Goal: Task Accomplishment & Management: Manage account settings

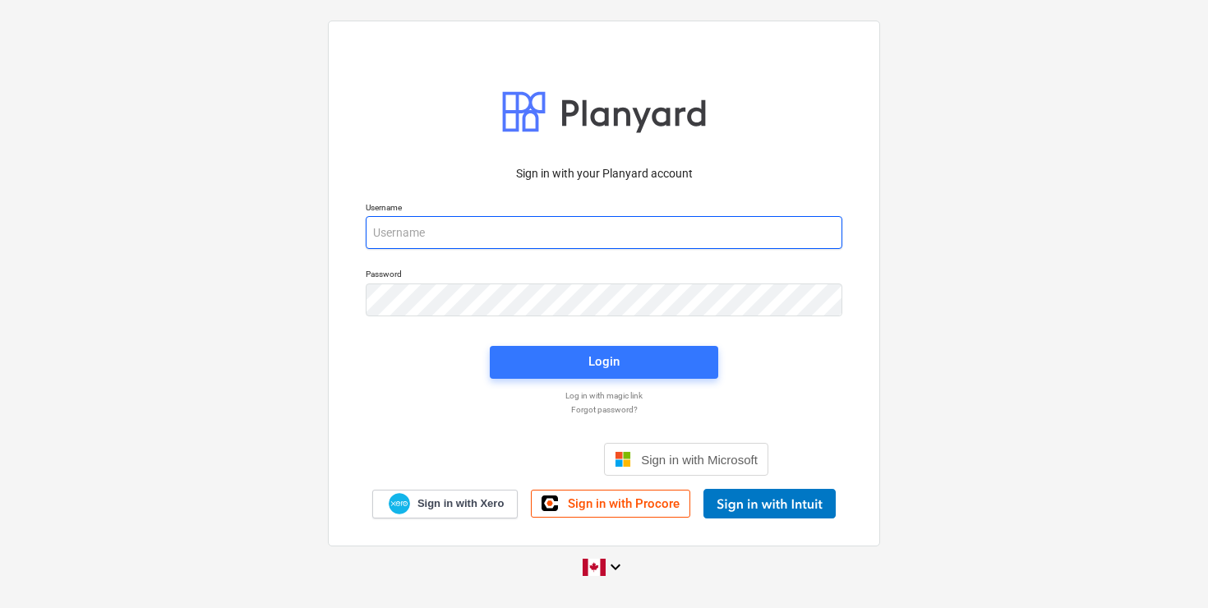
type input "[EMAIL_ADDRESS][DOMAIN_NAME]"
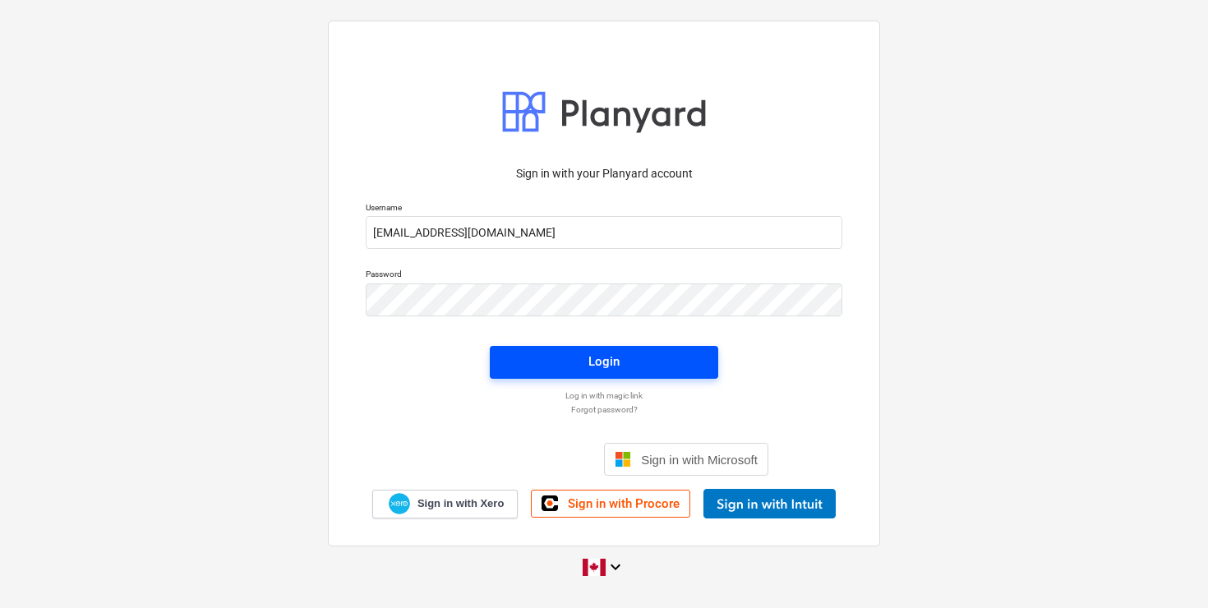
click at [597, 357] on div "Login" at bounding box center [603, 361] width 31 height 21
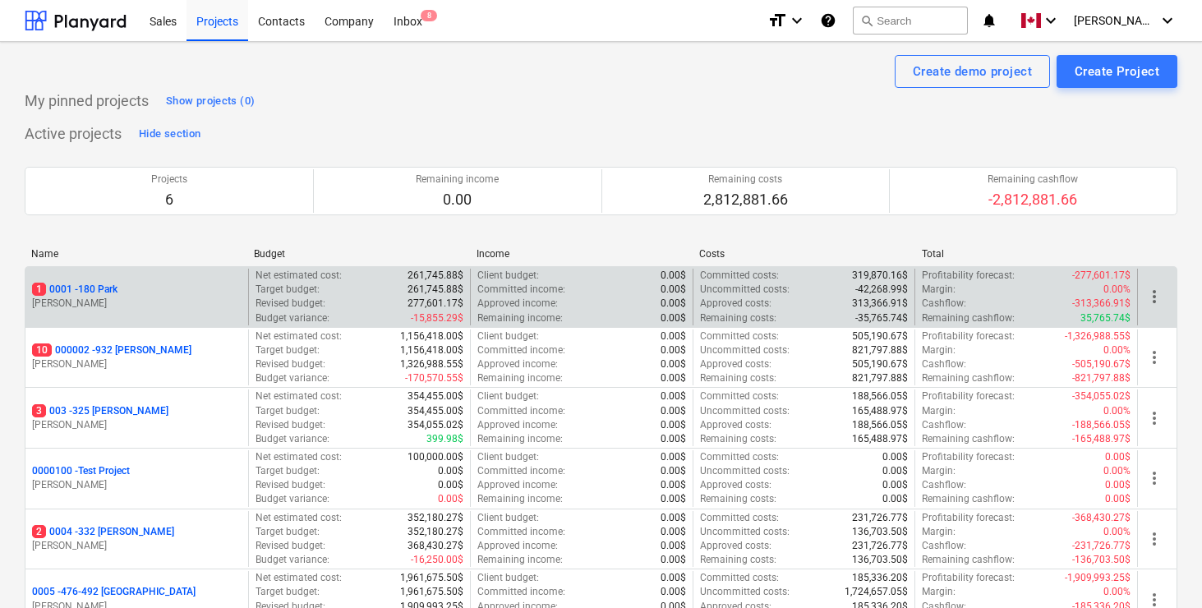
click at [103, 291] on p "1 0001 - 180 Park" at bounding box center [74, 290] width 85 height 14
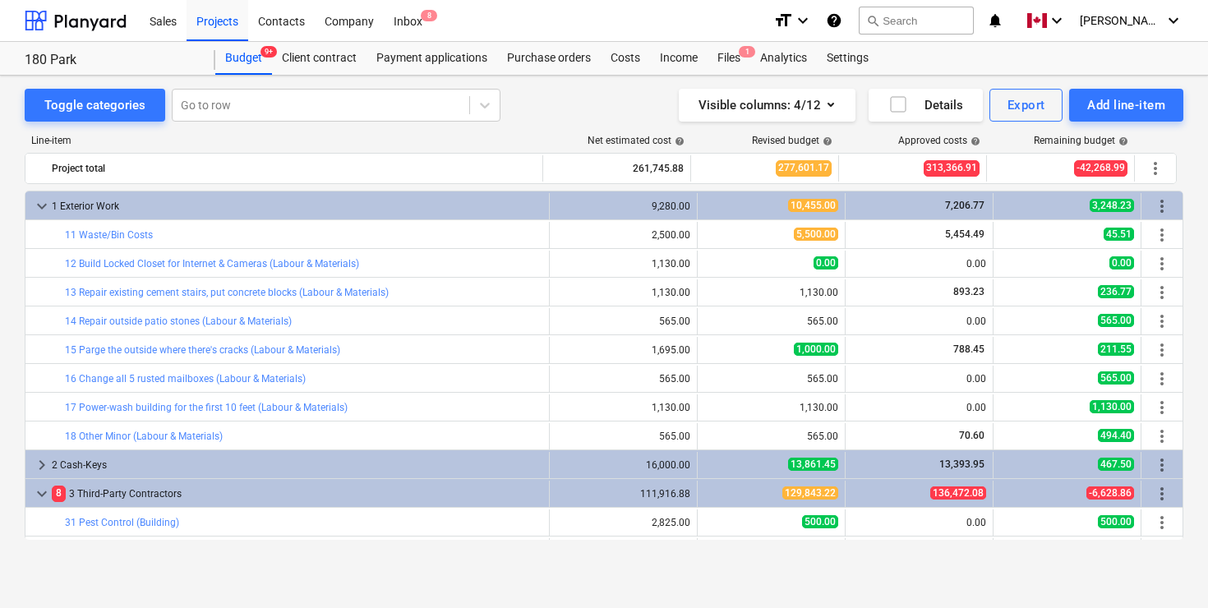
click at [552, 123] on div "Line-item Net estimated cost help Revised budget help Approved costs help Remai…" at bounding box center [604, 341] width 1158 height 438
click at [729, 58] on div "Files 1" at bounding box center [728, 58] width 43 height 33
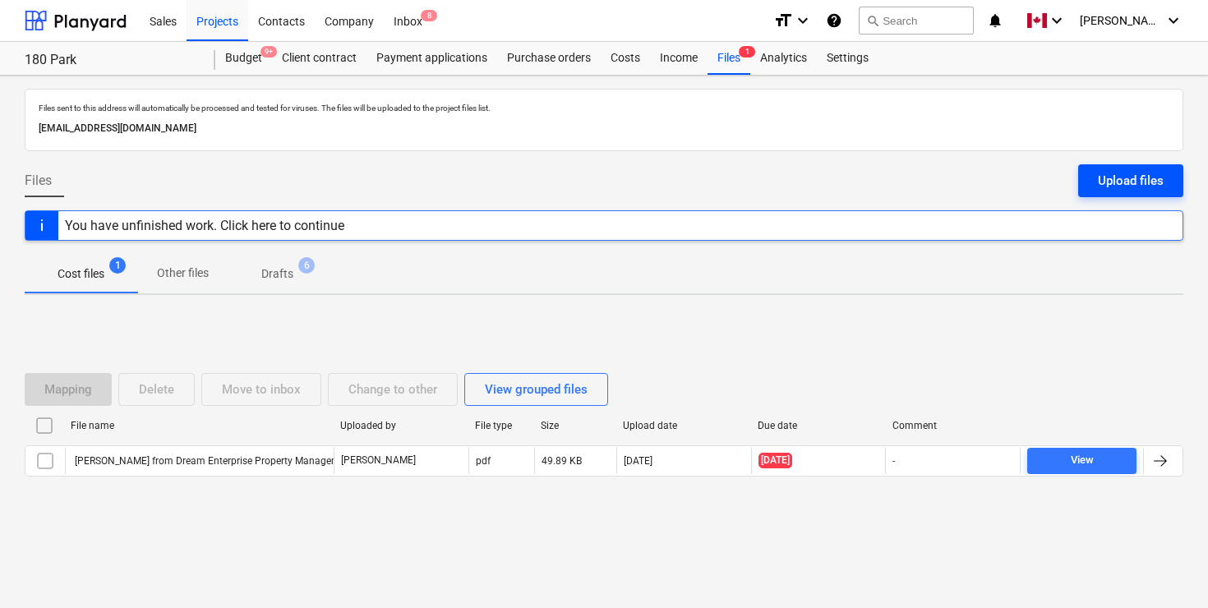
click at [1132, 182] on div "Upload files" at bounding box center [1131, 180] width 66 height 21
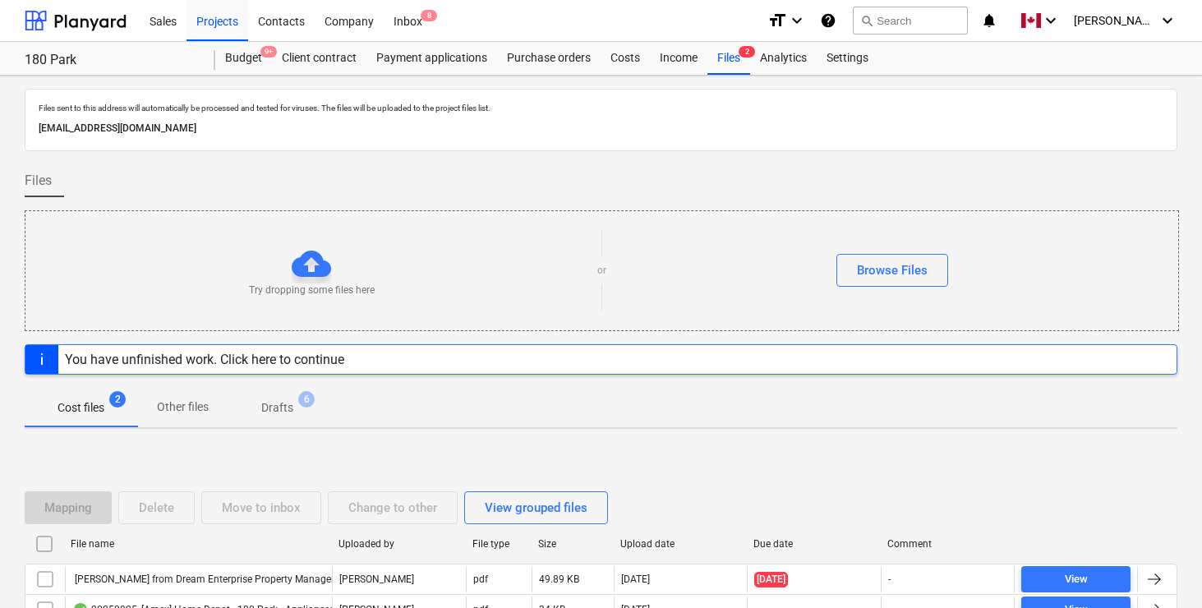
scroll to position [107, 0]
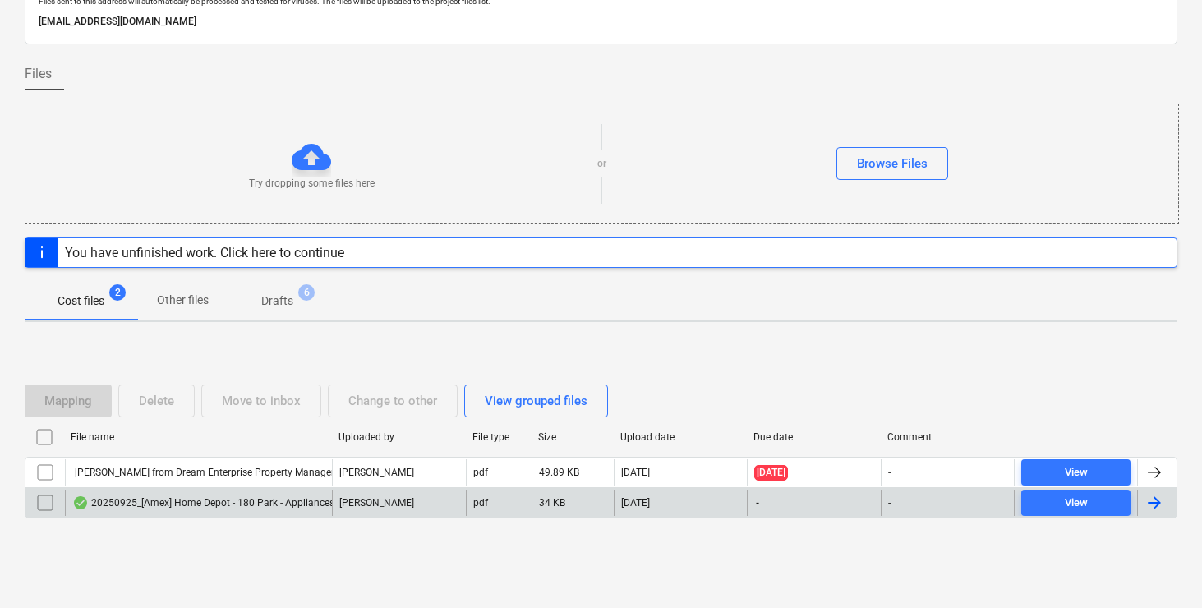
click at [1154, 503] on div at bounding box center [1155, 503] width 20 height 20
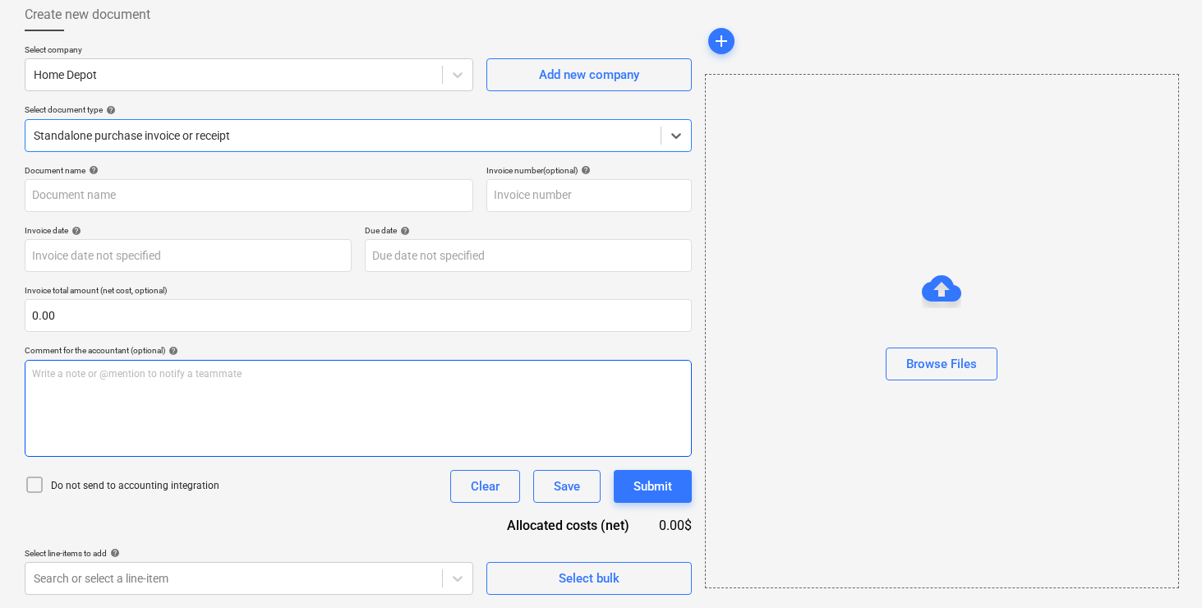
type input "20250925_[Amex] Home Depot - 180 Park - Appliances - $2,086.pdf"
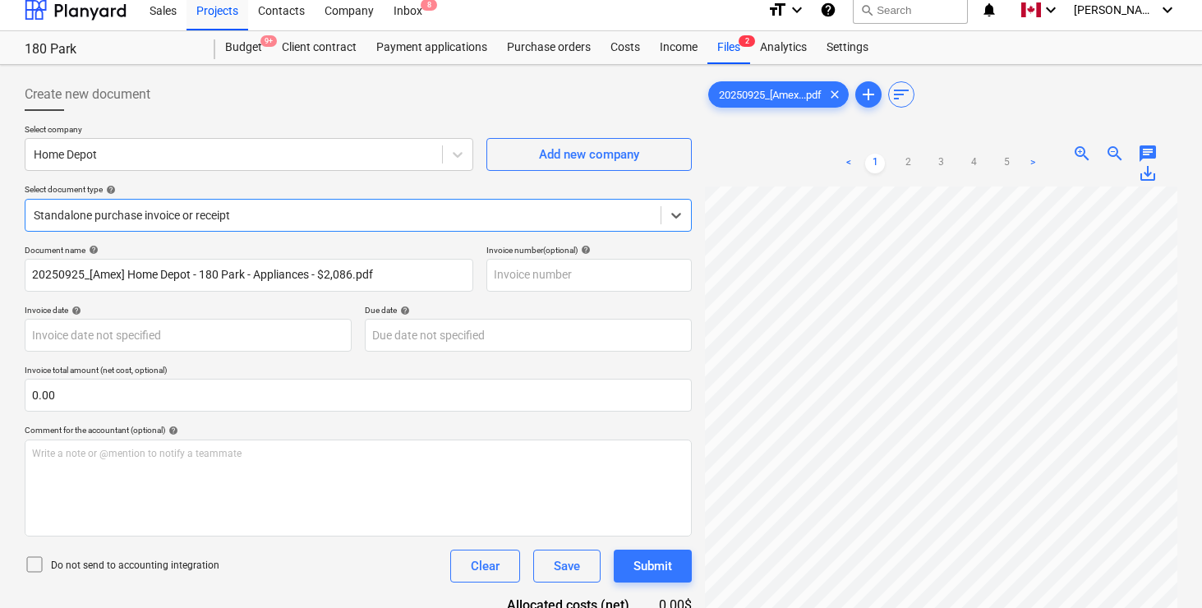
scroll to position [0, 0]
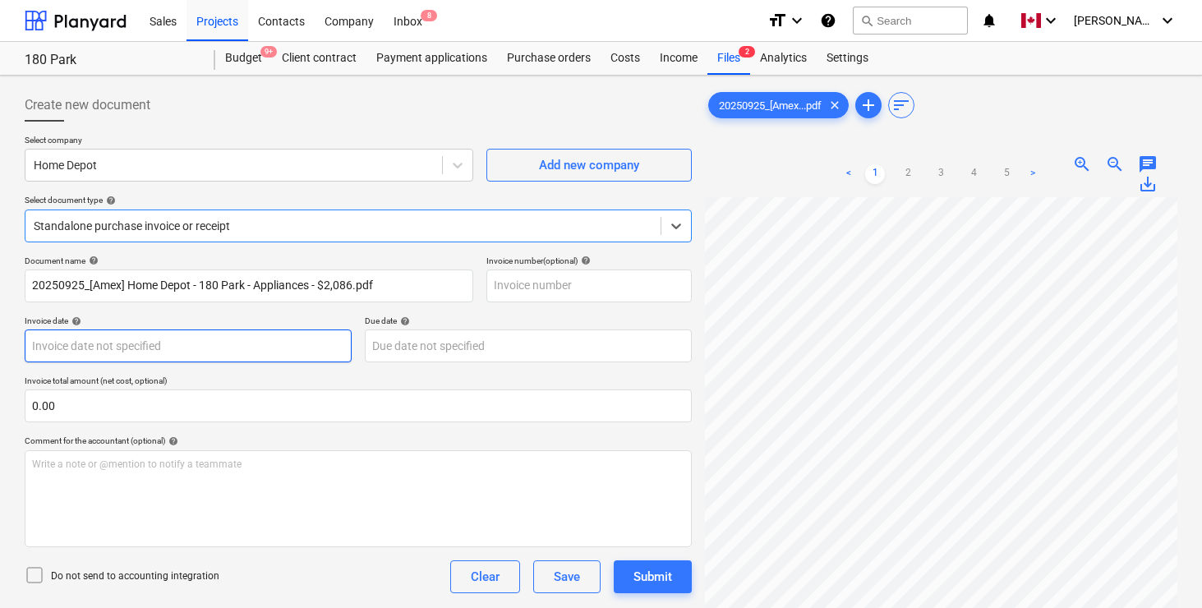
click at [131, 339] on body "Sales Projects Contacts Company Inbox 8 format_size keyboard_arrow_down help se…" at bounding box center [601, 304] width 1202 height 608
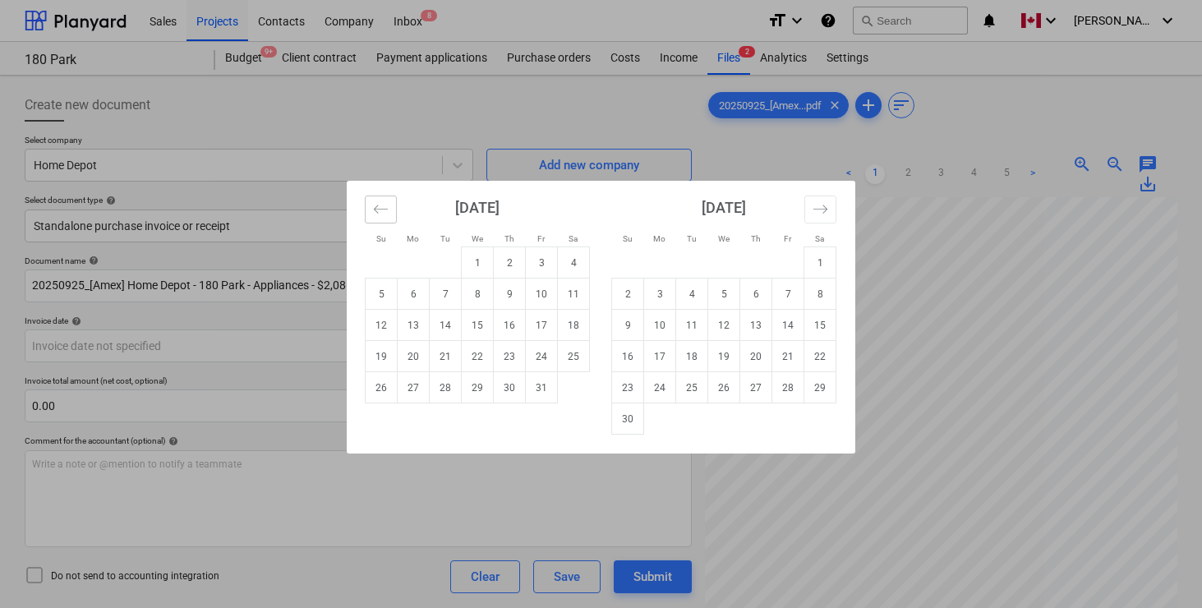
click at [376, 216] on icon "Move backward to switch to the previous month." at bounding box center [381, 209] width 16 height 16
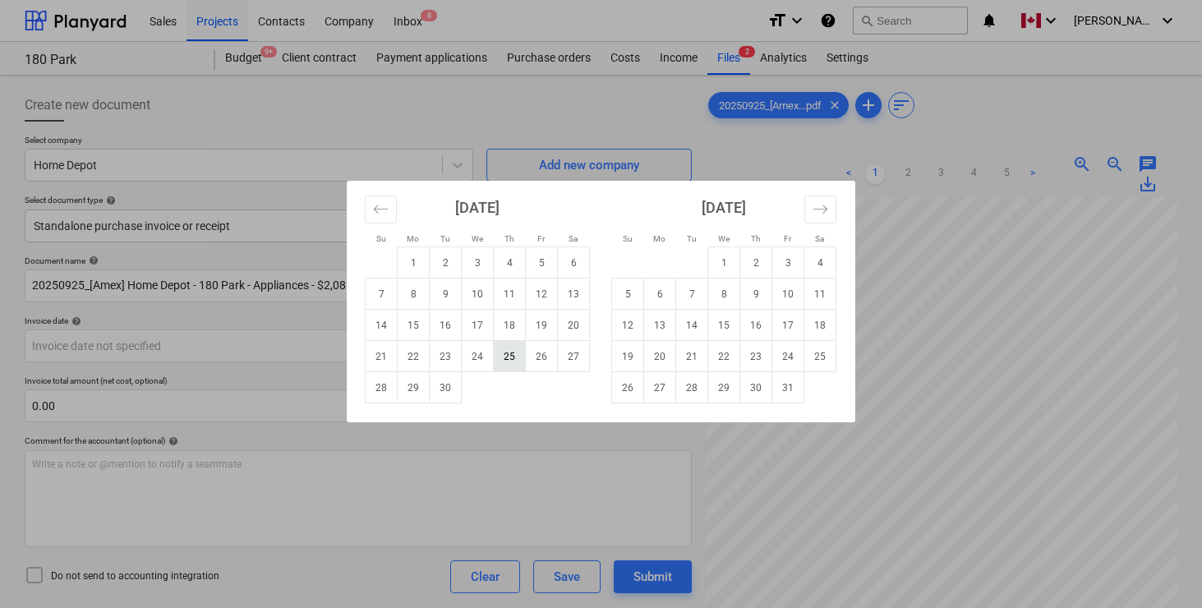
click at [510, 352] on td "25" at bounding box center [510, 356] width 32 height 31
type input "[DATE]"
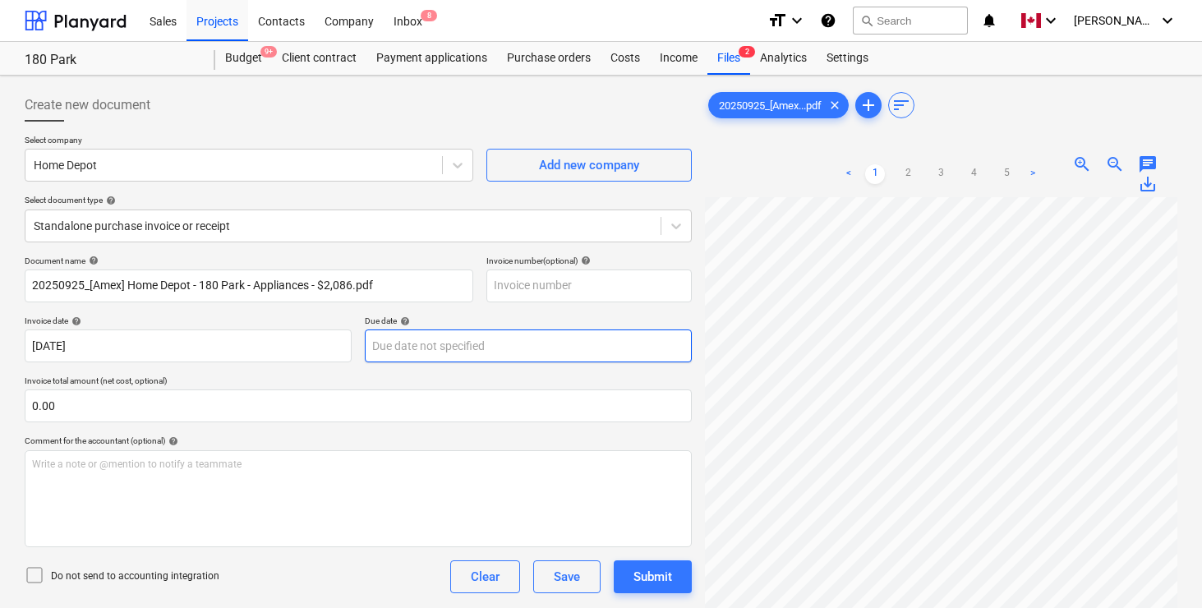
click at [472, 340] on body "Sales Projects Contacts Company Inbox 8 format_size keyboard_arrow_down help se…" at bounding box center [601, 304] width 1202 height 608
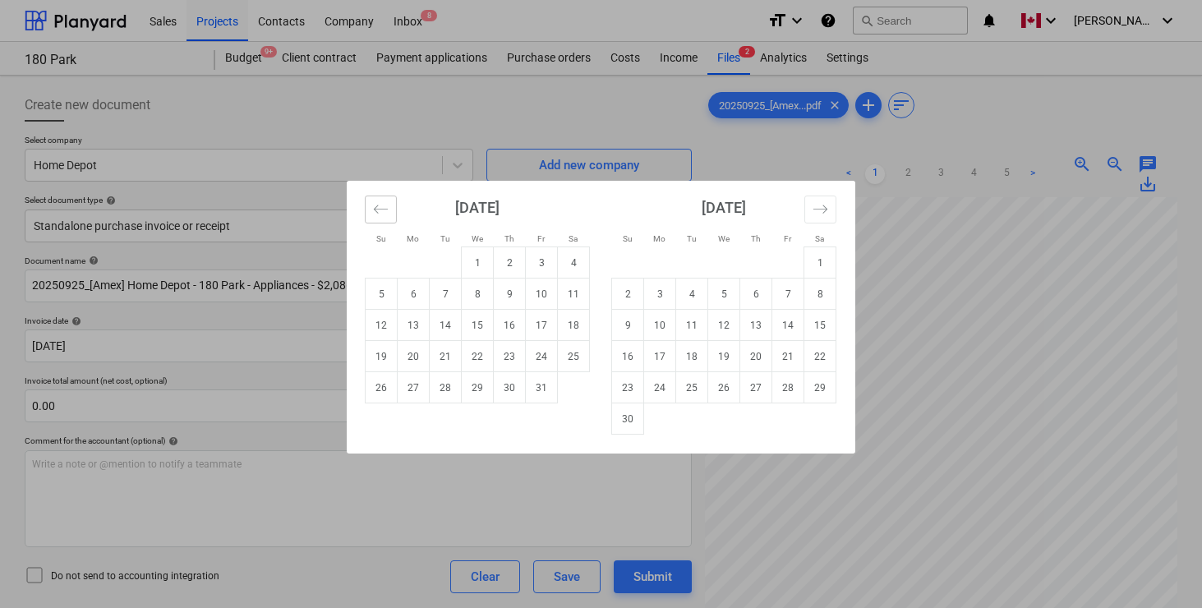
click at [383, 214] on icon "Move backward to switch to the previous month." at bounding box center [381, 209] width 16 height 16
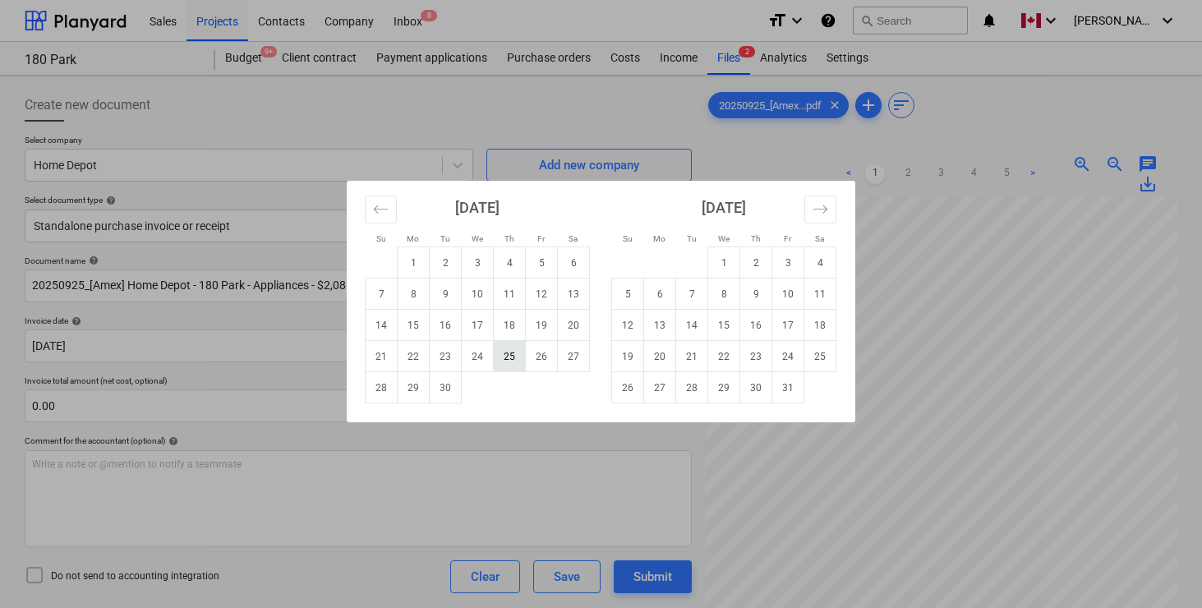
click at [515, 358] on td "25" at bounding box center [510, 356] width 32 height 31
type input "[DATE]"
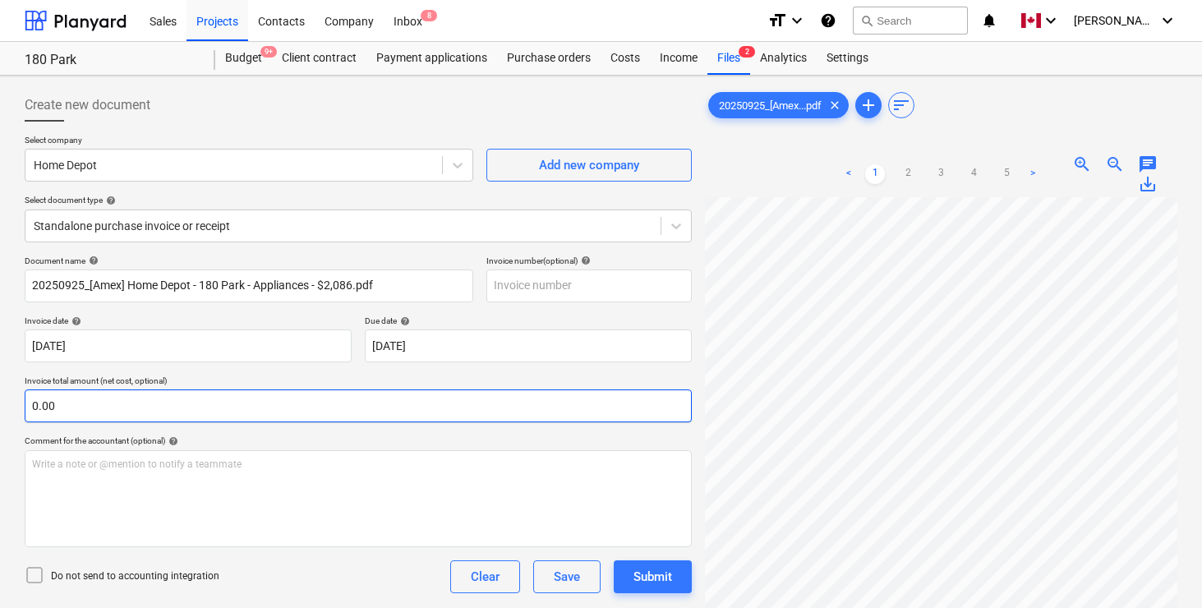
click at [342, 410] on input "0.00" at bounding box center [358, 405] width 667 height 33
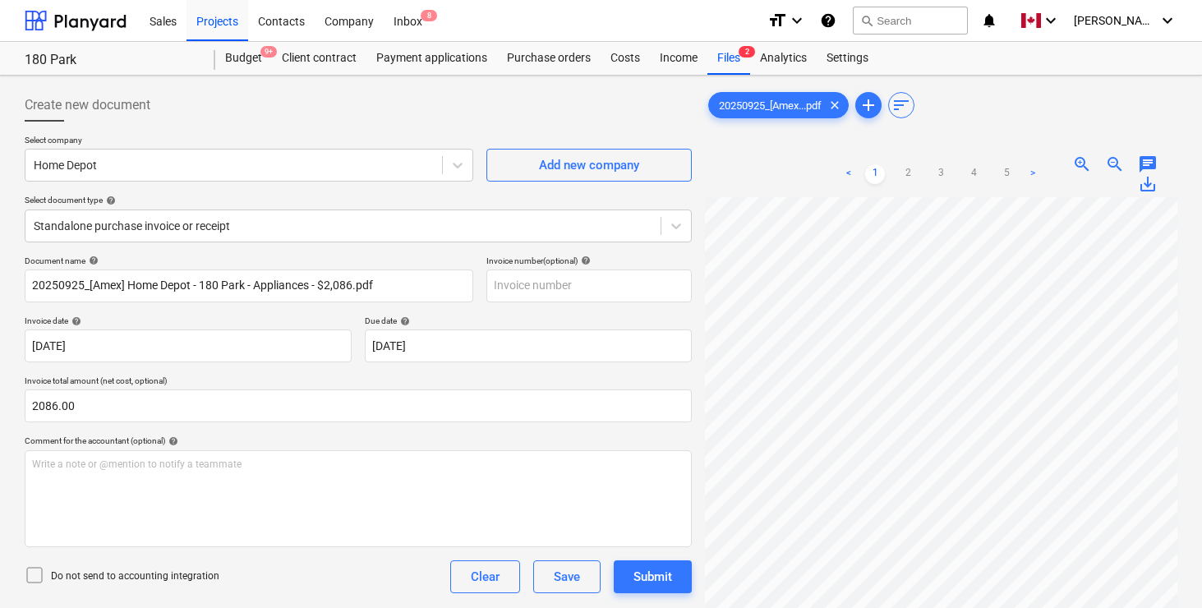
click at [478, 116] on div "Create new document" at bounding box center [358, 105] width 667 height 33
type input "2,086.00"
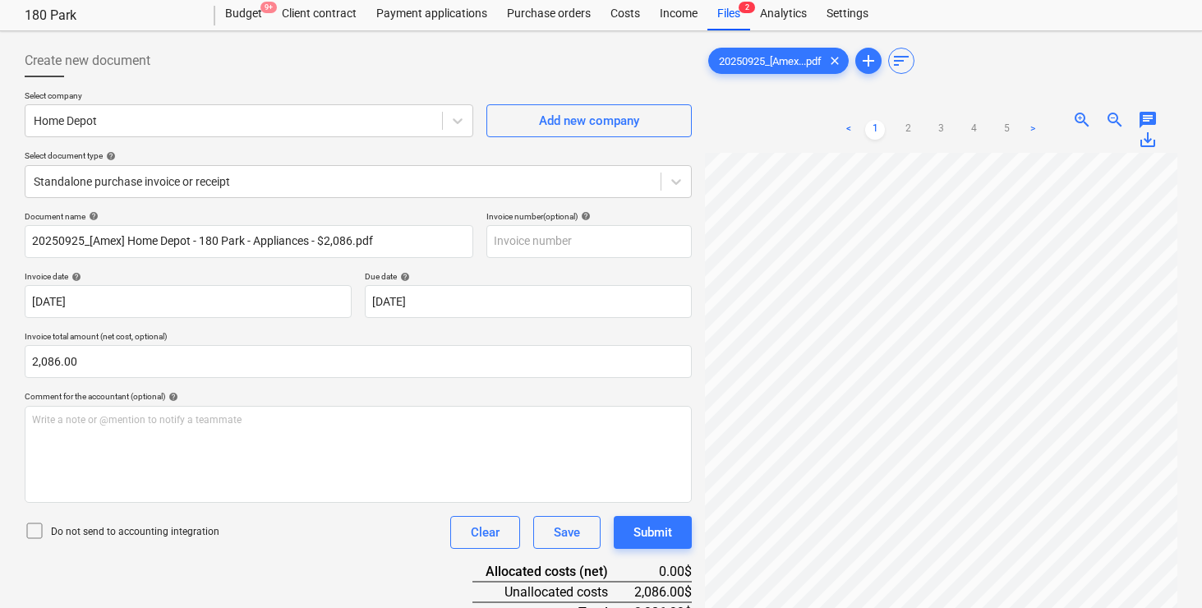
scroll to position [164, 0]
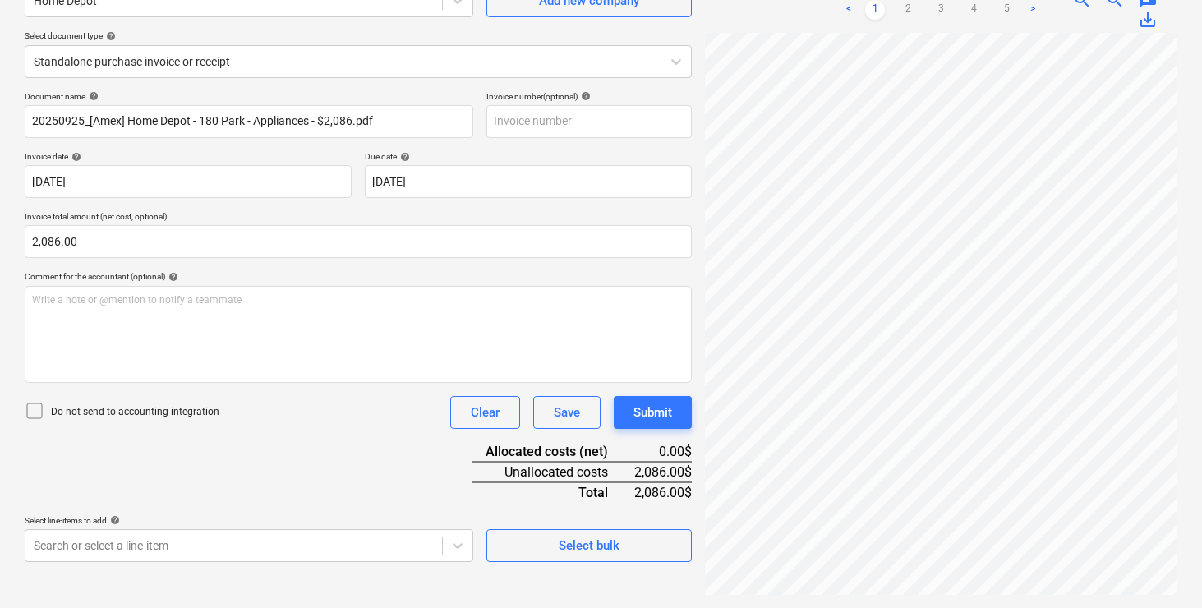
click at [369, 409] on div "Do not send to accounting integration Clear Save Submit" at bounding box center [358, 412] width 667 height 33
click at [289, 444] on body "Sales Projects Contacts Company Inbox 8 format_size keyboard_arrow_down help se…" at bounding box center [601, 140] width 1202 height 608
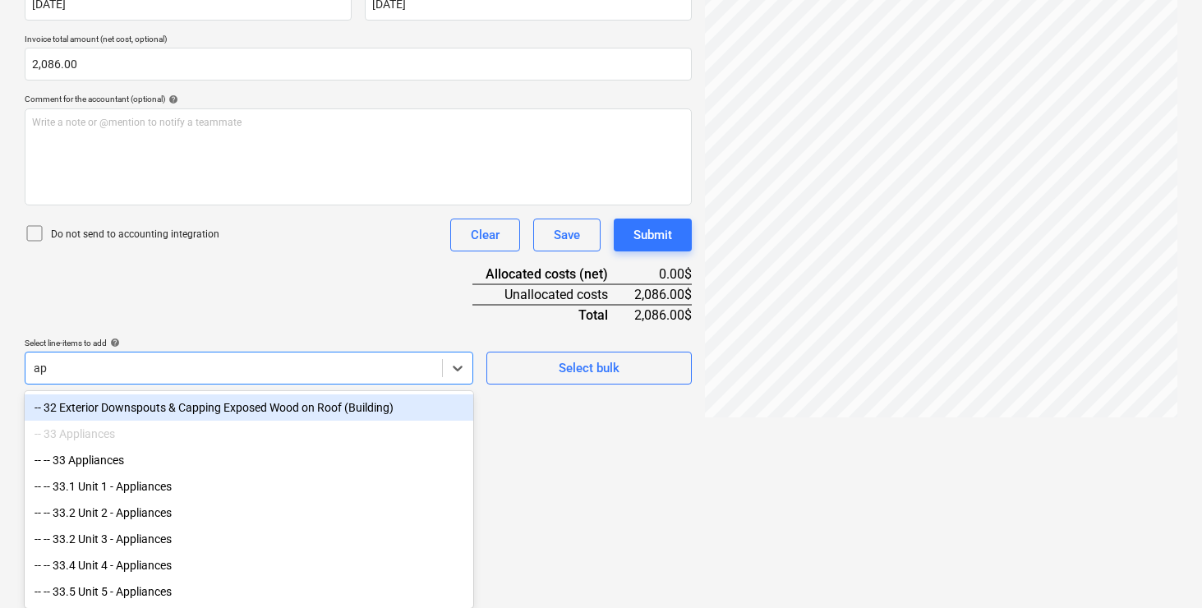
scroll to position [345, 0]
type input "app"
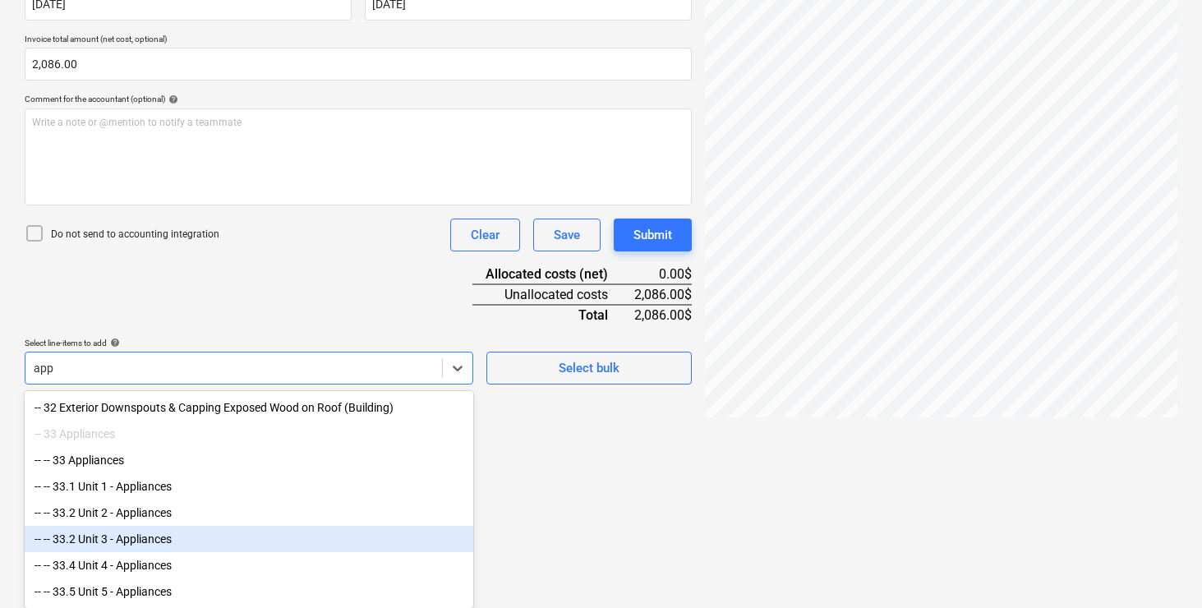
click at [154, 532] on div "-- -- 33.2 Unit 3 - Appliances" at bounding box center [249, 539] width 449 height 26
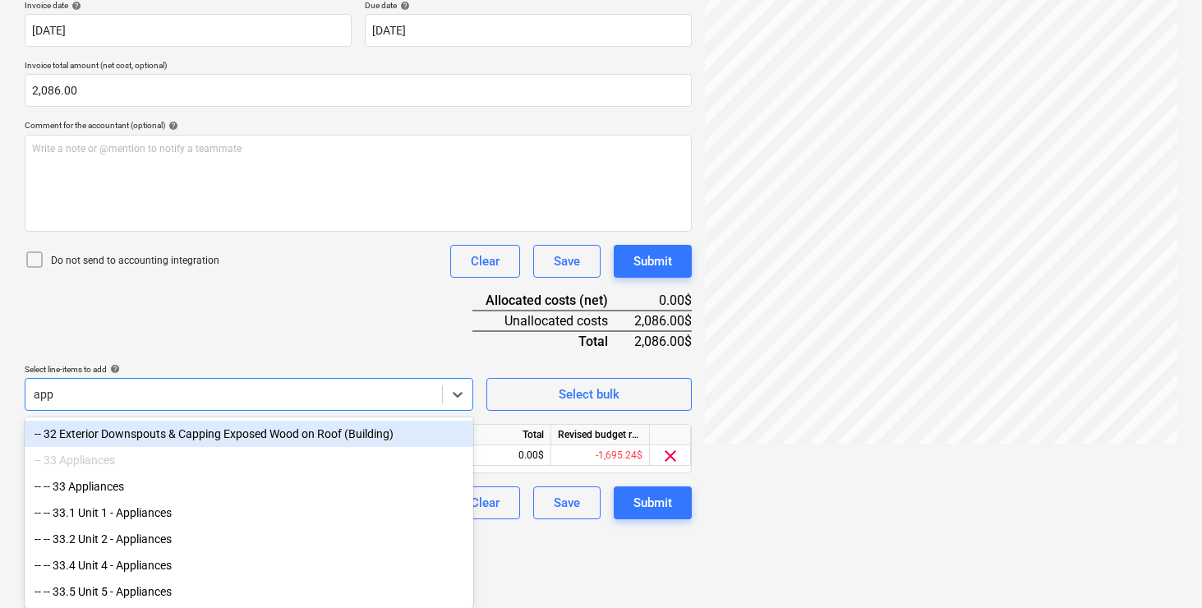
type input "appl"
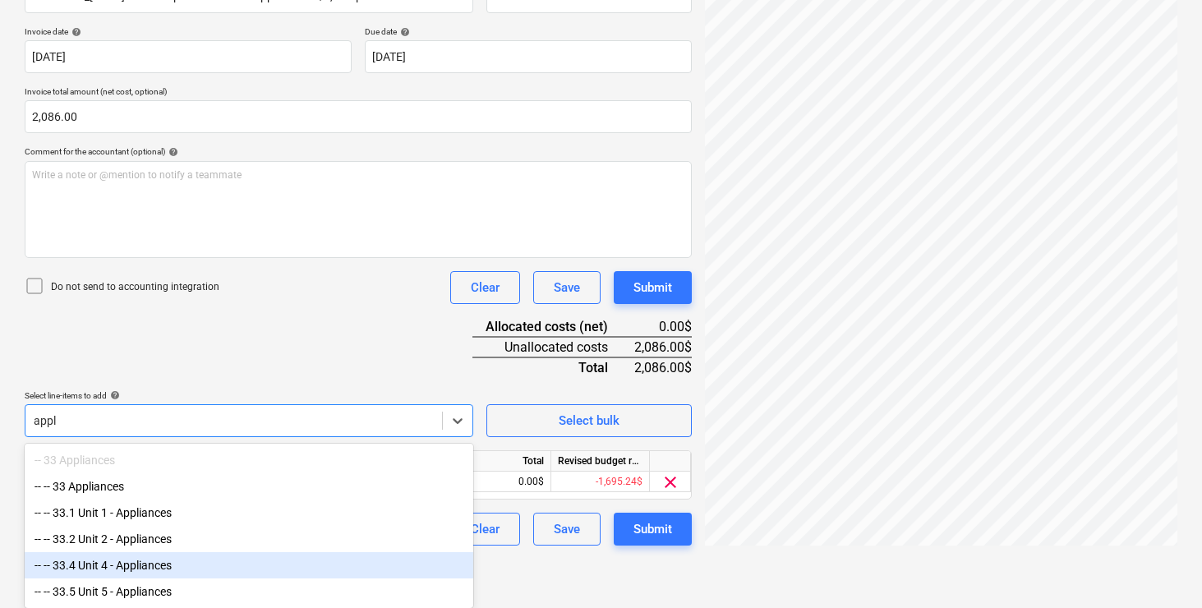
click at [149, 554] on div "-- -- 33.4 Unit 4 - Appliances" at bounding box center [249, 565] width 449 height 26
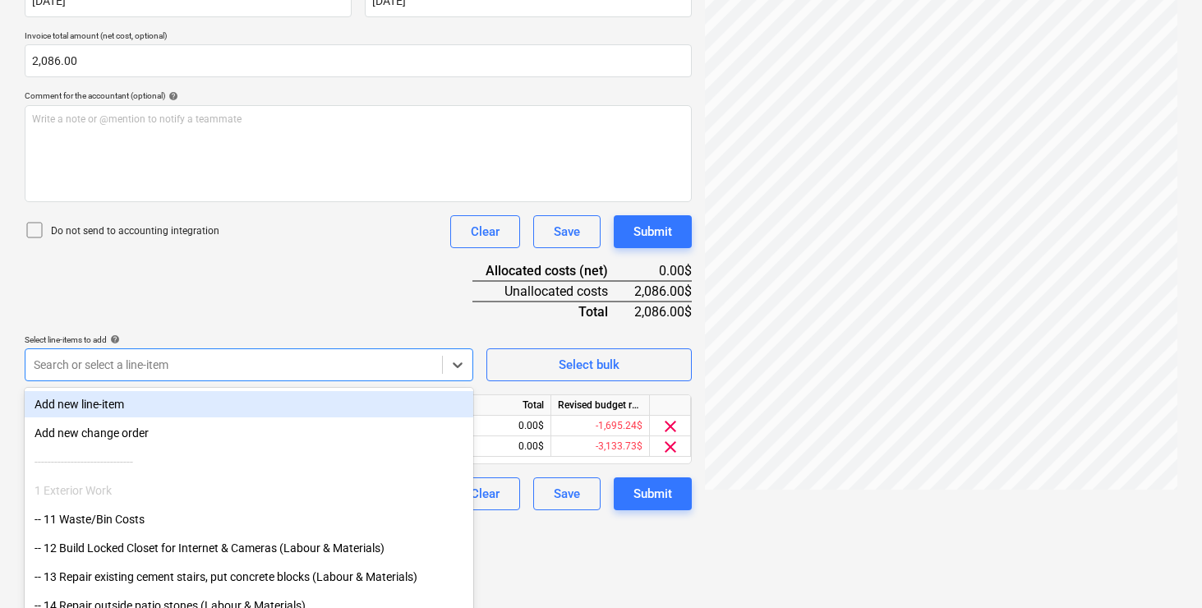
click at [255, 304] on div "Document name help 20250925_[Amex] Home Depot - 180 Park - Appliances - $2,086.…" at bounding box center [358, 210] width 667 height 600
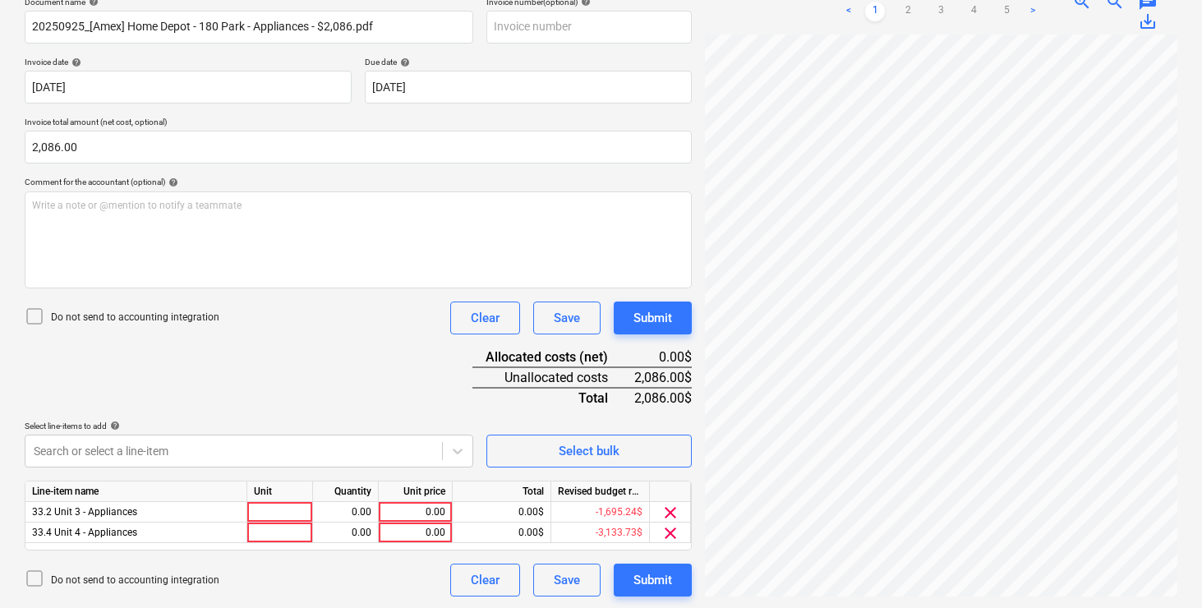
scroll to position [260, 0]
click at [285, 511] on div at bounding box center [280, 511] width 66 height 21
type input "pcs"
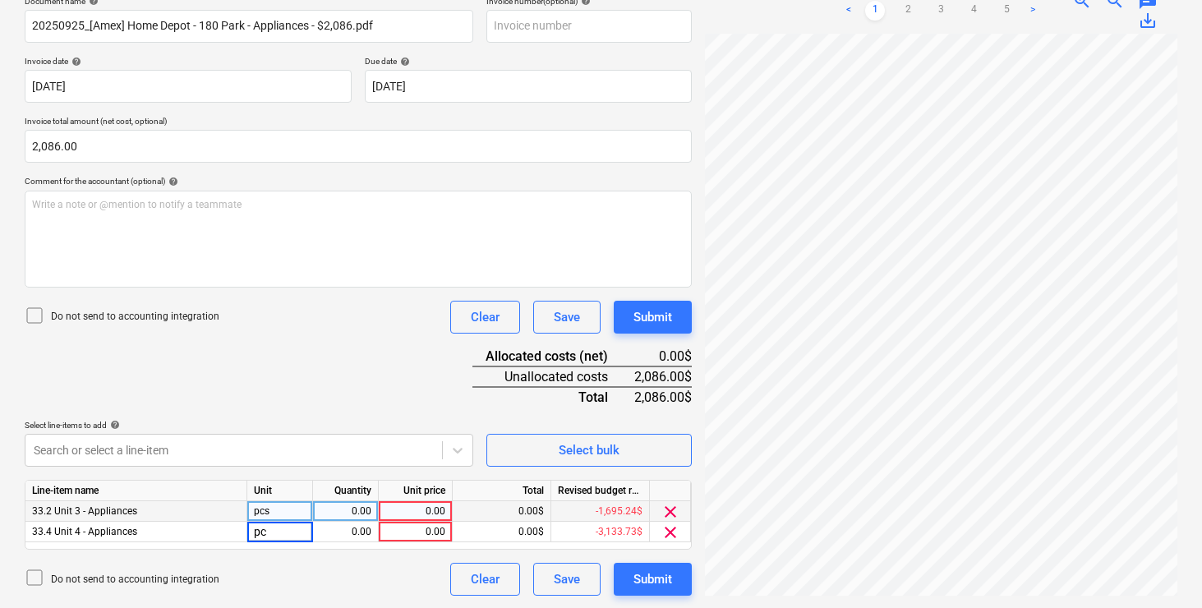
type input "pcs"
click at [436, 518] on div "0.00" at bounding box center [415, 511] width 60 height 21
type input "1043"
click at [410, 352] on div "Document name help 20250925_[Amex] Home Depot - 180 Park - Appliances - $2,086.…" at bounding box center [358, 296] width 667 height 600
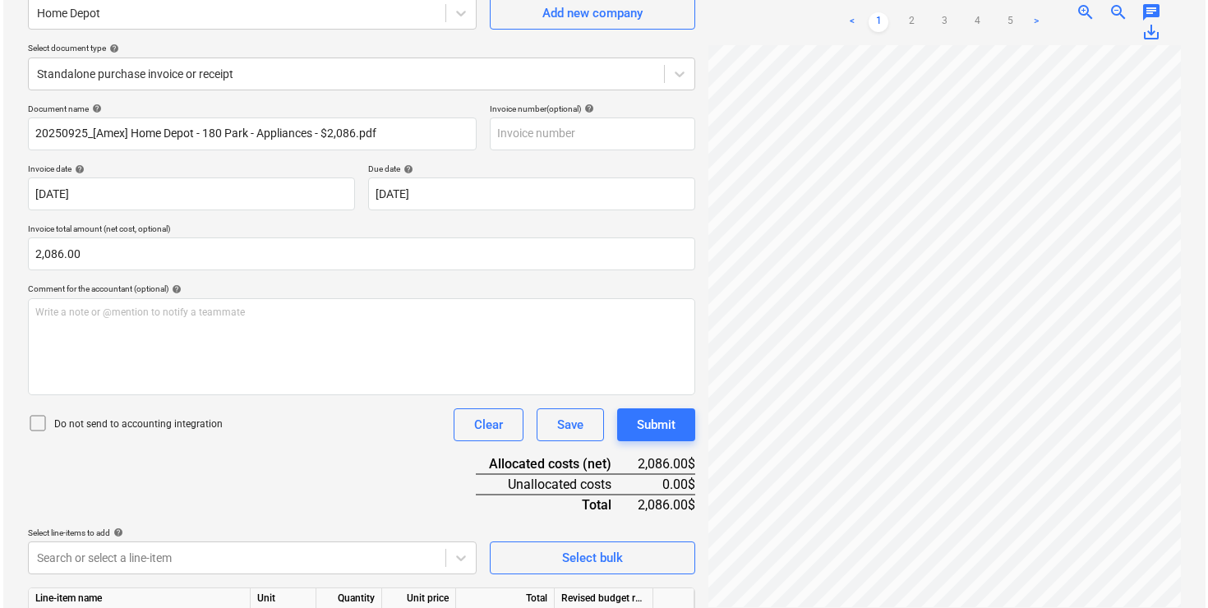
scroll to position [260, 0]
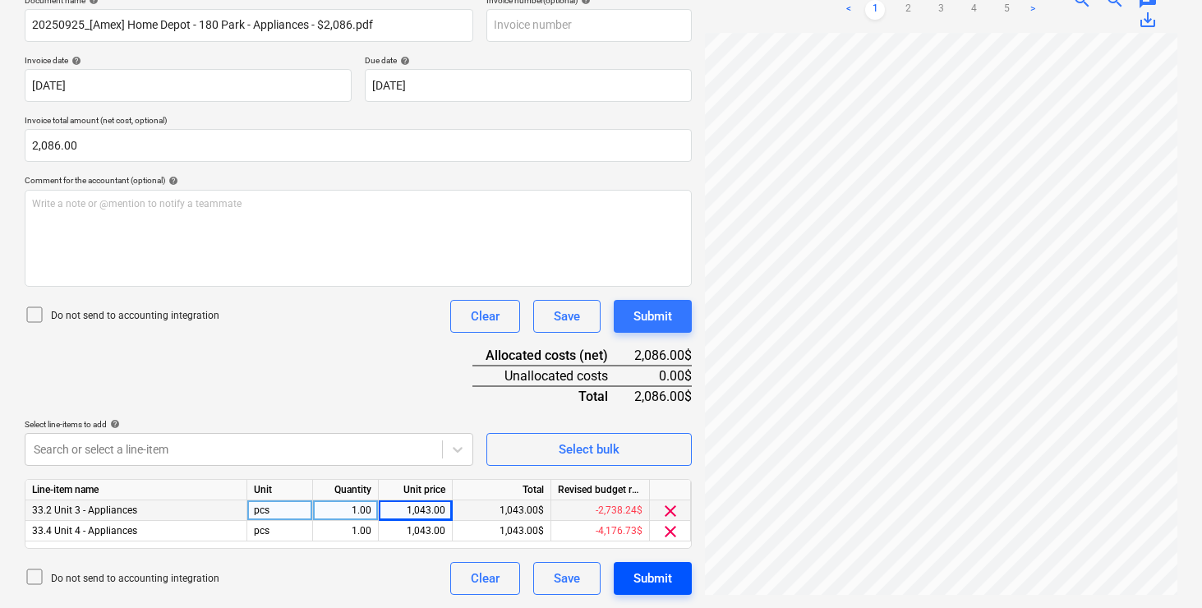
click at [652, 577] on div "Submit" at bounding box center [652, 578] width 39 height 21
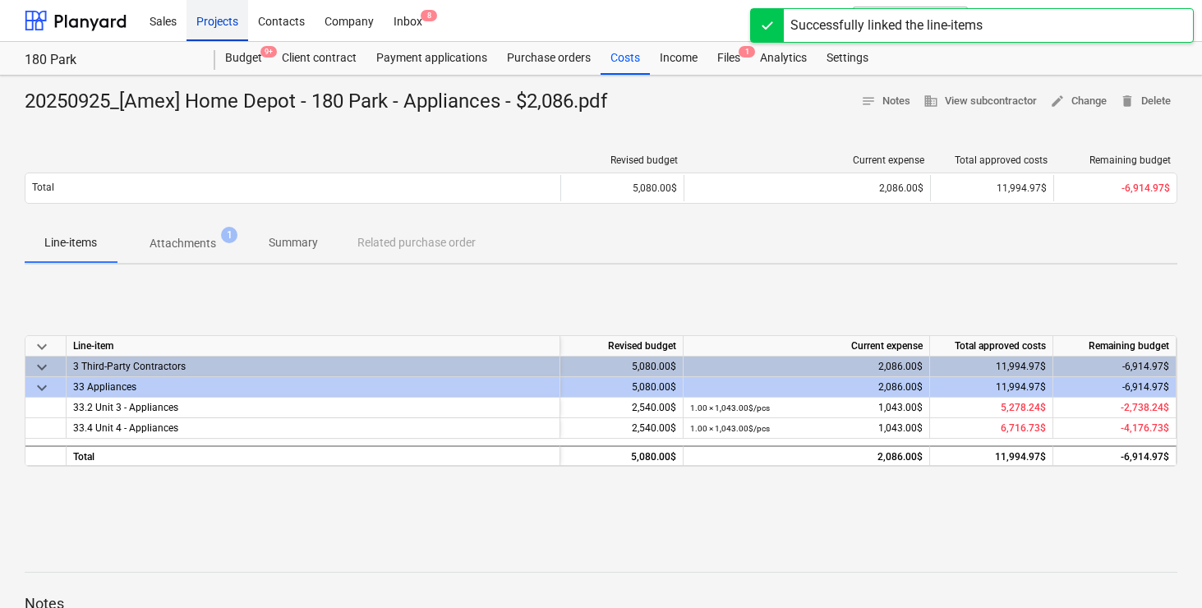
click at [229, 33] on div "Projects" at bounding box center [218, 20] width 62 height 42
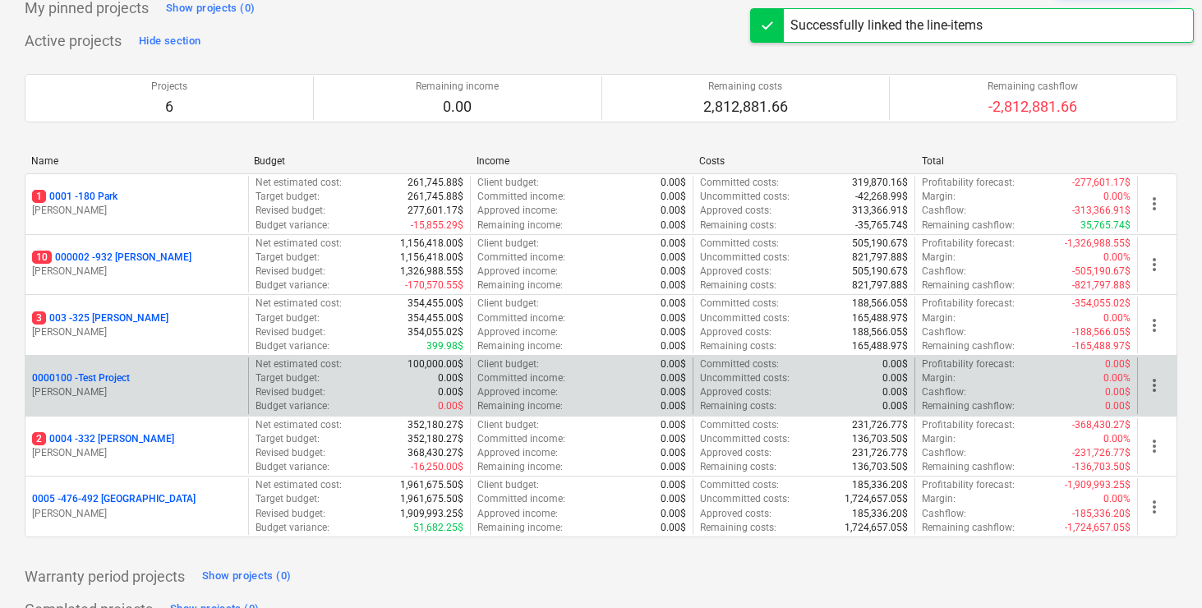
scroll to position [108, 0]
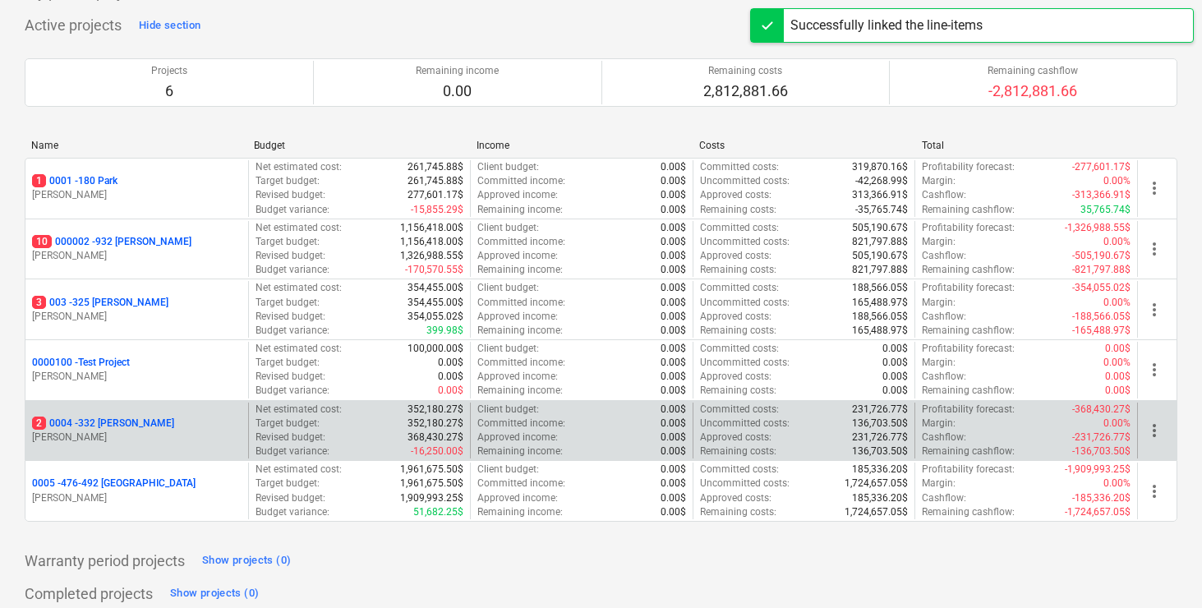
click at [108, 421] on p "2 0004 - 332 [PERSON_NAME]" at bounding box center [103, 424] width 142 height 14
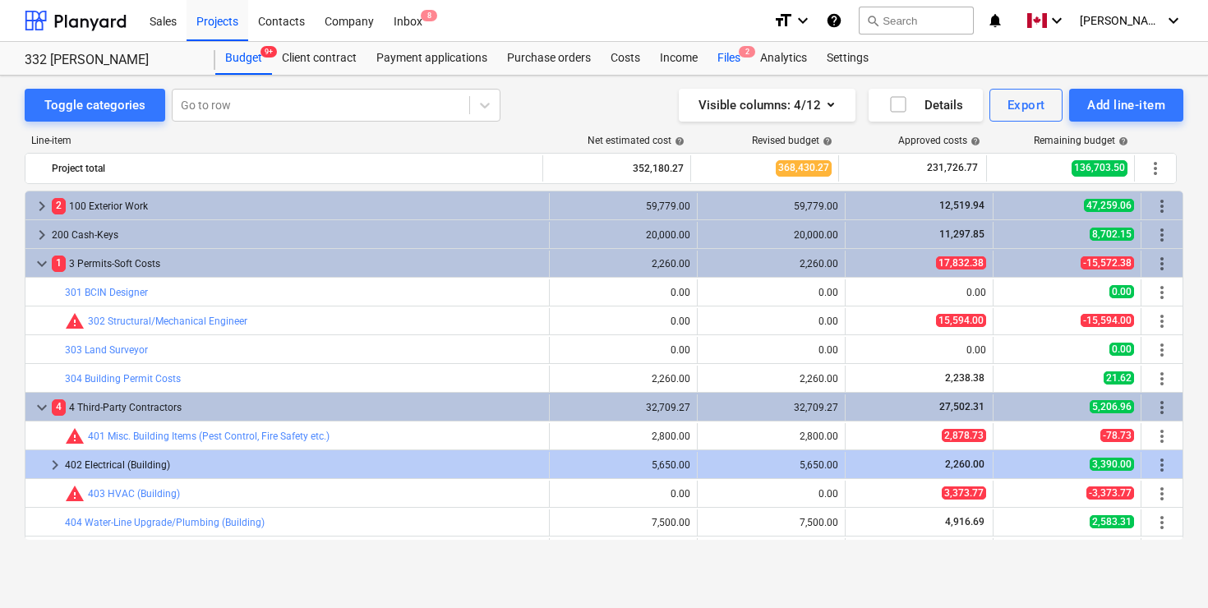
click at [730, 64] on div "Files 2" at bounding box center [728, 58] width 43 height 33
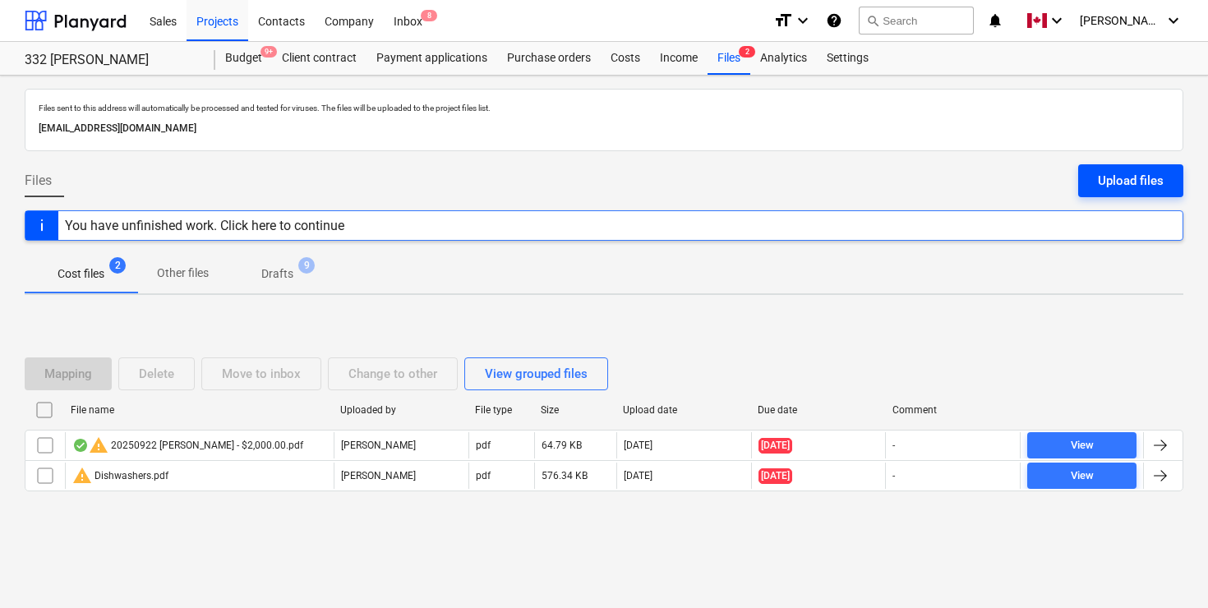
click at [1129, 183] on div "Upload files" at bounding box center [1131, 180] width 66 height 21
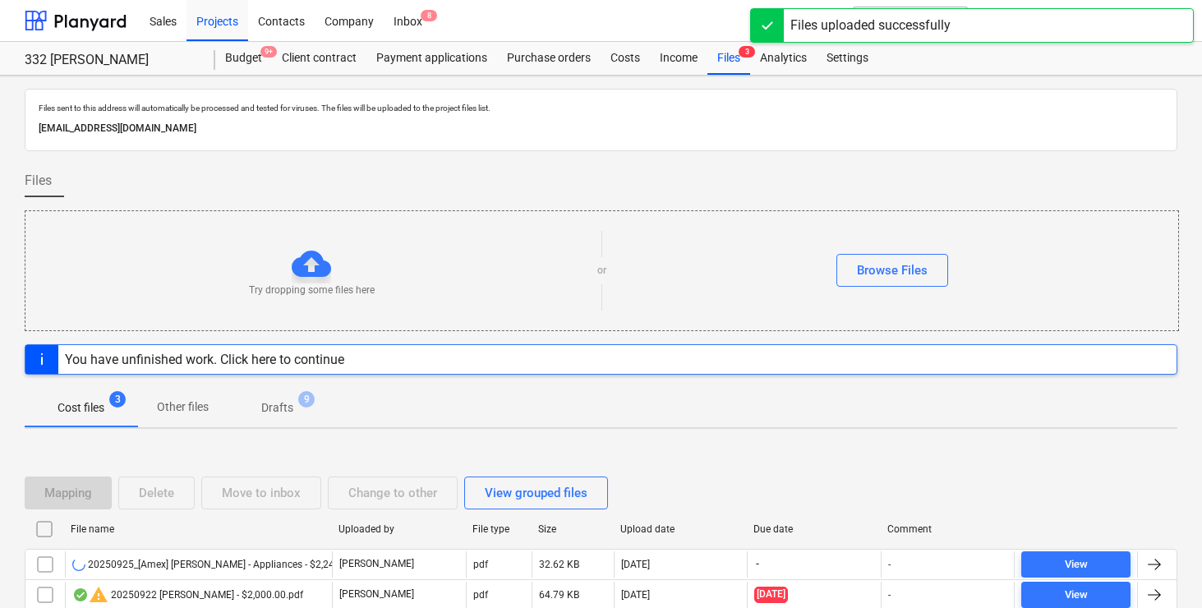
click at [645, 179] on div "Files" at bounding box center [601, 187] width 1153 height 46
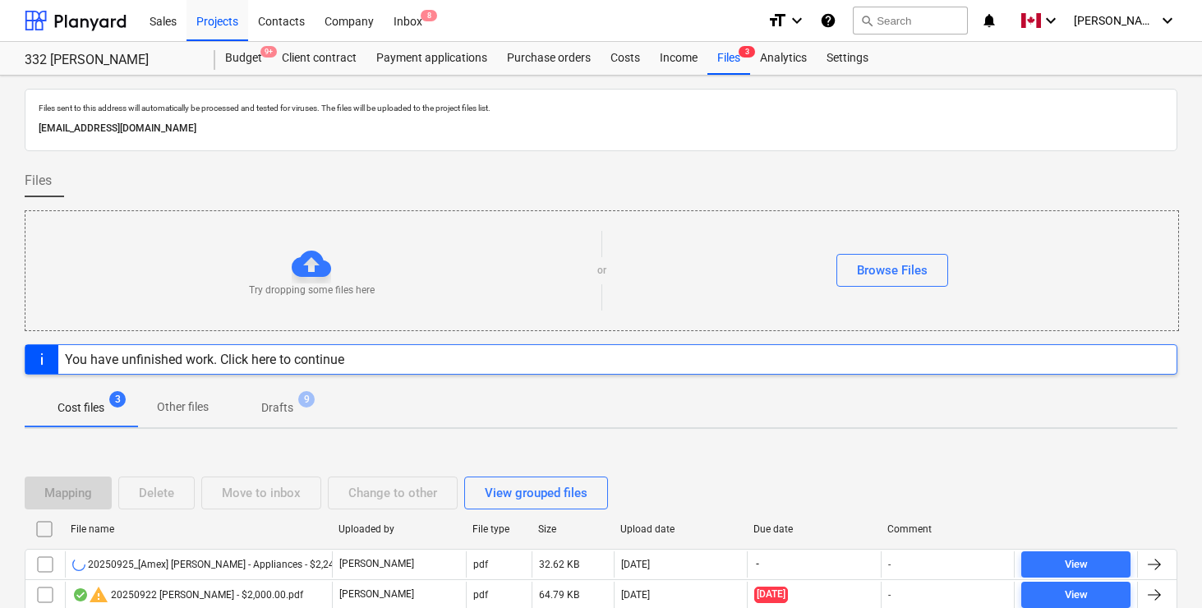
click at [645, 179] on div "Files" at bounding box center [601, 187] width 1153 height 46
click at [663, 184] on div "Files" at bounding box center [601, 187] width 1153 height 46
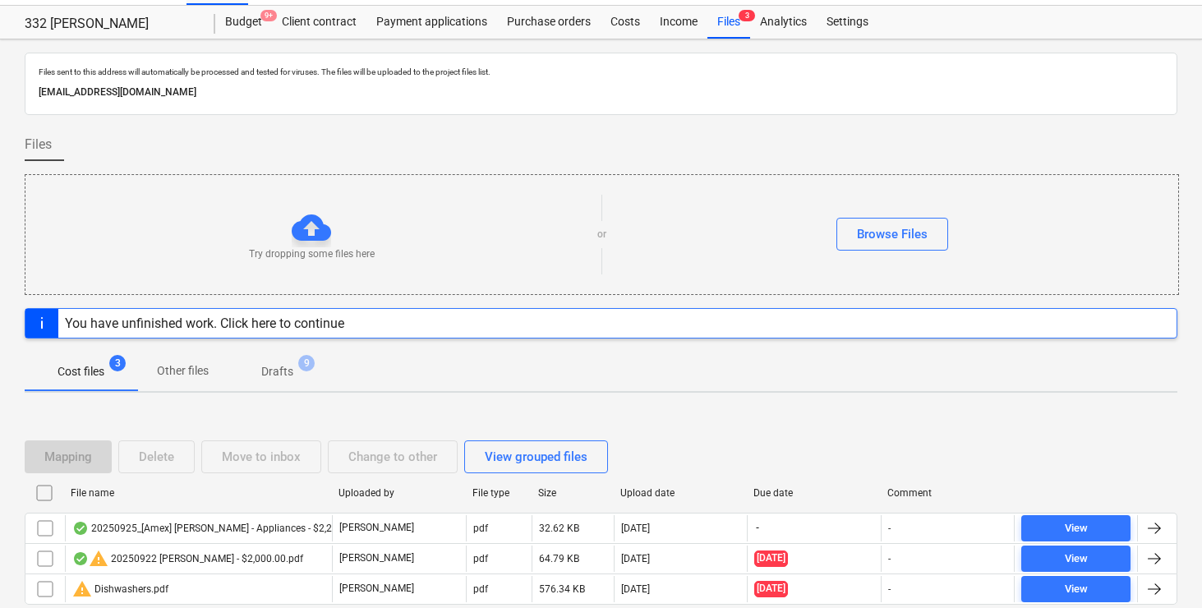
scroll to position [107, 0]
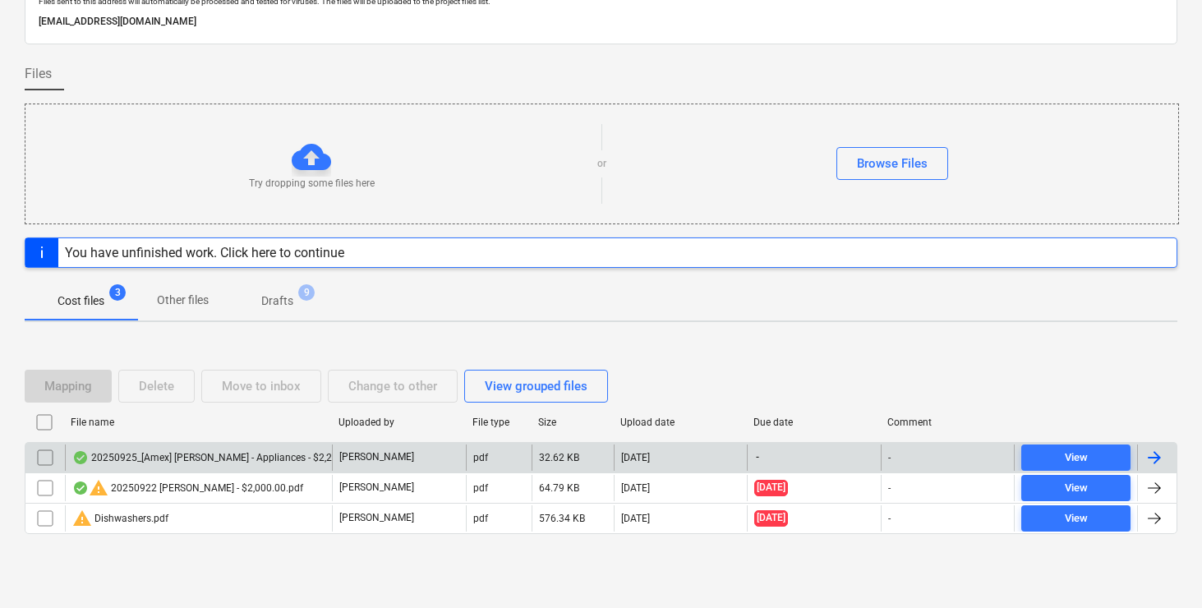
click at [1156, 457] on div at bounding box center [1155, 458] width 20 height 20
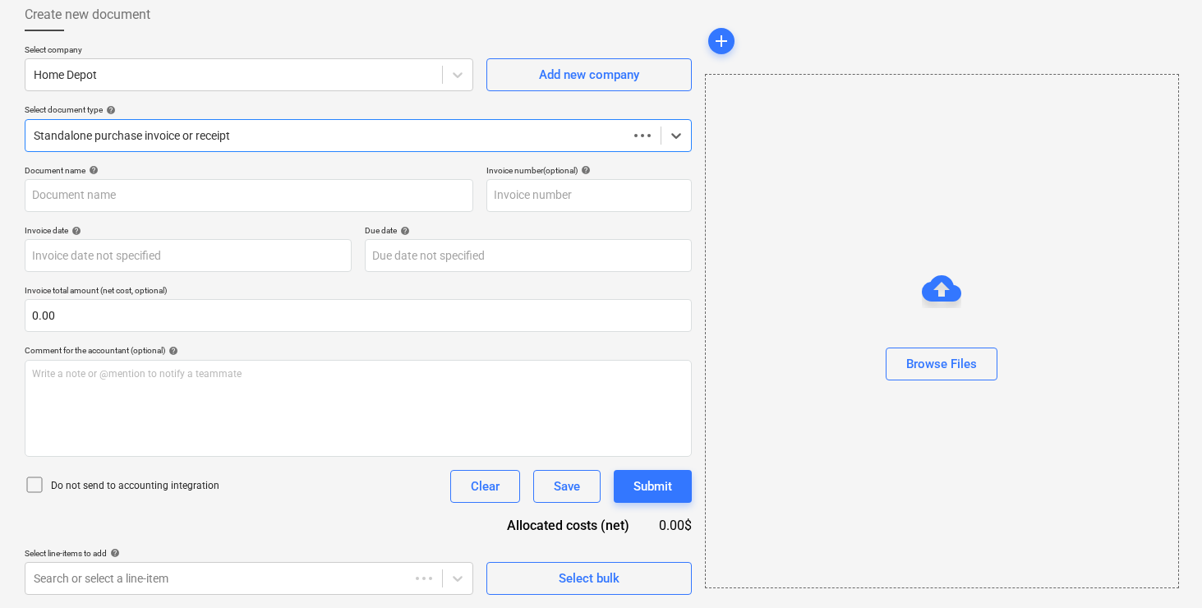
scroll to position [90, 0]
type input "20250925_[Amex] [PERSON_NAME] - Appliances - $2,241.94.pdf"
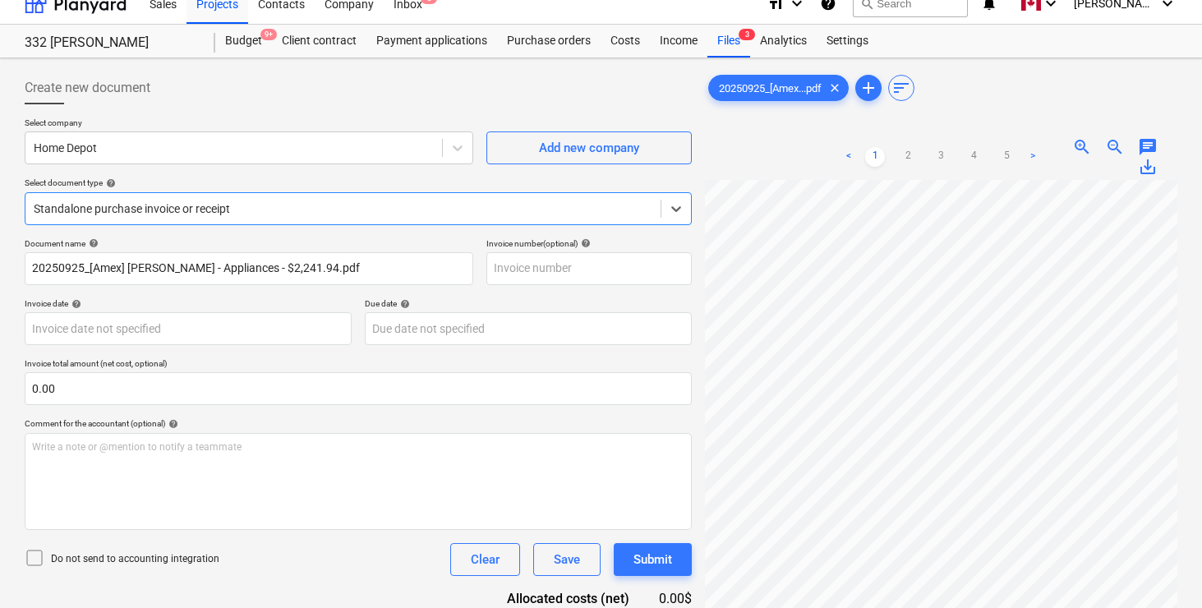
scroll to position [0, 0]
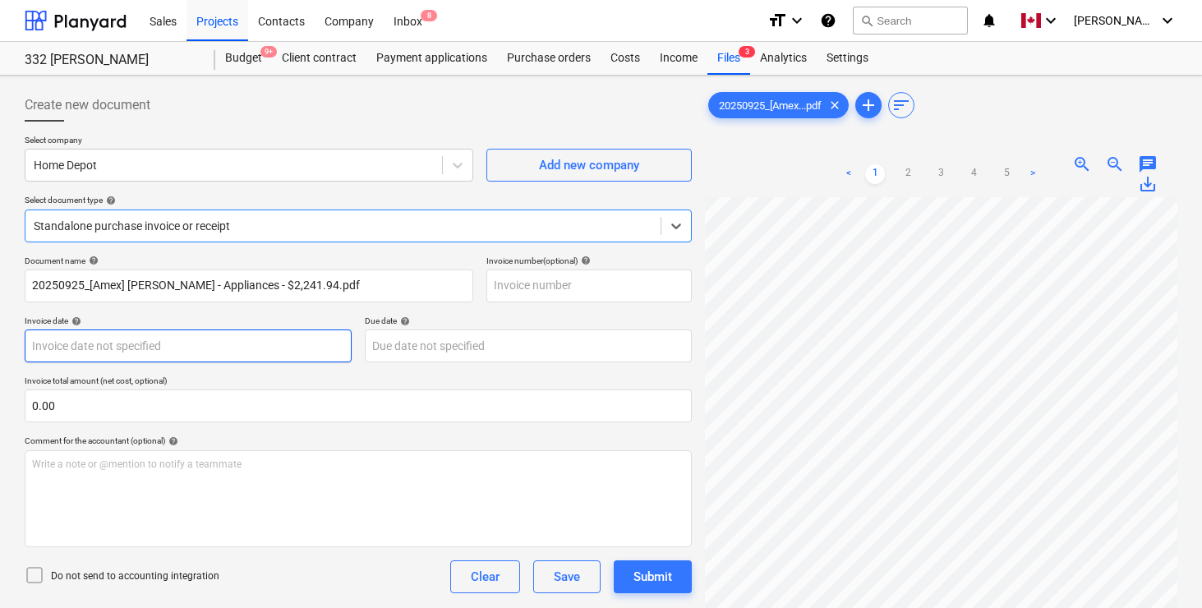
click at [153, 347] on body "Sales Projects Contacts Company Inbox 8 format_size keyboard_arrow_down help se…" at bounding box center [601, 304] width 1202 height 608
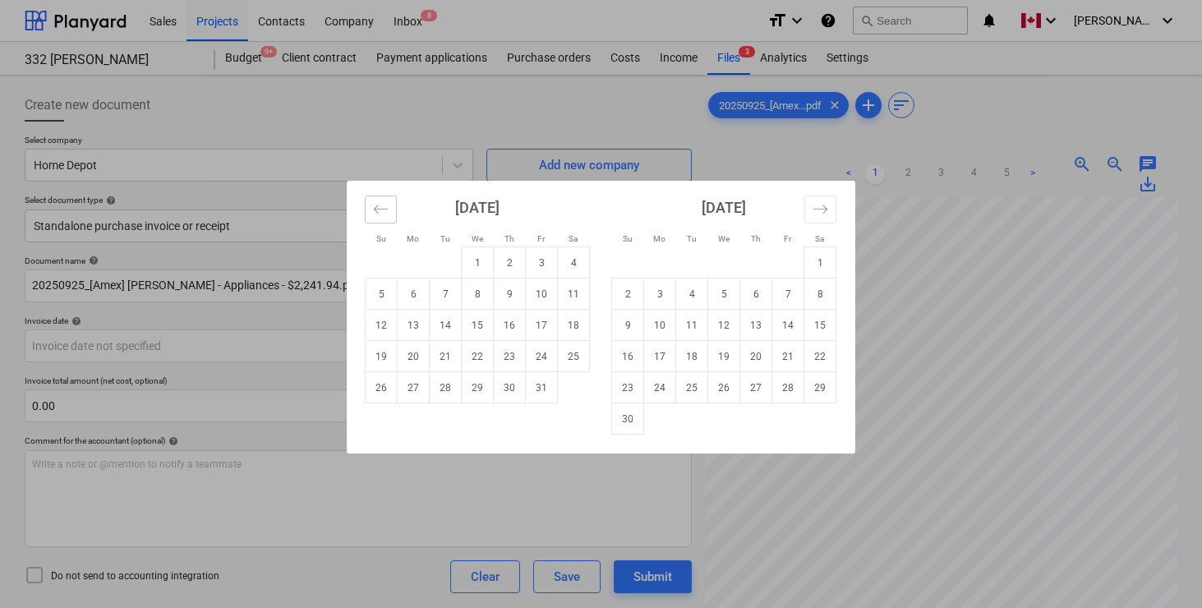
click at [380, 203] on icon "Move backward to switch to the previous month." at bounding box center [381, 209] width 16 height 16
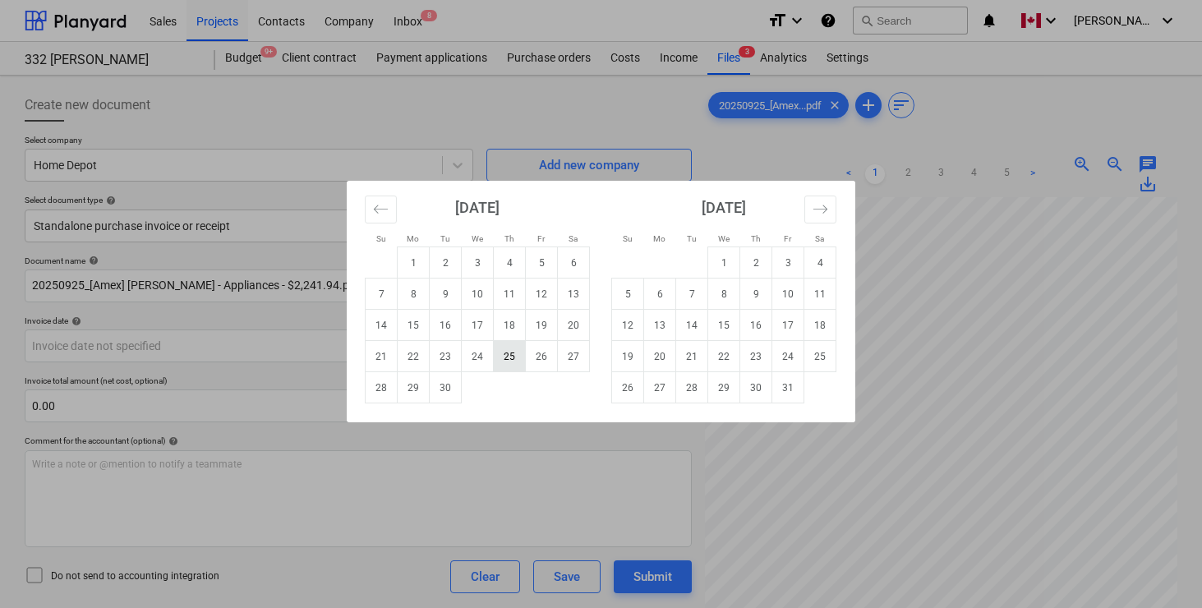
click at [512, 355] on td "25" at bounding box center [510, 356] width 32 height 31
type input "[DATE]"
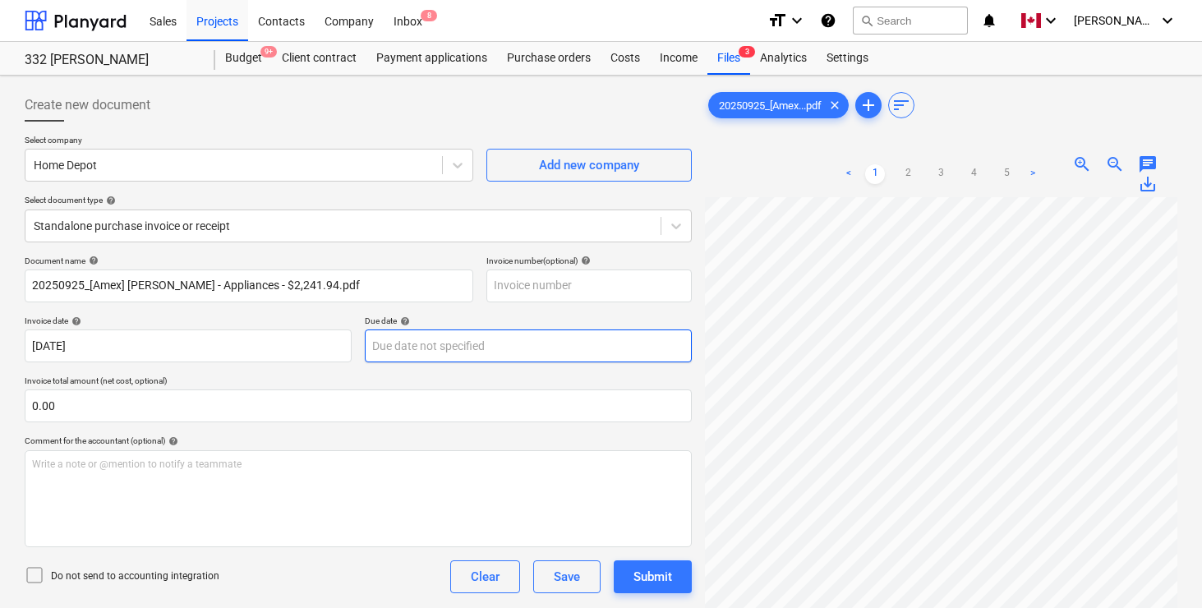
click at [437, 353] on body "Sales Projects Contacts Company Inbox 8 format_size keyboard_arrow_down help se…" at bounding box center [601, 304] width 1202 height 608
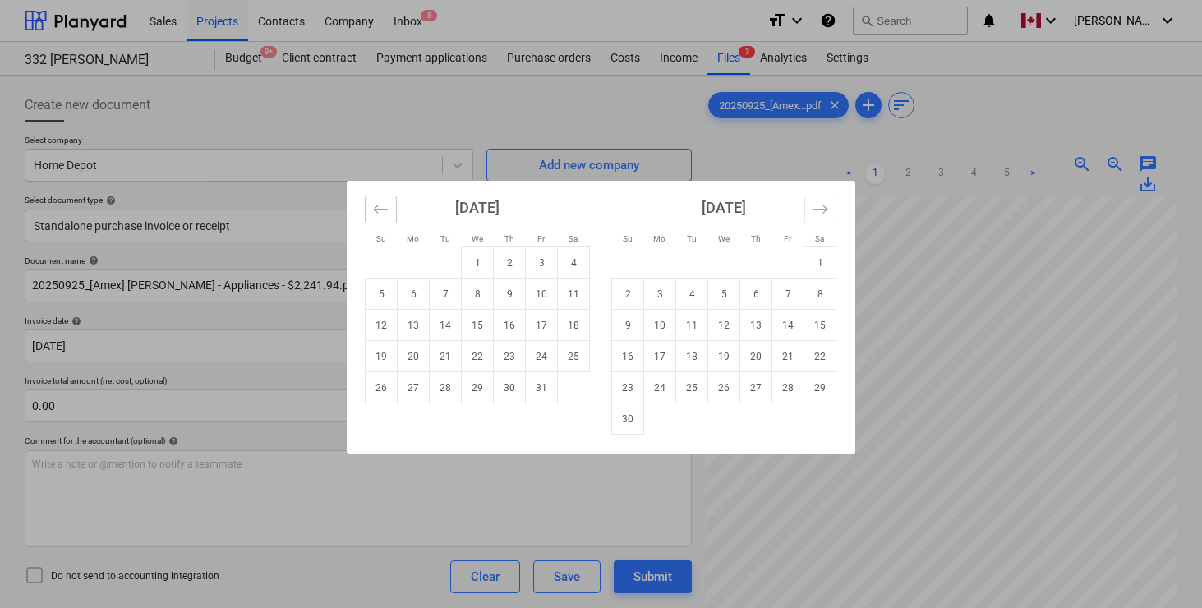
click at [369, 200] on button "Move backward to switch to the previous month." at bounding box center [381, 210] width 32 height 28
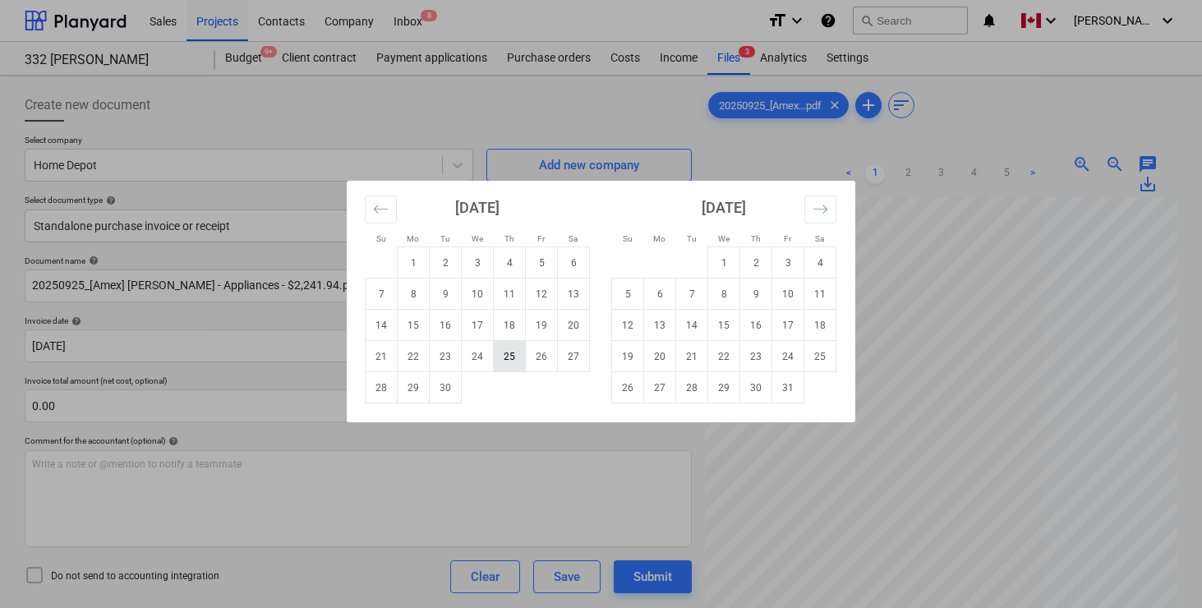
click at [504, 364] on td "25" at bounding box center [510, 356] width 32 height 31
type input "[DATE]"
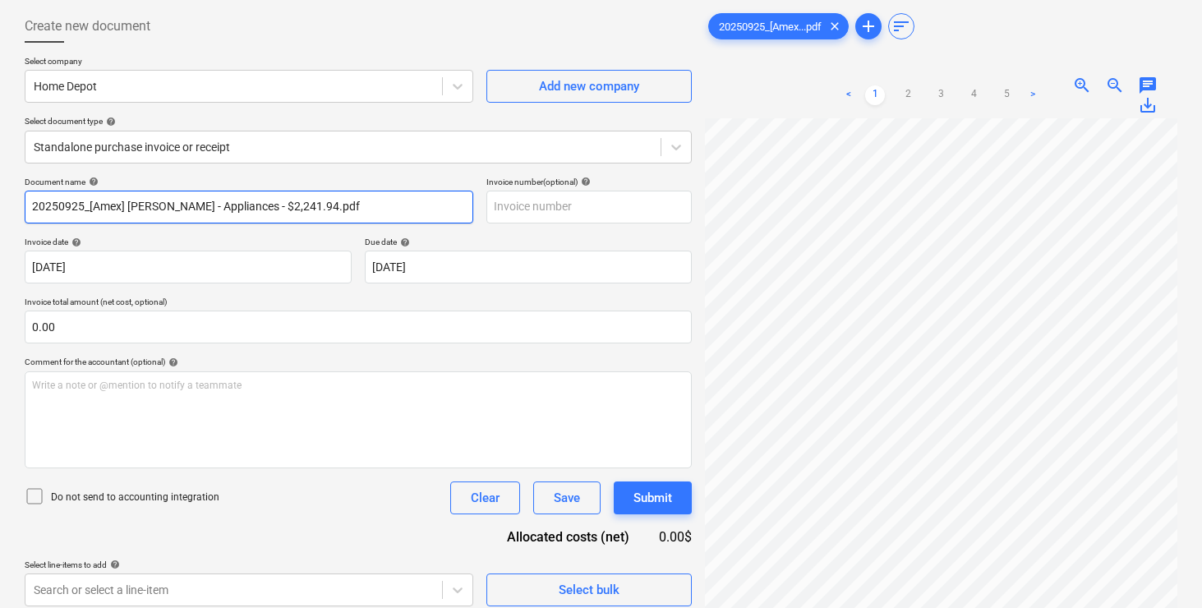
scroll to position [85, 0]
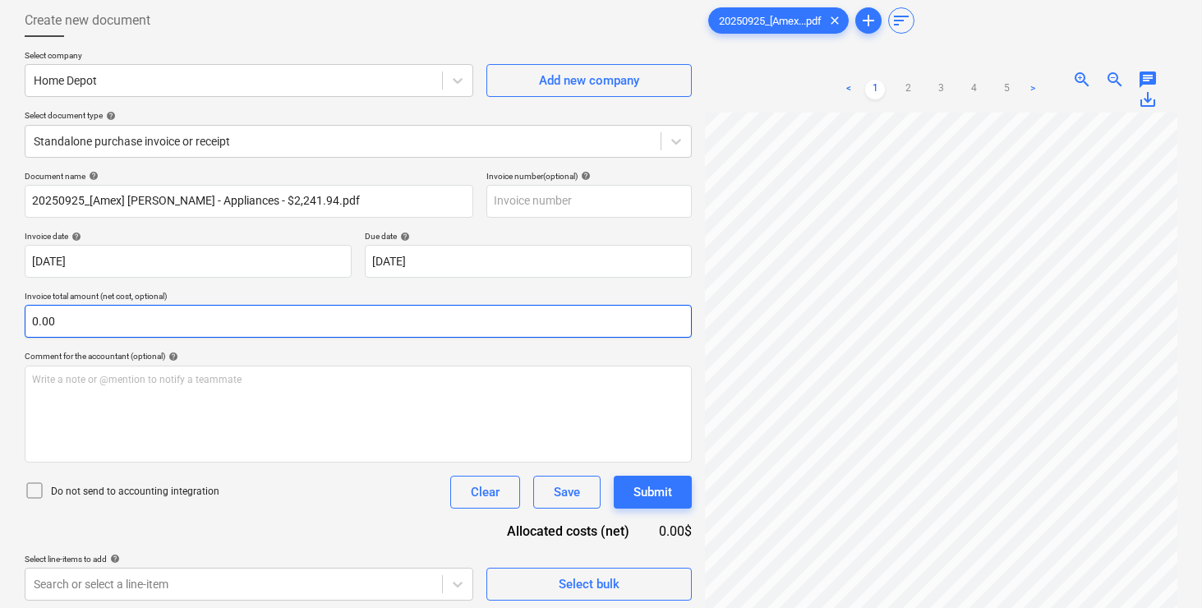
click at [249, 335] on input "0.00" at bounding box center [358, 321] width 667 height 33
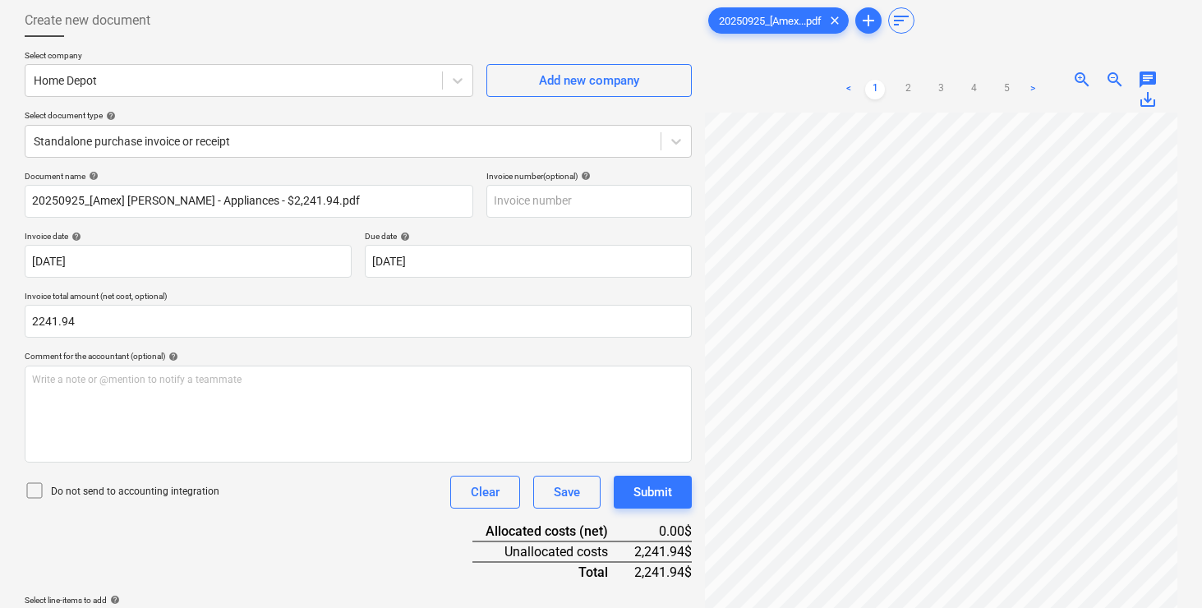
click at [270, 509] on div "Document name help 20250925_[Amex] [PERSON_NAME] - Appliances - $2,241.94.pdf I…" at bounding box center [358, 406] width 667 height 471
type input "2,241.94"
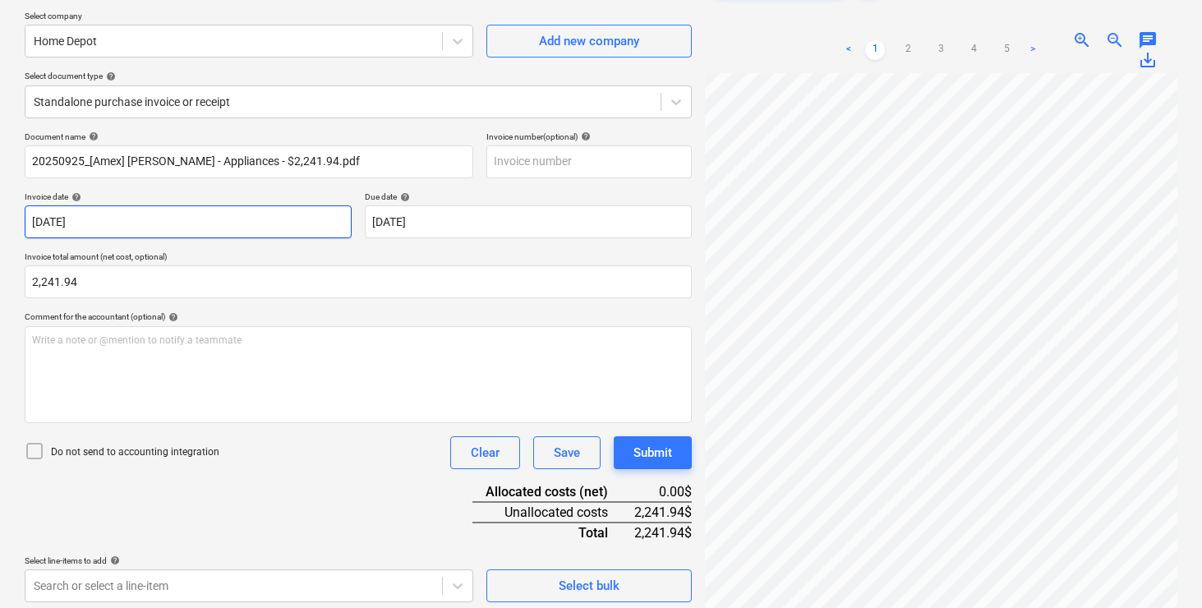
scroll to position [164, 0]
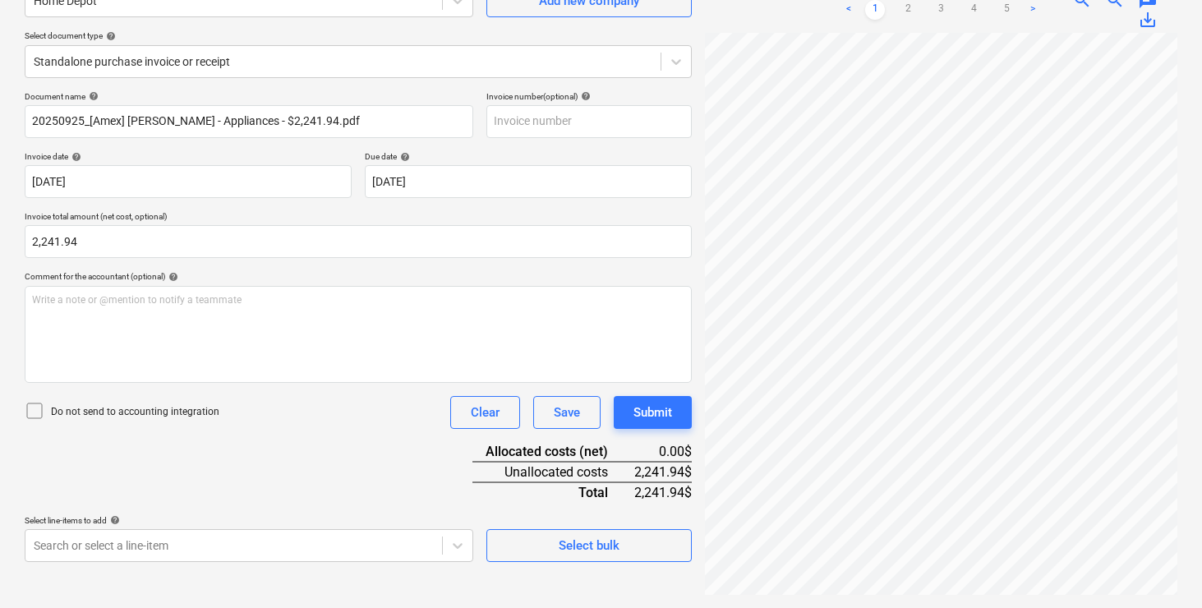
click at [302, 462] on div "Document name help 20250925_[Amex] [PERSON_NAME] - Appliances - $2,241.94.pdf I…" at bounding box center [358, 326] width 667 height 471
click at [287, 444] on body "Sales Projects Contacts Company Inbox 8 format_size keyboard_arrow_down help se…" at bounding box center [601, 140] width 1202 height 608
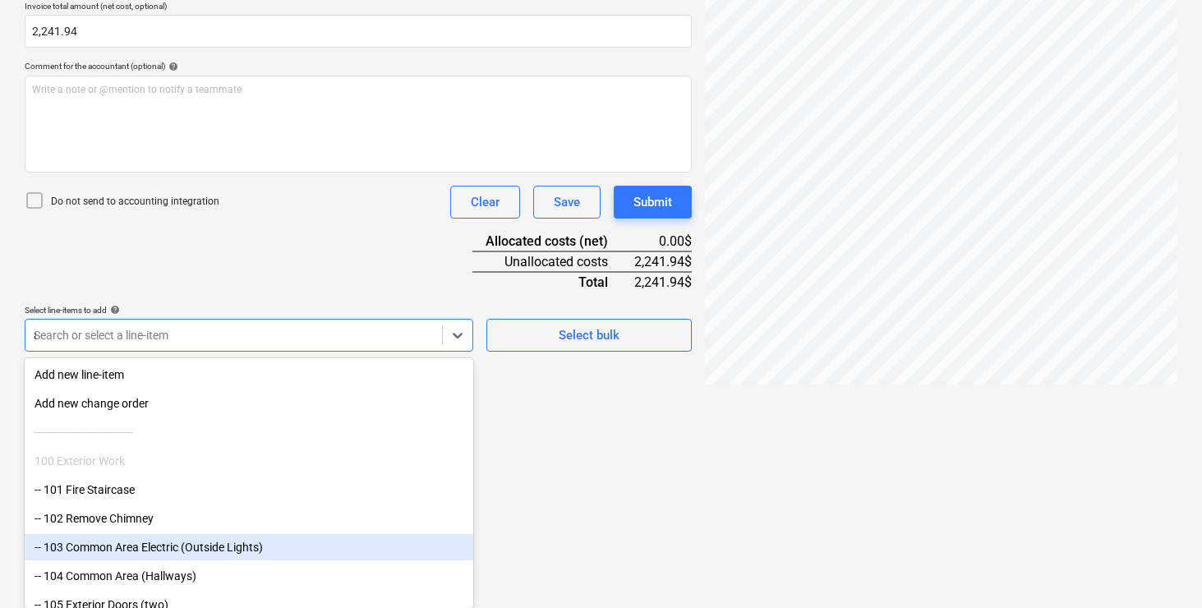
scroll to position [265, 0]
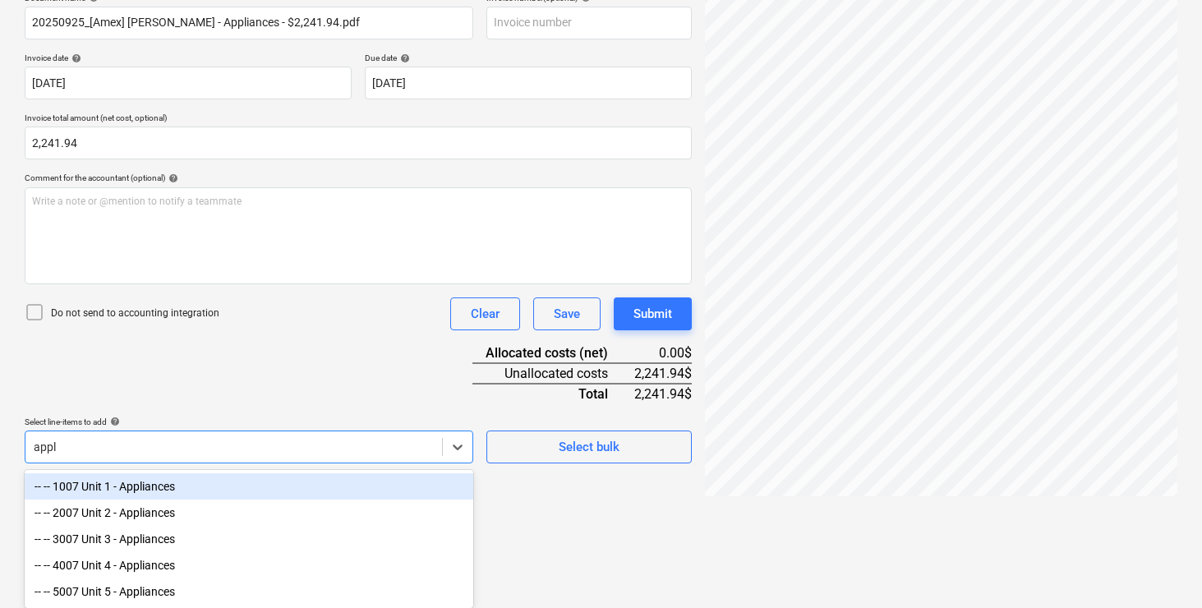
type input "appli"
click at [209, 486] on div "-- -- 1007 Unit 1 - Appliances" at bounding box center [249, 486] width 449 height 26
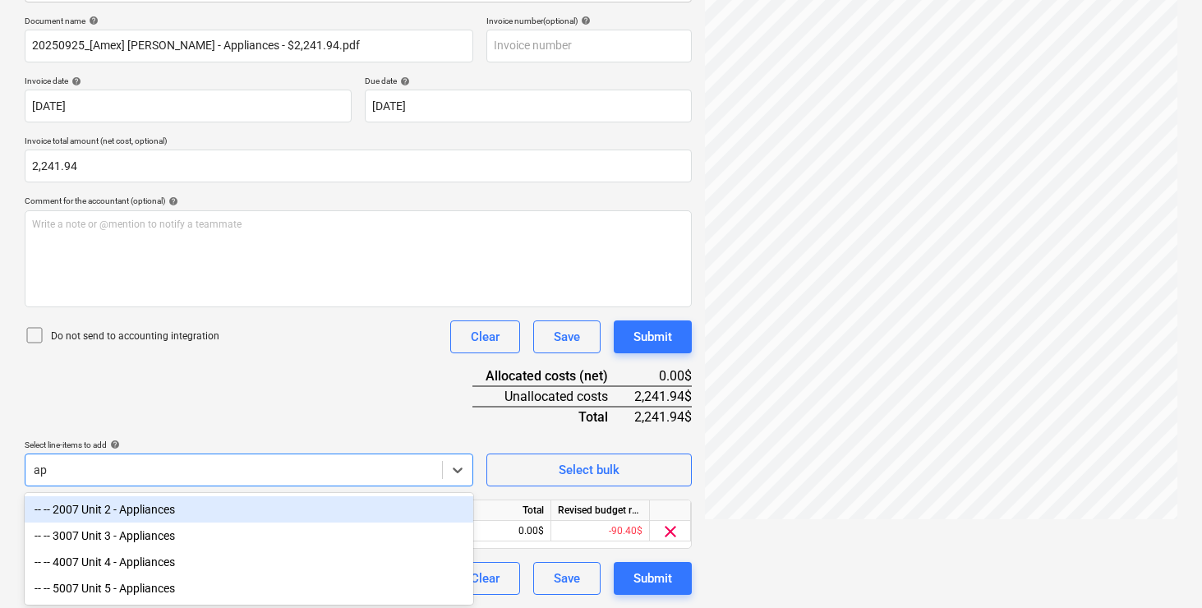
scroll to position [240, 0]
type input "appl"
click at [170, 506] on div "-- -- 2007 Unit 2 - Appliances" at bounding box center [249, 509] width 449 height 26
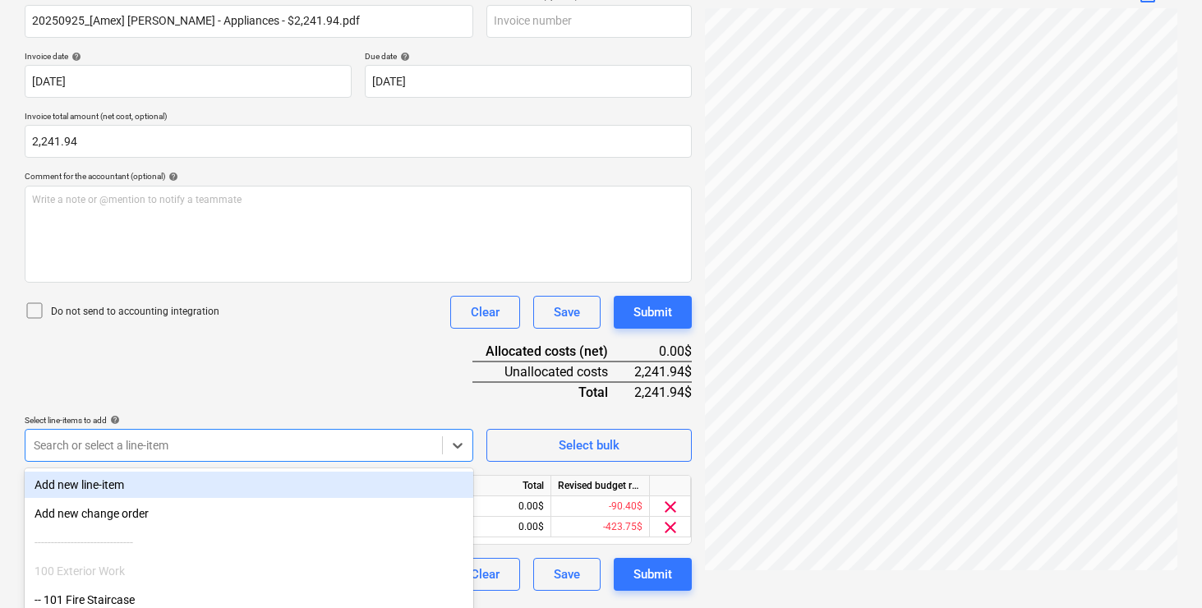
click at [273, 371] on div "Document name help 20250925_[Amex] [PERSON_NAME] - Appliances - $2,241.94.pdf I…" at bounding box center [358, 291] width 667 height 600
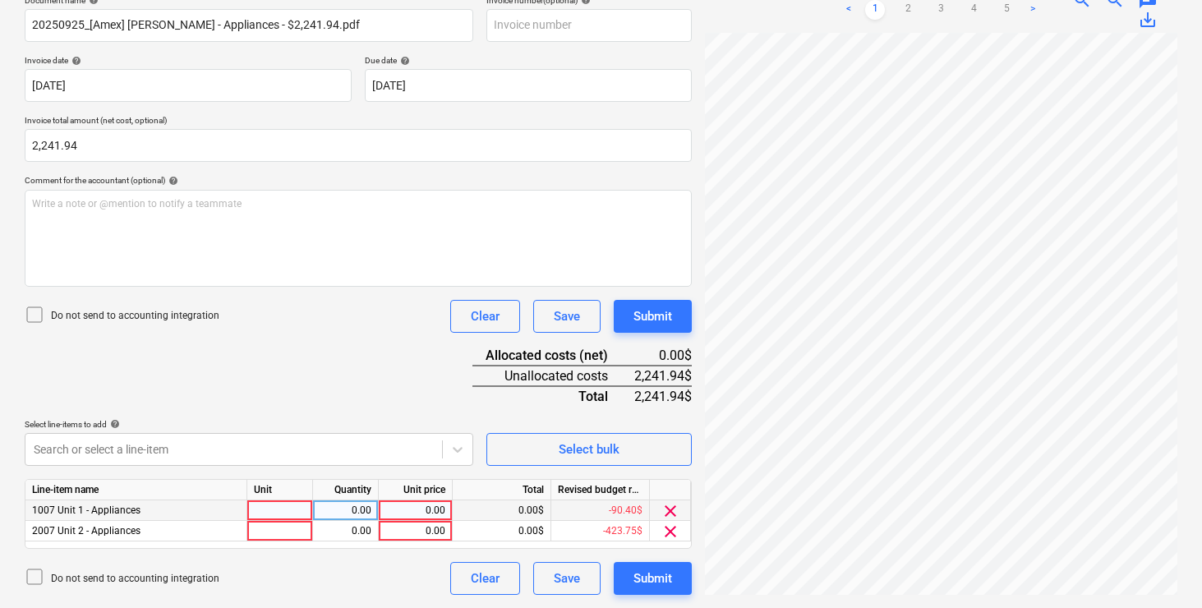
click at [286, 513] on div at bounding box center [280, 510] width 66 height 21
type input "pcs"
click at [429, 514] on div "0.00" at bounding box center [415, 510] width 60 height 21
type input "1120.97"
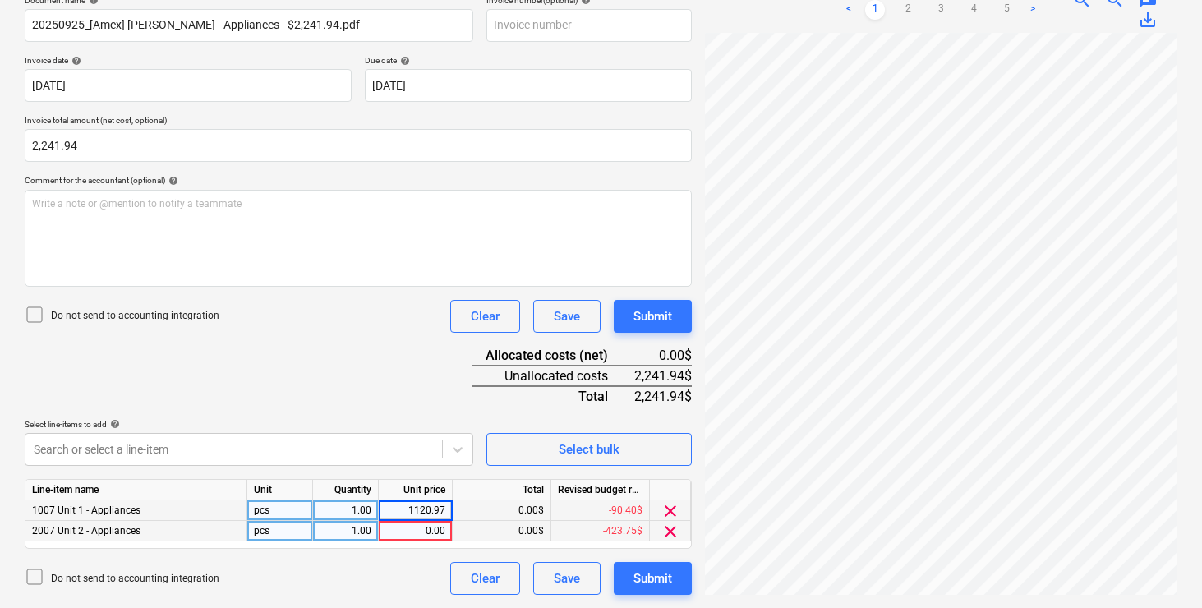
click at [417, 532] on div "0.00" at bounding box center [415, 531] width 60 height 21
type input "1120.97"
click at [433, 389] on div "Document name help 20250925_[Amex] [PERSON_NAME] - Appliances - $2,241.94.pdf I…" at bounding box center [358, 295] width 667 height 600
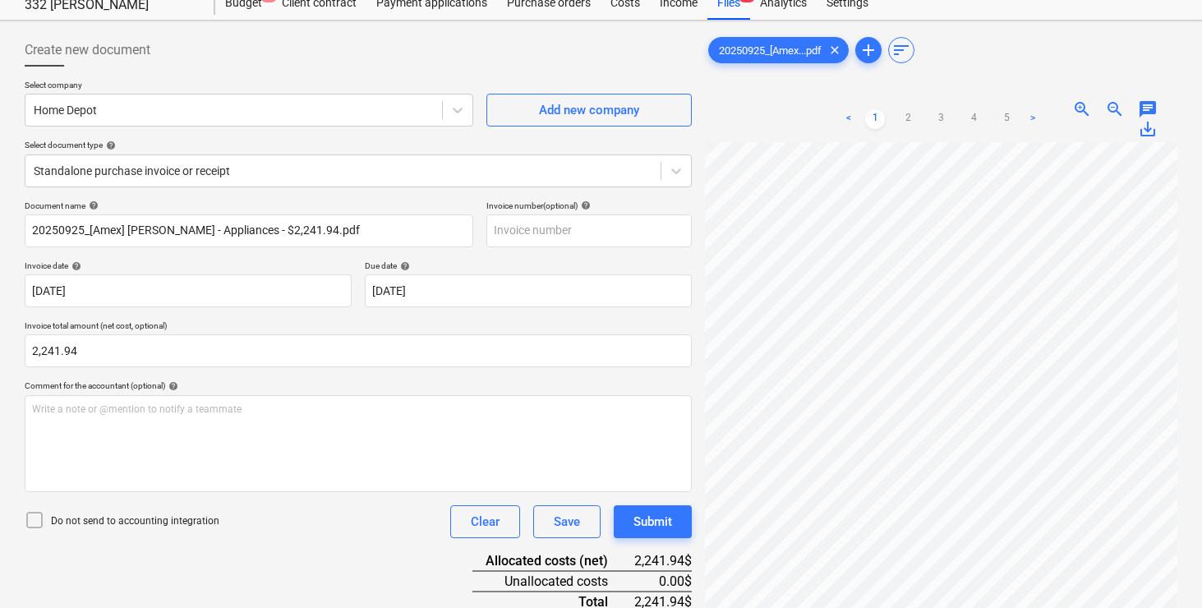
scroll to position [0, 0]
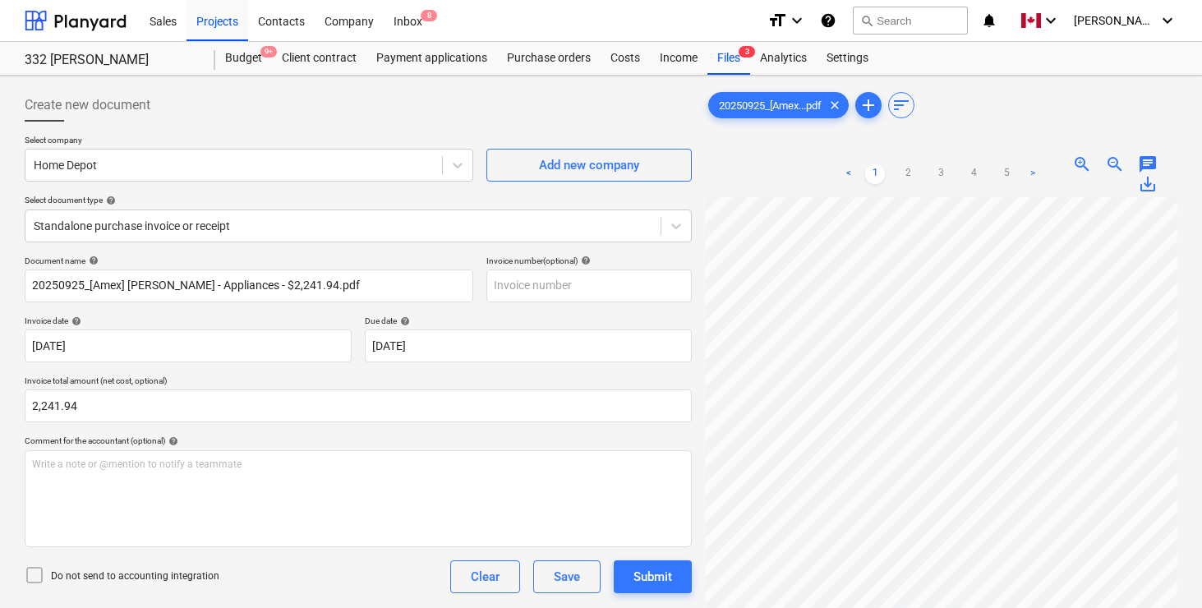
click at [410, 371] on div "Document name help 20250925_[Amex] [PERSON_NAME] - Appliances - $2,241.94.pdf I…" at bounding box center [358, 556] width 667 height 600
click at [419, 375] on p "Invoice total amount (net cost, optional)" at bounding box center [358, 382] width 667 height 14
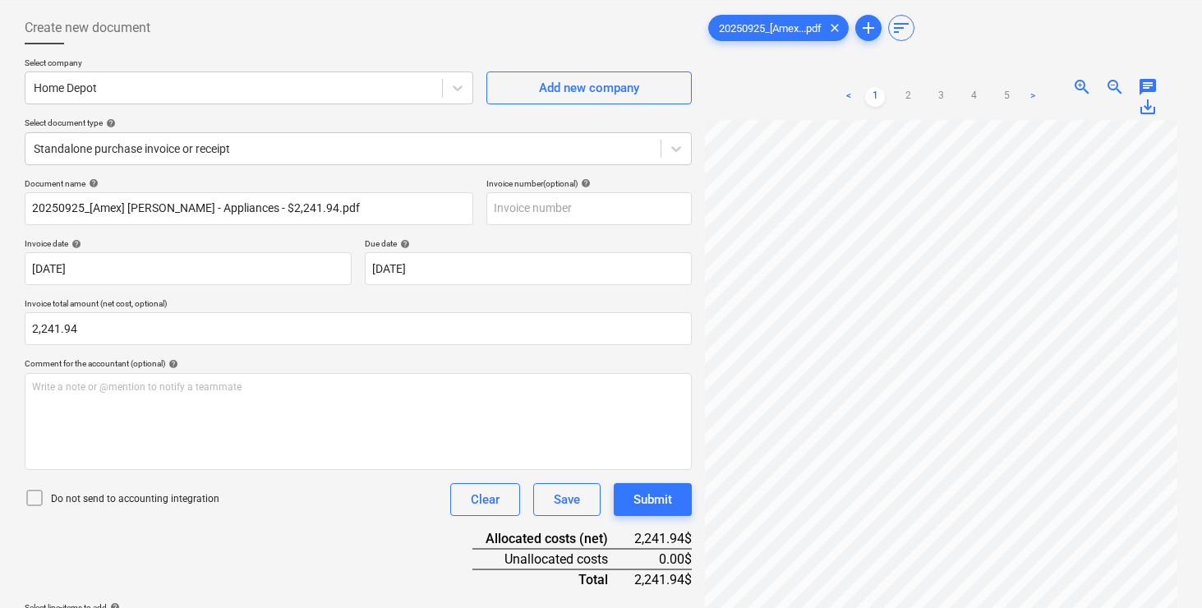
scroll to position [260, 0]
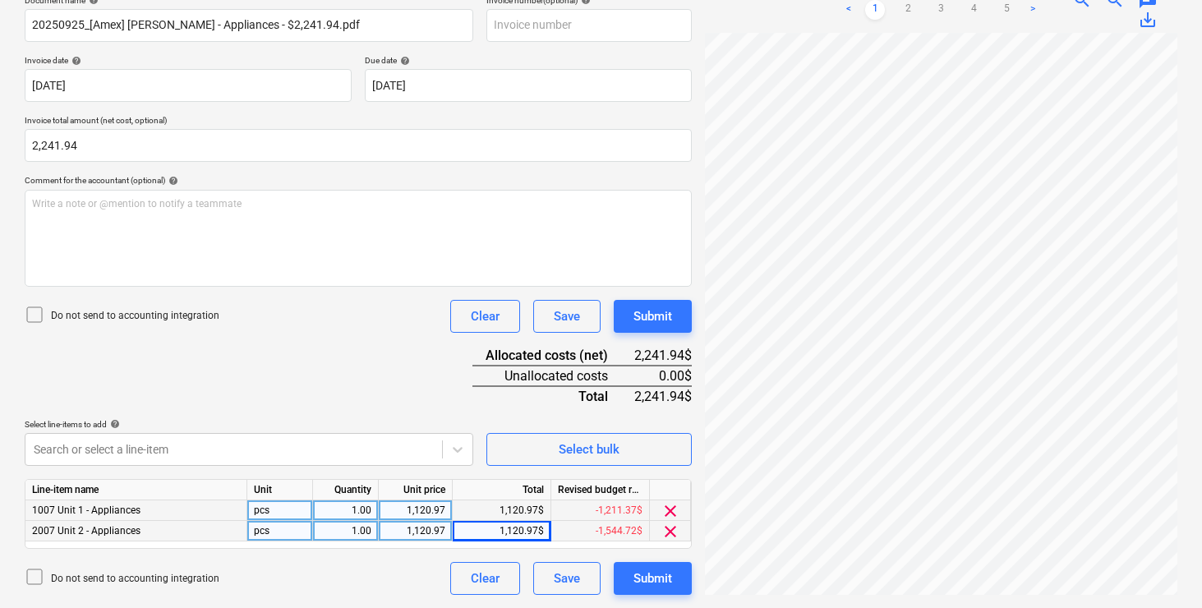
click at [411, 384] on div "Document name help 20250925_[Amex] [PERSON_NAME] - Appliances - $2,241.94.pdf I…" at bounding box center [358, 295] width 667 height 600
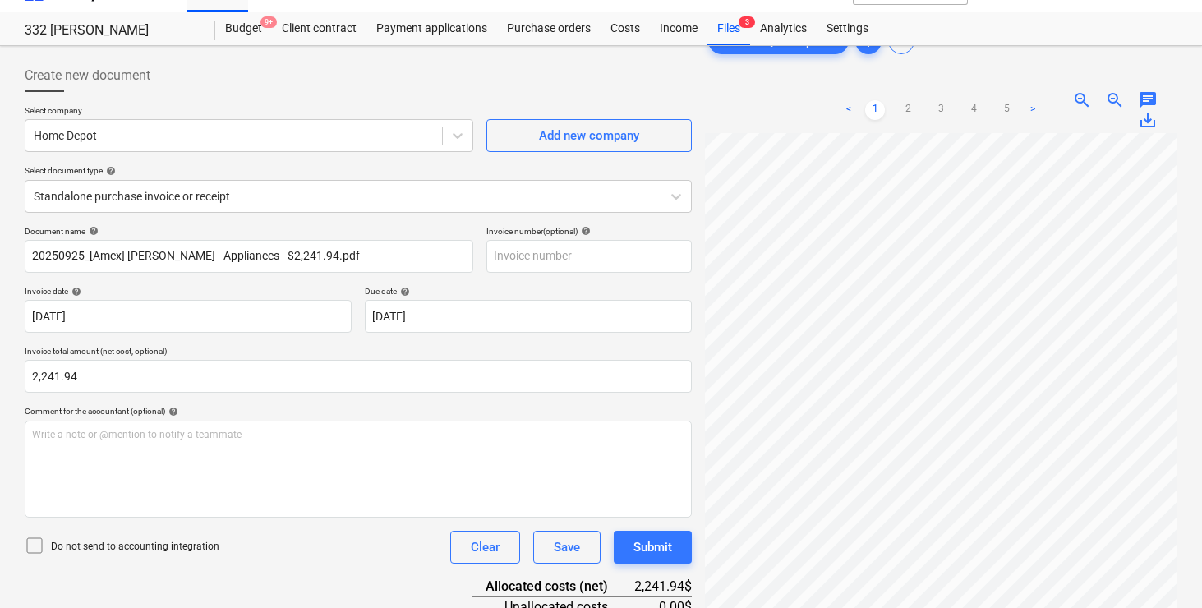
scroll to position [0, 0]
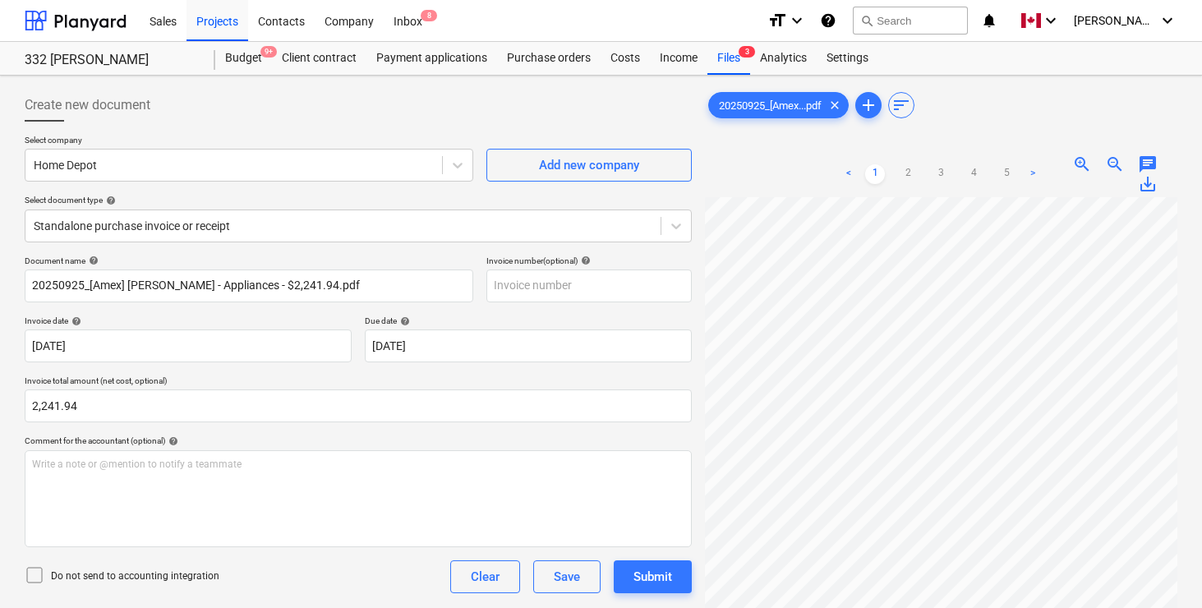
click at [417, 376] on p "Invoice total amount (net cost, optional)" at bounding box center [358, 382] width 667 height 14
click at [417, 373] on div "Document name help 20250925_[Amex] [PERSON_NAME] - Appliances - $2,241.94.pdf I…" at bounding box center [358, 556] width 667 height 600
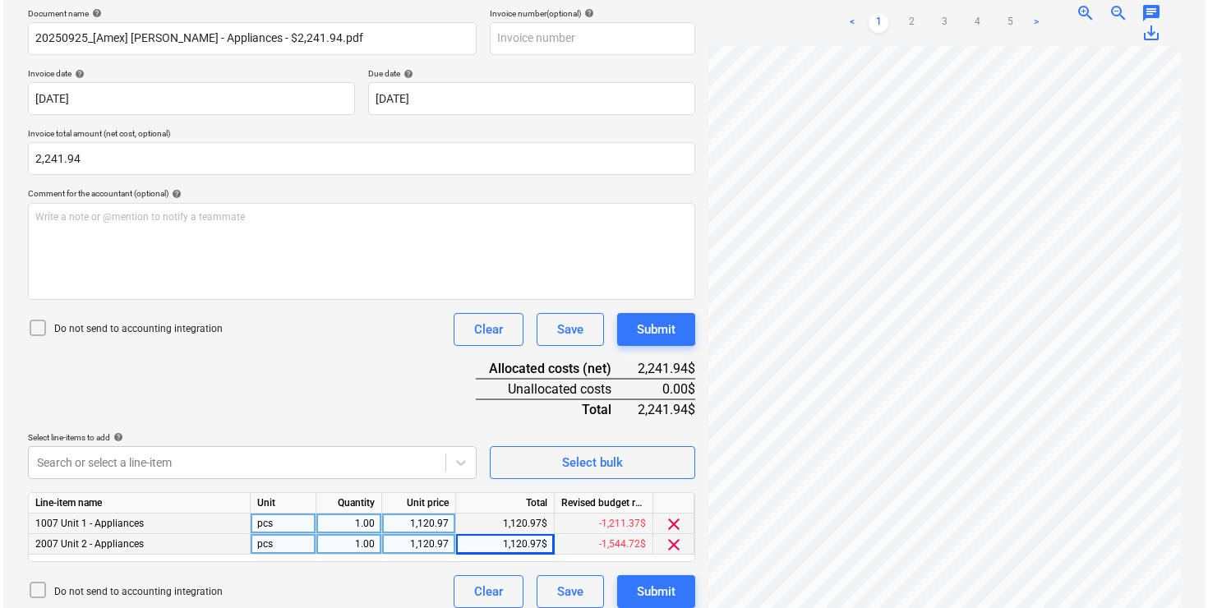
scroll to position [260, 0]
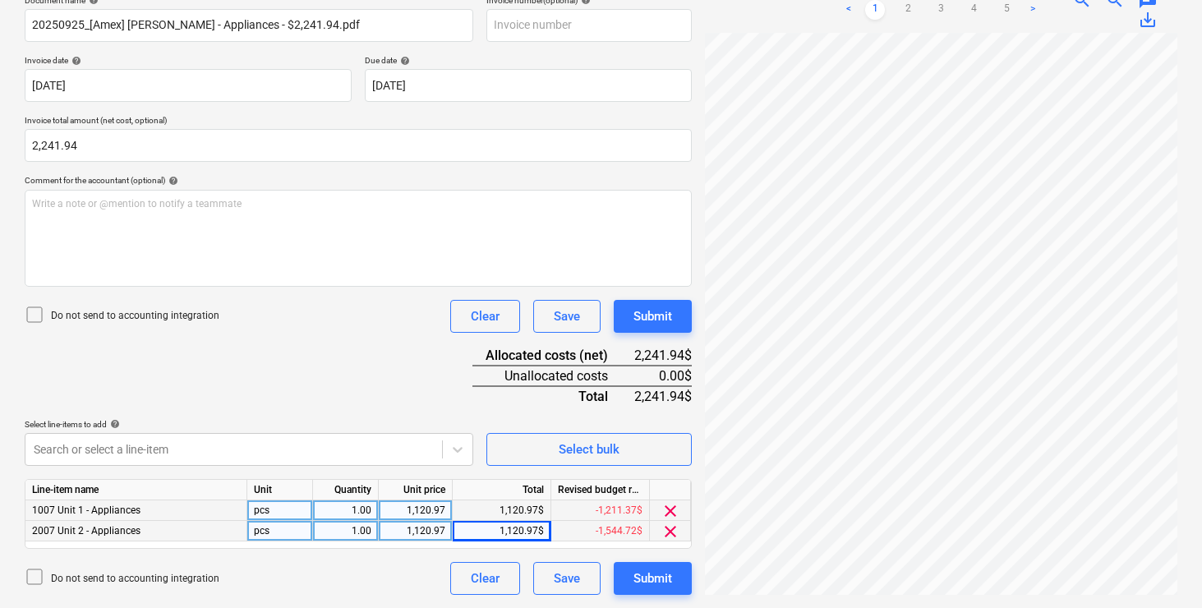
click at [417, 393] on div "Document name help 20250925_[Amex] [PERSON_NAME] - Appliances - $2,241.94.pdf I…" at bounding box center [358, 295] width 667 height 600
click at [643, 577] on div "Submit" at bounding box center [652, 578] width 39 height 21
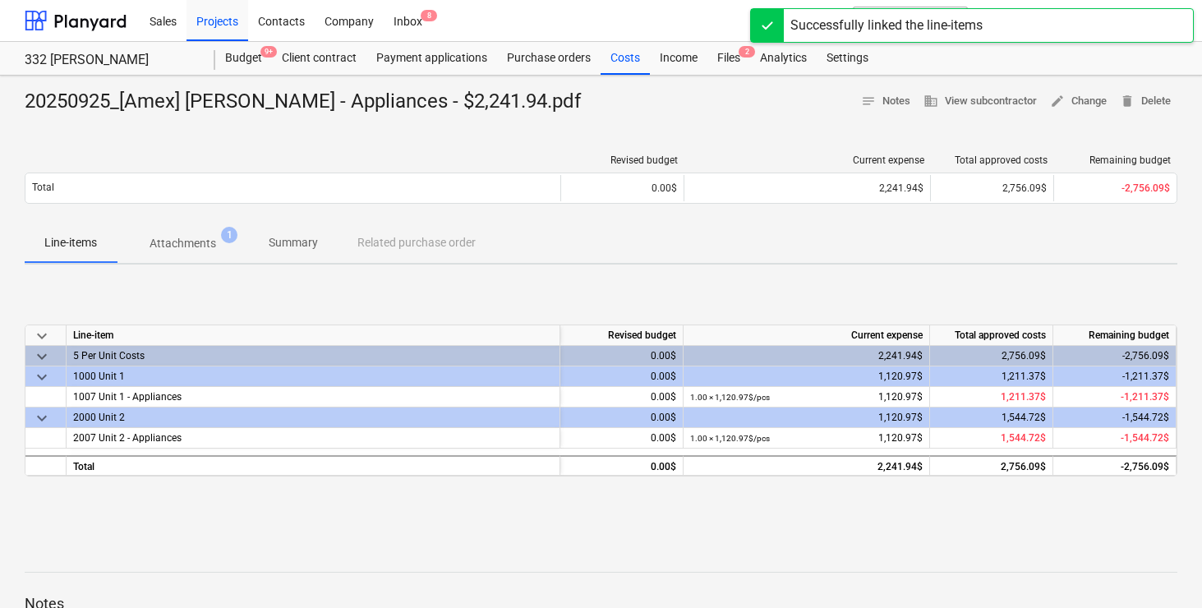
click at [181, 246] on p "Attachments" at bounding box center [183, 243] width 67 height 17
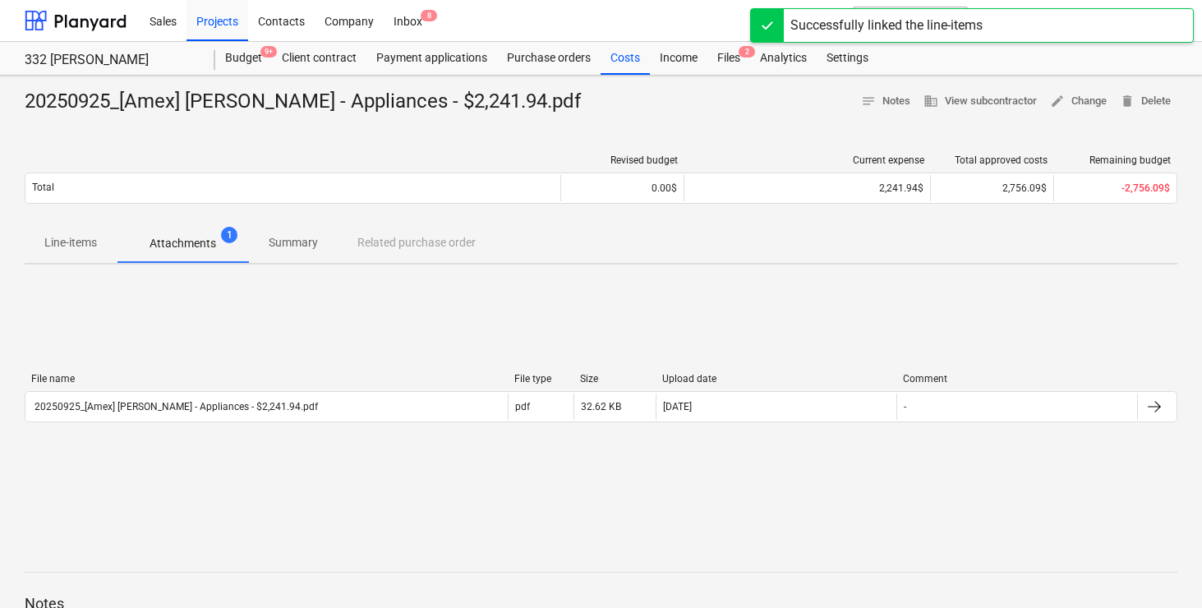
click at [66, 252] on span "Line-items" at bounding box center [71, 242] width 92 height 27
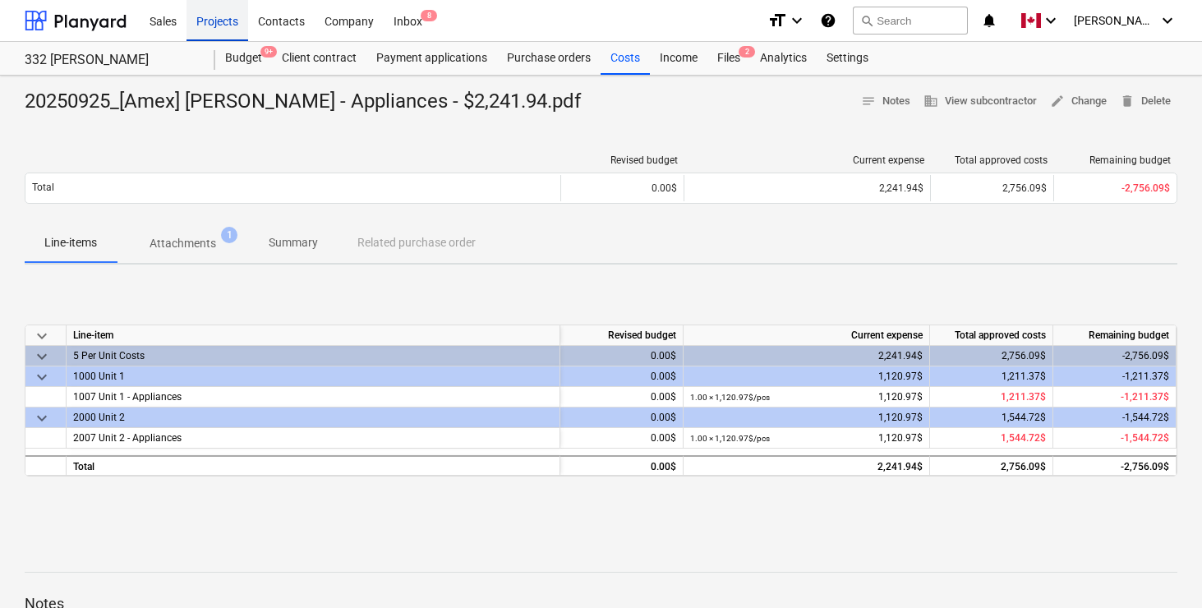
click at [222, 21] on div "Projects" at bounding box center [218, 20] width 62 height 42
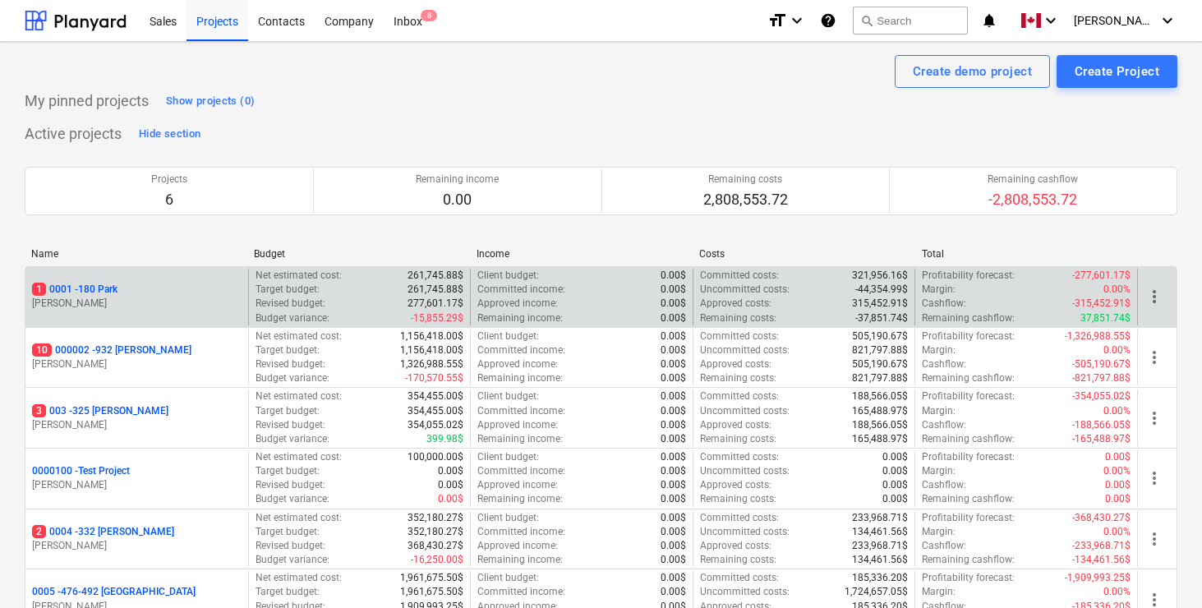
click at [99, 288] on p "1 0001 - 180 Park" at bounding box center [74, 290] width 85 height 14
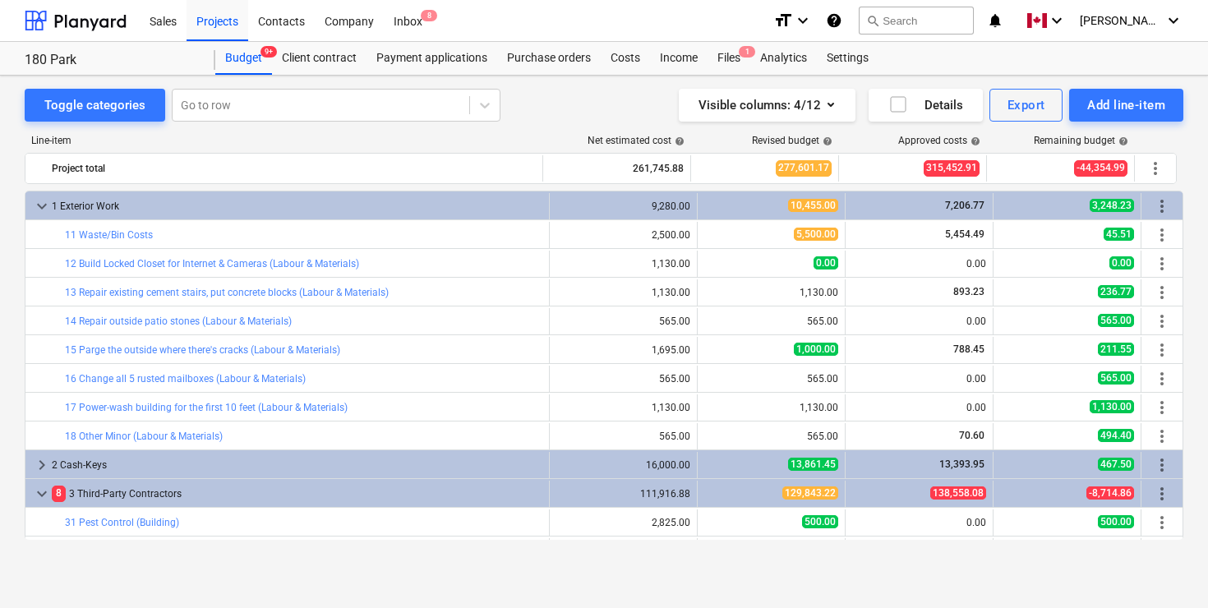
click at [380, 138] on div "Line-item" at bounding box center [284, 141] width 519 height 12
click at [734, 60] on div "Files 1" at bounding box center [728, 58] width 43 height 33
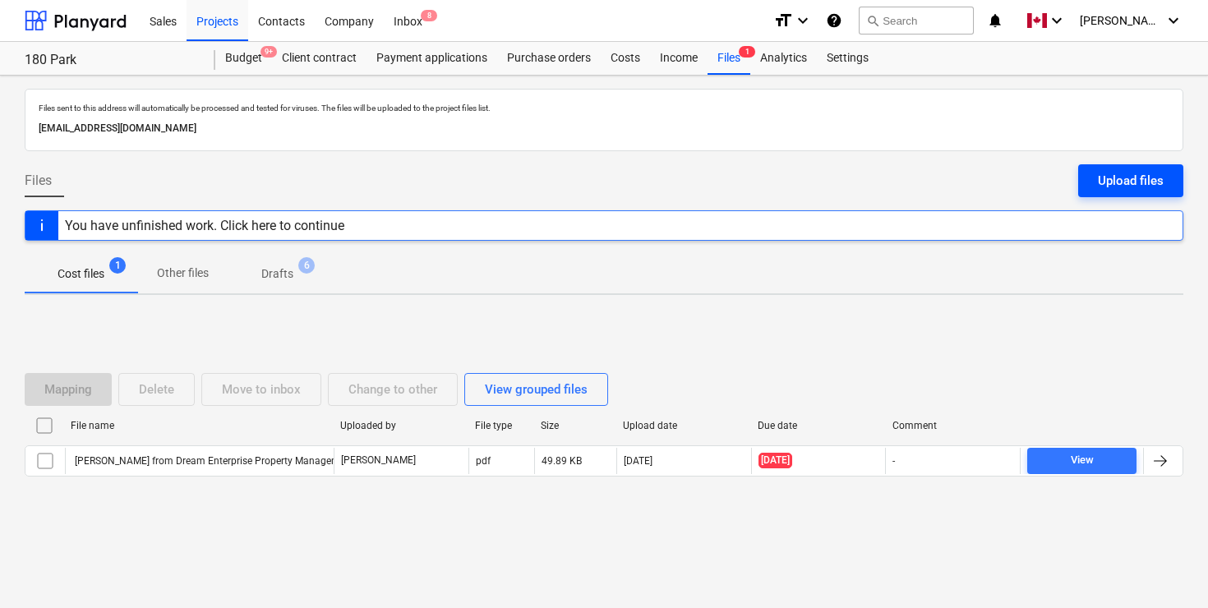
click at [1132, 173] on div "Upload files" at bounding box center [1131, 180] width 66 height 21
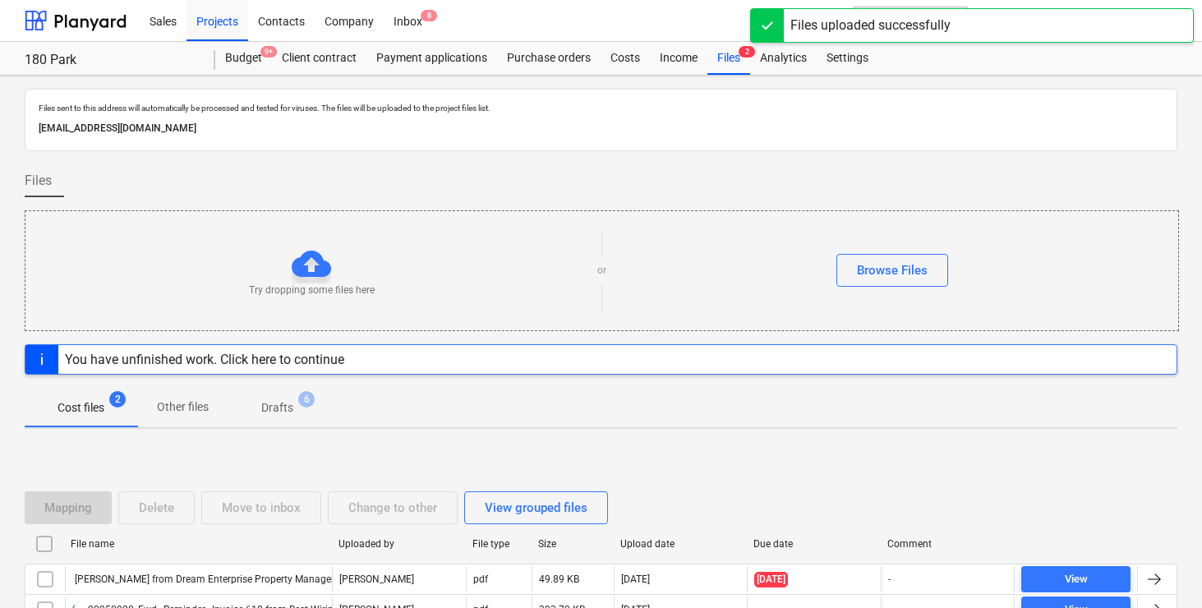
click at [491, 398] on div "Cost files 2 Other files Drafts 6" at bounding box center [601, 407] width 1153 height 39
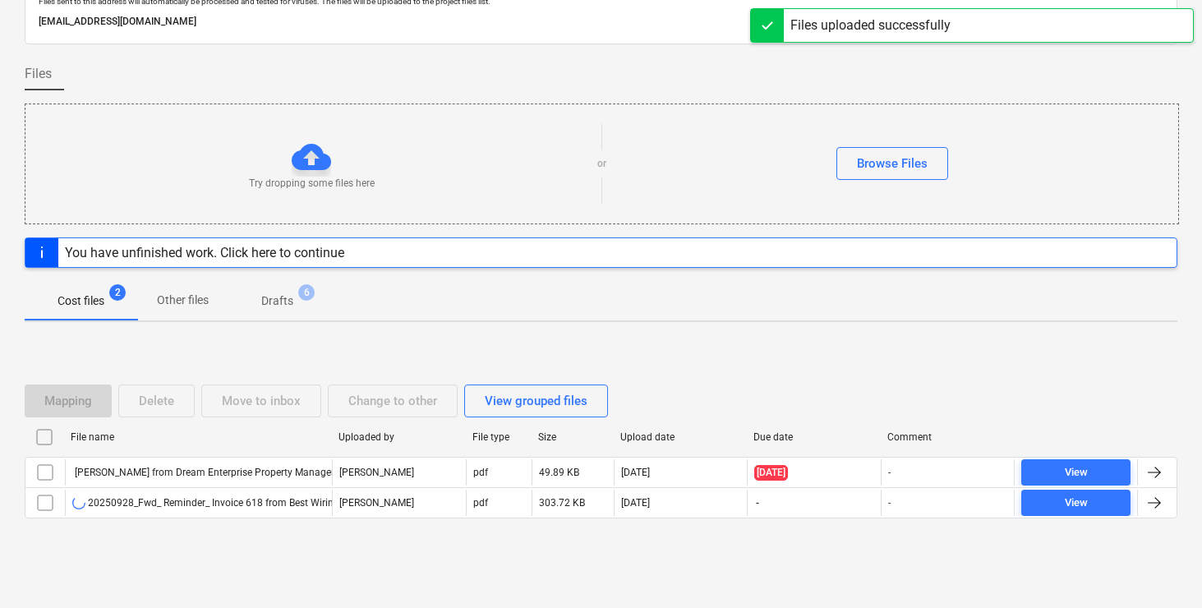
click at [436, 565] on div "Mapping Delete Move to inbox Change to other View grouped files File name Uploa…" at bounding box center [601, 458] width 1153 height 246
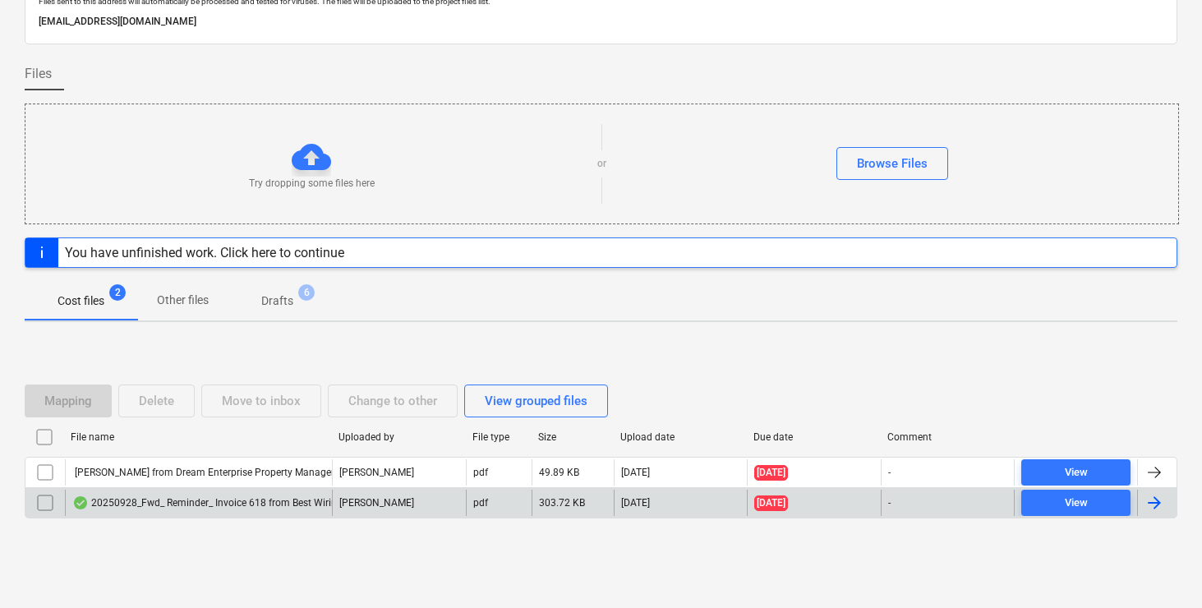
click at [1155, 500] on div at bounding box center [1155, 503] width 20 height 20
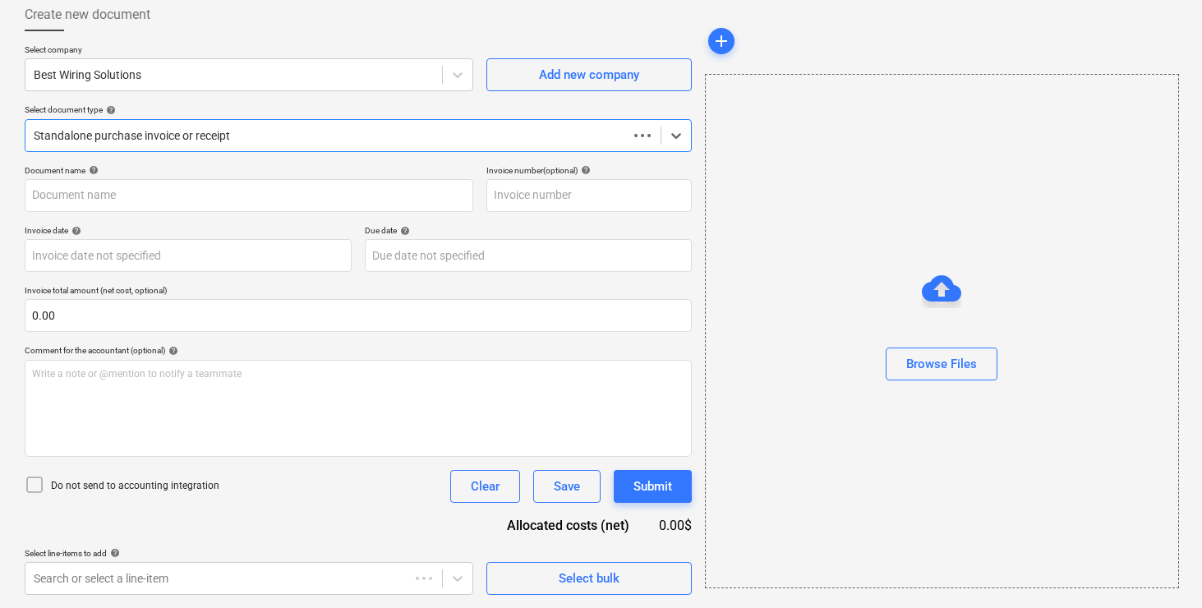
scroll to position [90, 0]
type input "20250928_Fwd_ Reminder_ Invoice 618 from Best Wiring Solutions.pdf"
type input "[DATE]"
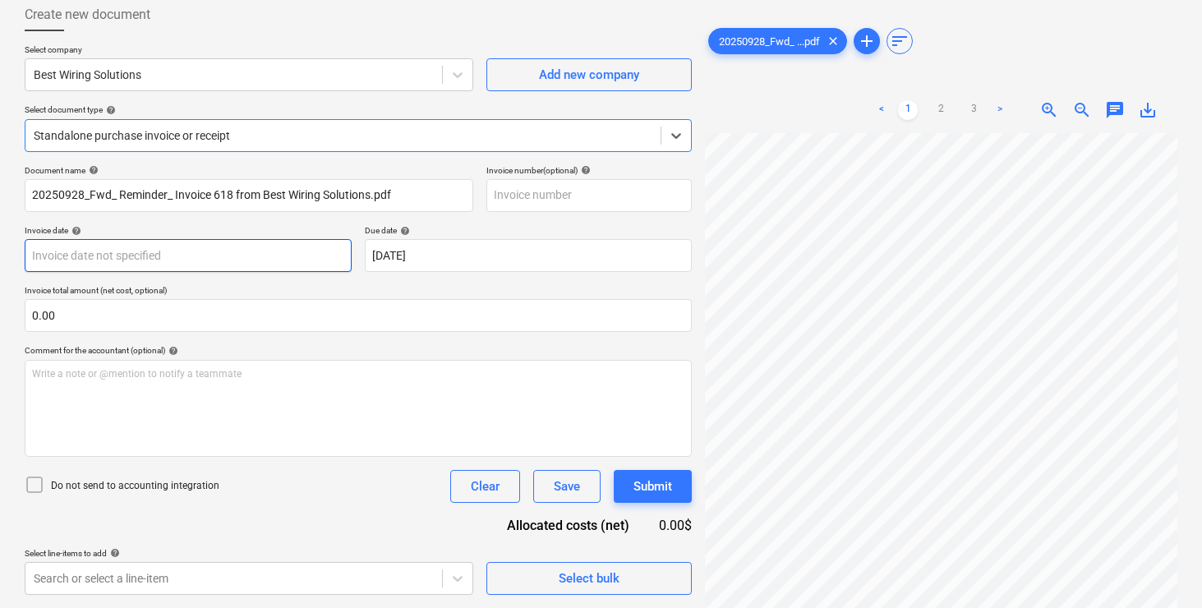
click at [235, 263] on body "Sales Projects Contacts Company Inbox 9 format_size keyboard_arrow_down help se…" at bounding box center [601, 214] width 1202 height 608
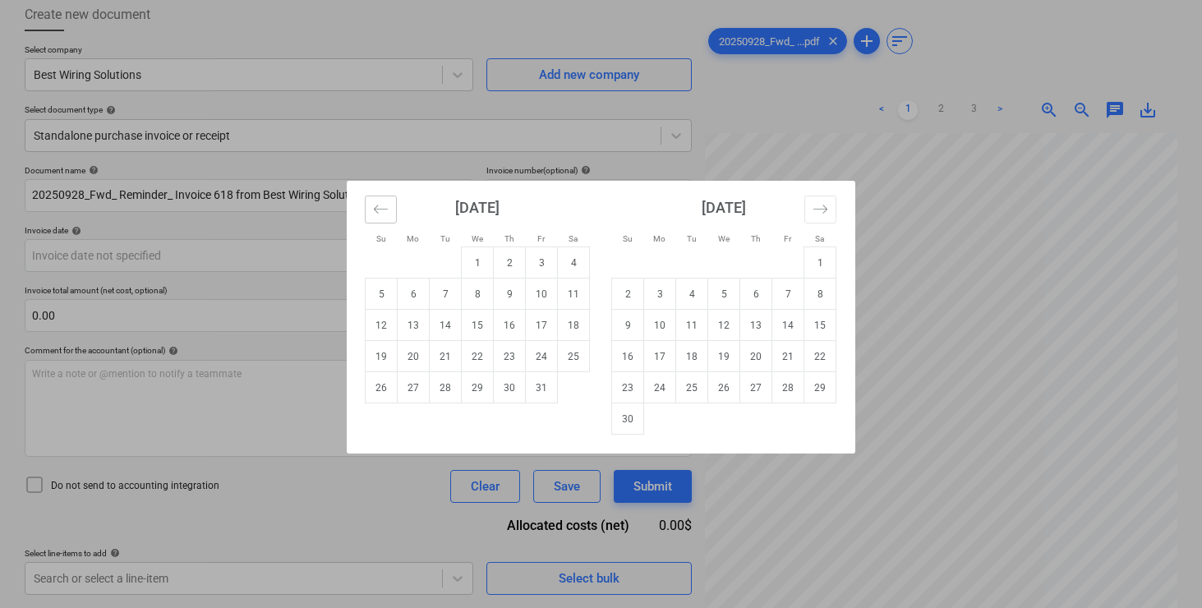
click at [375, 206] on icon "Move backward to switch to the previous month." at bounding box center [381, 209] width 16 height 16
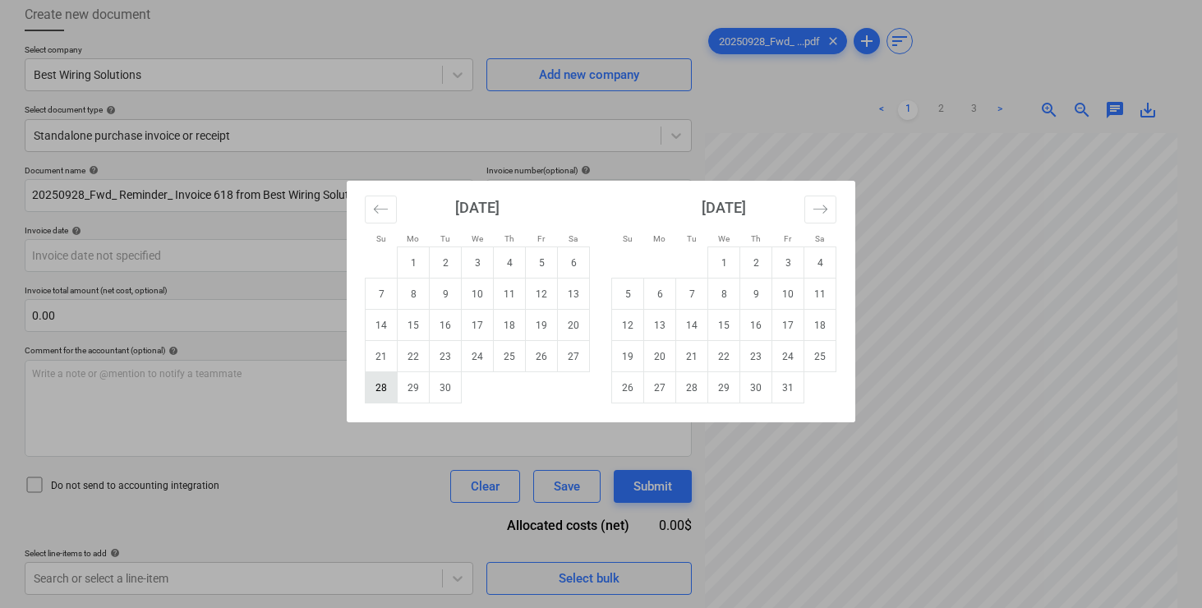
click at [385, 381] on td "28" at bounding box center [382, 387] width 32 height 31
type input "[DATE]"
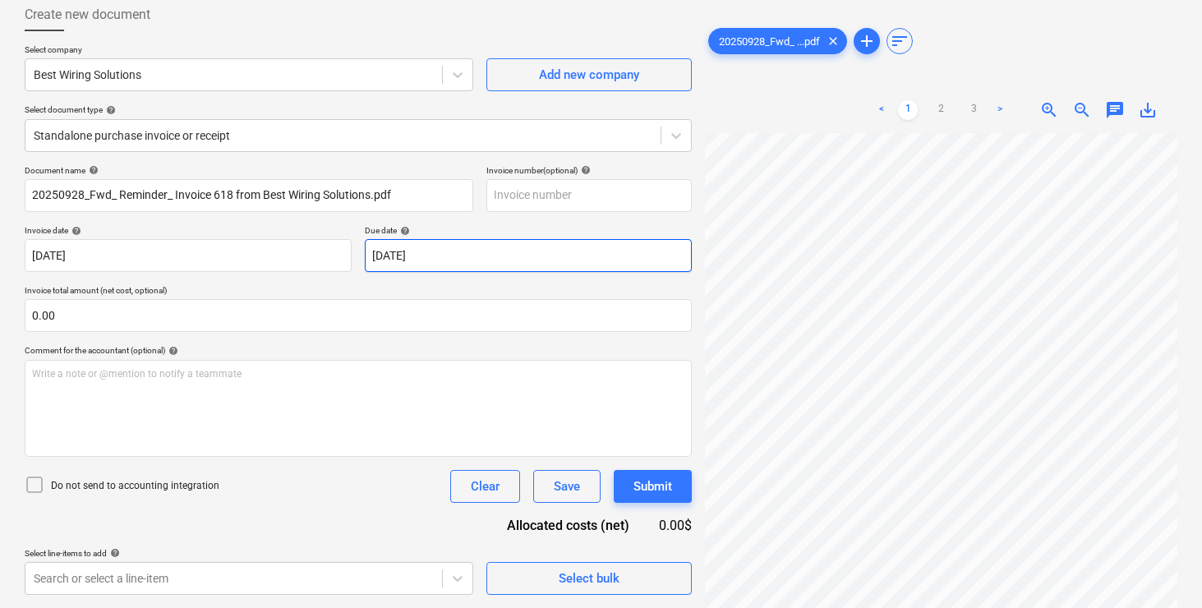
click at [408, 254] on body "Sales Projects Contacts Company Inbox 9 format_size keyboard_arrow_down help se…" at bounding box center [601, 214] width 1202 height 608
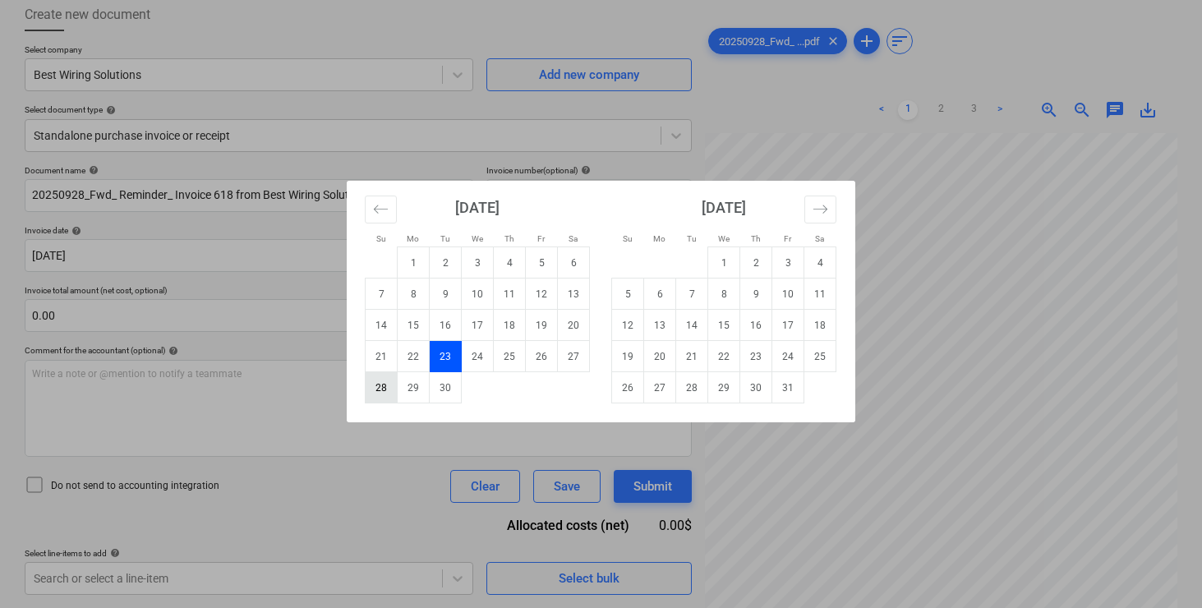
click at [380, 385] on td "28" at bounding box center [382, 387] width 32 height 31
type input "[DATE]"
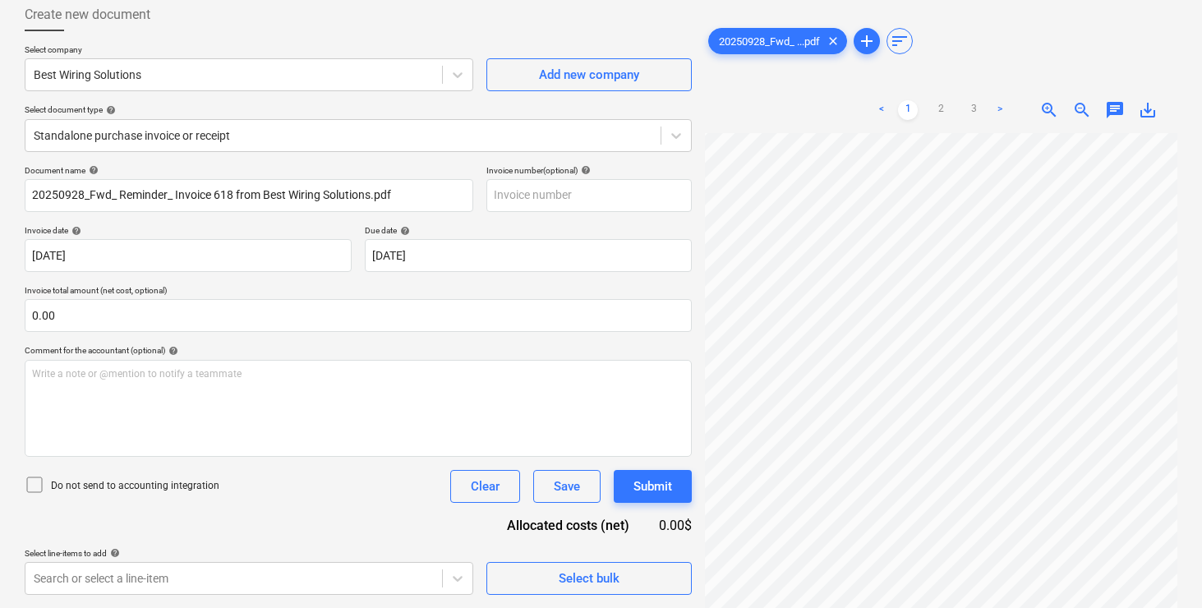
scroll to position [662, 115]
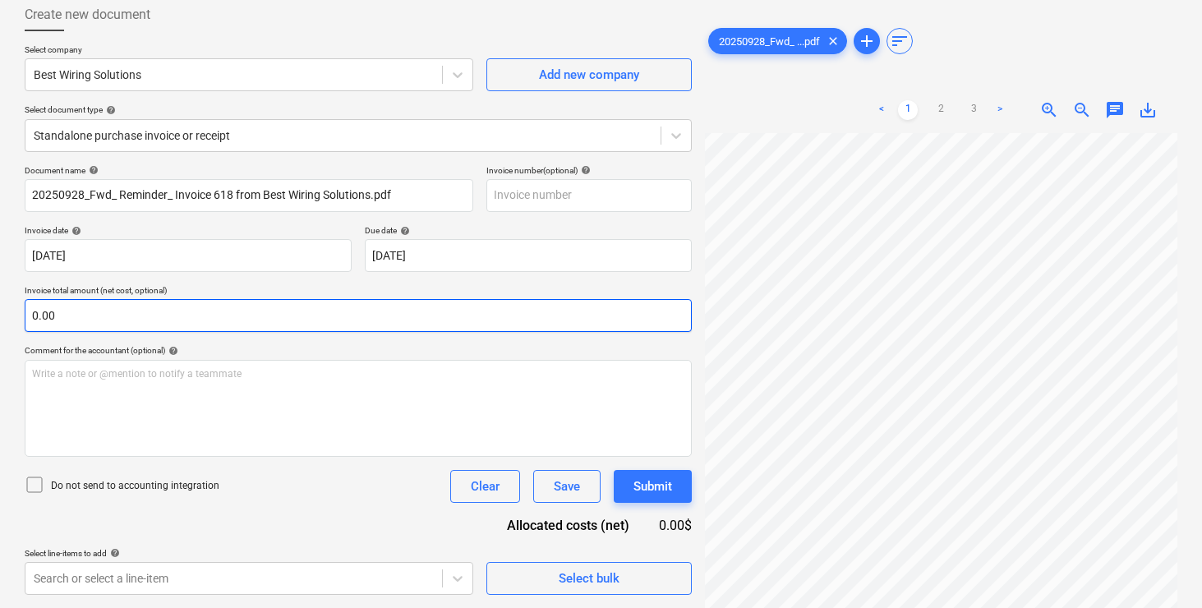
click at [249, 317] on input "0.00" at bounding box center [358, 315] width 667 height 33
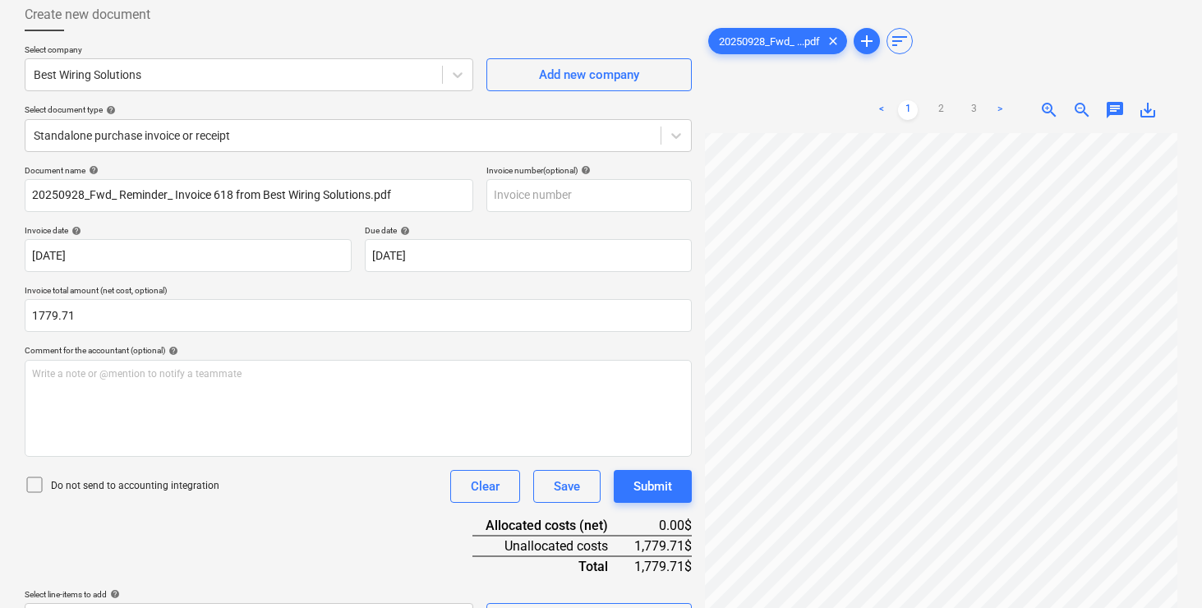
click at [373, 486] on div "Do not send to accounting integration Clear Save Submit" at bounding box center [358, 486] width 667 height 33
type input "1,779.71"
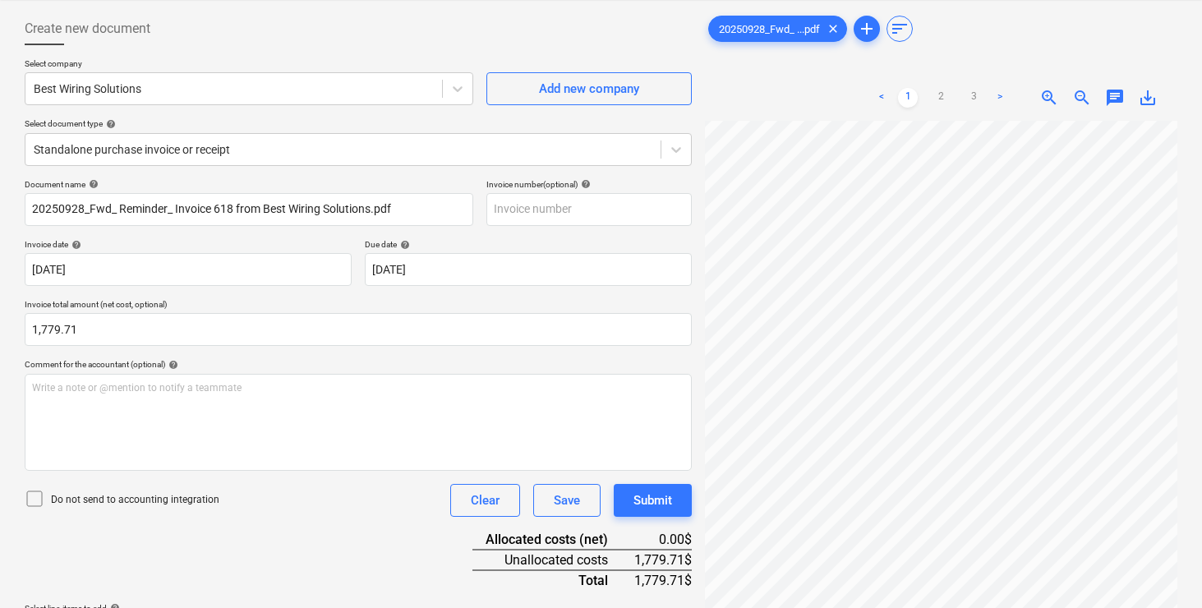
scroll to position [164, 0]
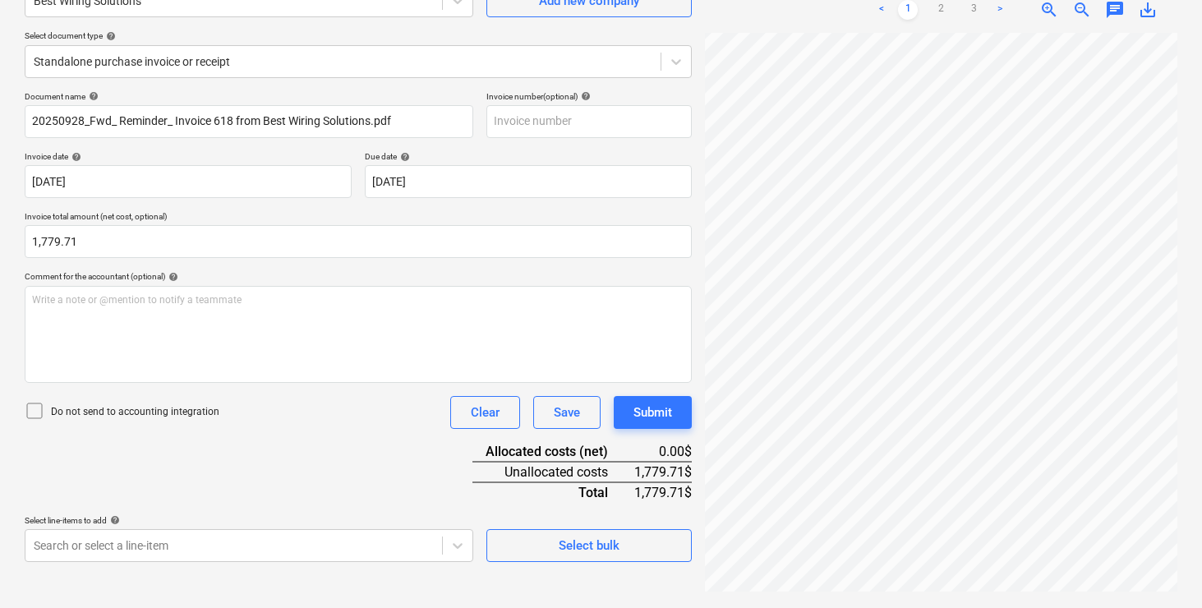
click at [302, 421] on div "Do not send to accounting integration Clear Save Submit" at bounding box center [358, 412] width 667 height 33
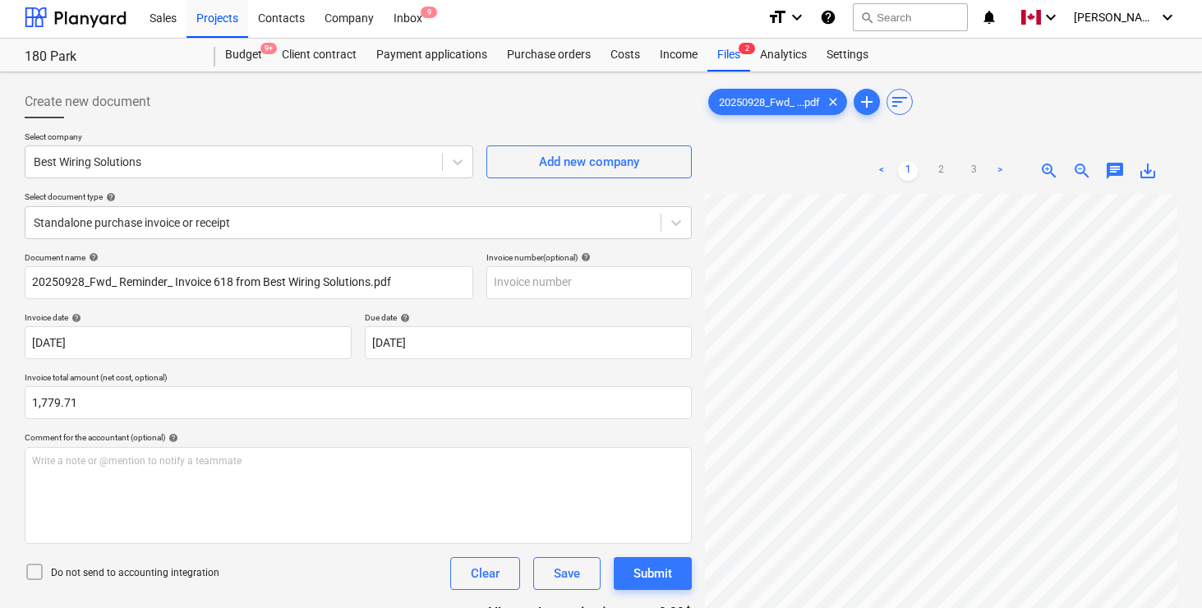
scroll to position [80, 48]
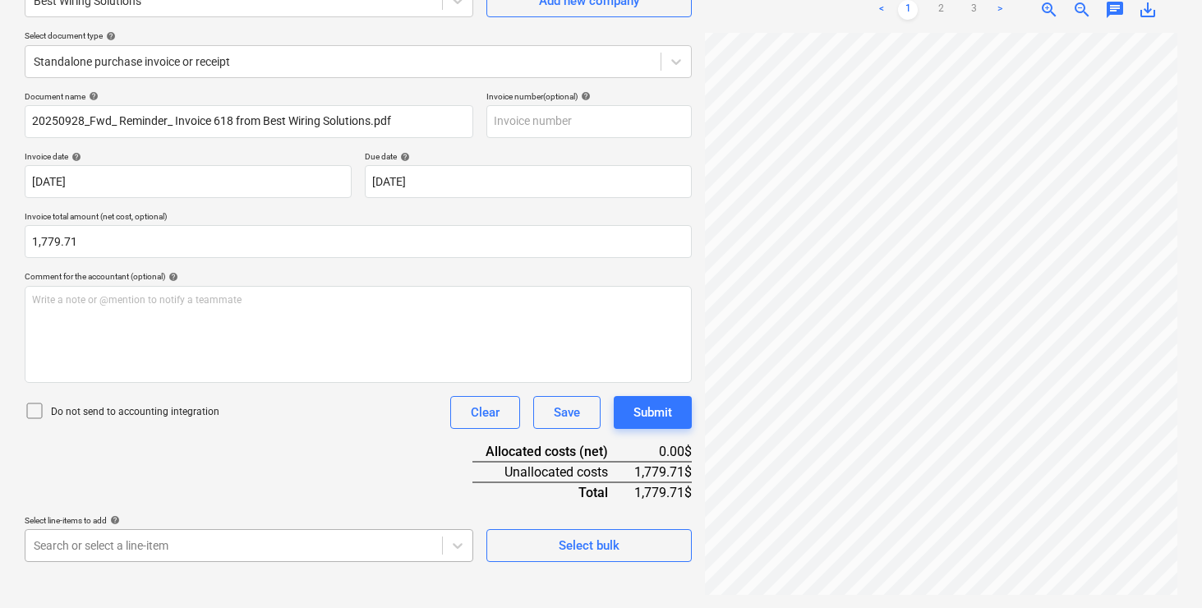
click at [268, 444] on body "Sales Projects Contacts Company Inbox 9 format_size keyboard_arrow_down help se…" at bounding box center [601, 140] width 1202 height 608
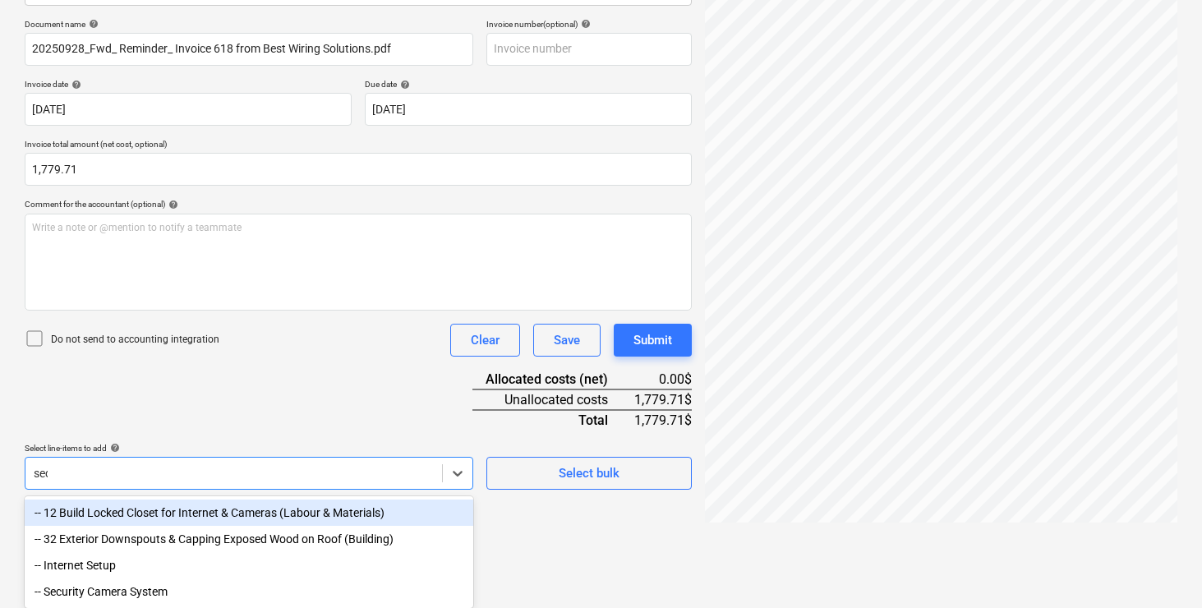
scroll to position [164, 0]
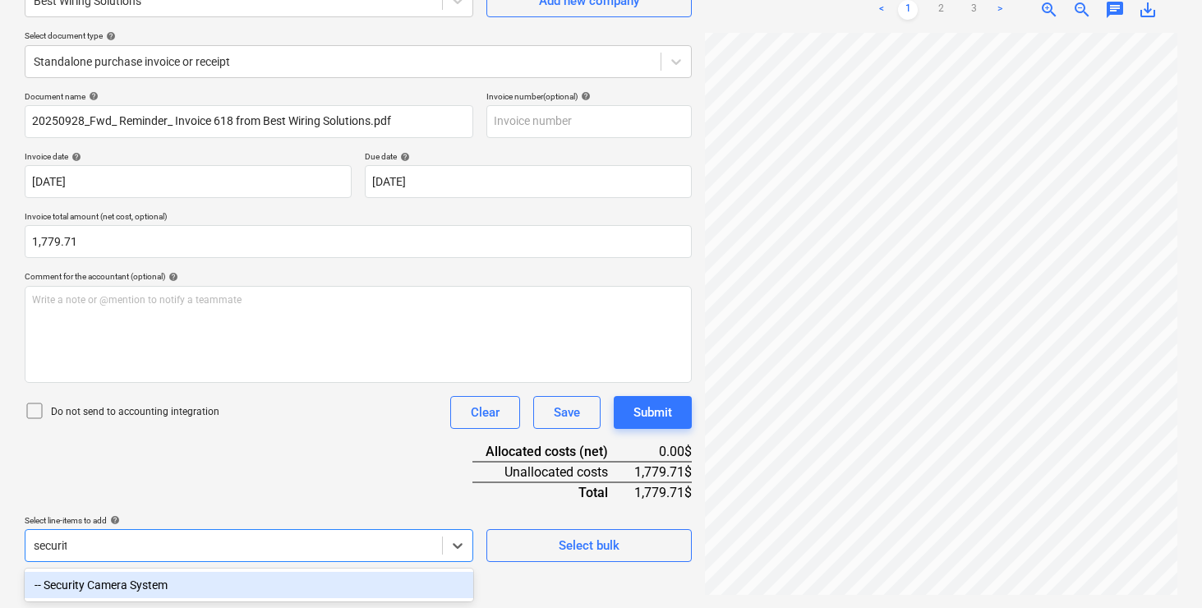
type input "security"
click at [162, 579] on div "-- Security Camera System" at bounding box center [249, 585] width 449 height 26
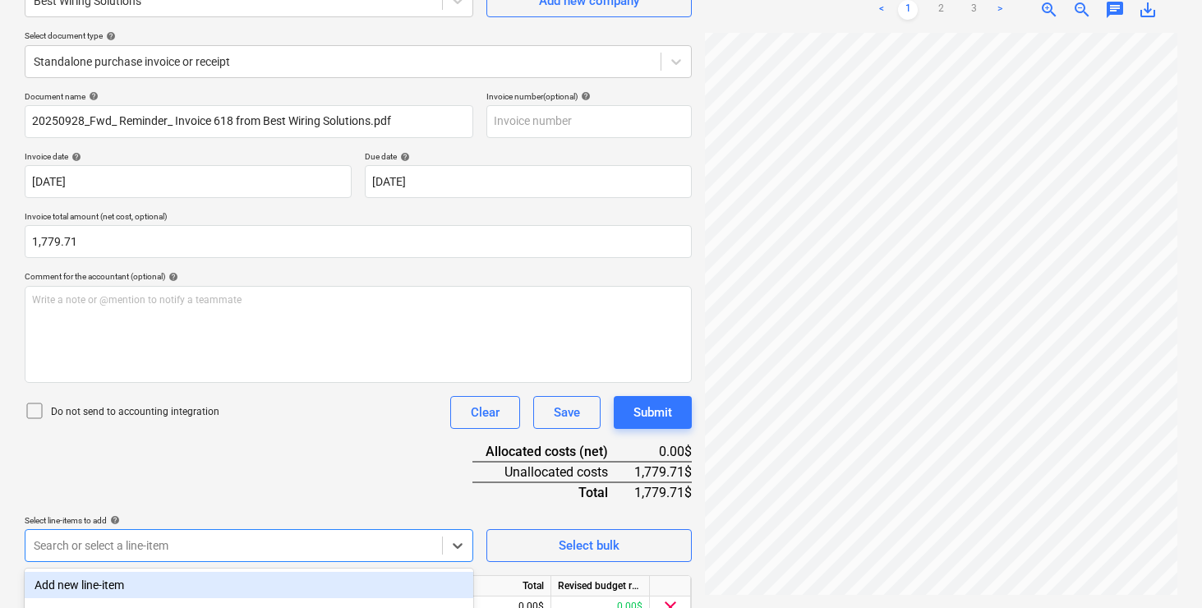
click at [247, 468] on div "Document name help 20250928_Fwd_ Reminder_ Invoice 618 from Best Wiring Solutio…" at bounding box center [358, 380] width 667 height 579
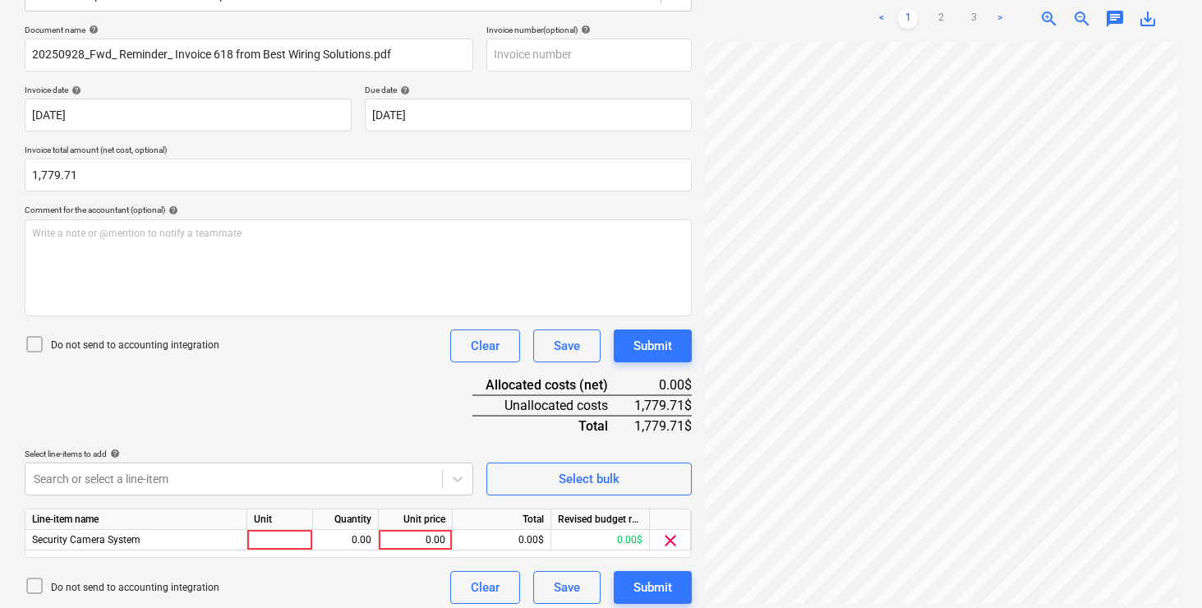
scroll to position [240, 0]
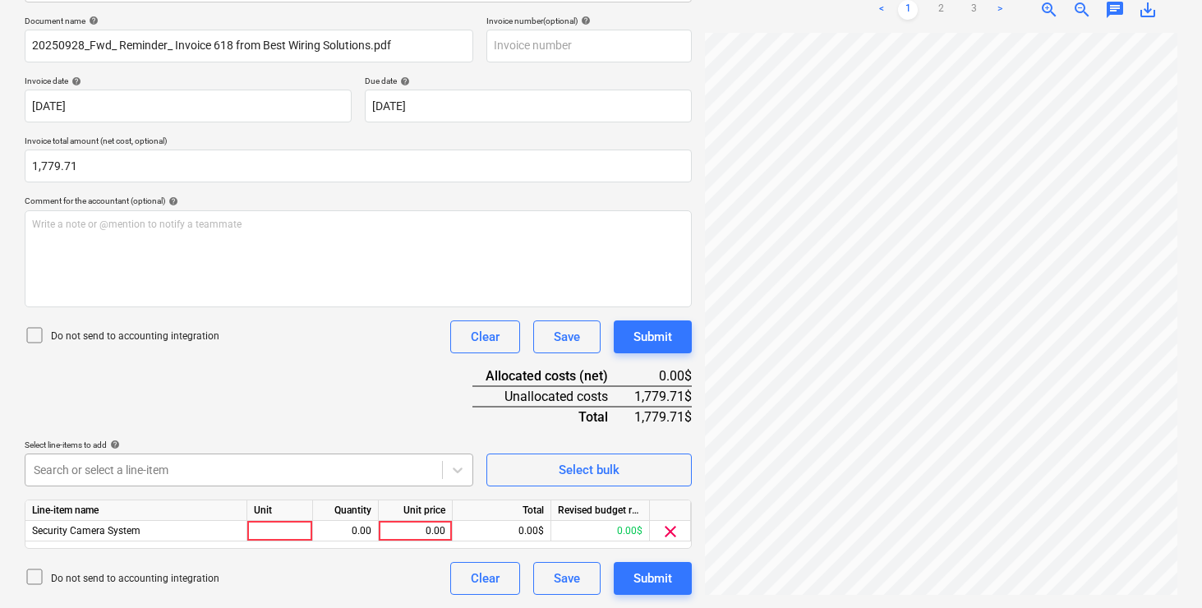
click at [177, 368] on body "Sales Projects Contacts Company Inbox 9 format_size keyboard_arrow_down help se…" at bounding box center [601, 64] width 1202 height 608
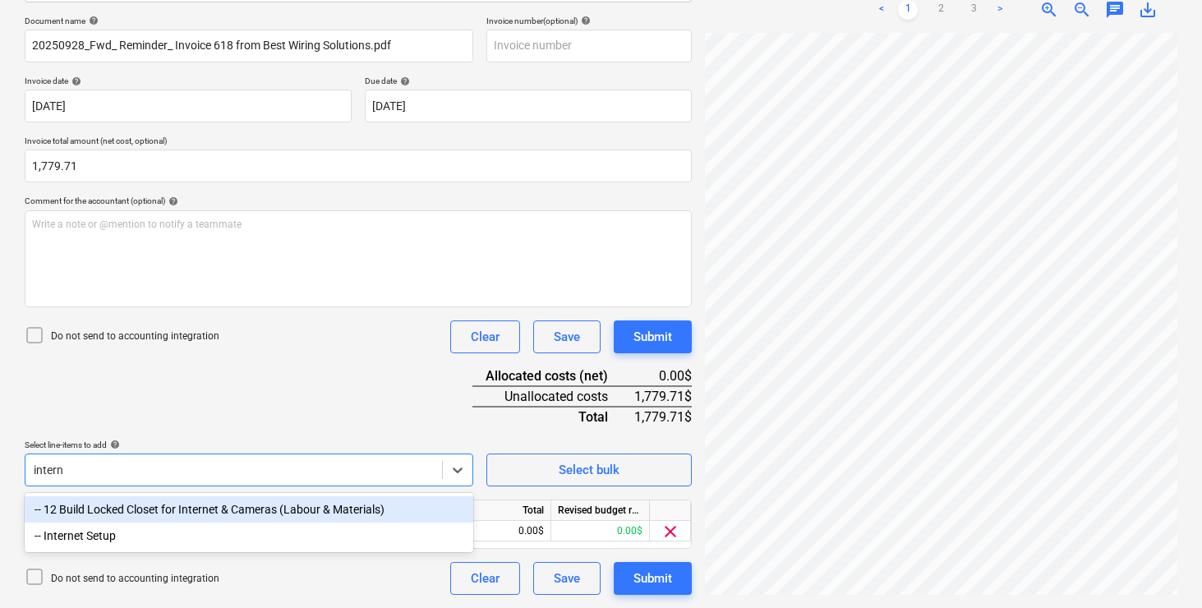
type input "interne"
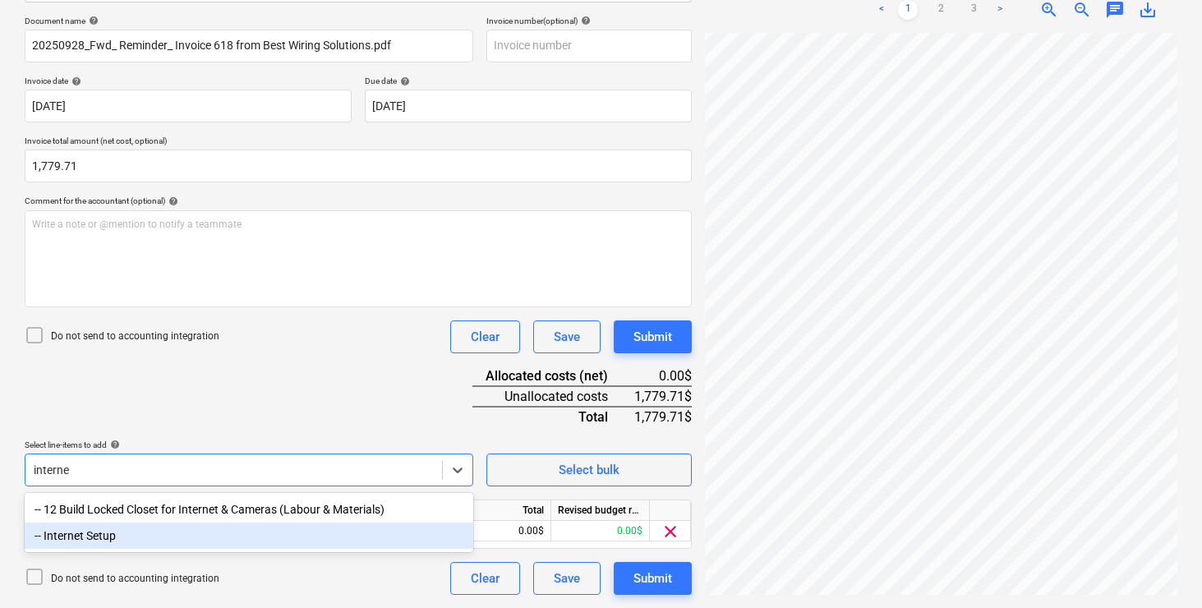
click at [102, 535] on div "-- Internet Setup" at bounding box center [249, 536] width 449 height 26
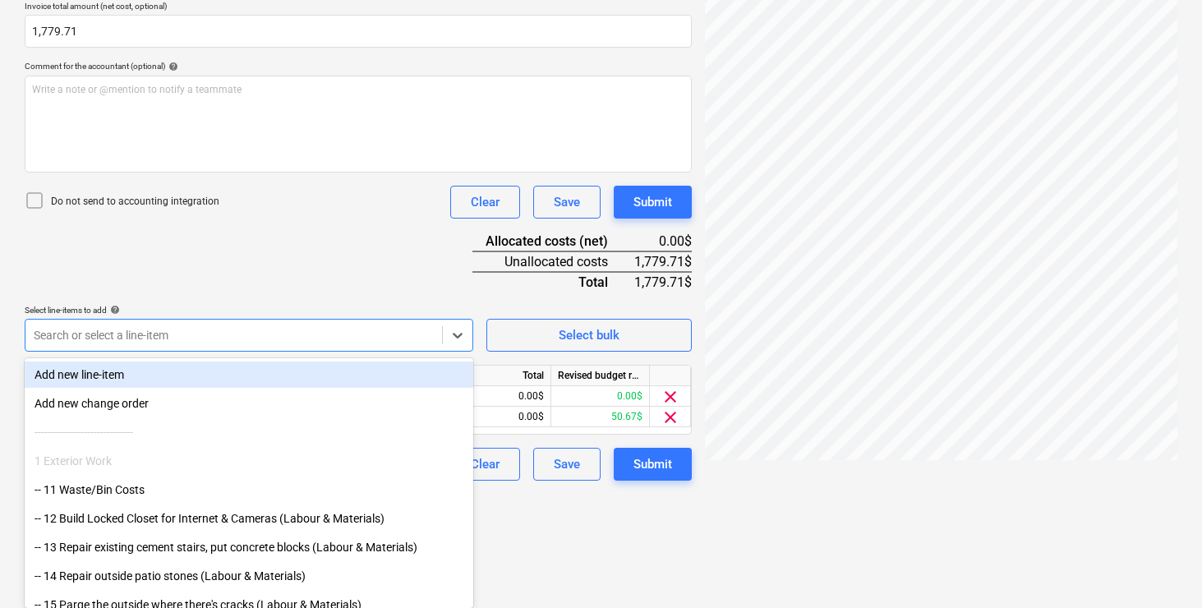
click at [314, 253] on div "Document name help 20250928_Fwd_ Reminder_ Invoice 618 from Best Wiring Solutio…" at bounding box center [358, 181] width 667 height 600
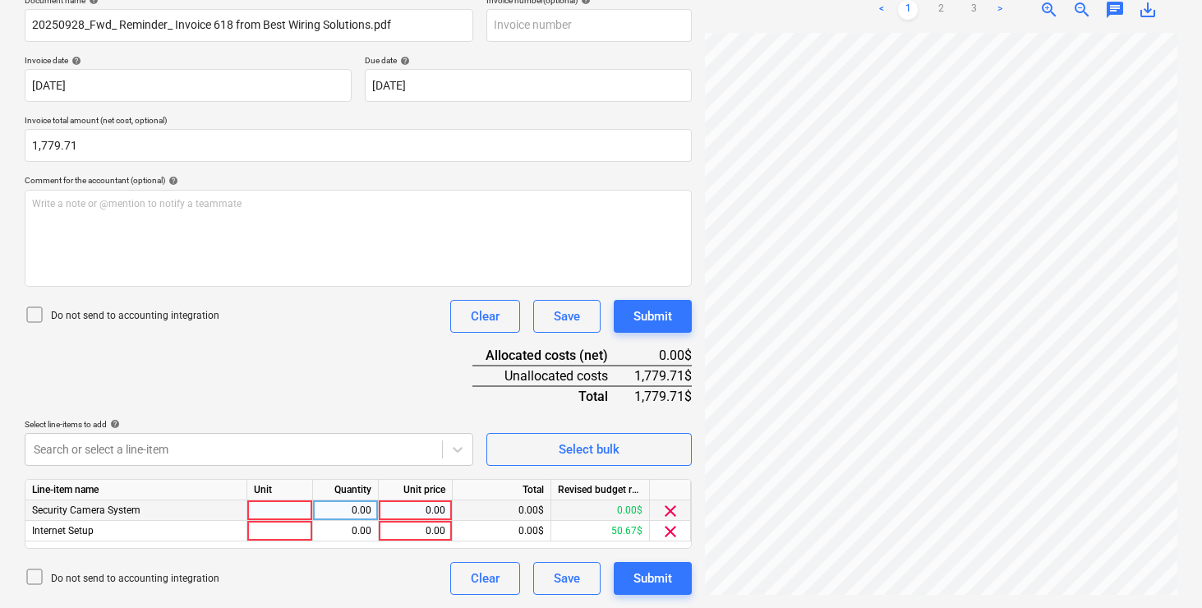
click at [274, 508] on div at bounding box center [280, 510] width 66 height 21
type input "pcs"
type input "553.69"
type input "1226.02"
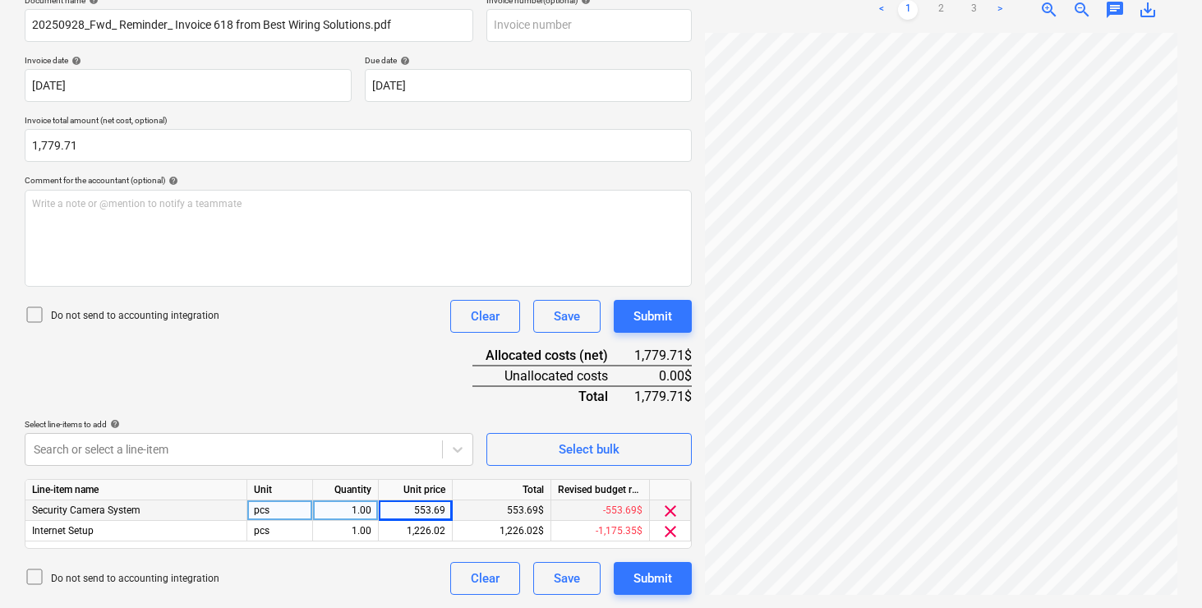
click at [374, 370] on div "Document name help 20250928_Fwd_ Reminder_ Invoice 618 from Best Wiring Solutio…" at bounding box center [358, 295] width 667 height 600
click at [646, 576] on div "Submit" at bounding box center [652, 578] width 39 height 21
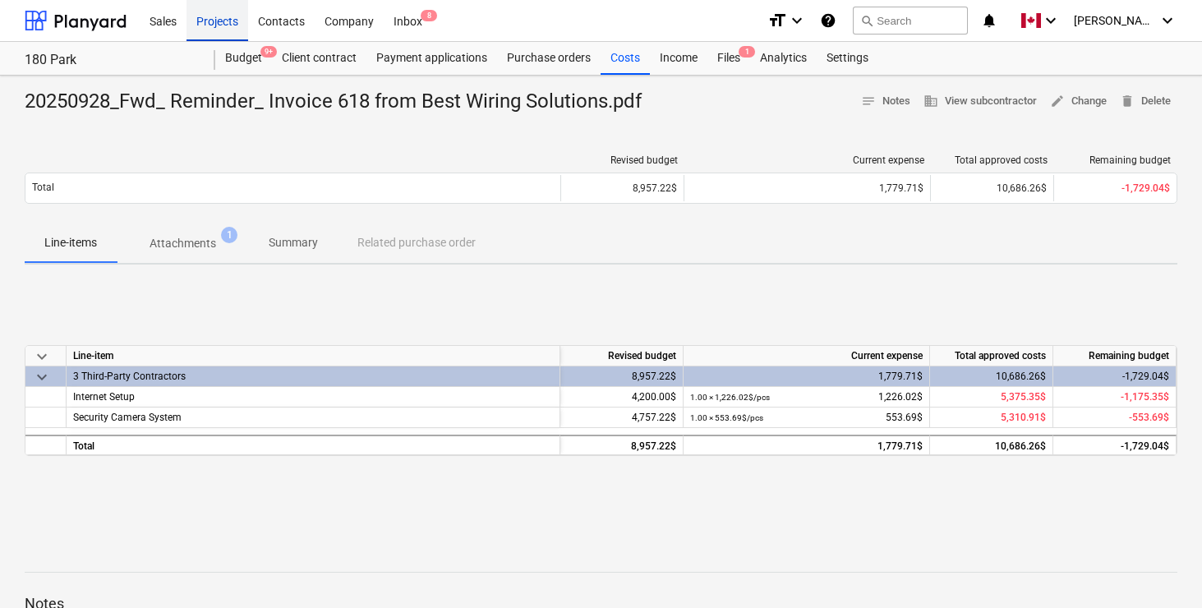
click at [212, 13] on div "Projects" at bounding box center [218, 20] width 62 height 42
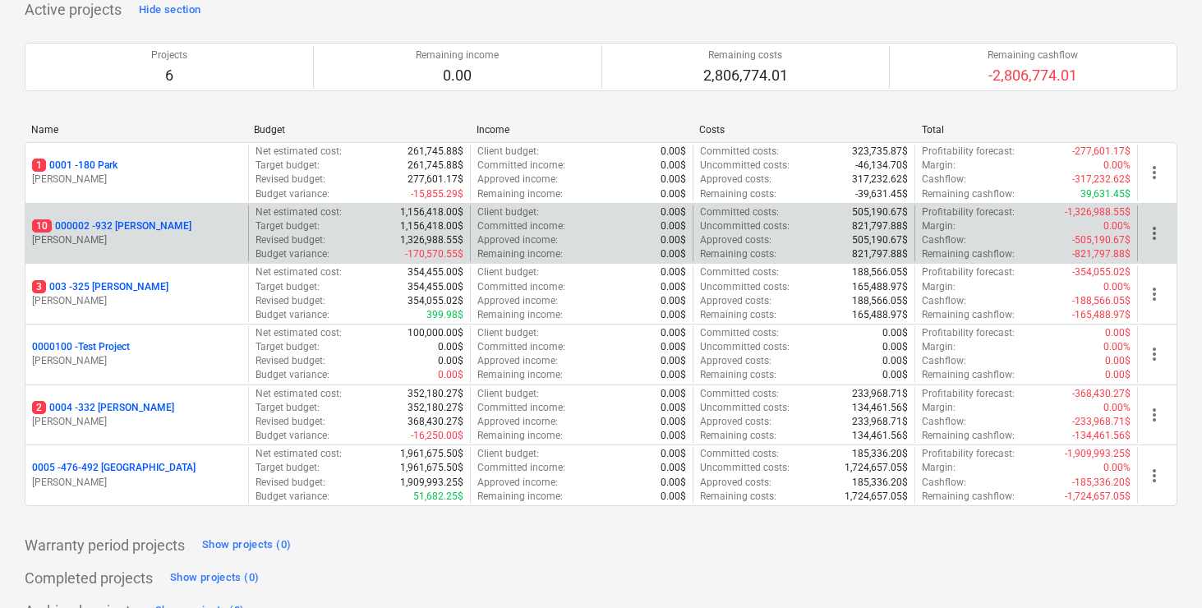
scroll to position [146, 0]
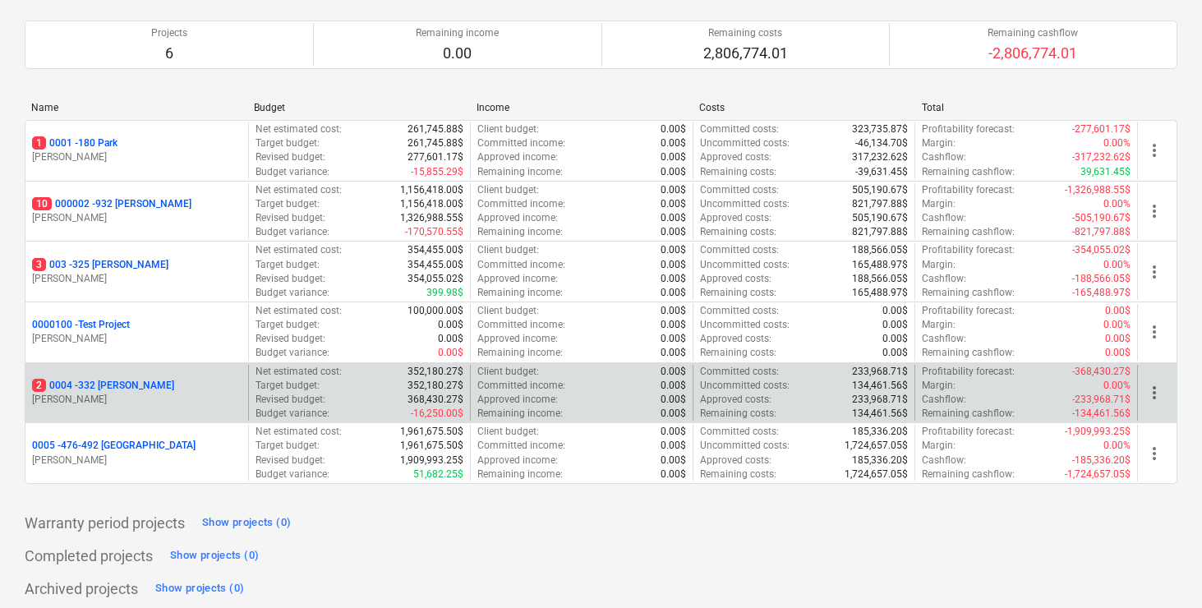
click at [113, 385] on p "2 0004 - 332 [PERSON_NAME]" at bounding box center [103, 386] width 142 height 14
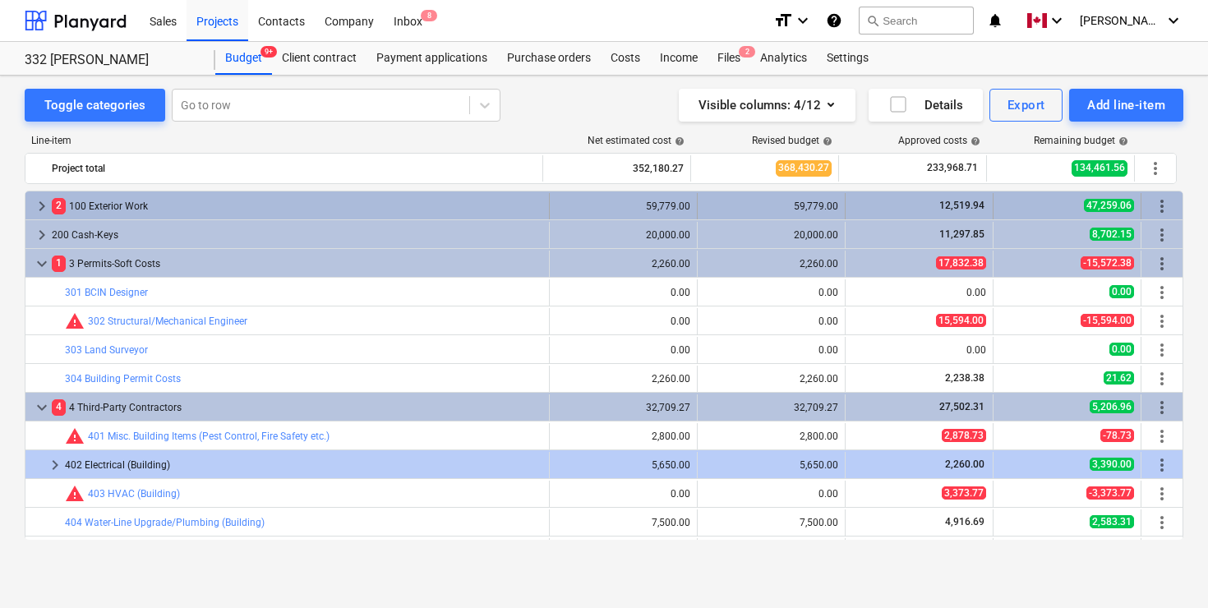
click at [36, 213] on span "keyboard_arrow_right" at bounding box center [42, 206] width 20 height 20
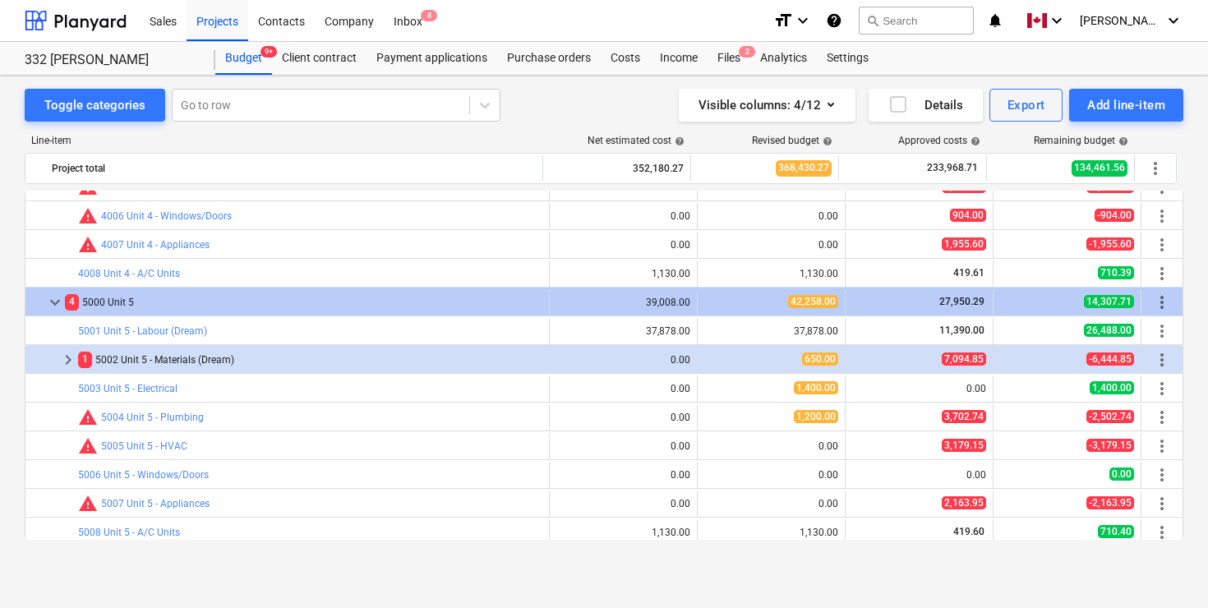
scroll to position [2009, 0]
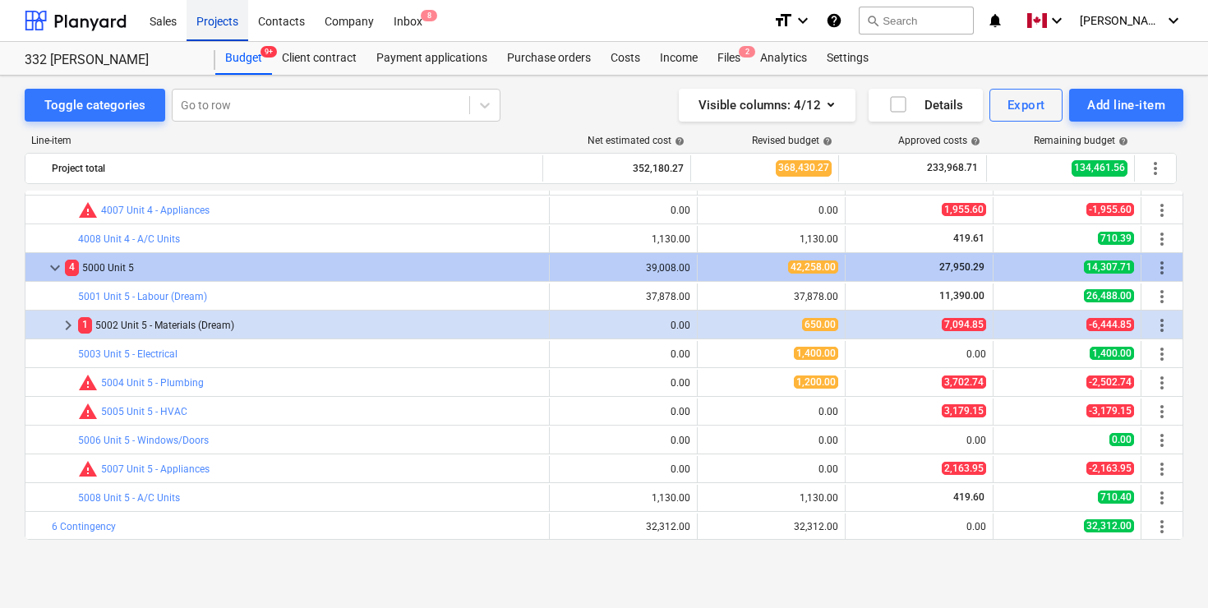
click at [220, 24] on div "Projects" at bounding box center [218, 20] width 62 height 42
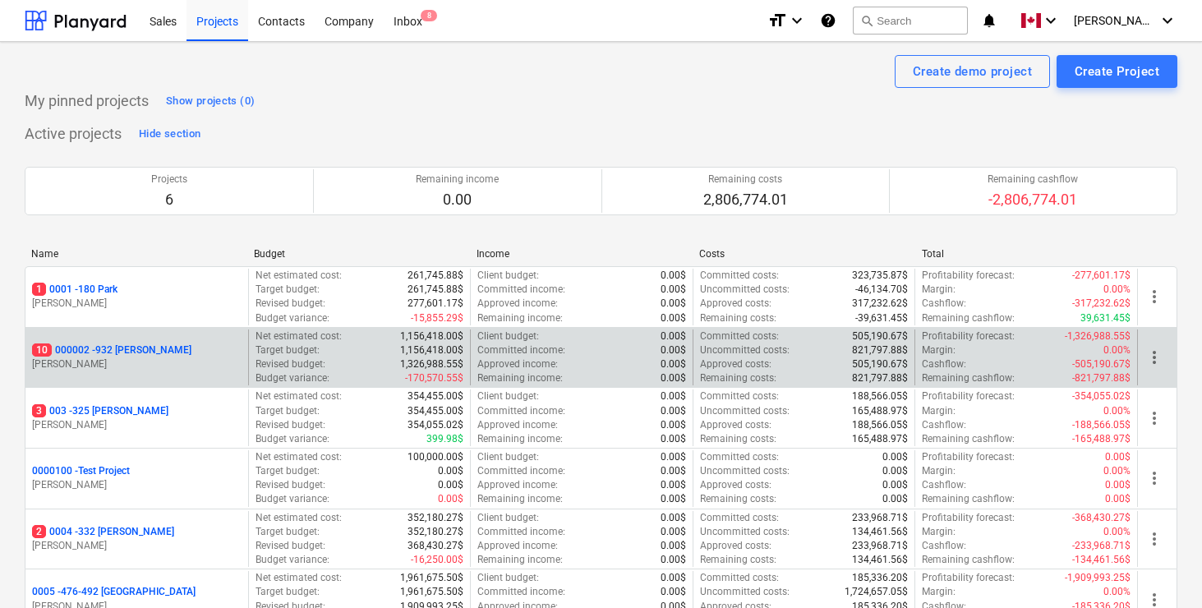
click at [131, 351] on p "10 000002 - 932 [PERSON_NAME]" at bounding box center [111, 350] width 159 height 14
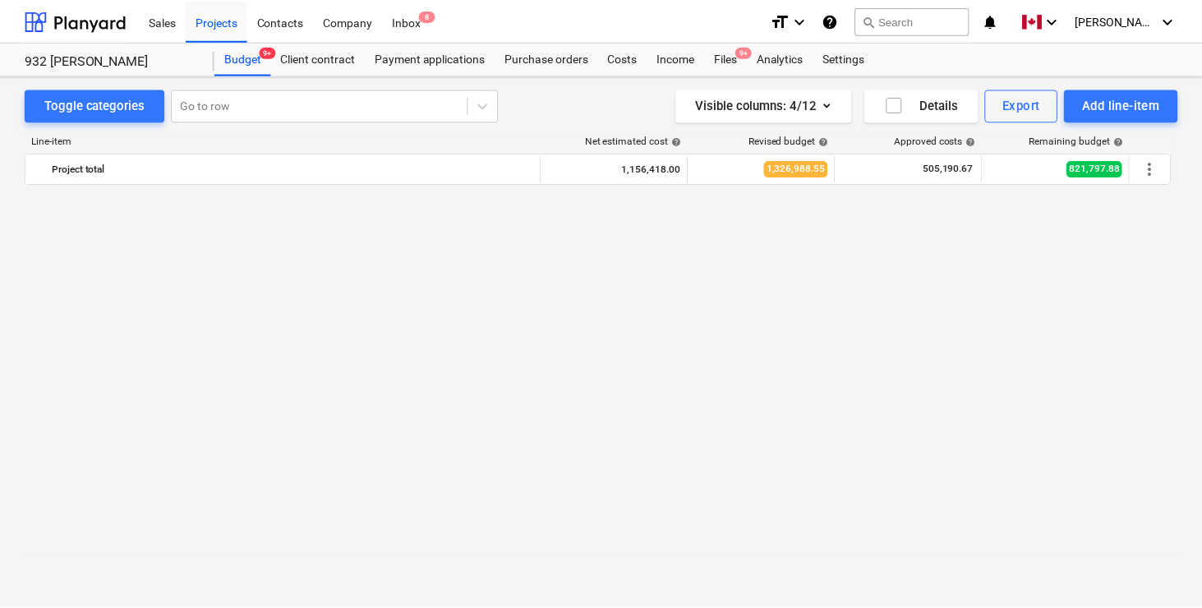
scroll to position [2035, 0]
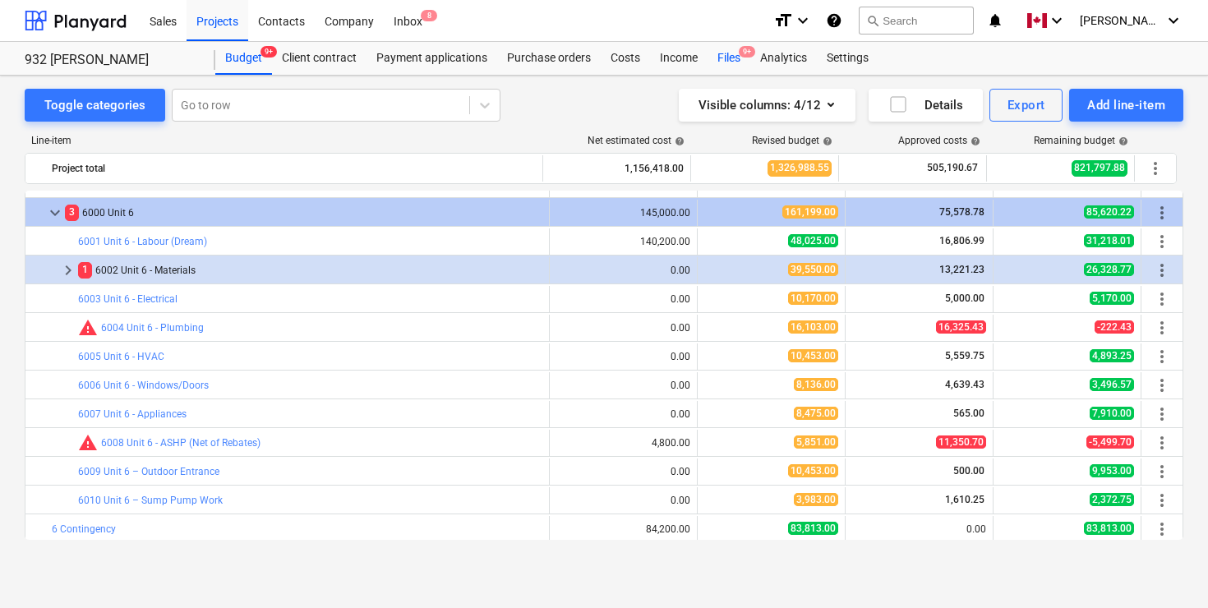
click at [721, 55] on div "Files 9+" at bounding box center [728, 58] width 43 height 33
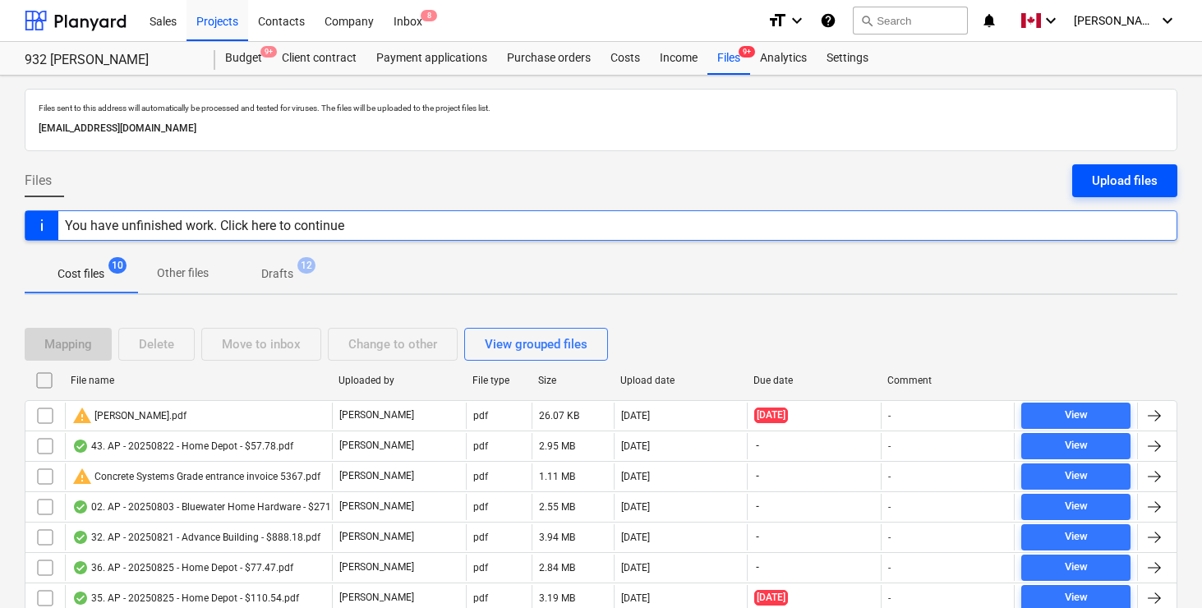
click at [1135, 178] on div "Upload files" at bounding box center [1125, 180] width 66 height 21
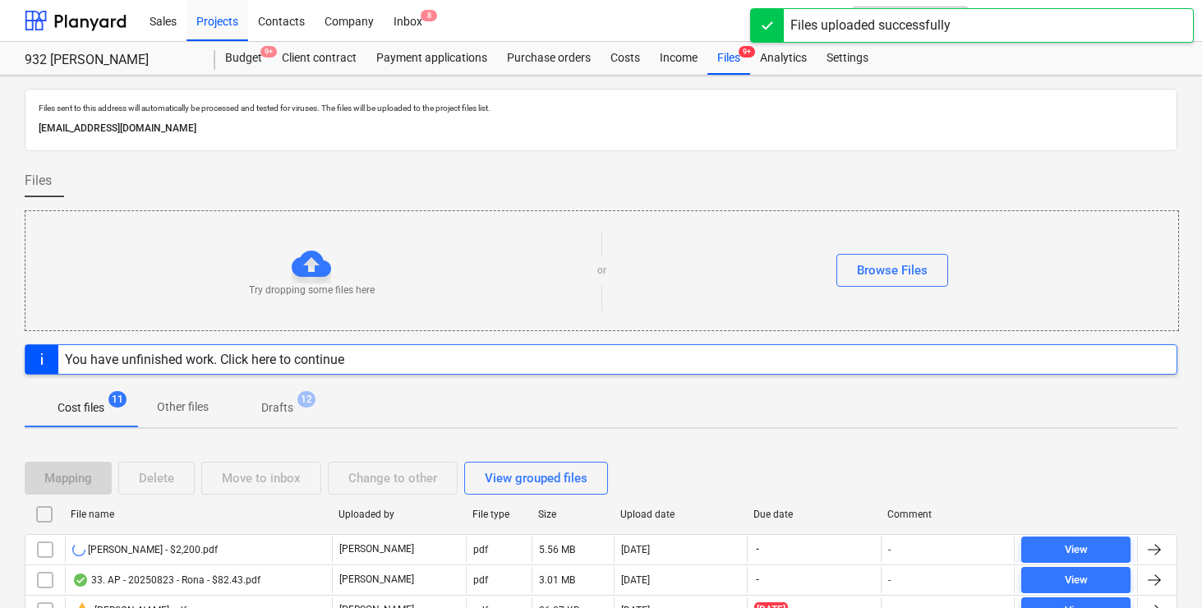
click at [710, 167] on div "Files" at bounding box center [601, 187] width 1153 height 46
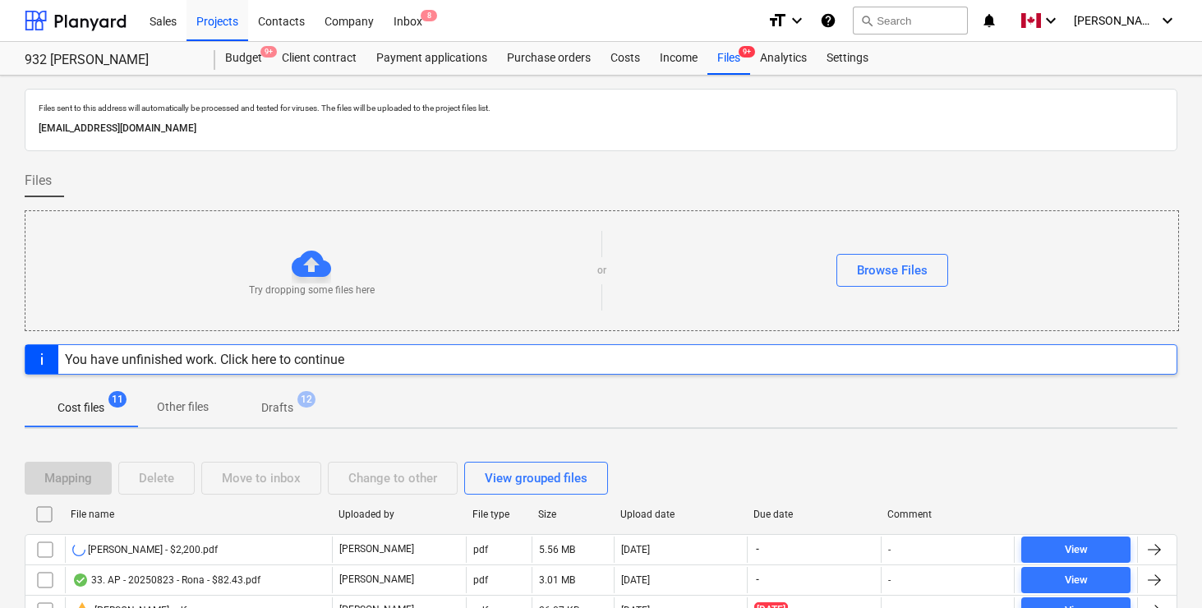
click at [712, 163] on div at bounding box center [601, 157] width 1153 height 13
click at [711, 175] on div "Files" at bounding box center [601, 187] width 1153 height 46
click at [799, 415] on div "Cost files 11 Other files Drafts 12" at bounding box center [601, 407] width 1153 height 39
click at [839, 409] on div "Cost files 11 Other files Drafts 12" at bounding box center [601, 407] width 1153 height 39
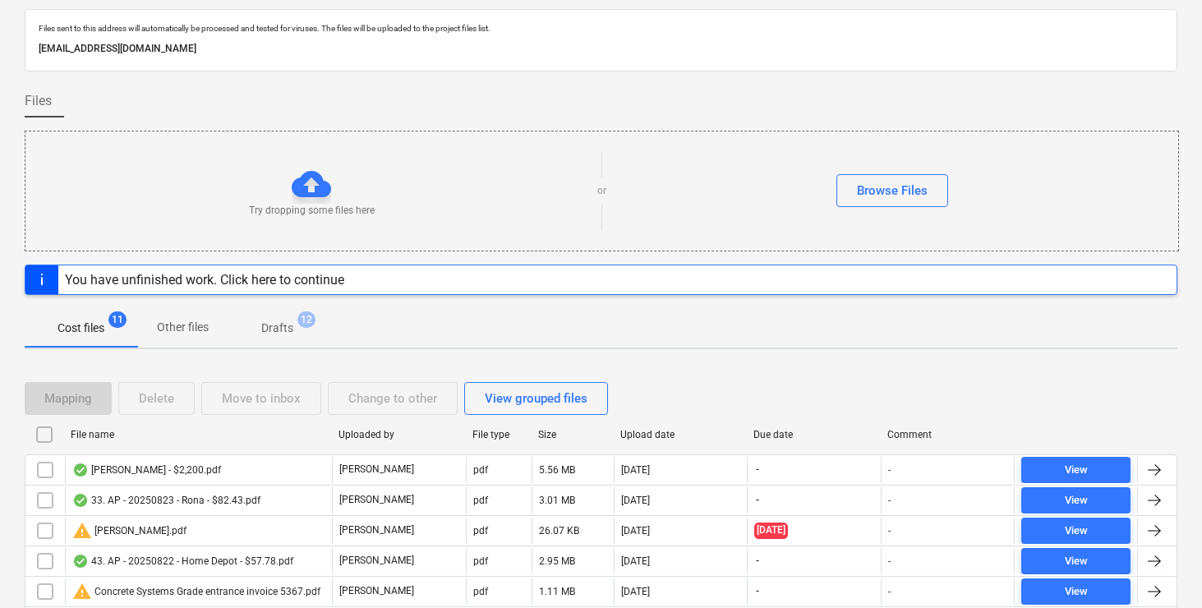
scroll to position [104, 0]
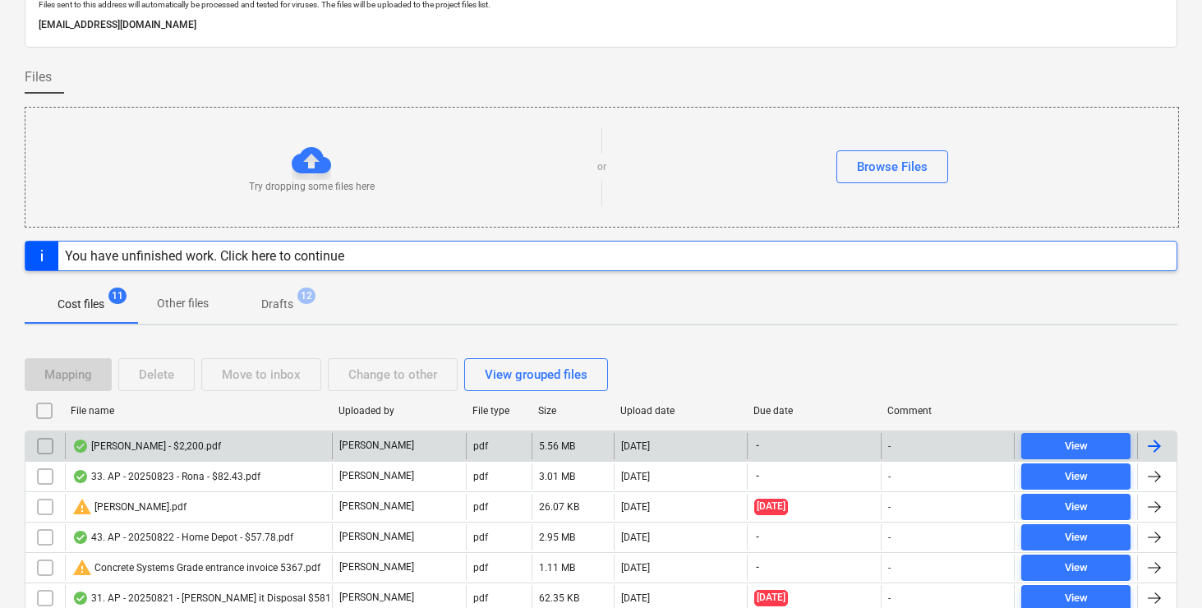
click at [1159, 442] on div at bounding box center [1155, 446] width 20 height 20
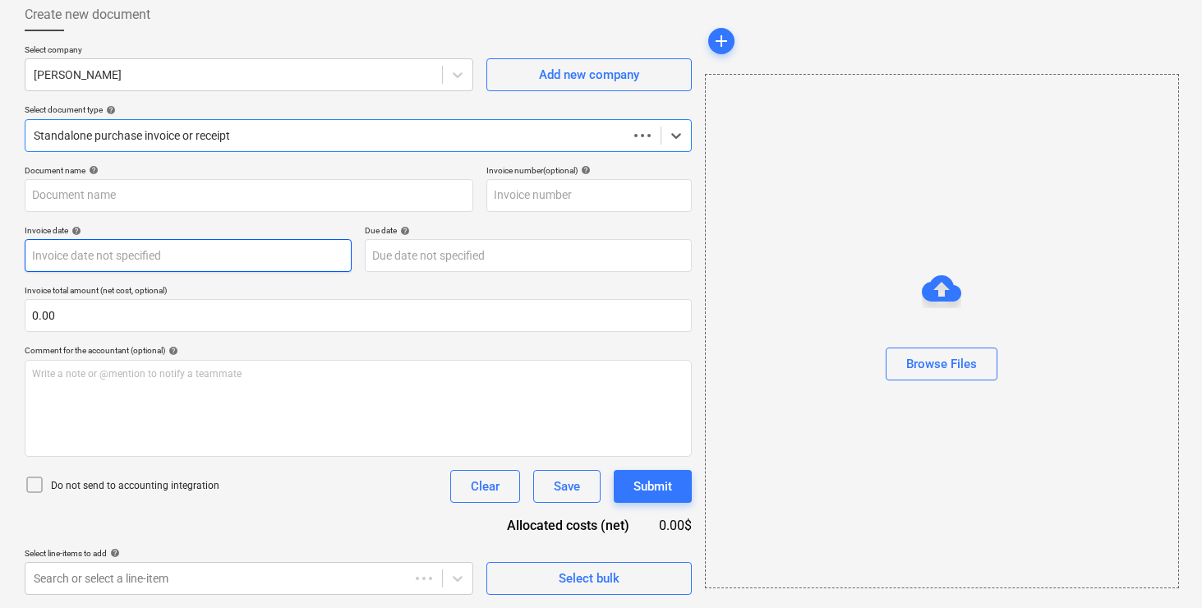
type input "[PERSON_NAME] - $2,200.pdf"
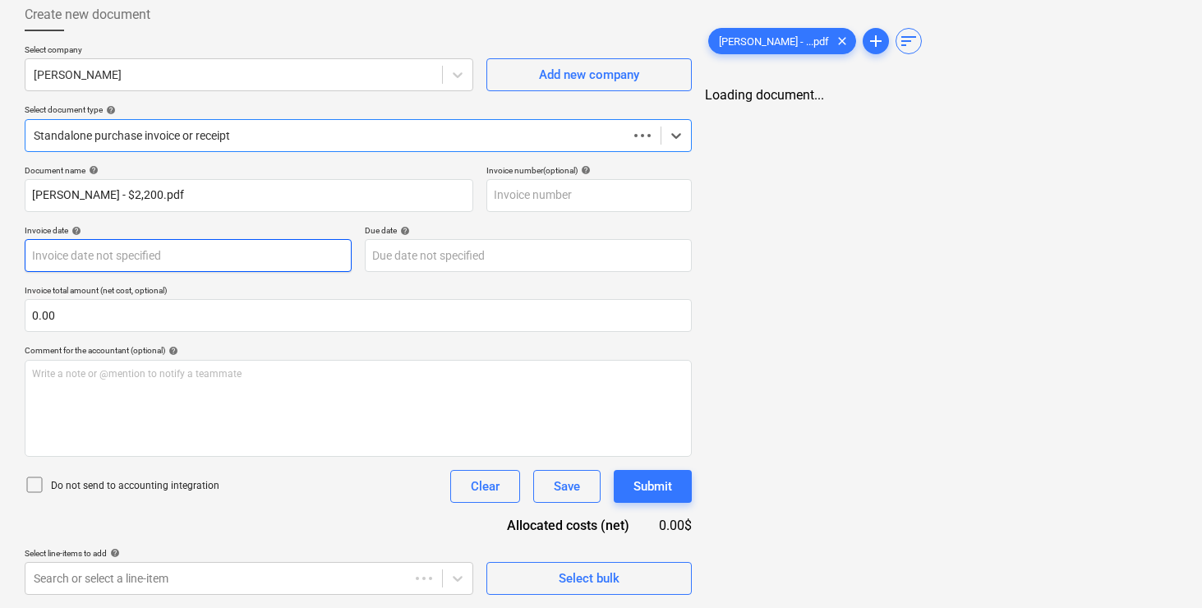
scroll to position [0, 0]
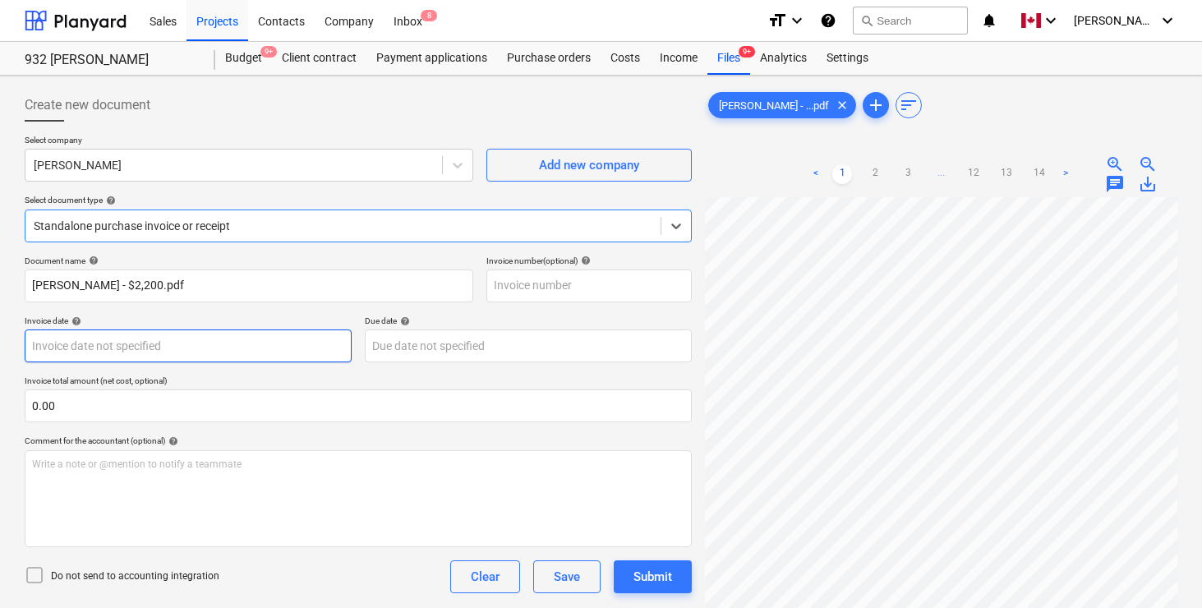
click at [200, 340] on body "Sales Projects Contacts Company Inbox 8 format_size keyboard_arrow_down help se…" at bounding box center [601, 304] width 1202 height 608
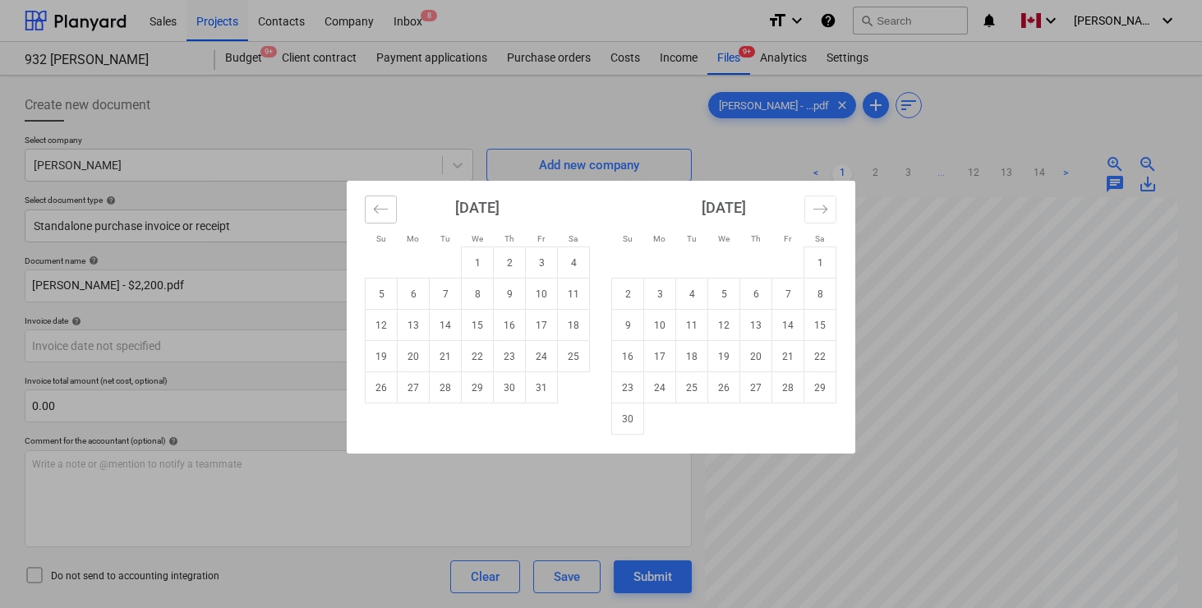
click at [374, 211] on icon "Move backward to switch to the previous month." at bounding box center [381, 209] width 16 height 16
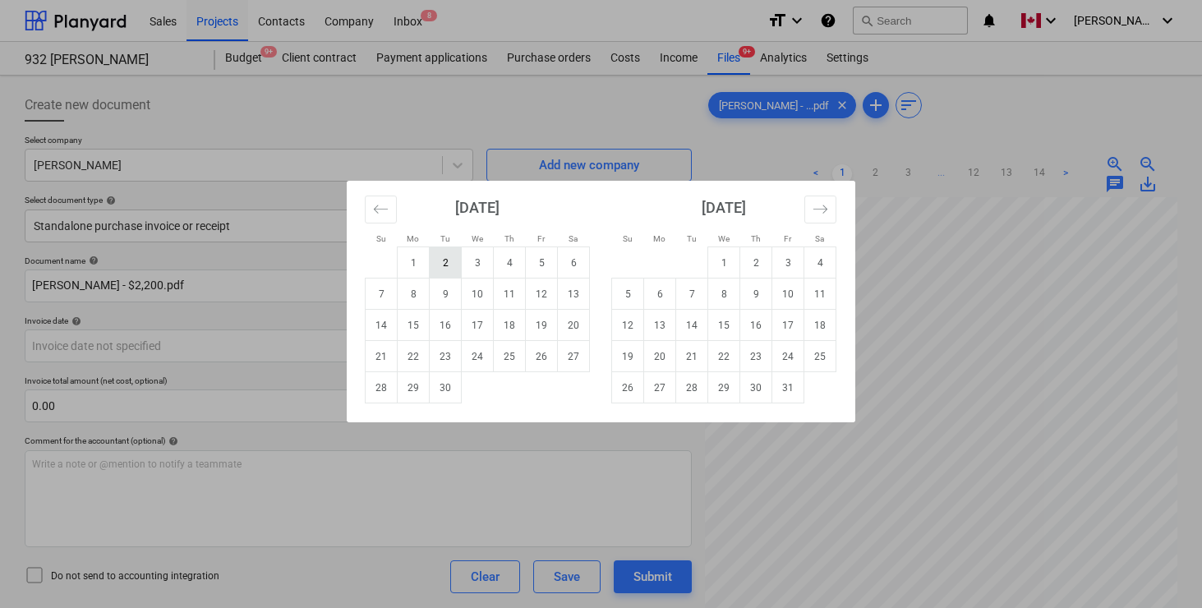
click at [440, 256] on td "2" at bounding box center [446, 262] width 32 height 31
type input "[DATE]"
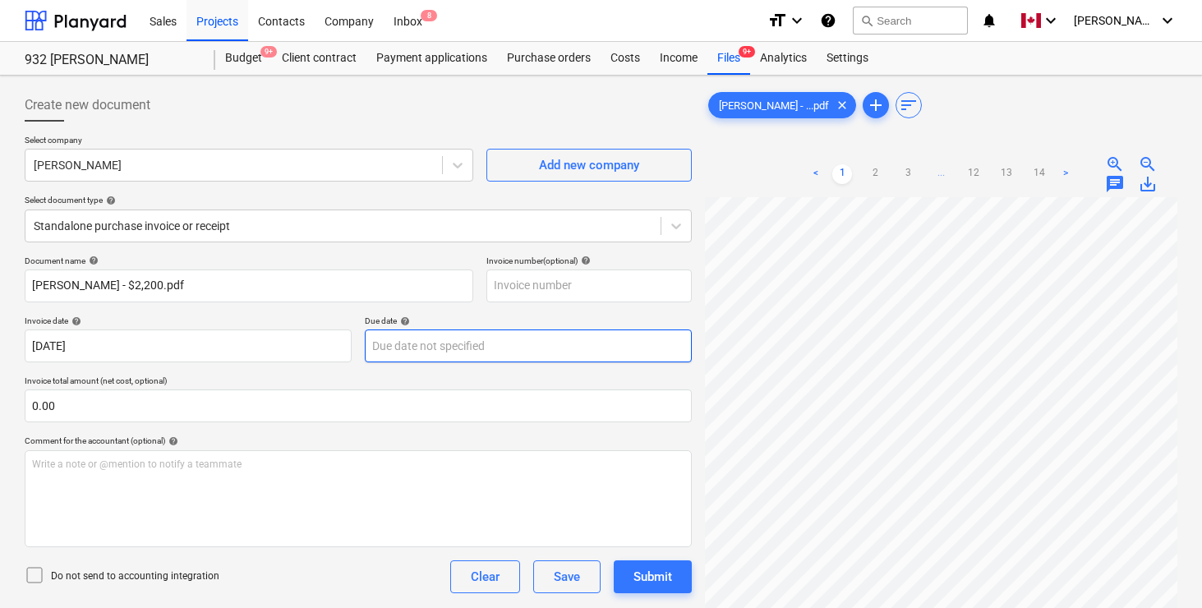
click at [426, 339] on body "Sales Projects Contacts Company Inbox 8 format_size keyboard_arrow_down help se…" at bounding box center [601, 304] width 1202 height 608
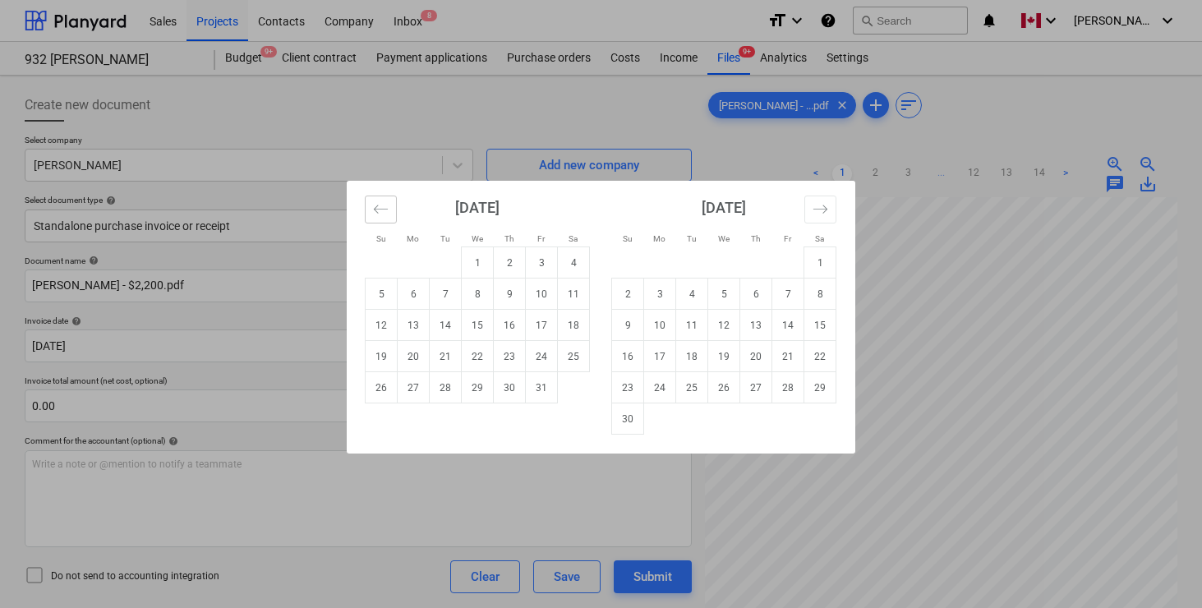
click at [377, 206] on icon "Move backward to switch to the previous month." at bounding box center [381, 209] width 16 height 16
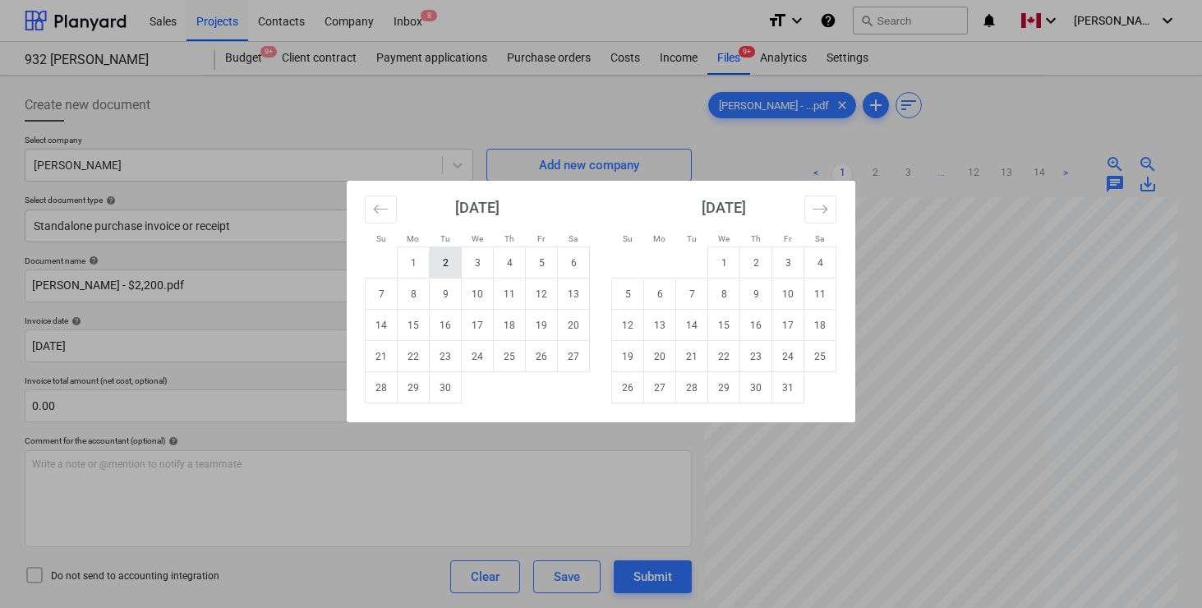
click at [436, 266] on td "2" at bounding box center [446, 262] width 32 height 31
type input "[DATE]"
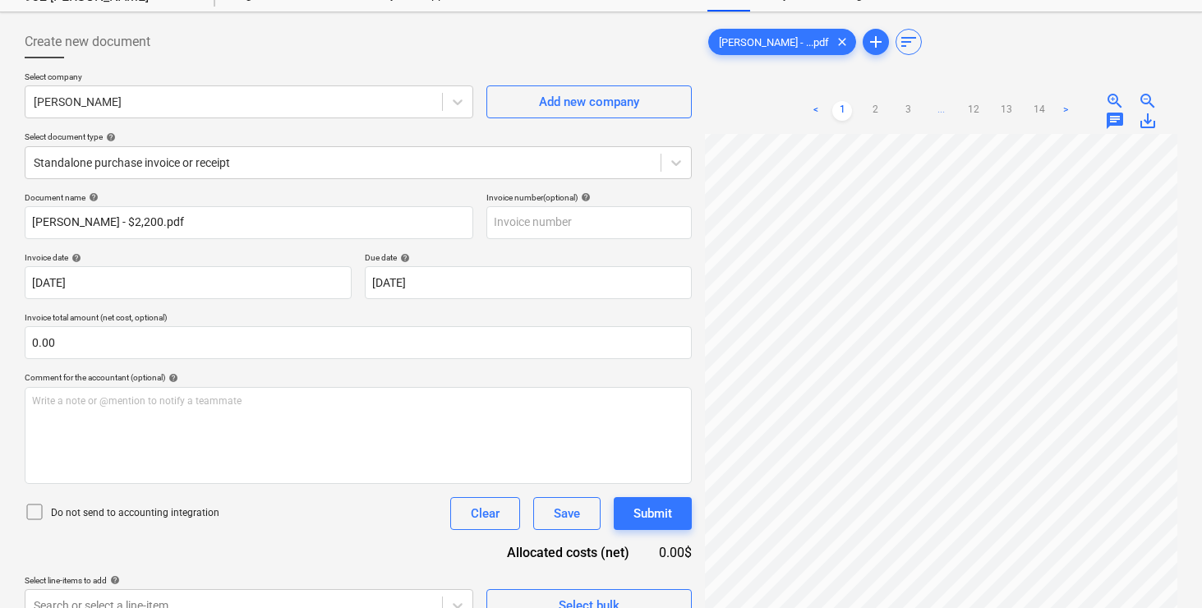
scroll to position [164, 0]
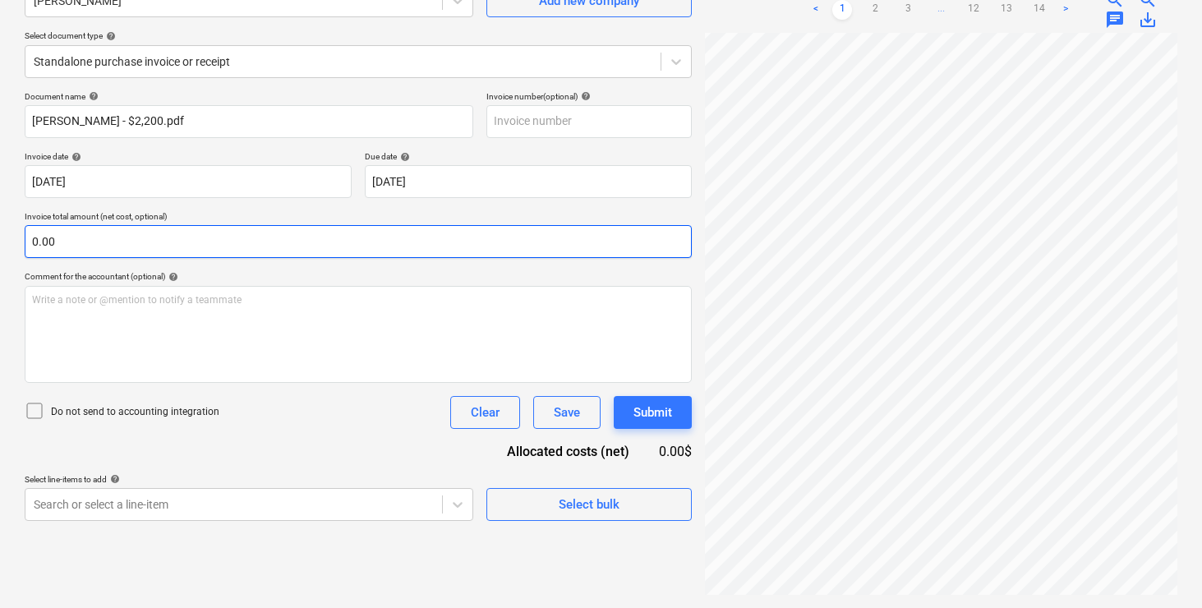
click at [79, 237] on input "0.00" at bounding box center [358, 241] width 667 height 33
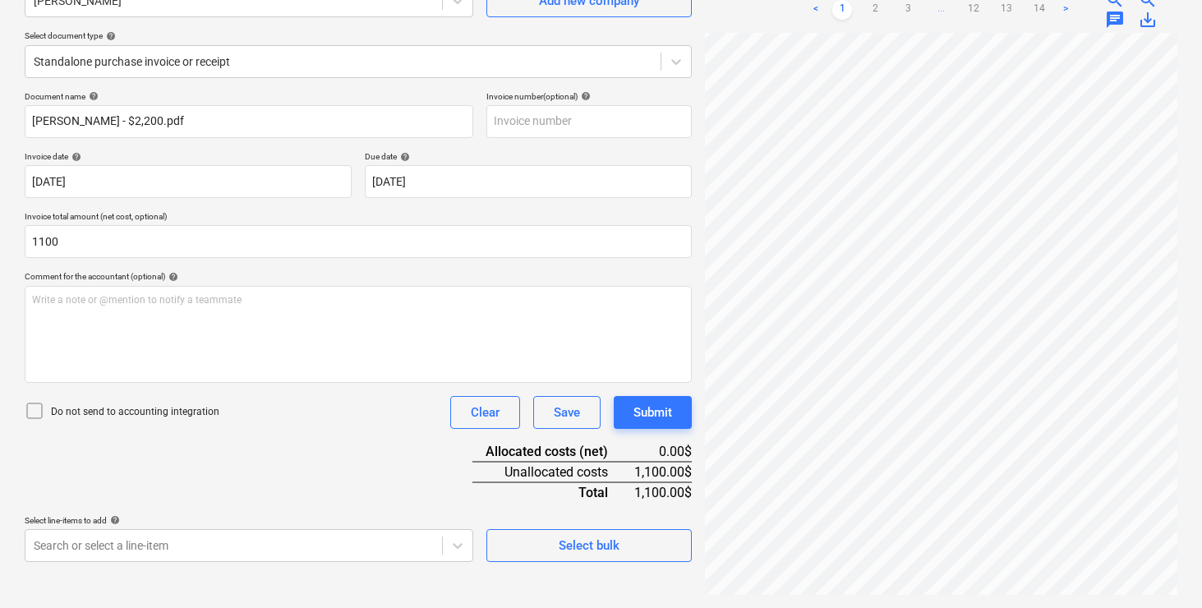
type input "1,100.00"
click at [135, 444] on body "Sales Projects Contacts Company Inbox 8 format_size keyboard_arrow_down help se…" at bounding box center [601, 140] width 1202 height 608
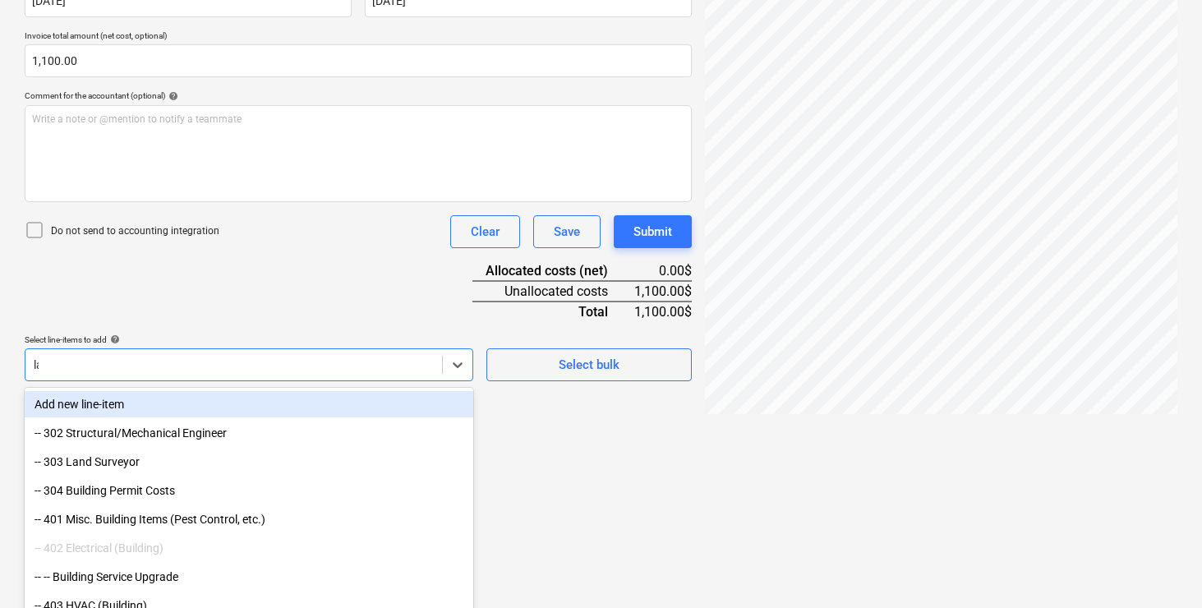
scroll to position [292, 0]
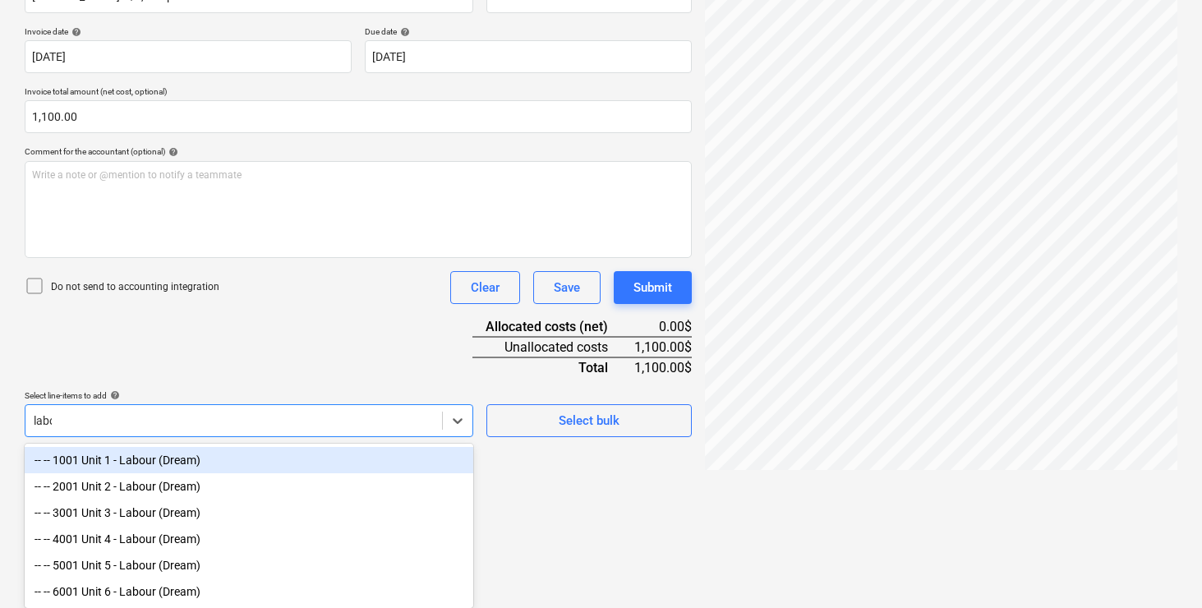
type input "labour"
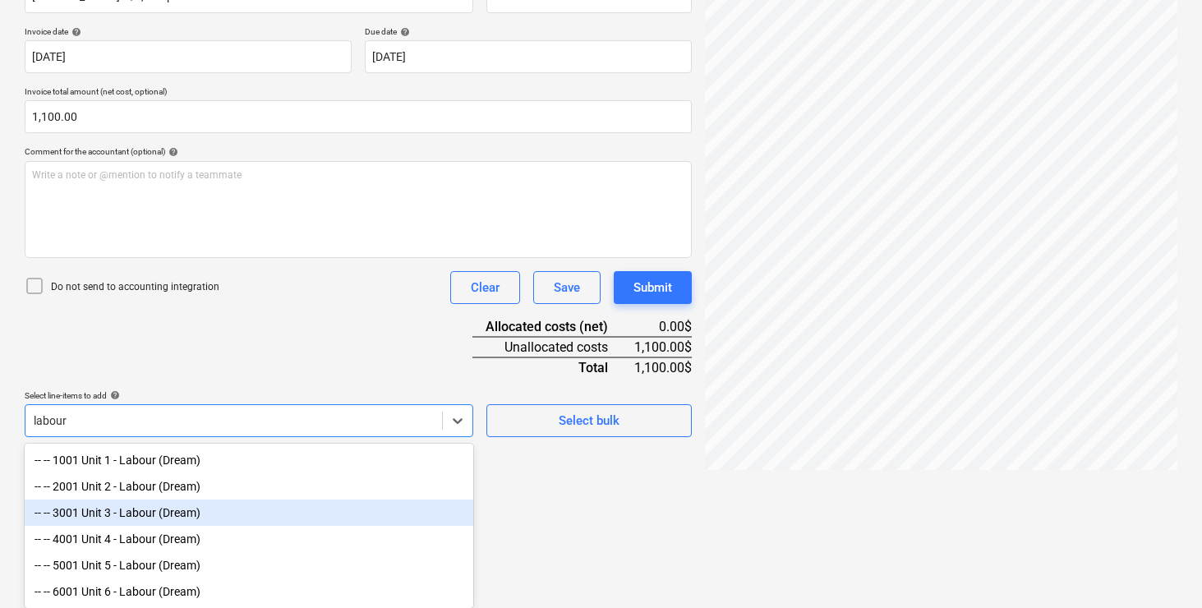
click at [176, 514] on div "-- -- 3001 Unit 3 - Labour (Dream)" at bounding box center [249, 513] width 449 height 26
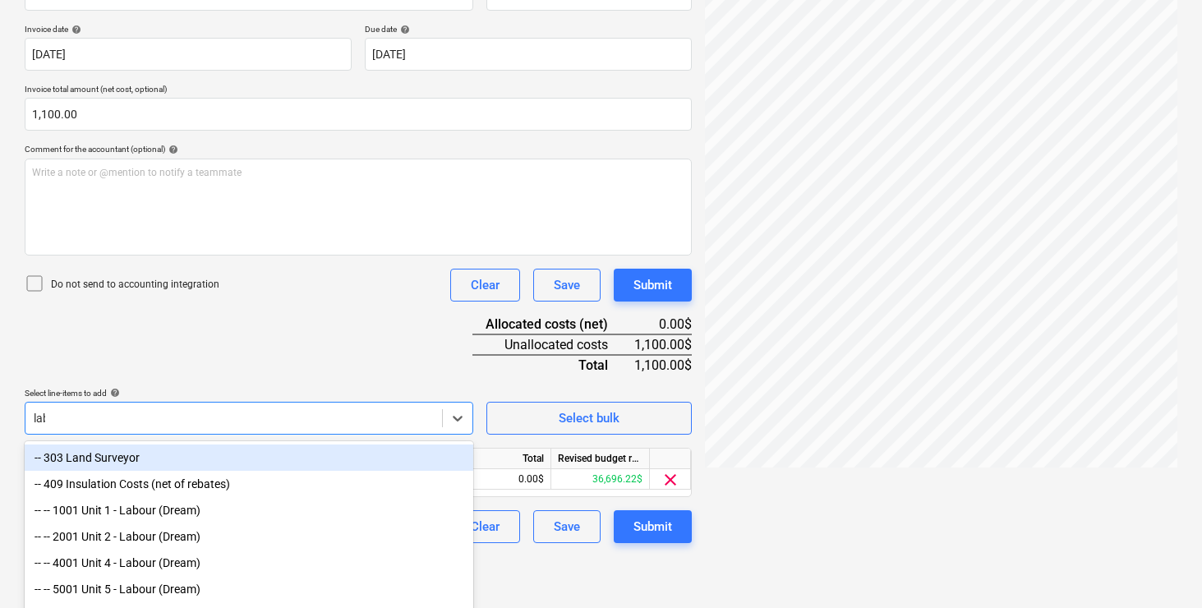
scroll to position [265, 0]
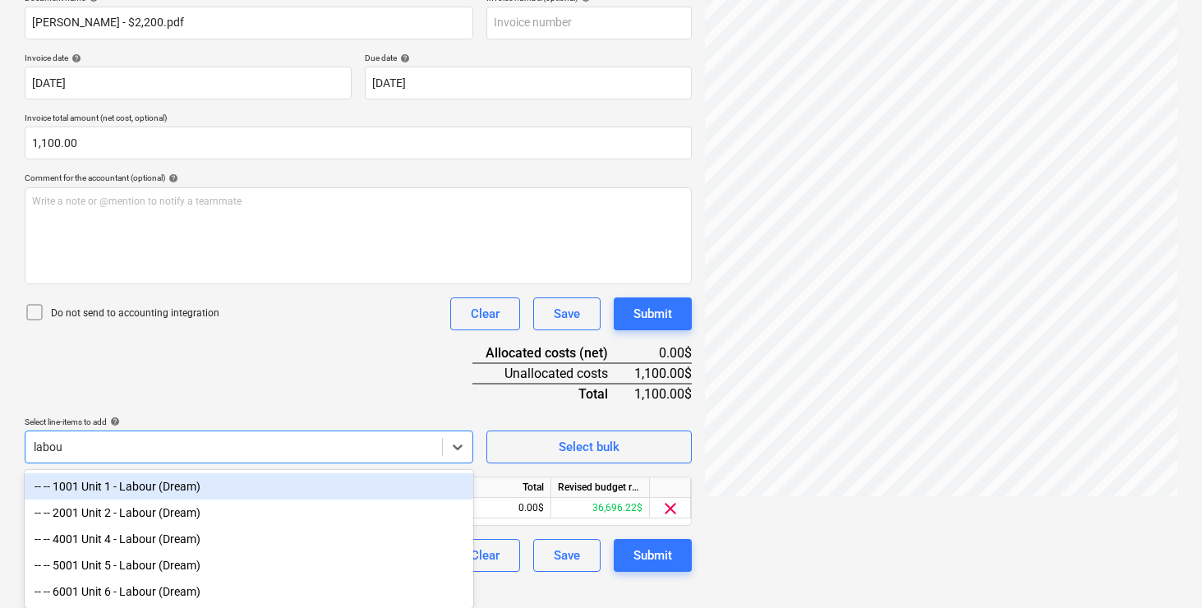
type input "labour"
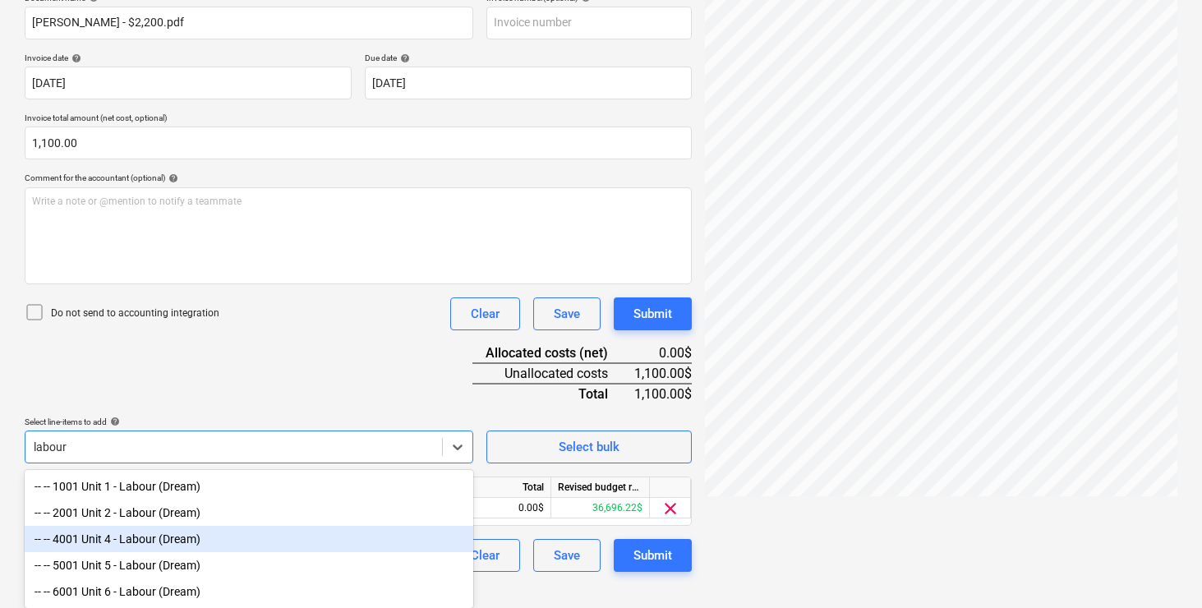
click at [148, 538] on div "-- -- 4001 Unit 4 - Labour (Dream)" at bounding box center [249, 539] width 449 height 26
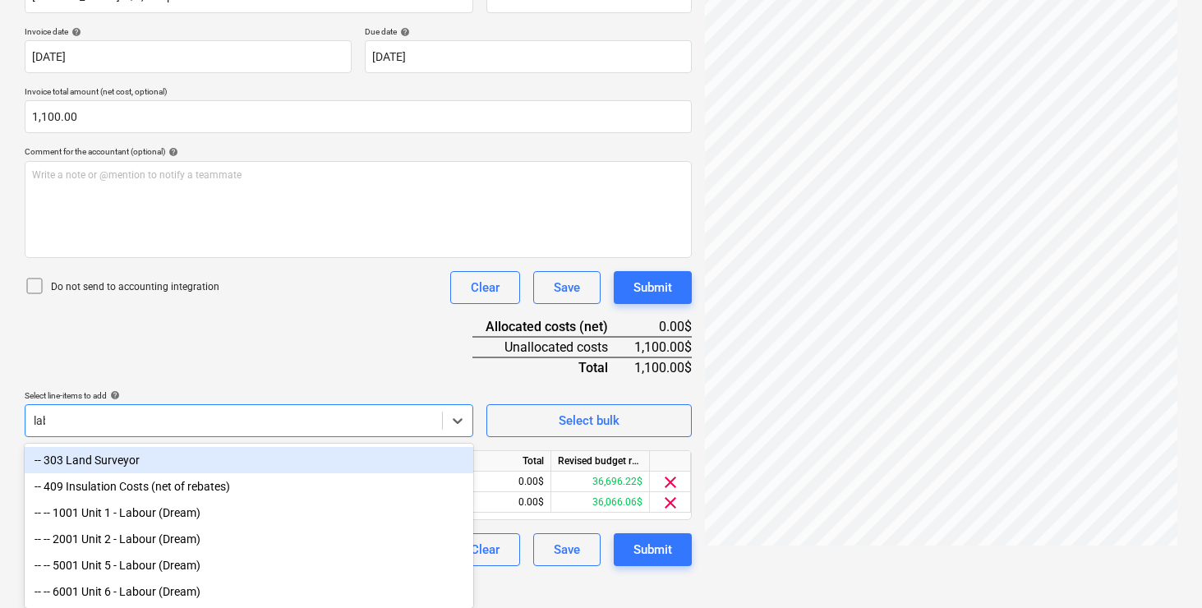
scroll to position [260, 0]
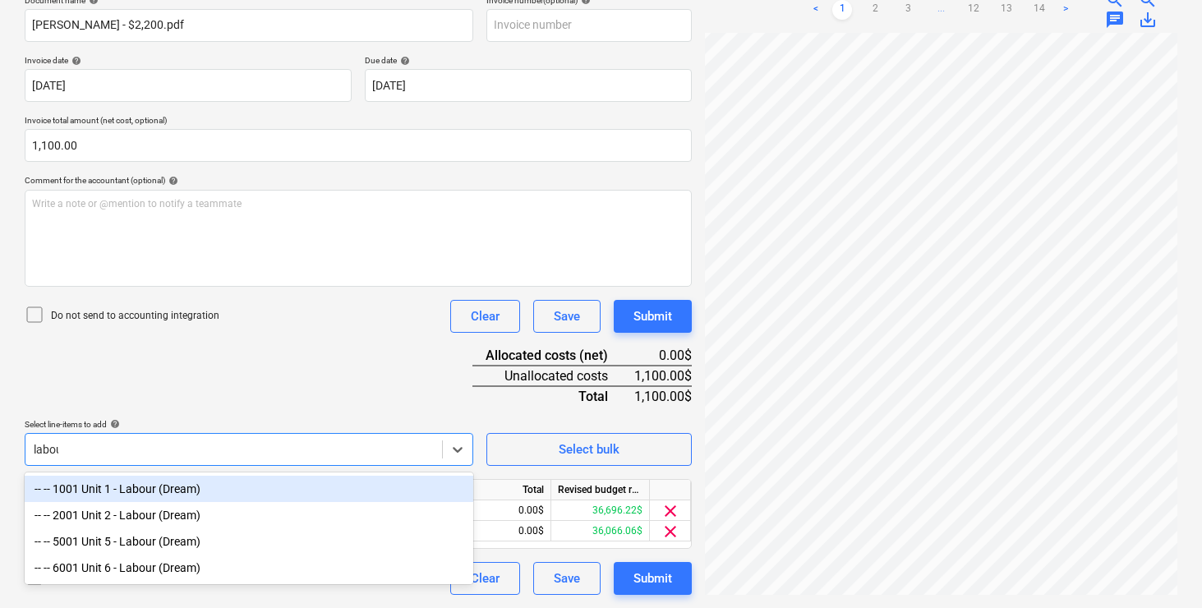
type input "labour"
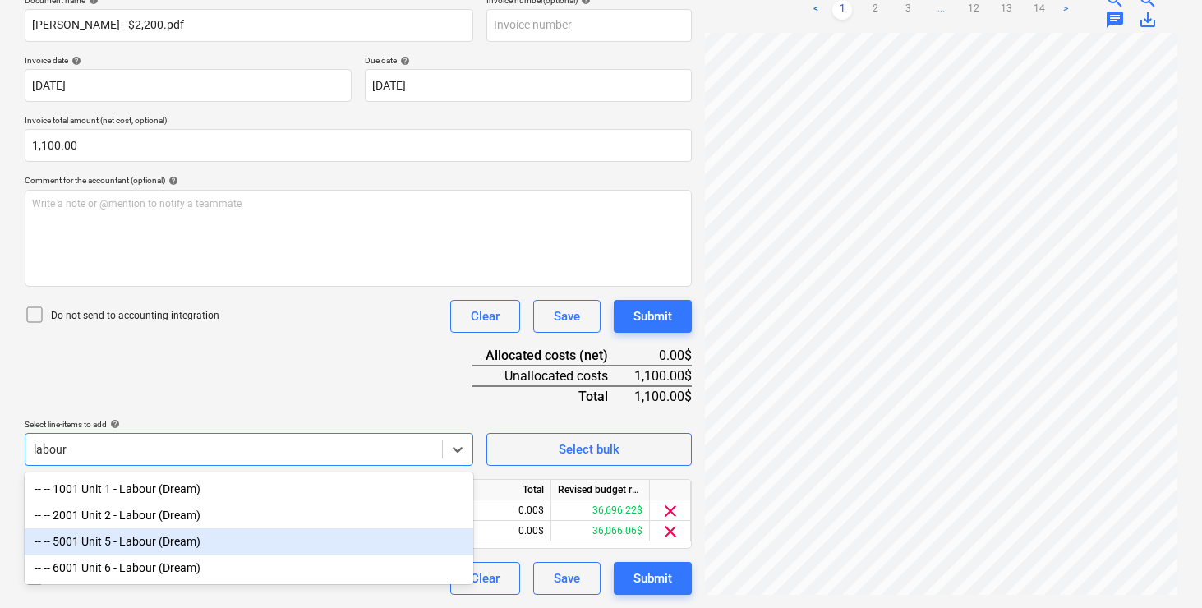
click at [143, 550] on div "-- -- 5001 Unit 5 - Labour (Dream)" at bounding box center [249, 541] width 449 height 26
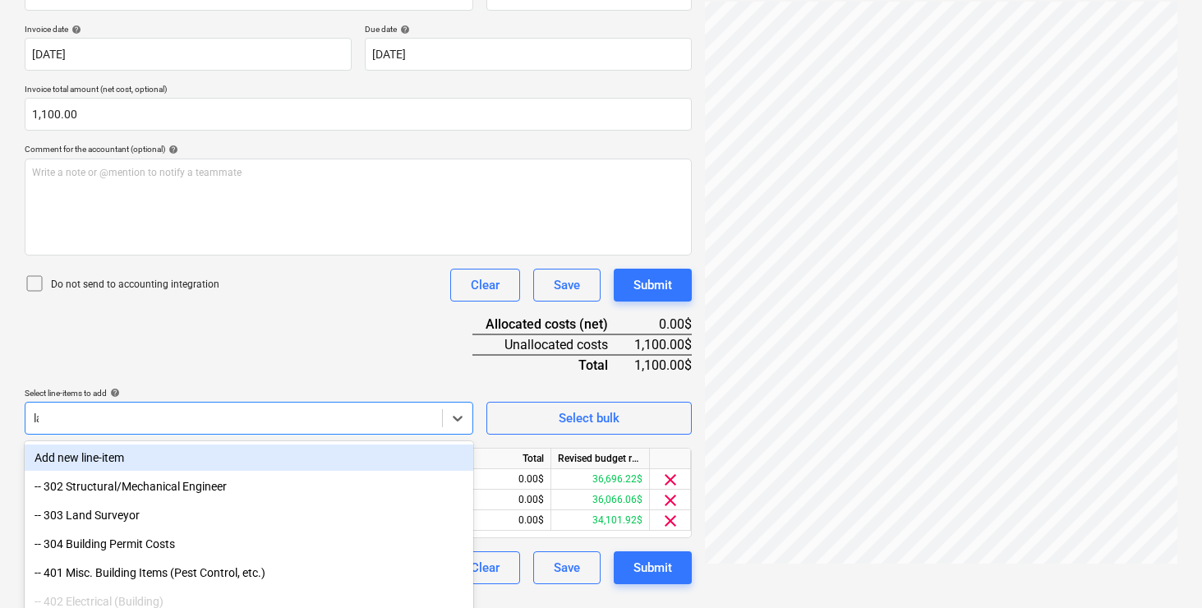
scroll to position [281, 0]
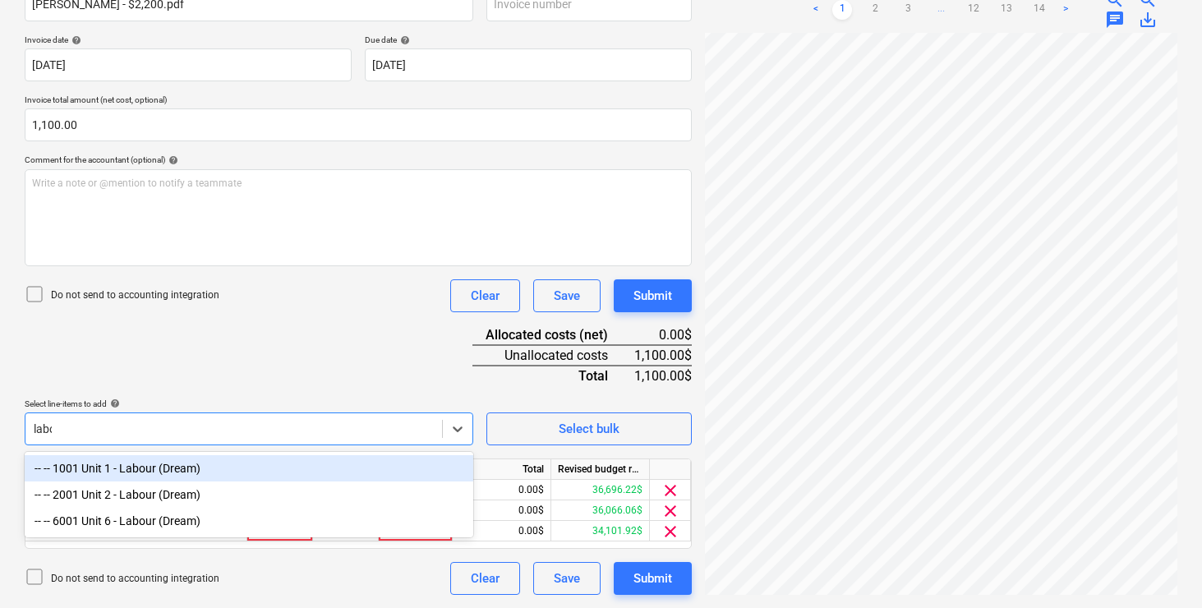
type input "labour"
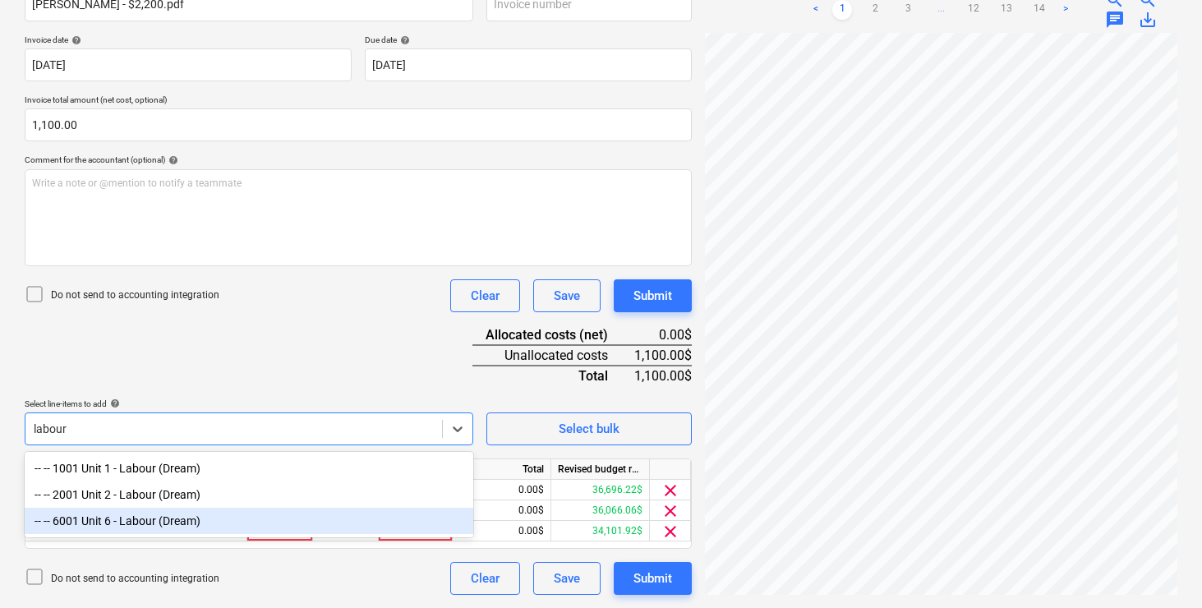
click at [127, 521] on div "-- -- 6001 Unit 6 - Labour (Dream)" at bounding box center [249, 521] width 449 height 26
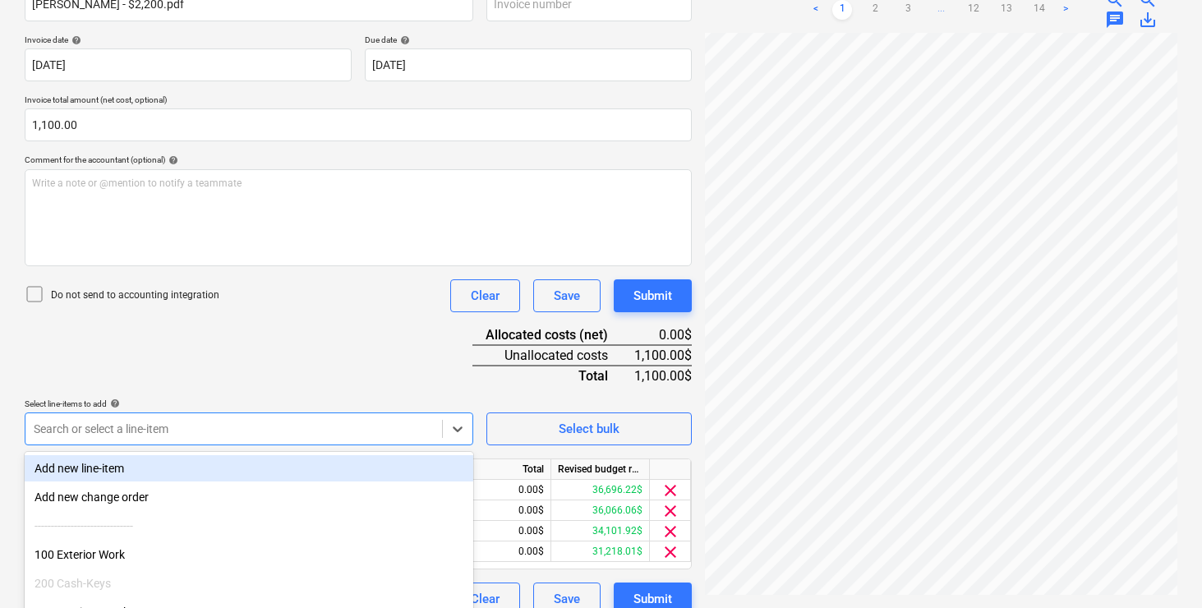
scroll to position [292, 0]
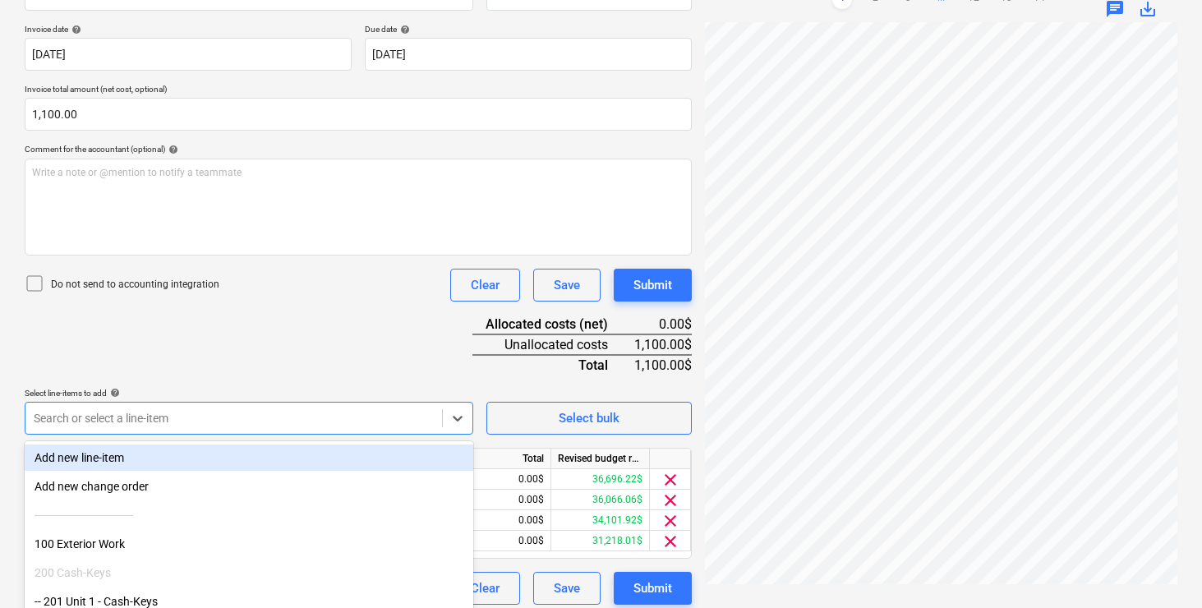
click at [223, 343] on div "Document name help [PERSON_NAME] - $2,200.pdf Invoice number (optional) help In…" at bounding box center [358, 284] width 667 height 641
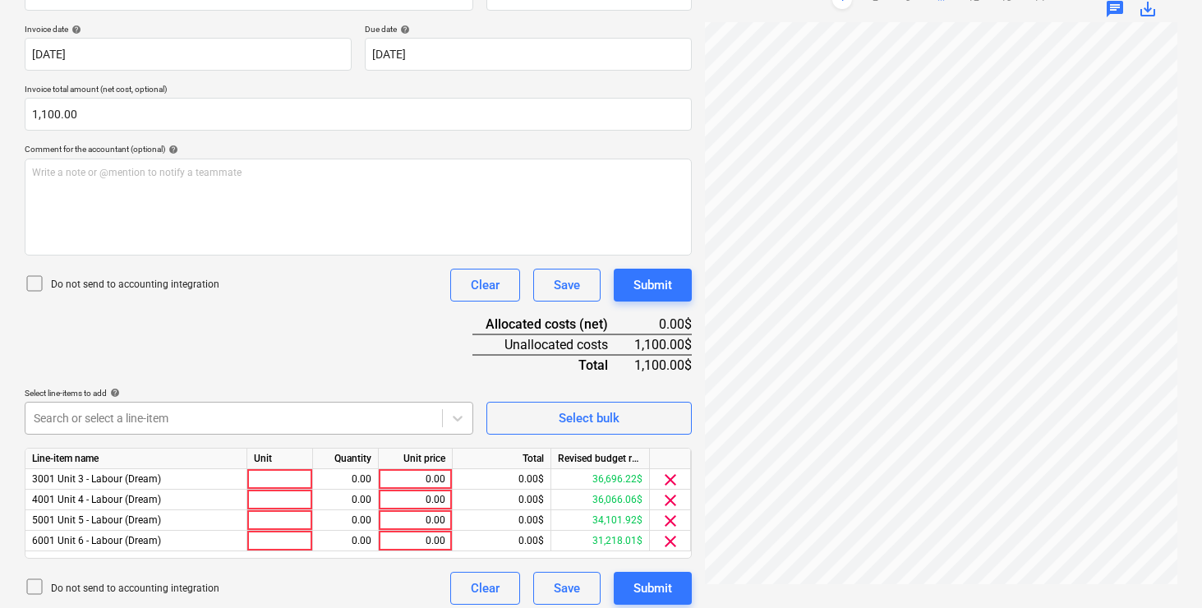
click at [178, 316] on body "Sales Projects Contacts Company Inbox 8 format_size keyboard_arrow_down help se…" at bounding box center [601, 12] width 1202 height 608
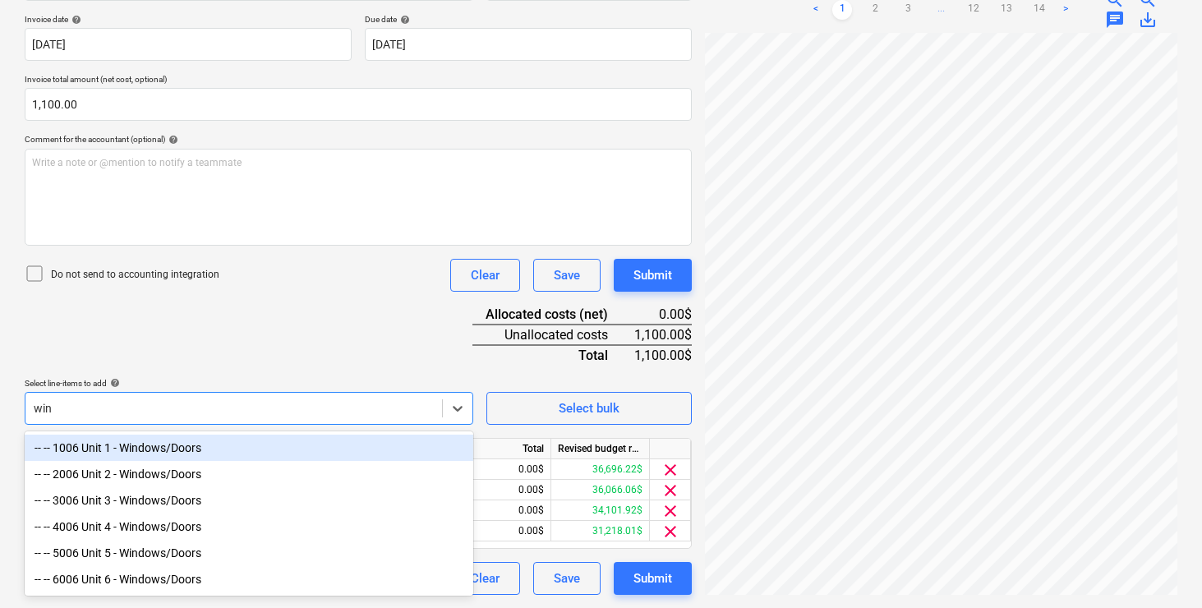
scroll to position [302, 0]
type input "window"
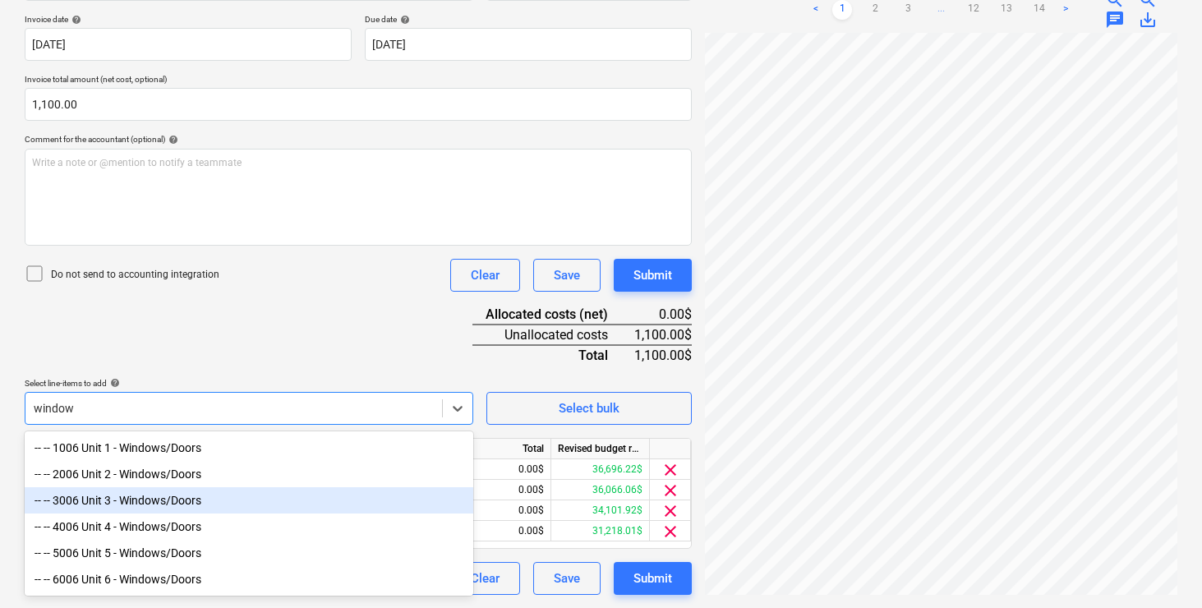
click at [163, 500] on div "-- -- 3006 Unit 3 - Windows/Doors" at bounding box center [249, 500] width 449 height 26
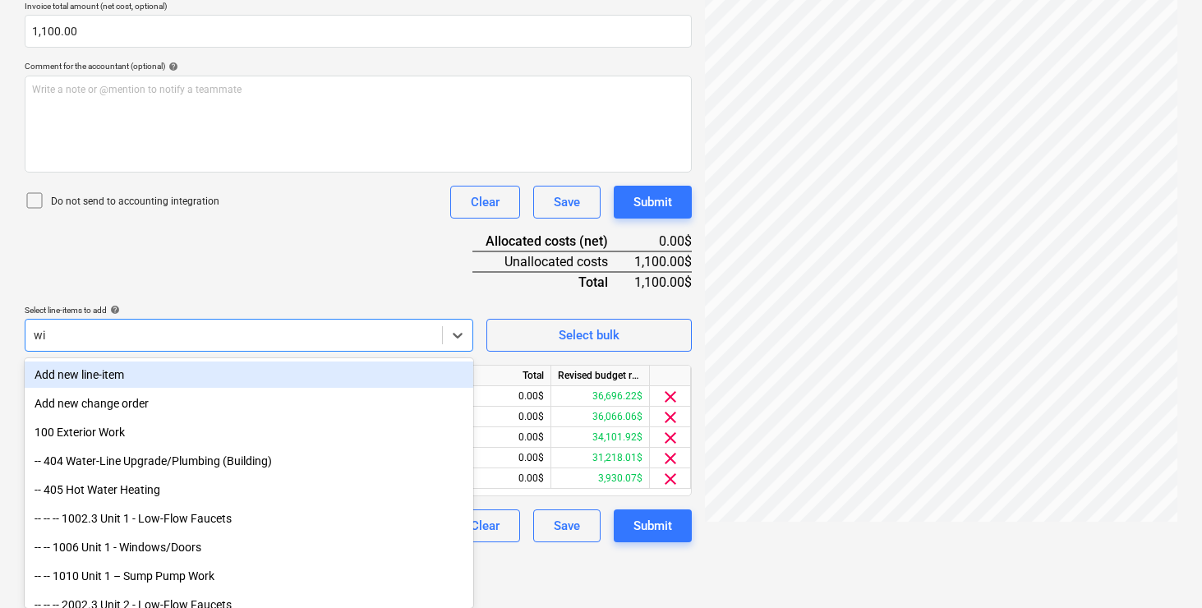
scroll to position [322, 0]
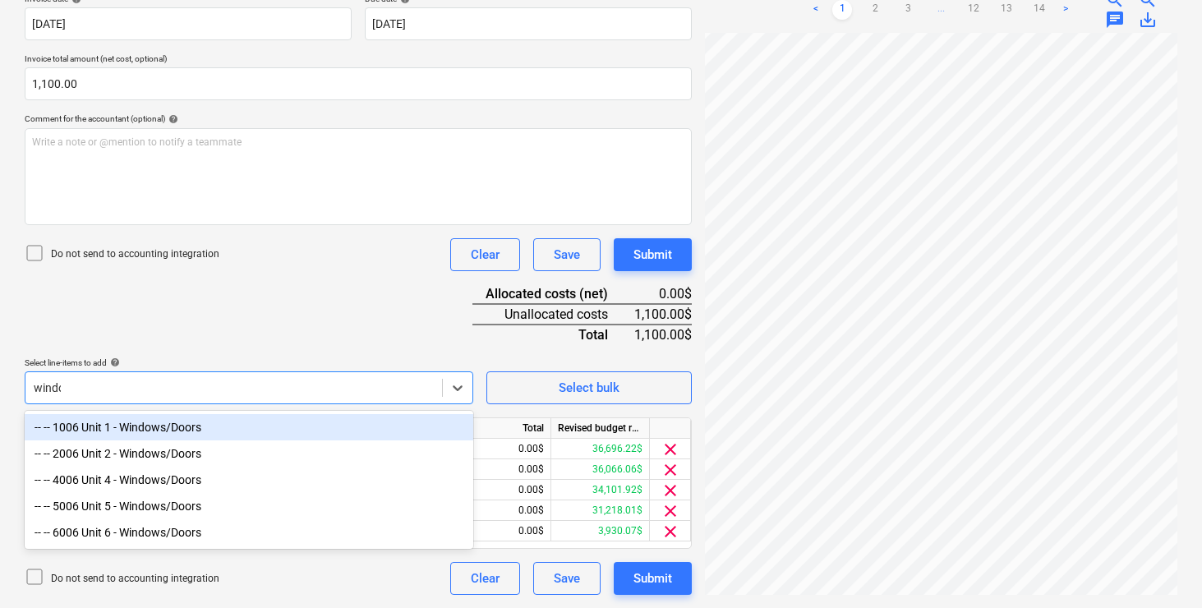
type input "window"
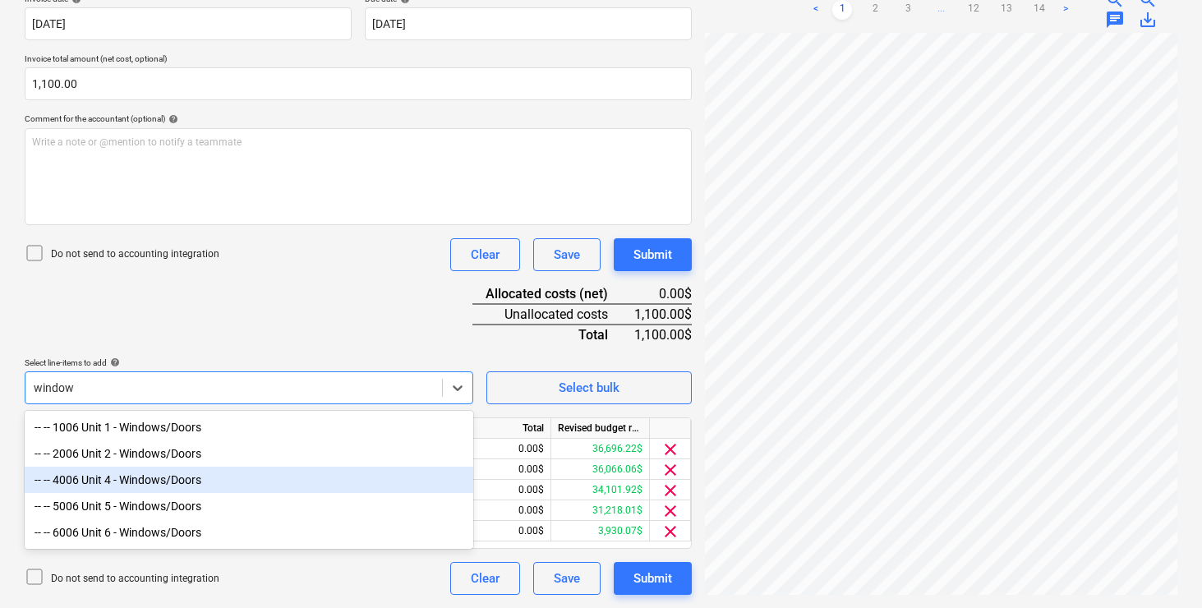
click at [151, 484] on div "-- -- 4006 Unit 4 - Windows/Doors" at bounding box center [249, 480] width 449 height 26
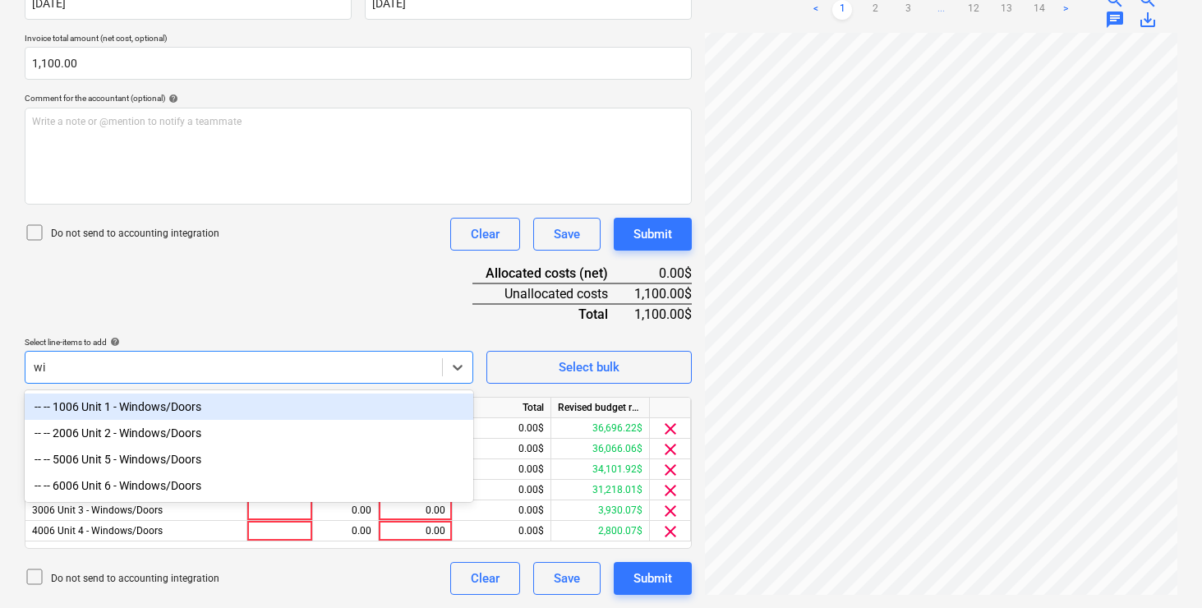
scroll to position [343, 0]
type input "window"
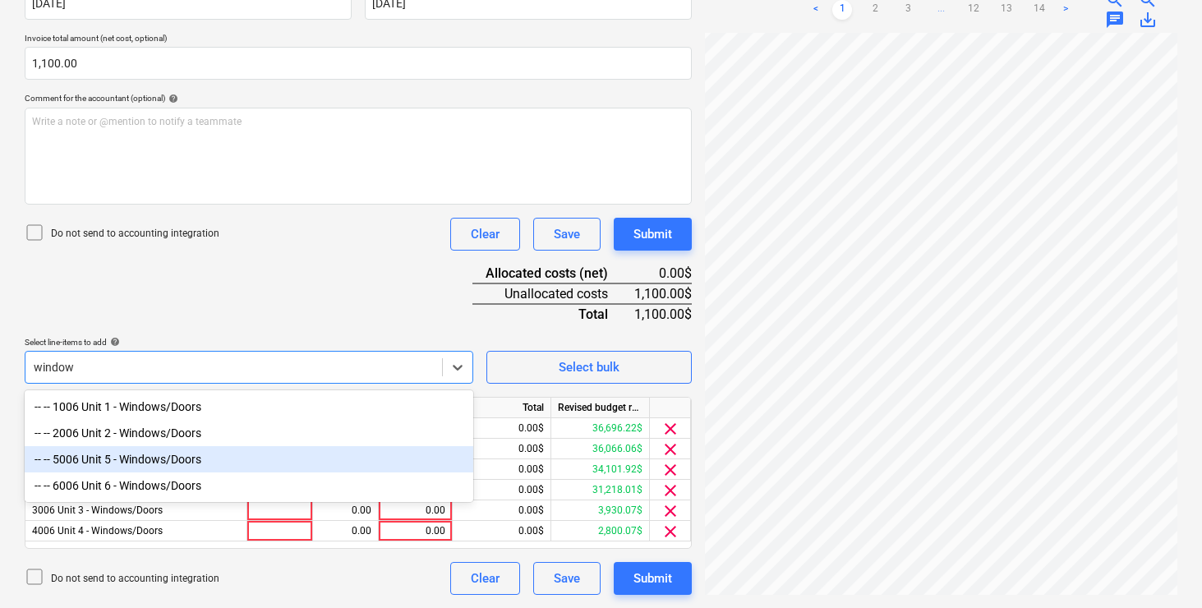
click at [150, 464] on div "-- -- 5006 Unit 5 - Windows/Doors" at bounding box center [249, 459] width 449 height 26
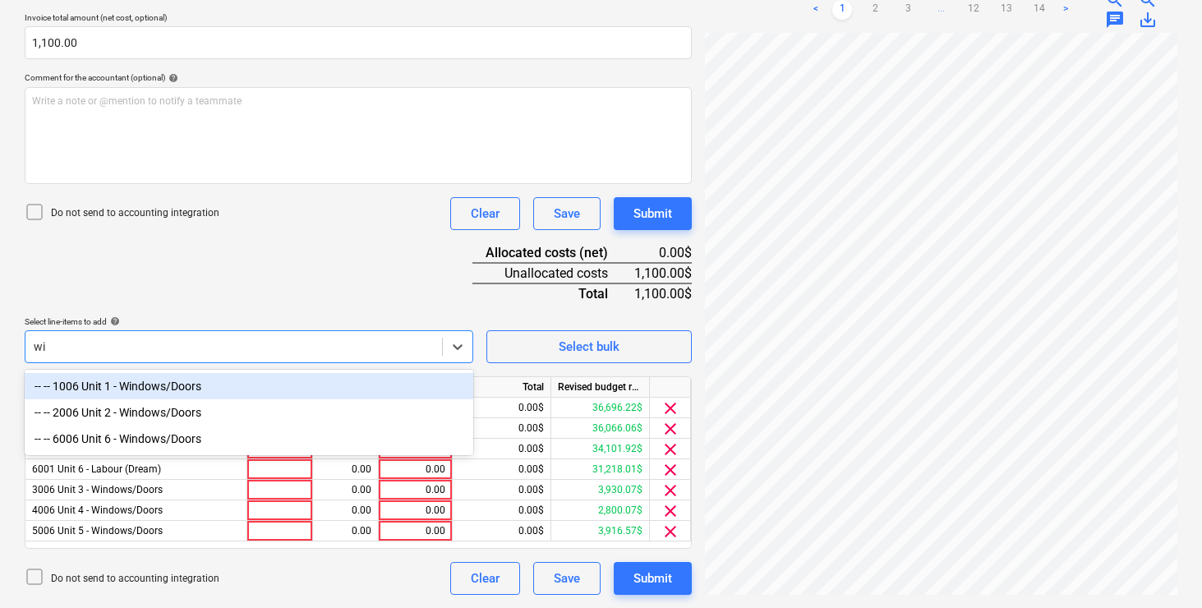
scroll to position [363, 0]
type input "windo"
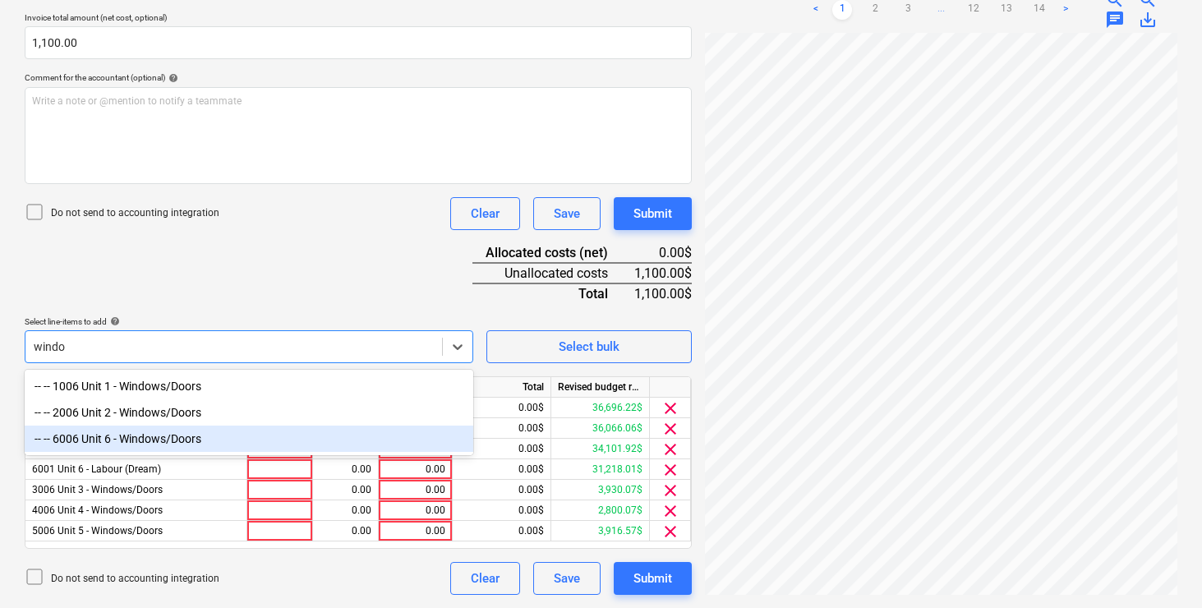
click at [140, 435] on div "-- -- 6006 Unit 6 - Windows/Doors" at bounding box center [249, 439] width 449 height 26
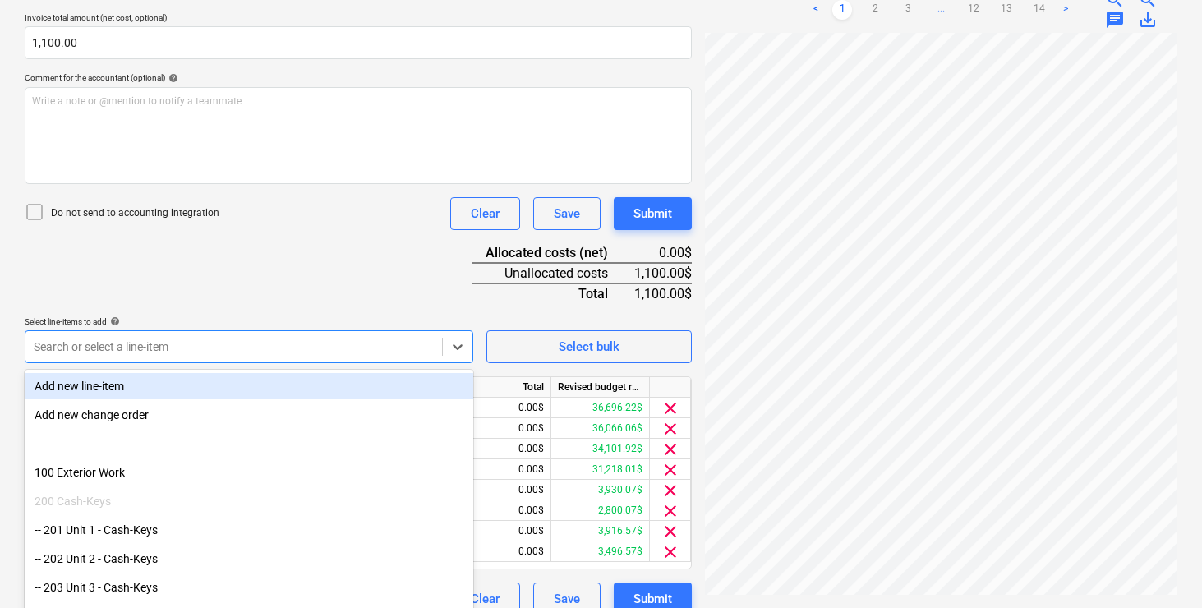
scroll to position [375, 0]
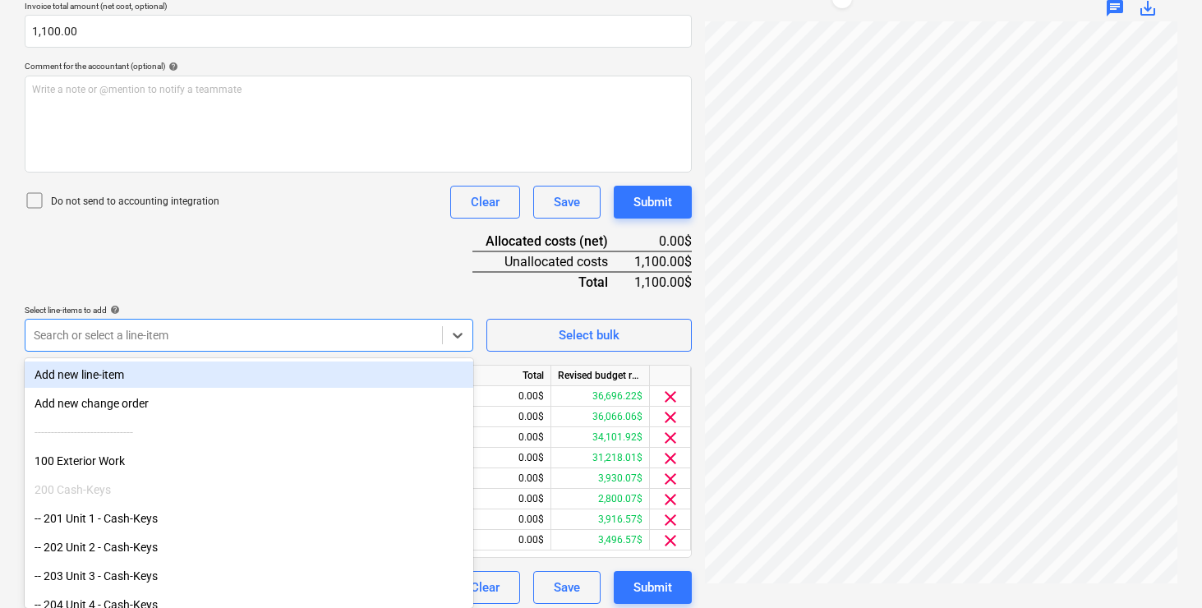
click at [294, 264] on div "Document name help [PERSON_NAME] - $2,200.pdf Invoice number (optional) help In…" at bounding box center [358, 242] width 667 height 723
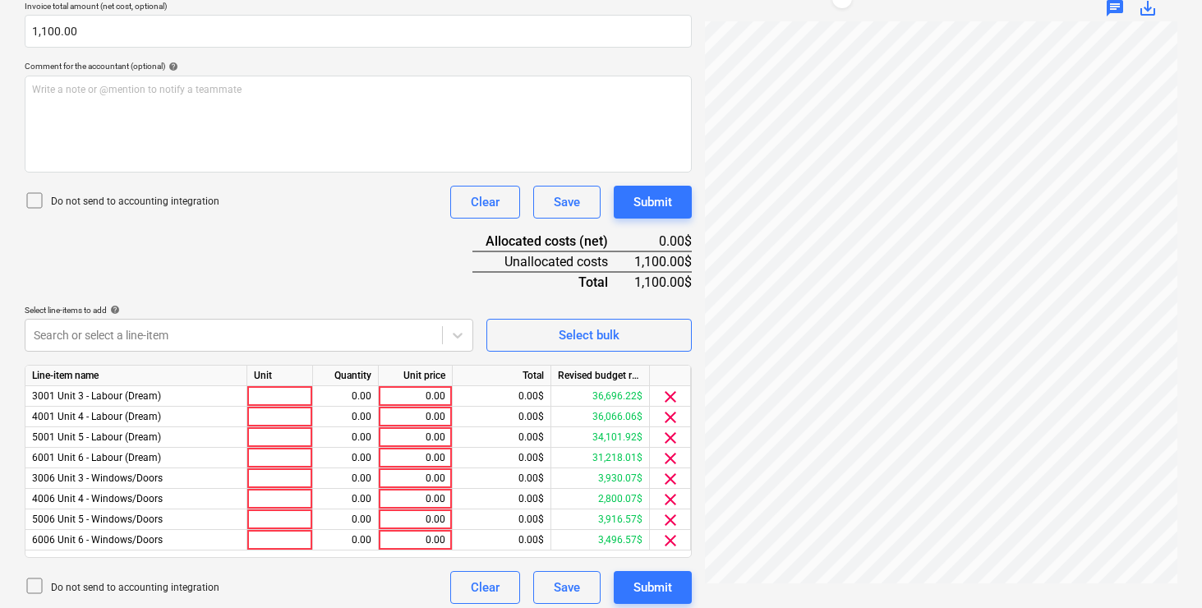
scroll to position [384, 0]
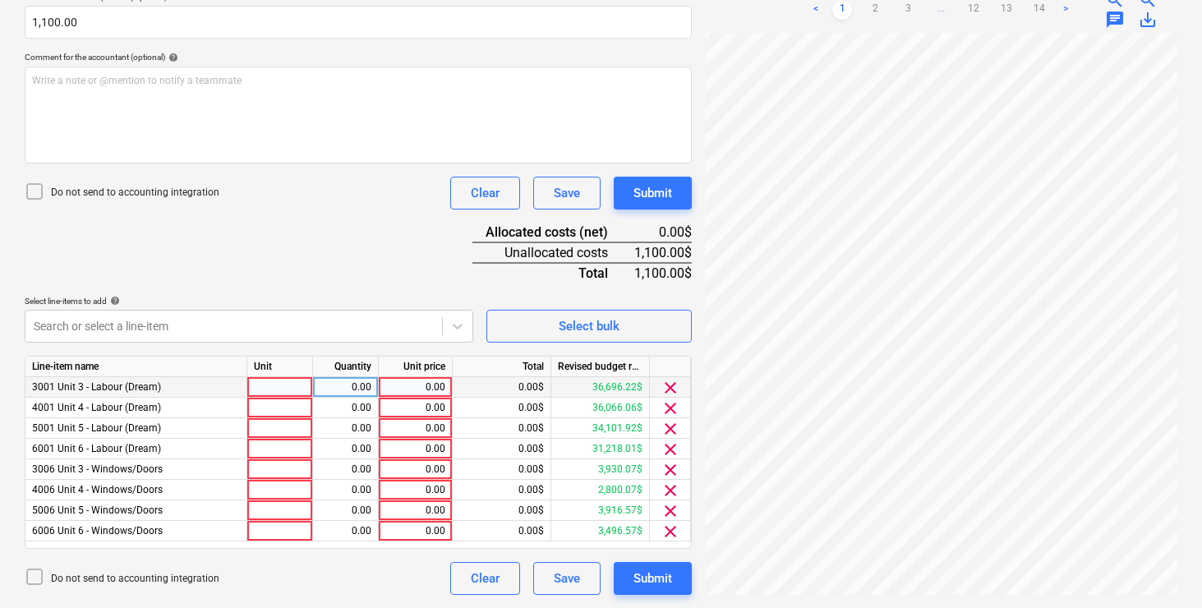
click at [278, 385] on div at bounding box center [280, 387] width 66 height 21
type input "pcs"
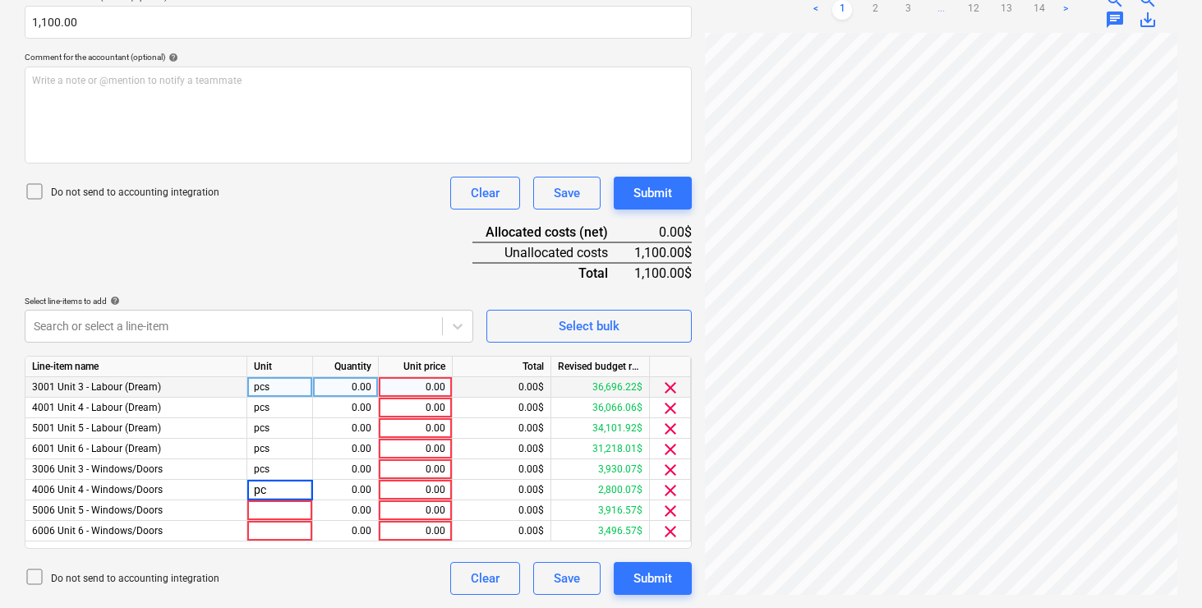
type input "pcs"
type input "137.50"
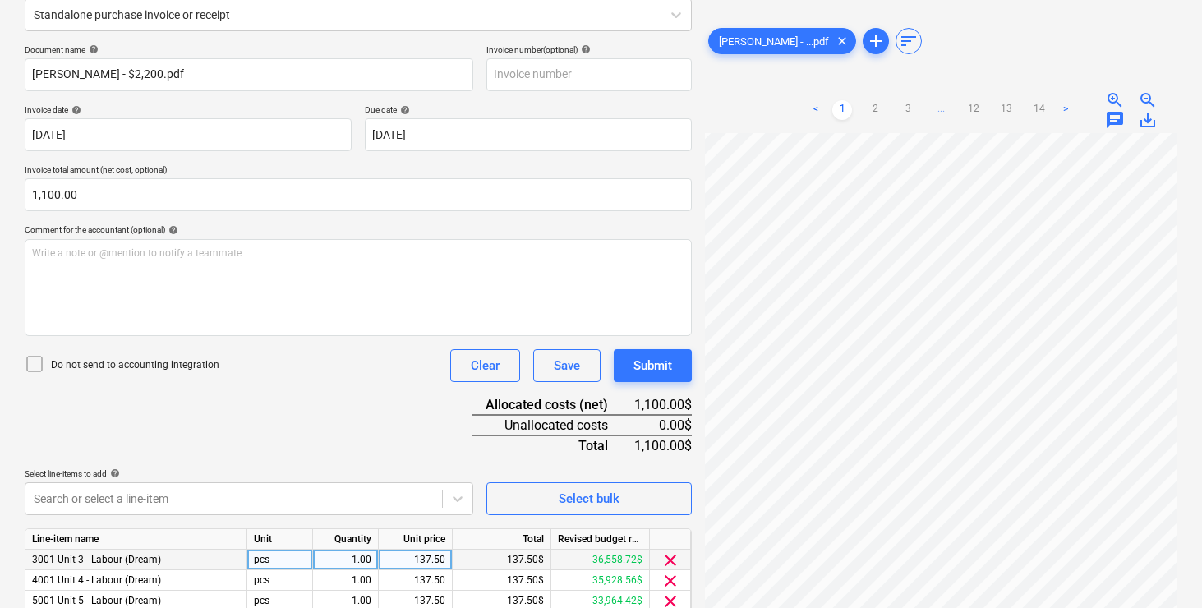
scroll to position [0, 0]
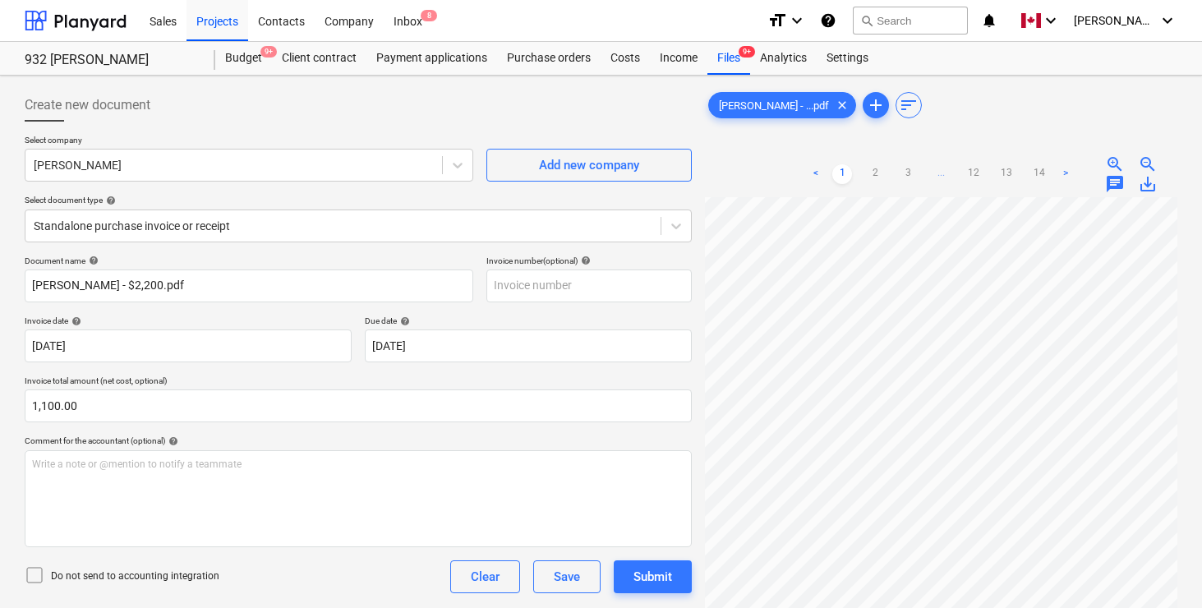
click at [404, 92] on div "Create new document" at bounding box center [358, 105] width 667 height 33
click at [409, 112] on div "Create new document" at bounding box center [358, 105] width 667 height 33
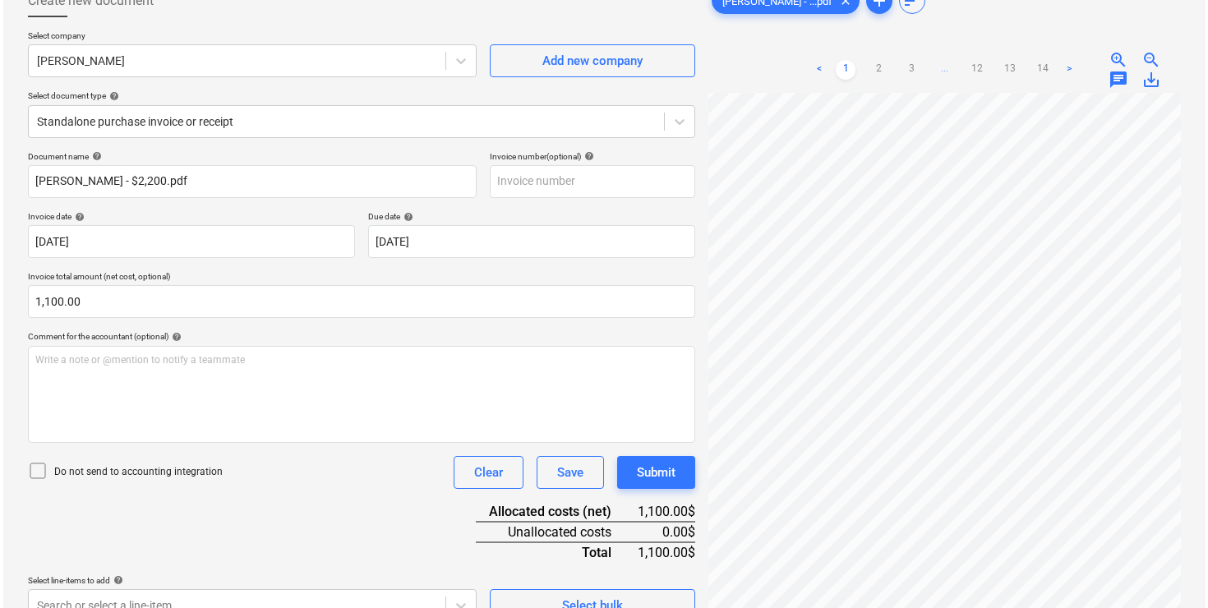
scroll to position [384, 0]
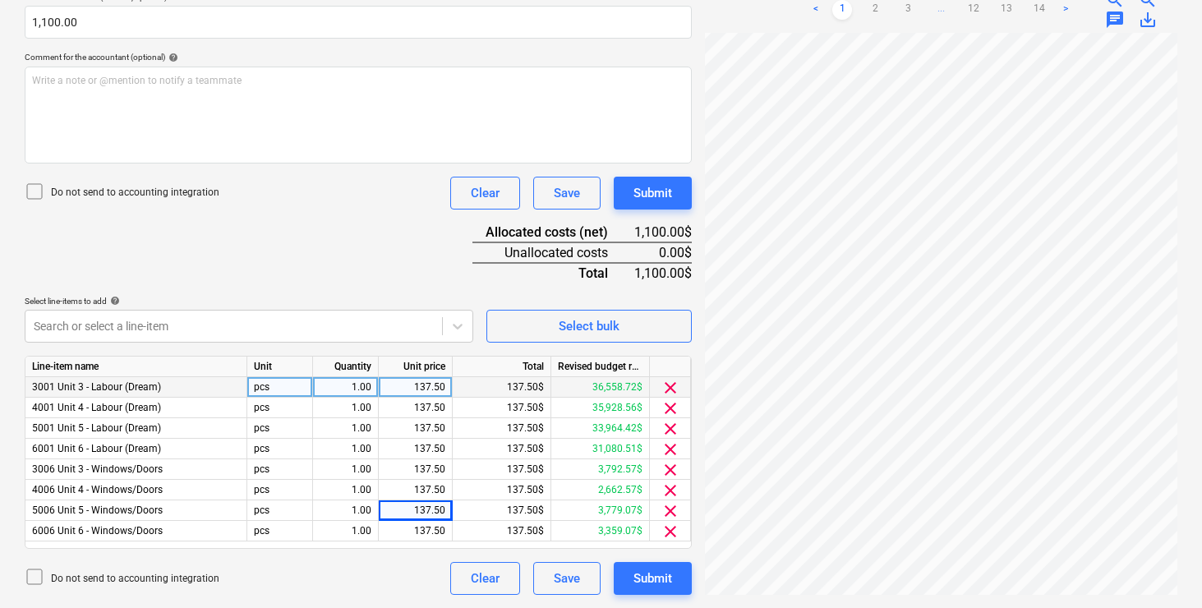
click at [379, 223] on div "Document name help [PERSON_NAME] - $2,200.pdf Invoice number (optional) help In…" at bounding box center [358, 233] width 667 height 723
click at [664, 568] on div "Submit" at bounding box center [652, 578] width 39 height 21
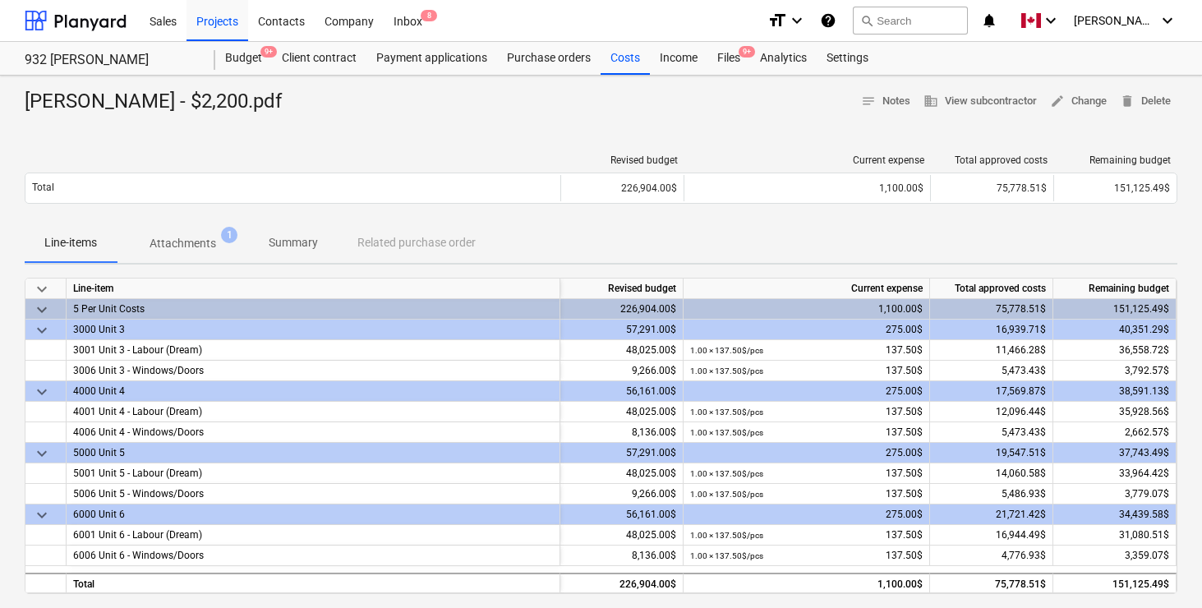
click at [343, 119] on div at bounding box center [601, 121] width 1153 height 13
click at [216, 22] on div "Projects" at bounding box center [218, 20] width 62 height 42
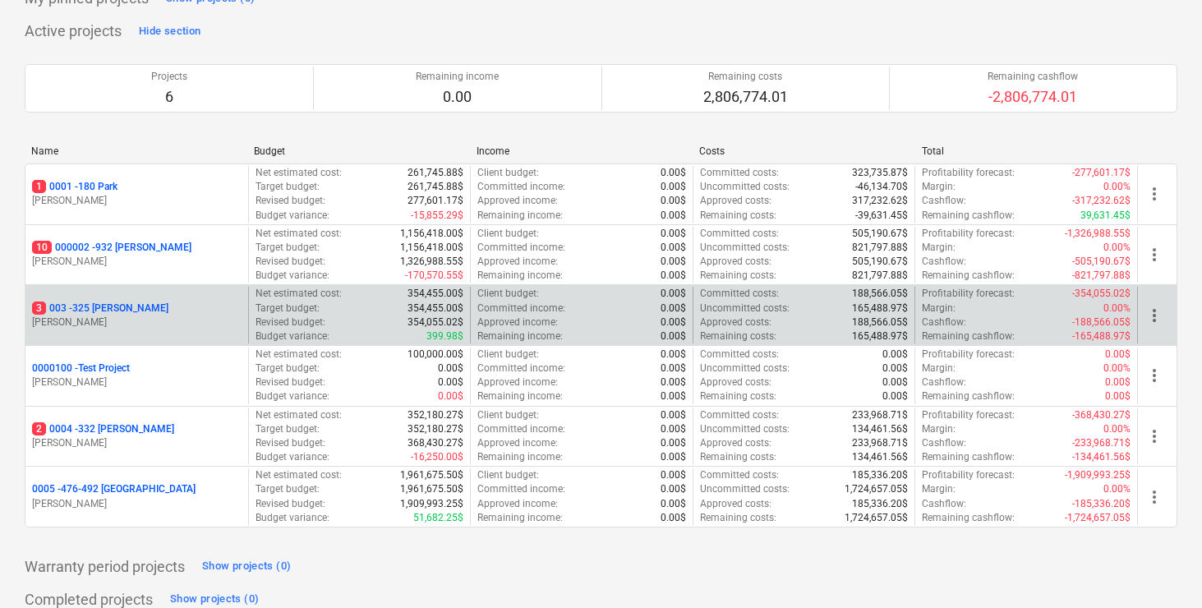
scroll to position [145, 0]
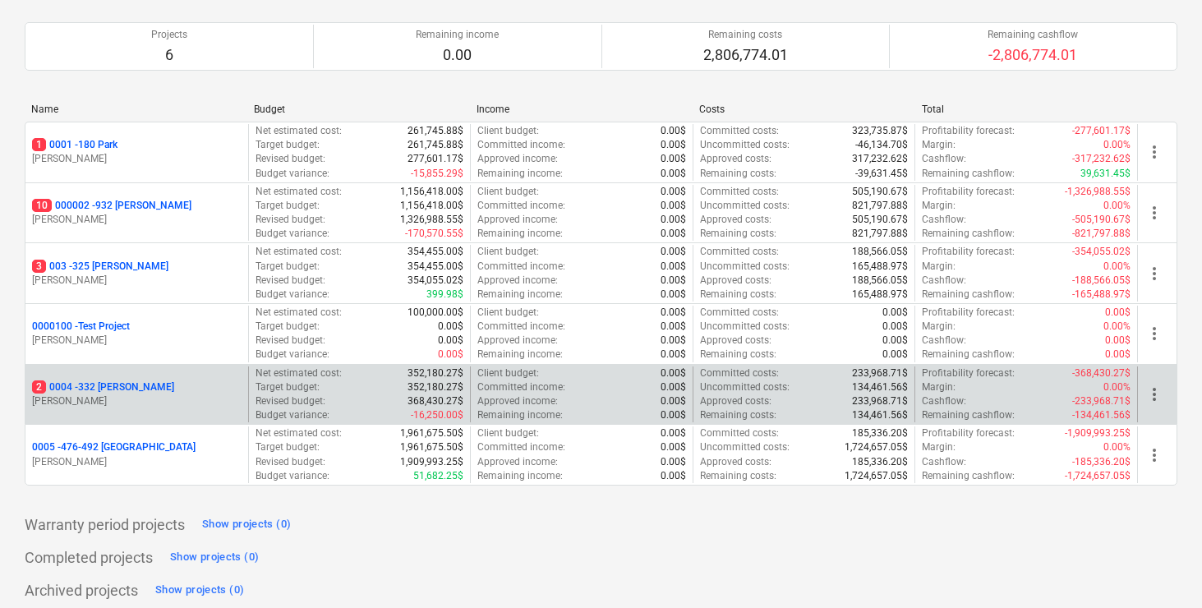
click at [114, 385] on p "2 0004 - 332 [PERSON_NAME]" at bounding box center [103, 387] width 142 height 14
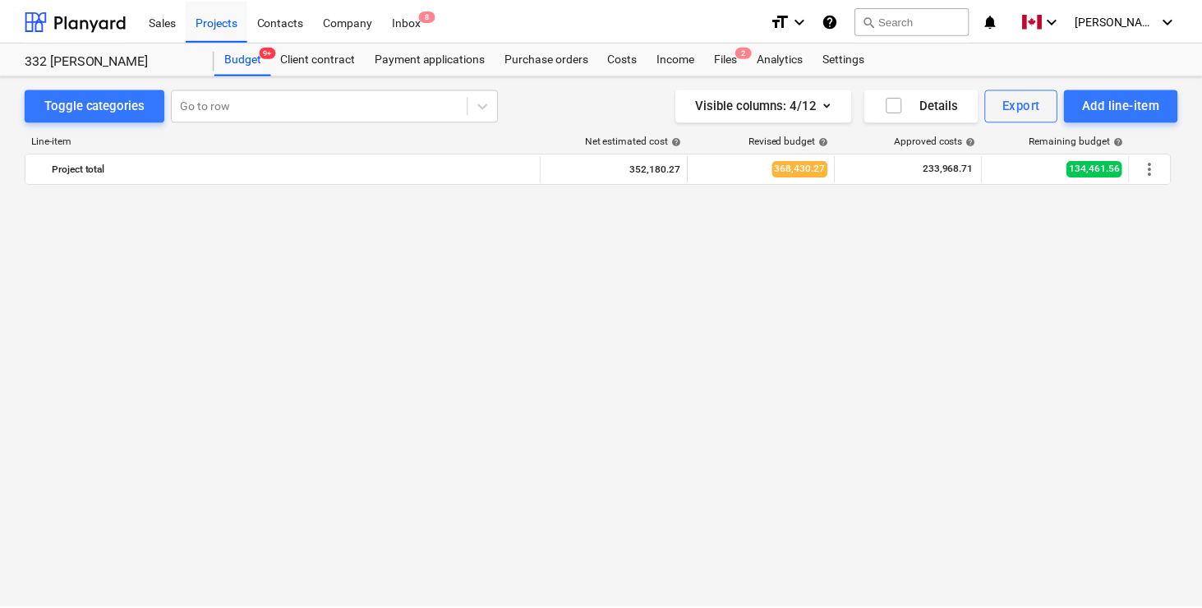
scroll to position [2009, 0]
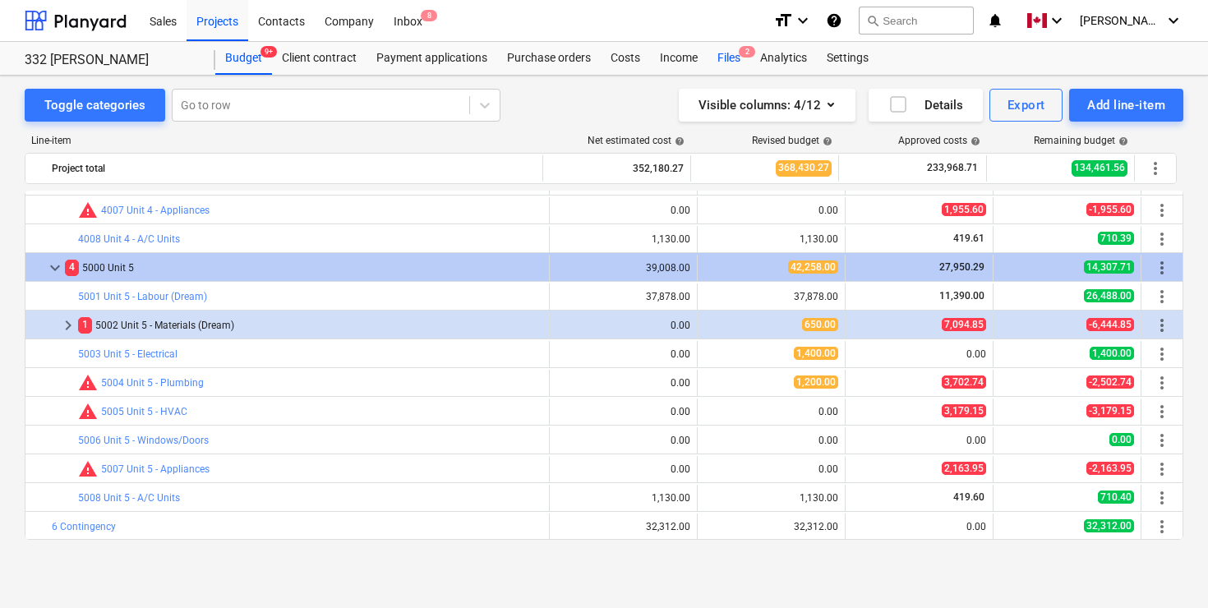
click at [735, 53] on div "Files 2" at bounding box center [728, 58] width 43 height 33
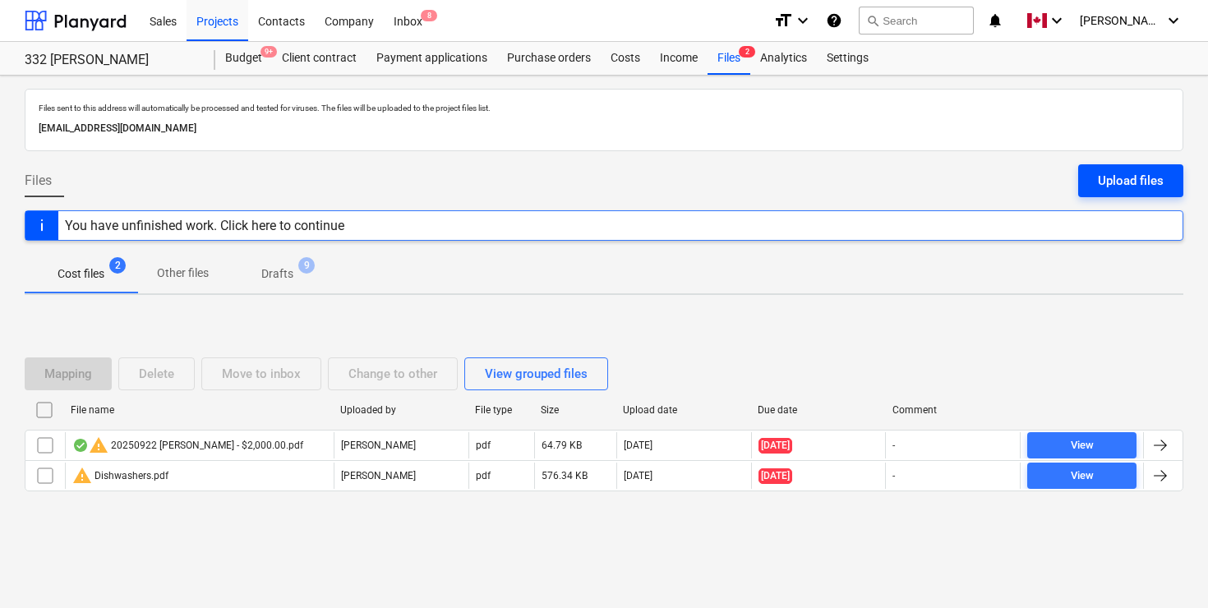
click at [1142, 183] on div "Upload files" at bounding box center [1131, 180] width 66 height 21
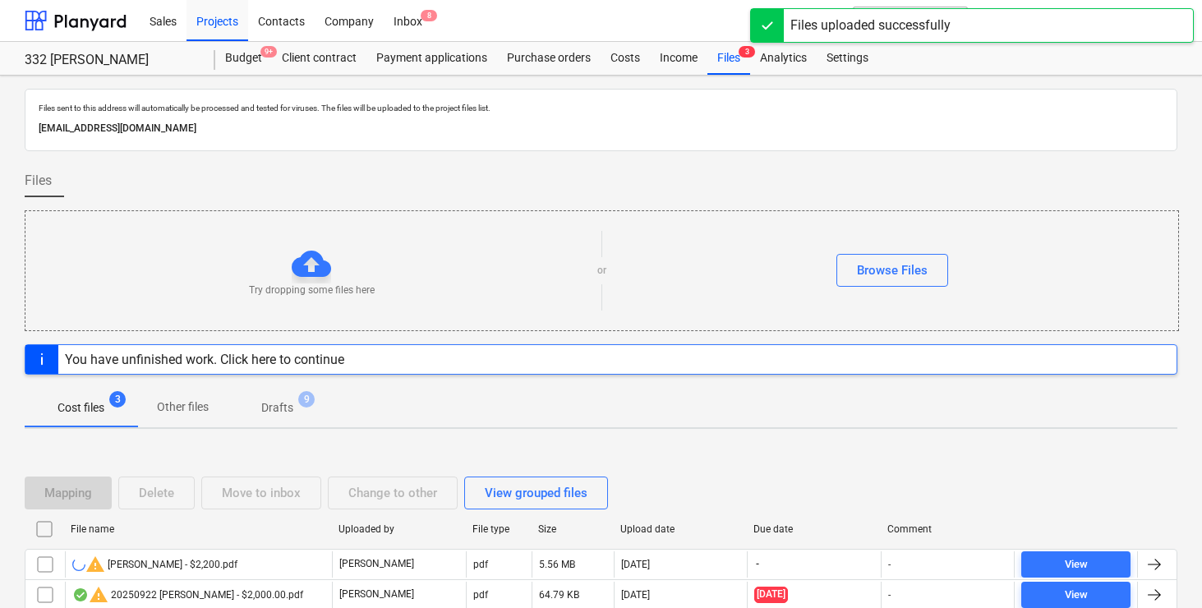
click at [563, 182] on div "Files" at bounding box center [601, 187] width 1153 height 46
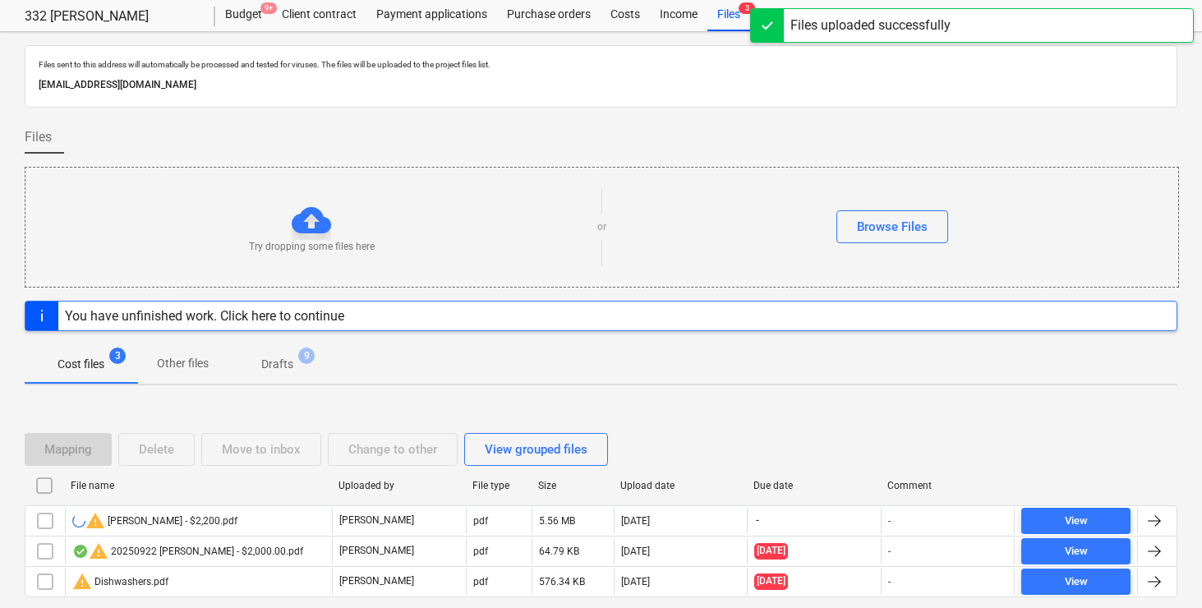
scroll to position [107, 0]
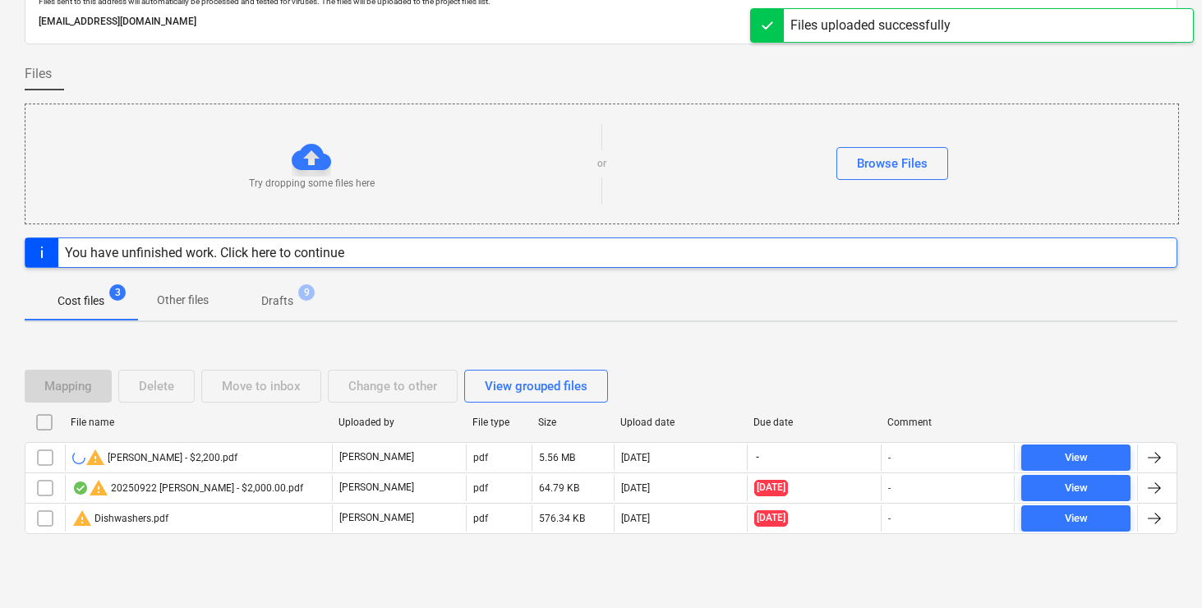
click at [666, 350] on div "Mapping Delete Move to inbox Change to other View grouped files File name Uploa…" at bounding box center [601, 458] width 1153 height 217
click at [712, 354] on div "Mapping Delete Move to inbox Change to other View grouped files File name Uploa…" at bounding box center [601, 458] width 1153 height 217
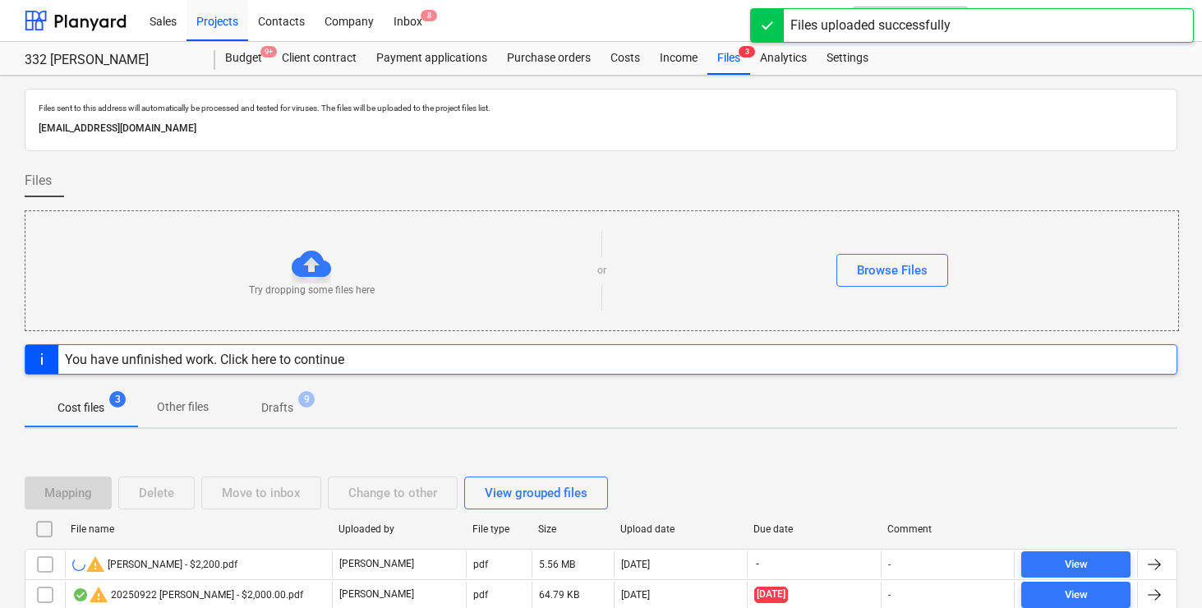
click at [749, 178] on div "Files" at bounding box center [601, 187] width 1153 height 46
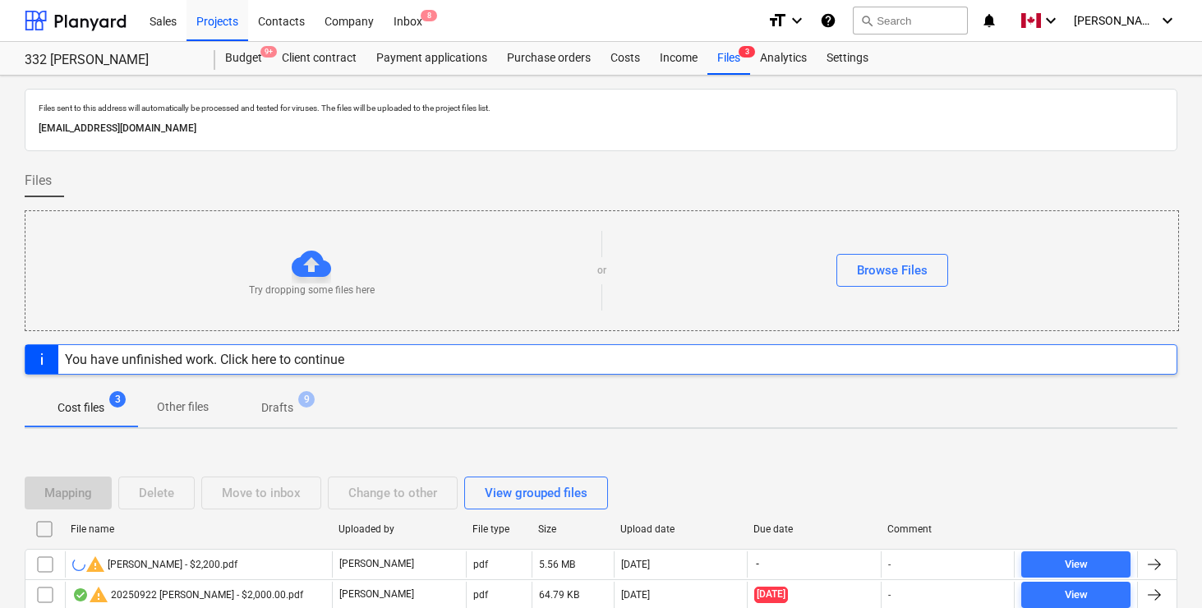
click at [768, 176] on div "Files" at bounding box center [601, 187] width 1153 height 46
click at [783, 175] on div "Files" at bounding box center [601, 187] width 1153 height 46
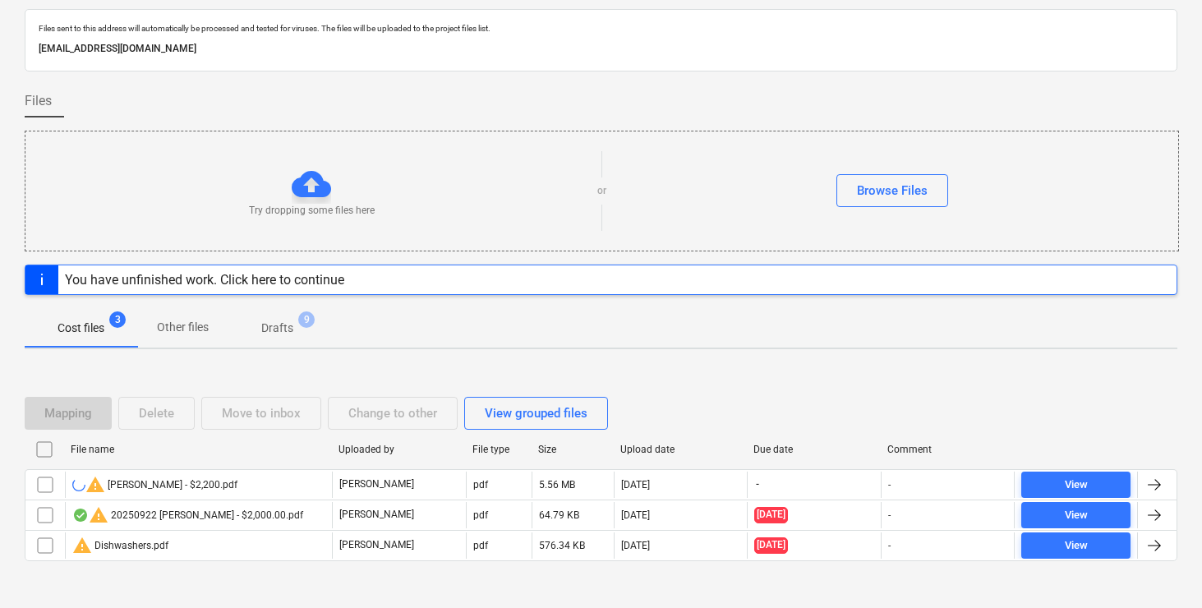
scroll to position [107, 0]
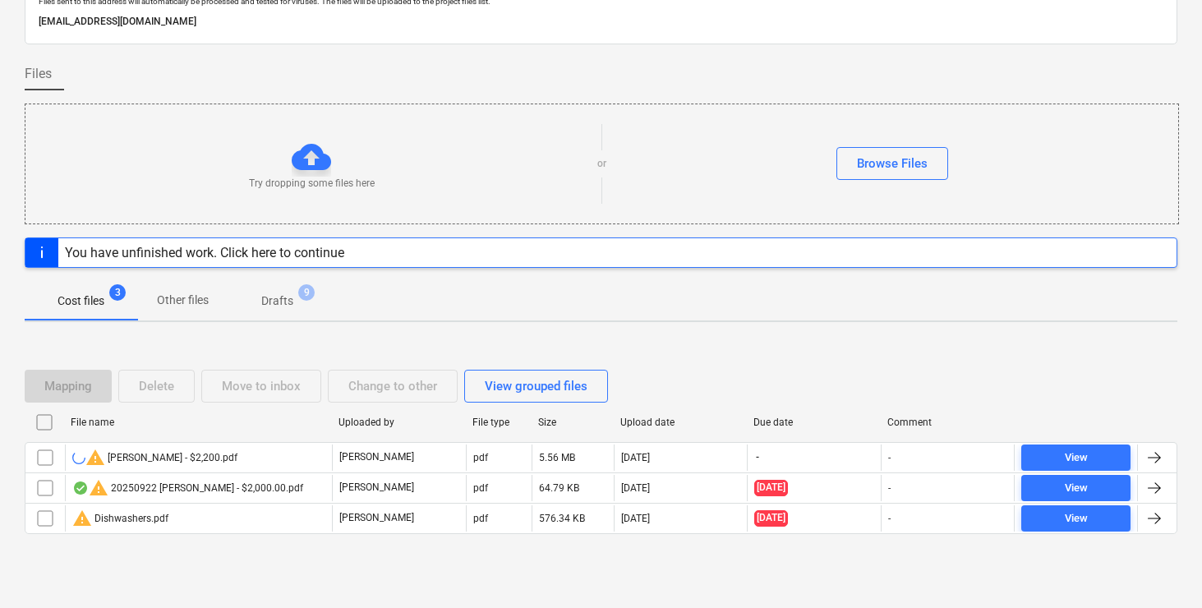
click at [746, 361] on div "Mapping Delete Move to inbox Change to other View grouped files File name Uploa…" at bounding box center [601, 458] width 1153 height 217
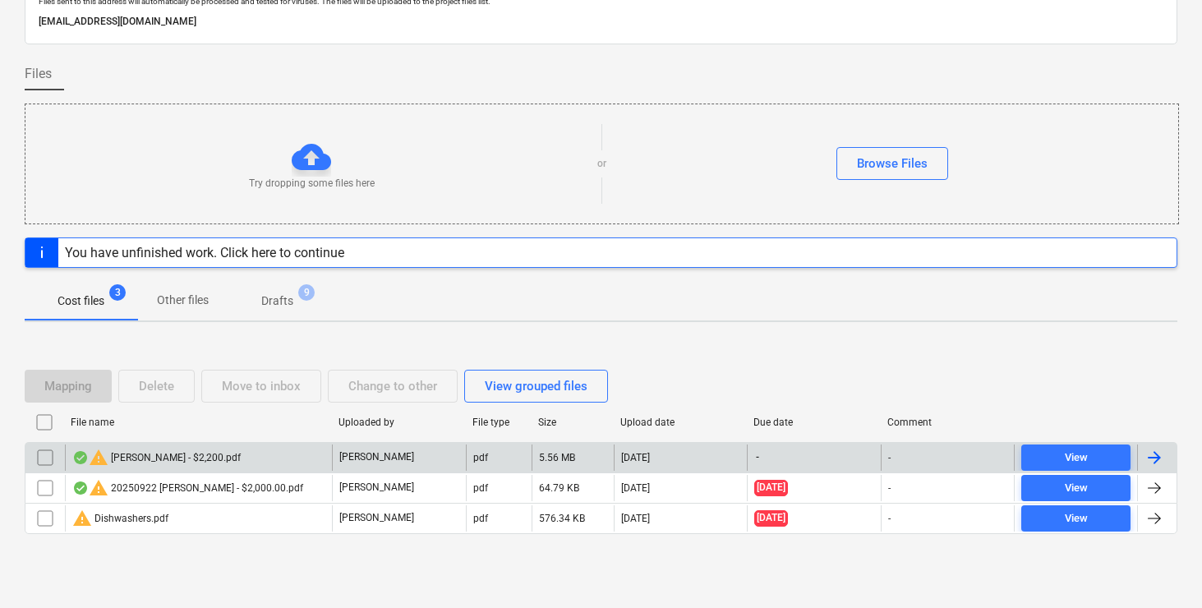
click at [1163, 463] on div at bounding box center [1155, 458] width 20 height 20
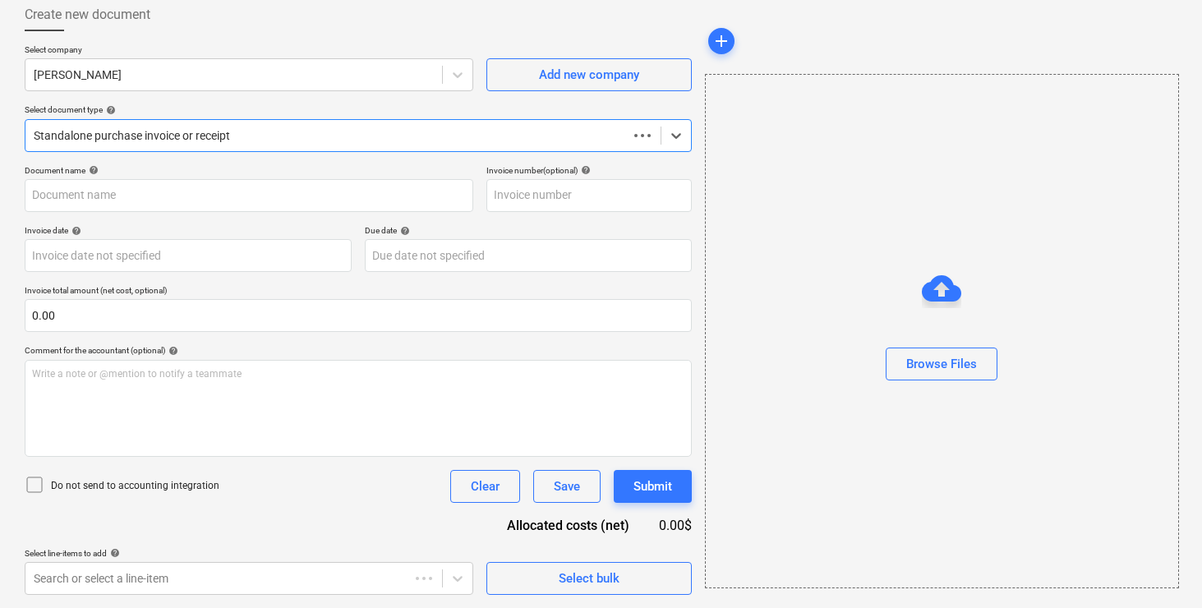
type input "[PERSON_NAME] - $2,200.pdf"
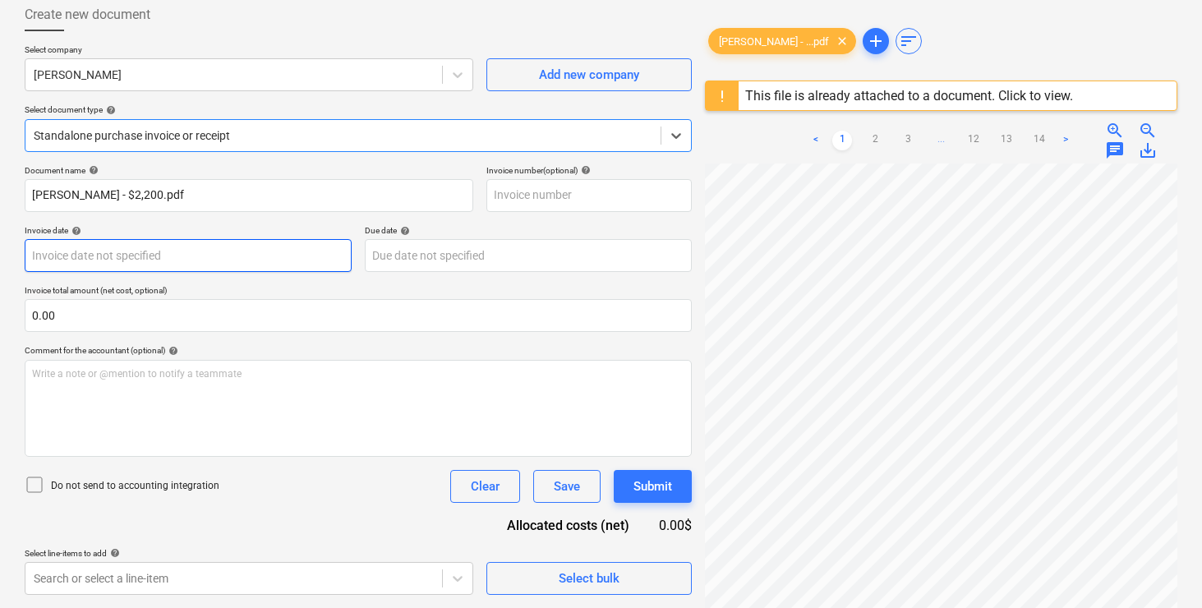
click at [210, 247] on body "Sales Projects Contacts Company Inbox 8 format_size keyboard_arrow_down help se…" at bounding box center [601, 214] width 1202 height 608
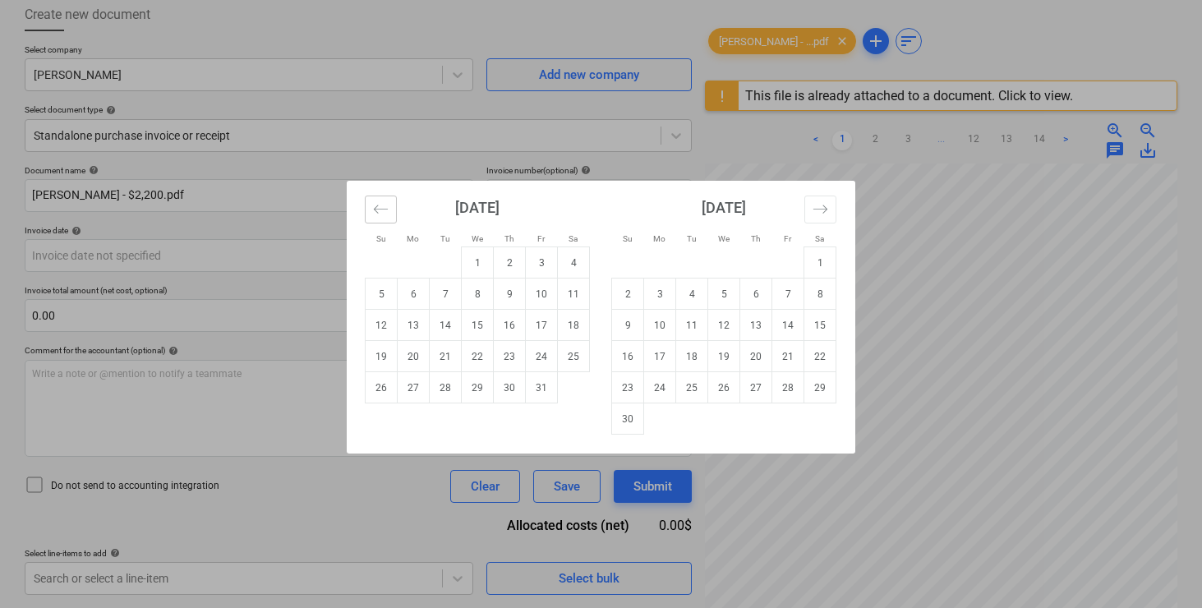
click at [381, 205] on icon "Move backward to switch to the previous month." at bounding box center [381, 209] width 16 height 16
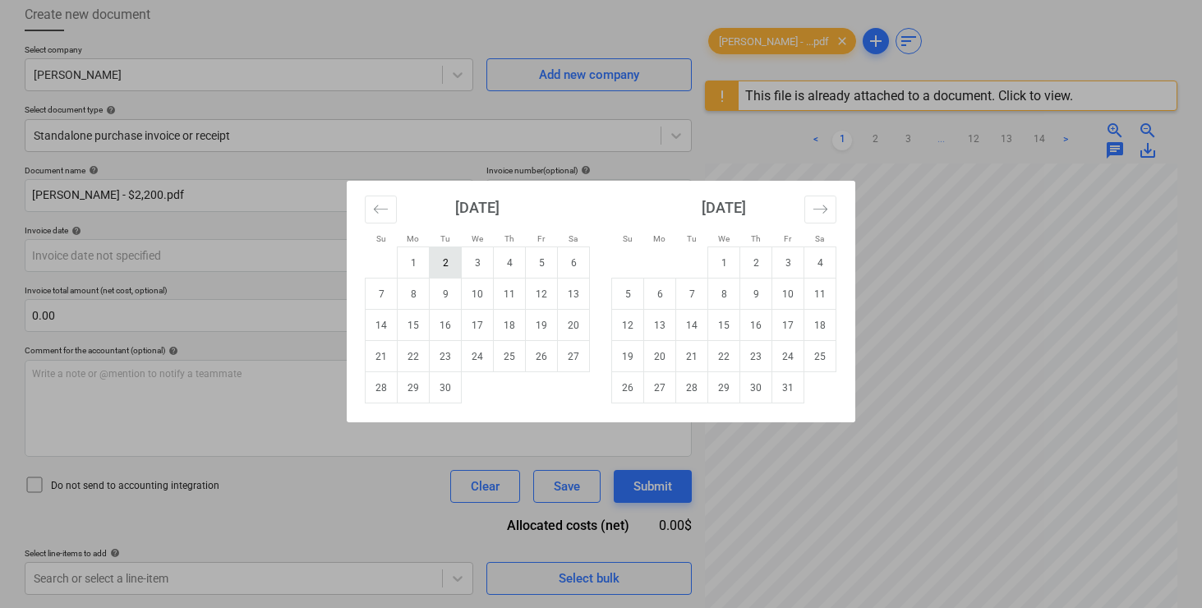
click at [449, 260] on td "2" at bounding box center [446, 262] width 32 height 31
type input "[DATE]"
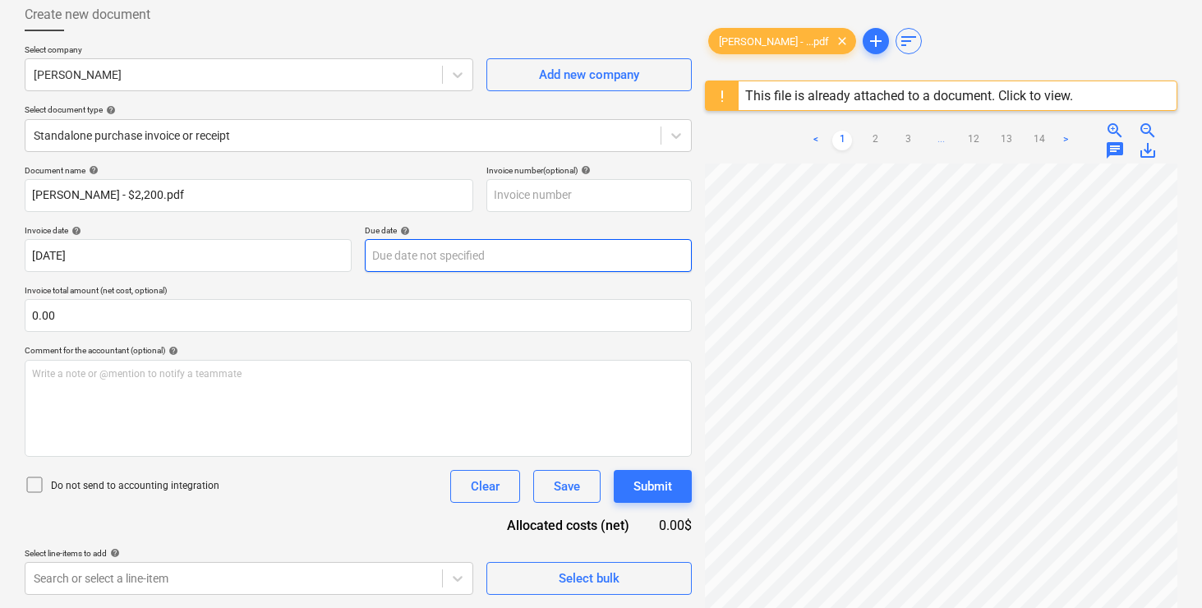
click at [426, 258] on body "Sales Projects Contacts Company Inbox 8 format_size keyboard_arrow_down help se…" at bounding box center [601, 214] width 1202 height 608
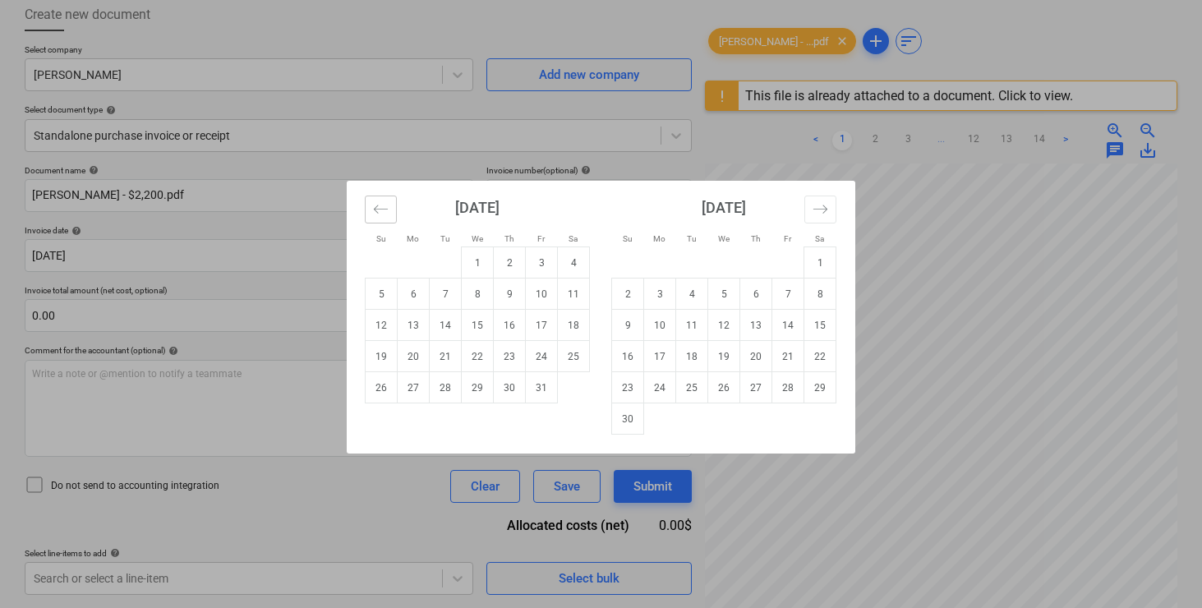
click at [380, 207] on icon "Move backward to switch to the previous month." at bounding box center [381, 209] width 16 height 16
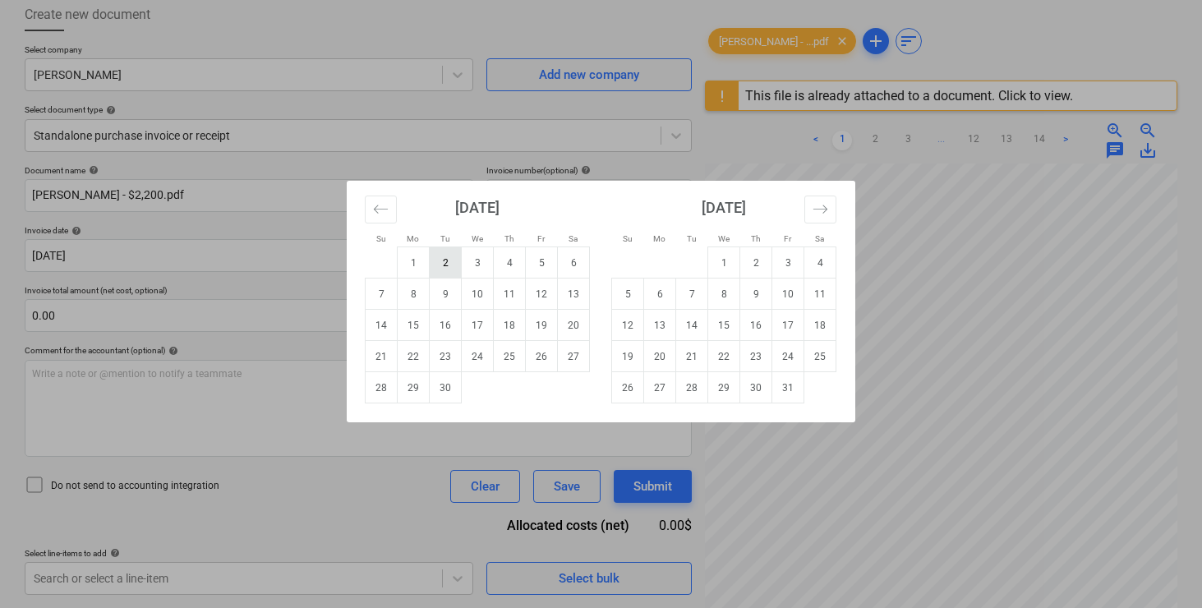
click at [438, 260] on td "2" at bounding box center [446, 262] width 32 height 31
type input "[DATE]"
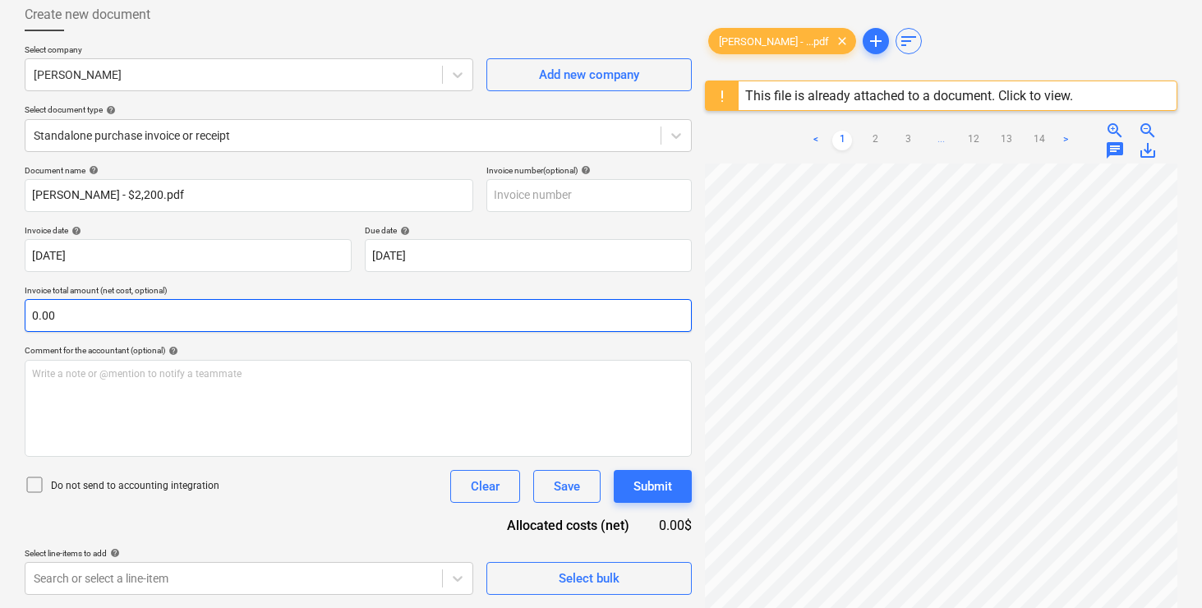
click at [410, 319] on input "0.00" at bounding box center [358, 315] width 667 height 33
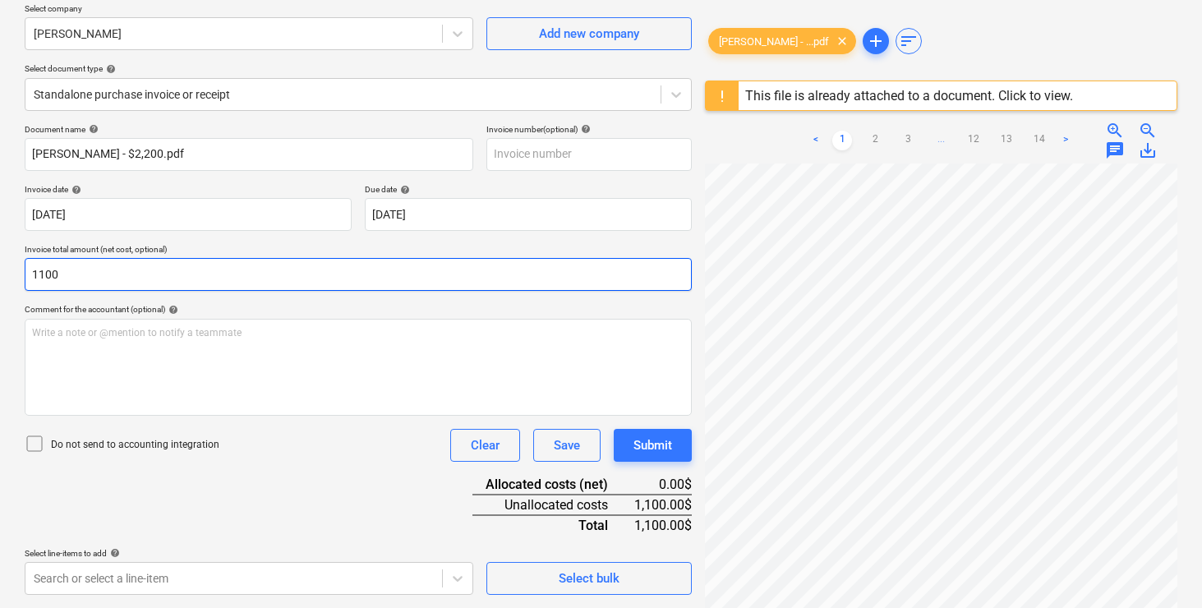
scroll to position [195, 0]
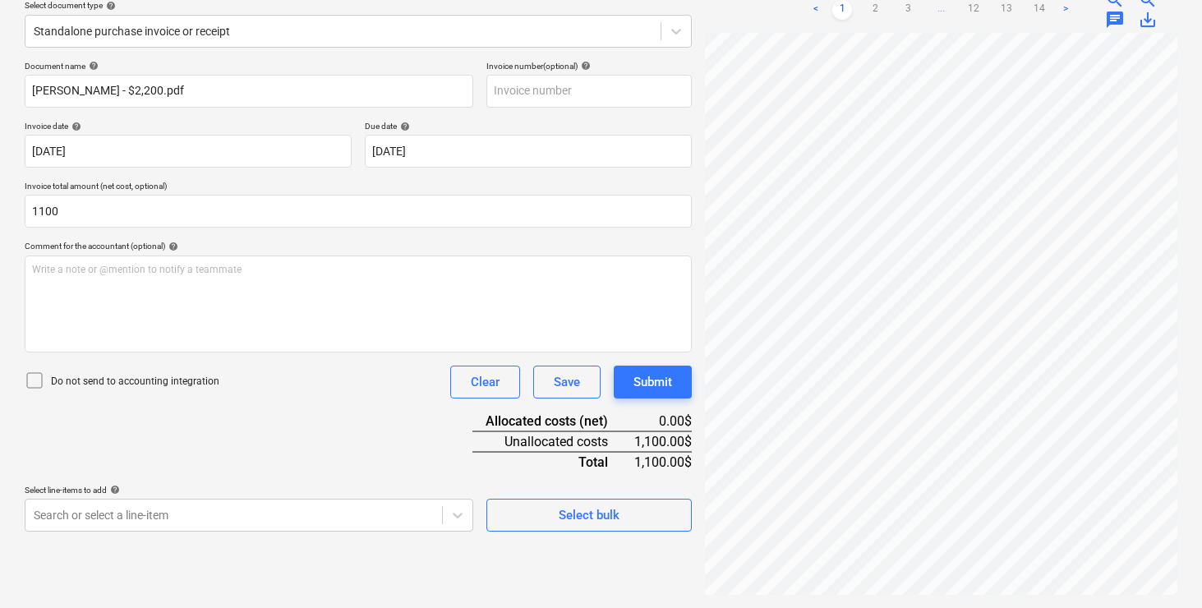
click at [338, 420] on div "Document name help [PERSON_NAME] - $2,200.pdf Invoice number (optional) help In…" at bounding box center [358, 296] width 667 height 471
type input "1,100.00"
click at [223, 413] on body "Sales Projects Contacts Company Inbox 8 format_size keyboard_arrow_down help se…" at bounding box center [601, 109] width 1202 height 608
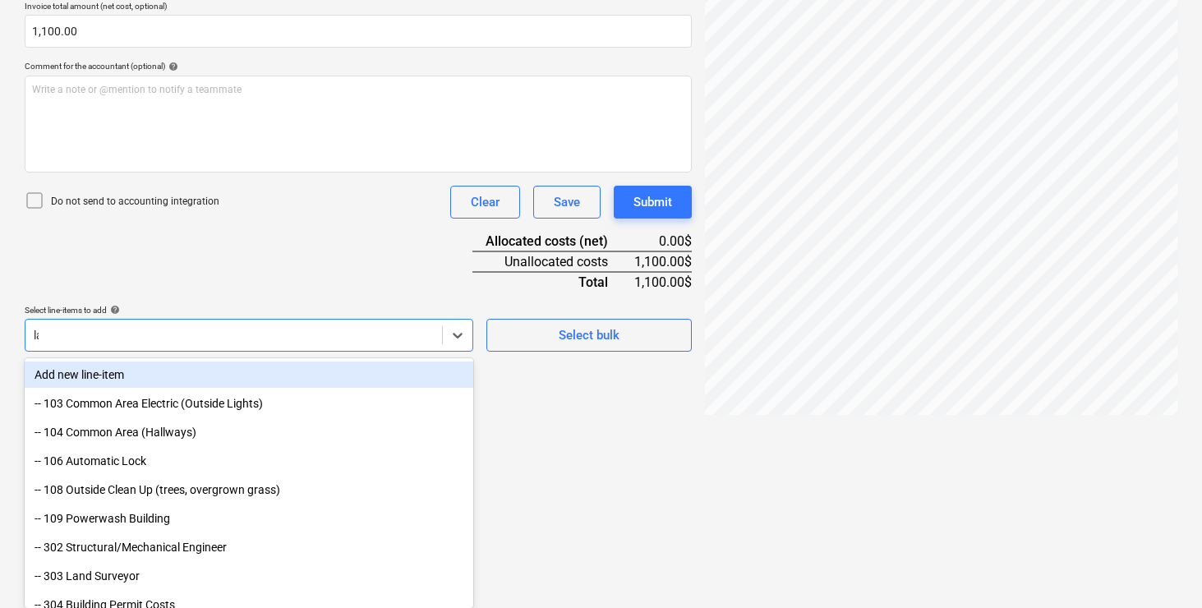
scroll to position [265, 0]
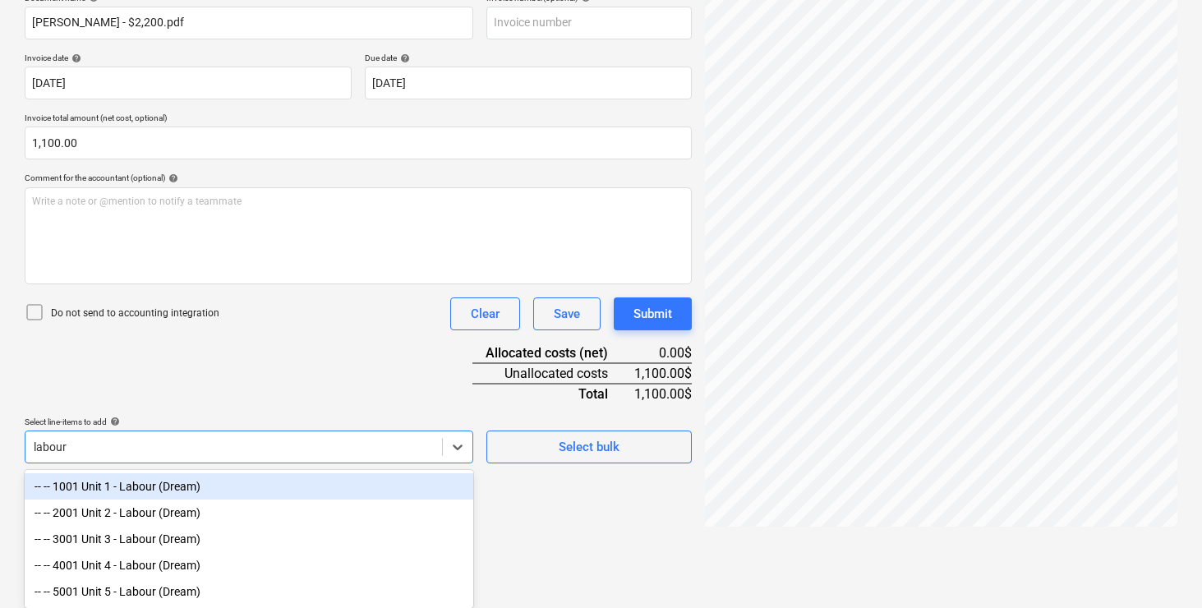
type input "labour"
click at [299, 363] on div "Document name help [PERSON_NAME] - $2,200.pdf Invoice number (optional) help In…" at bounding box center [358, 228] width 667 height 471
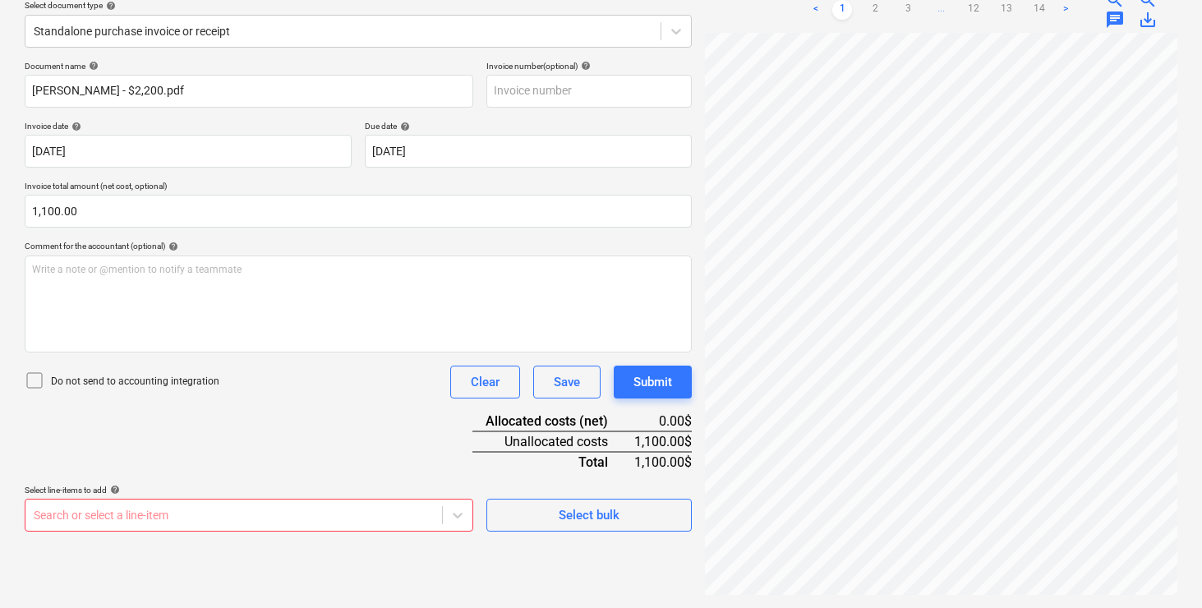
click at [290, 414] on div "Document name help [PERSON_NAME] - $2,200.pdf Invoice number (optional) help In…" at bounding box center [358, 296] width 667 height 471
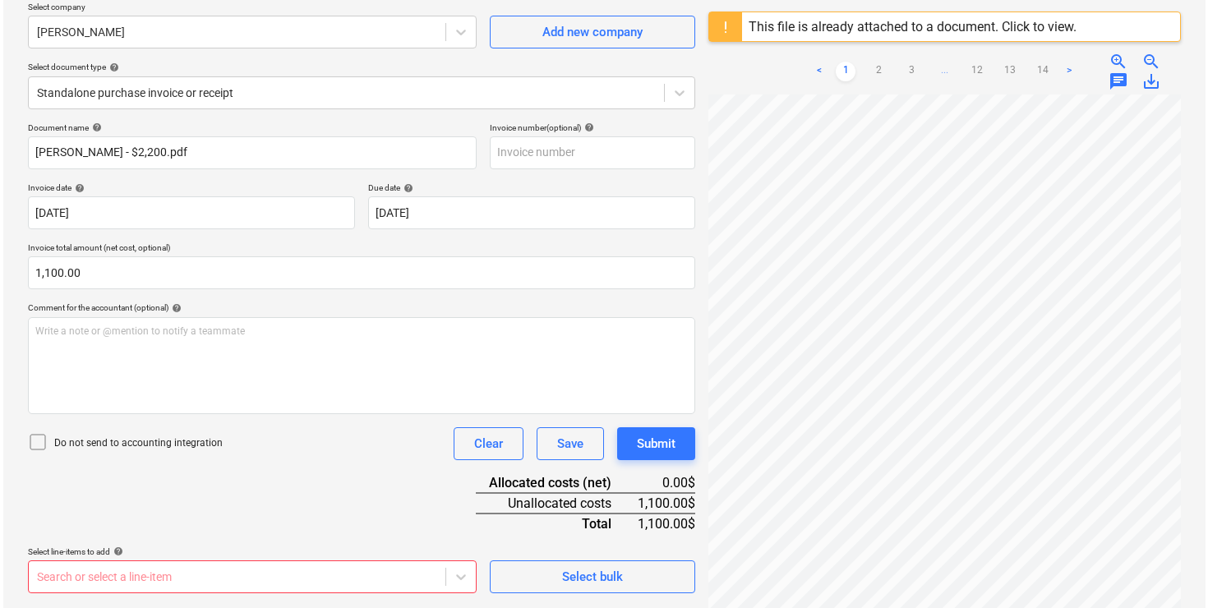
scroll to position [0, 0]
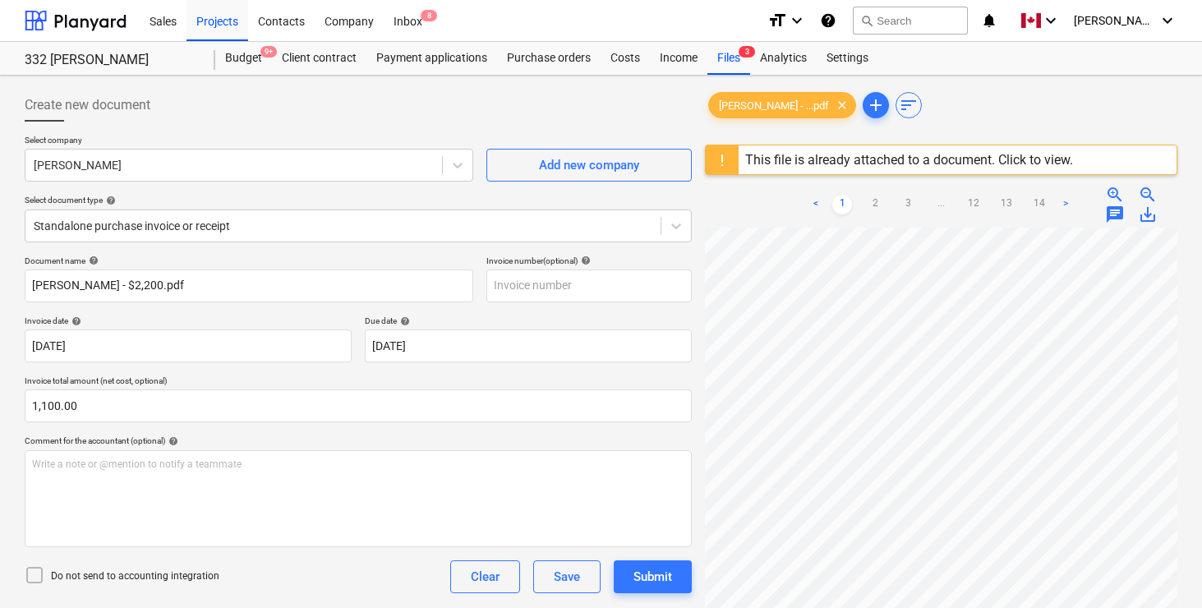
click at [590, 97] on div "Create new document" at bounding box center [358, 105] width 667 height 33
click at [249, 53] on div "Budget 9+" at bounding box center [243, 58] width 57 height 33
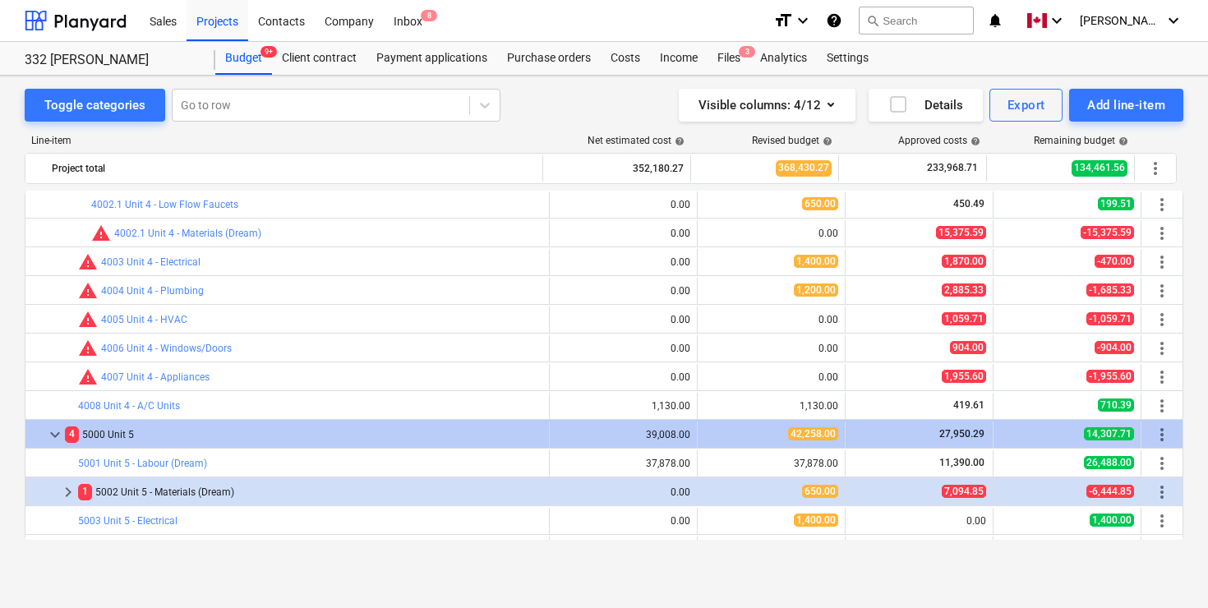
scroll to position [2009, 0]
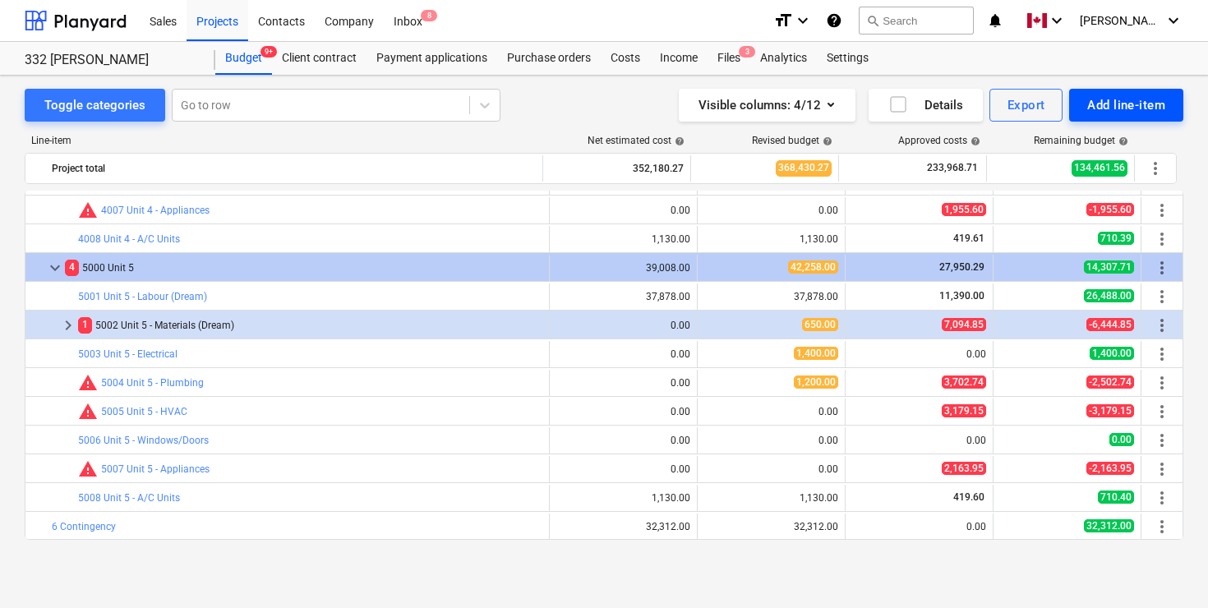
click at [1111, 103] on div "Add line-item" at bounding box center [1126, 104] width 78 height 21
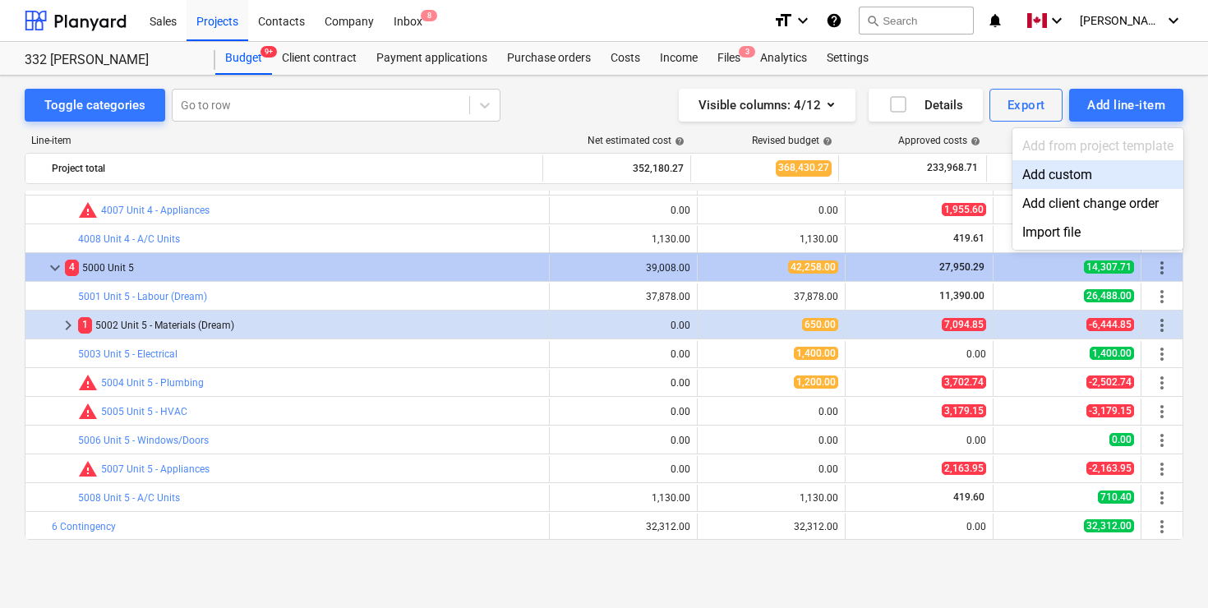
click at [1060, 178] on div "Add custom" at bounding box center [1097, 174] width 171 height 29
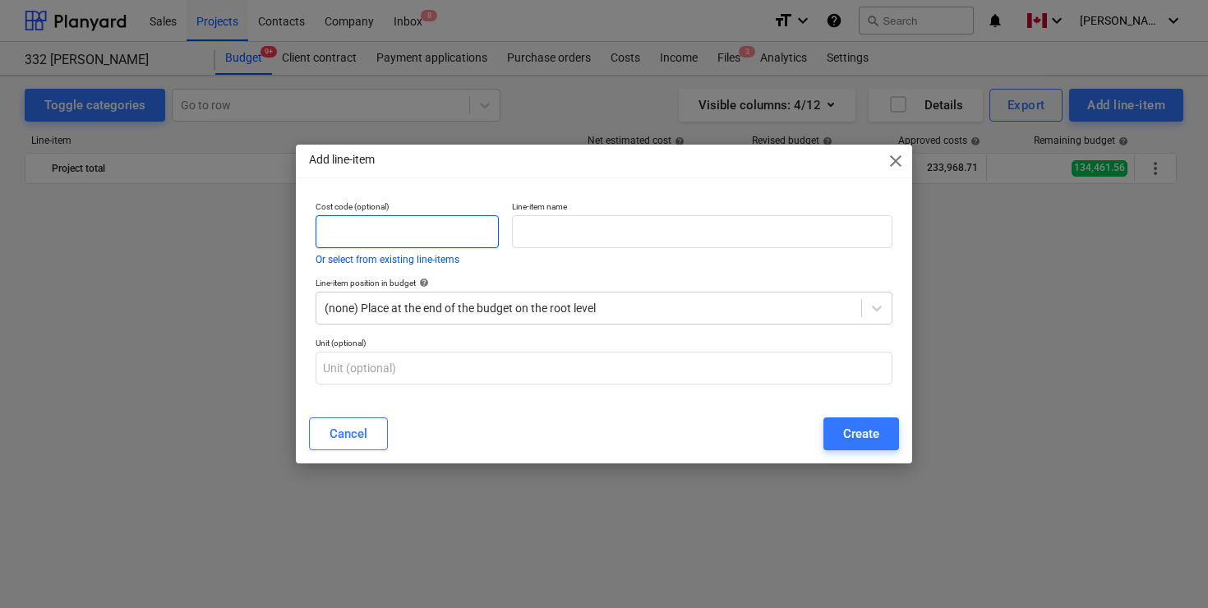
scroll to position [2009, 0]
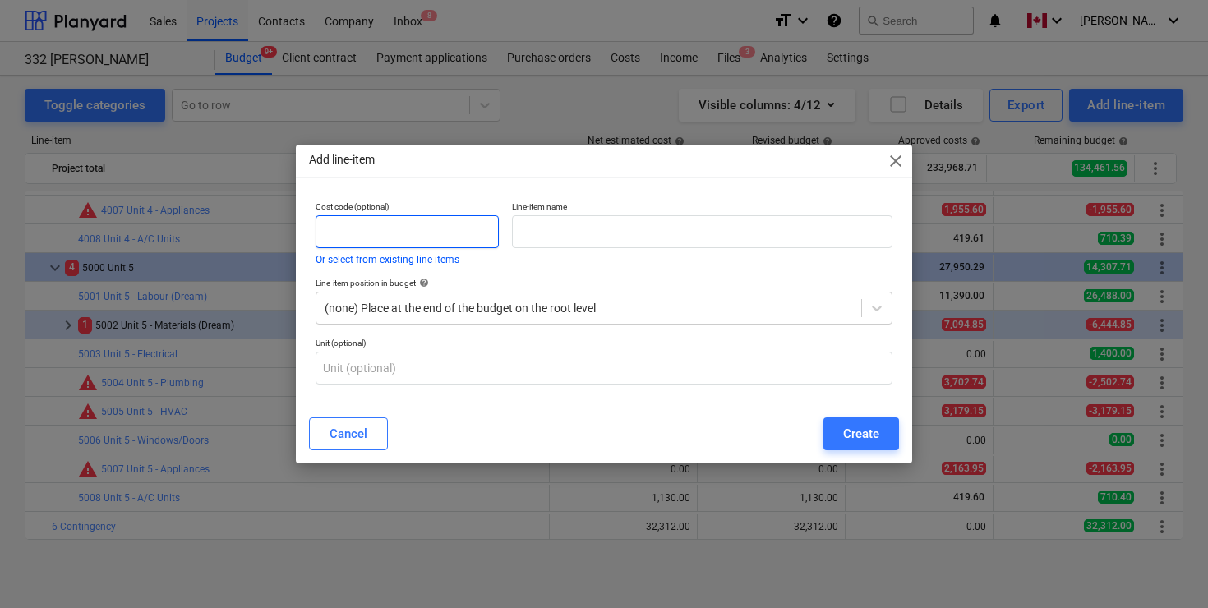
click at [398, 233] on input "text" at bounding box center [407, 231] width 183 height 33
type input "6000"
click at [544, 230] on input "text" at bounding box center [702, 231] width 380 height 33
type input "Unit 6"
click at [886, 304] on div at bounding box center [877, 308] width 30 height 30
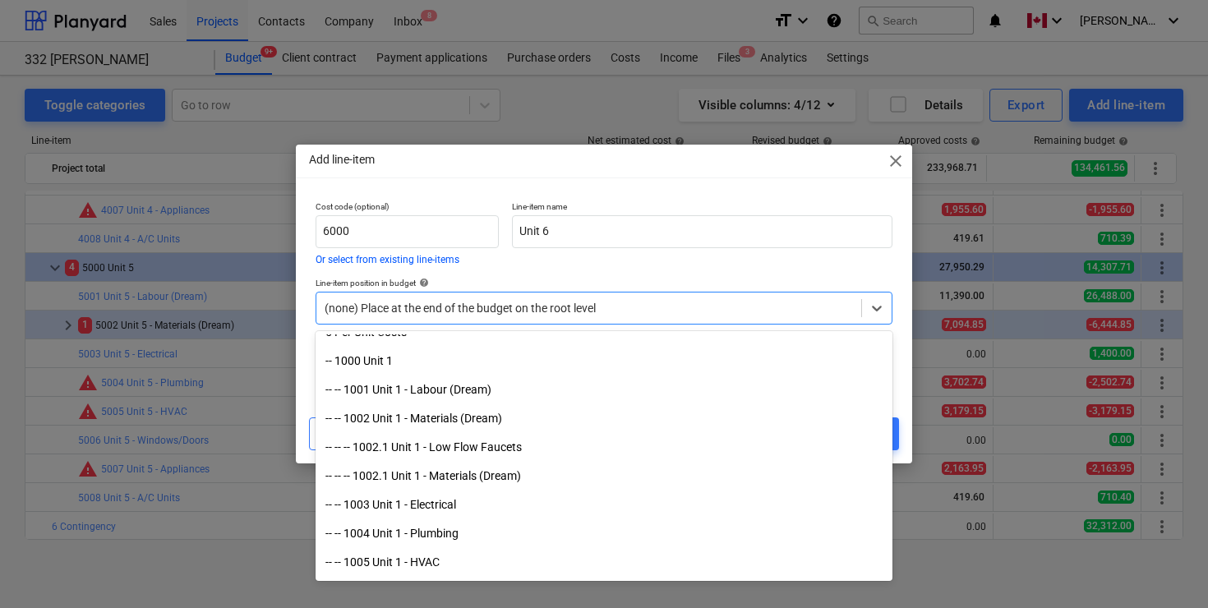
scroll to position [898, 0]
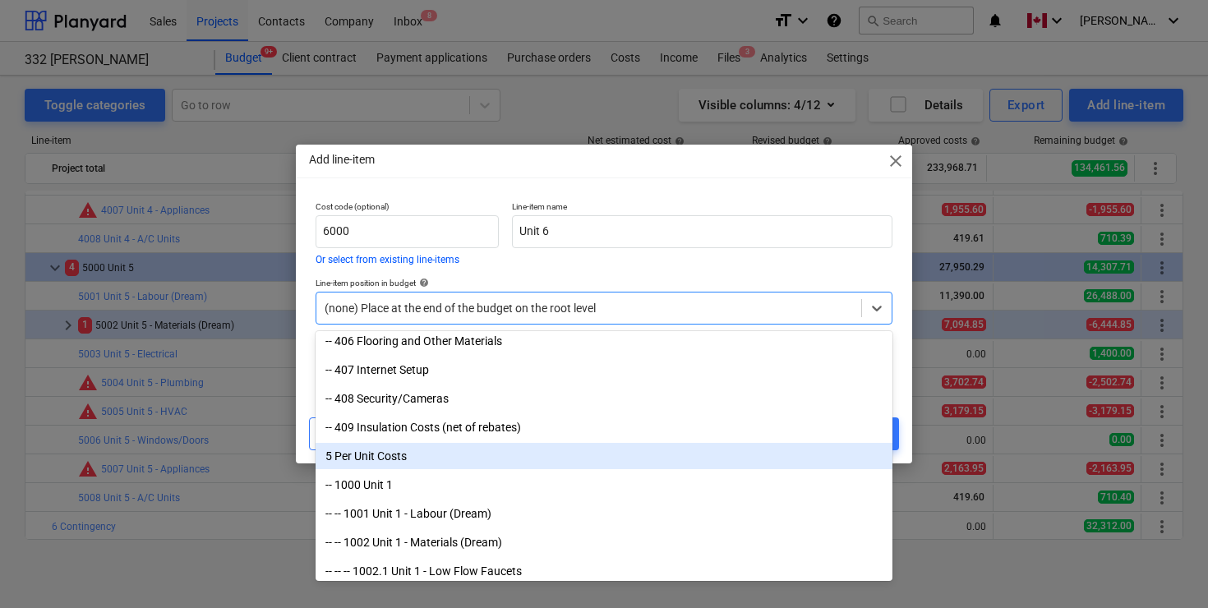
click at [385, 458] on div "5 Per Unit Costs" at bounding box center [604, 456] width 577 height 26
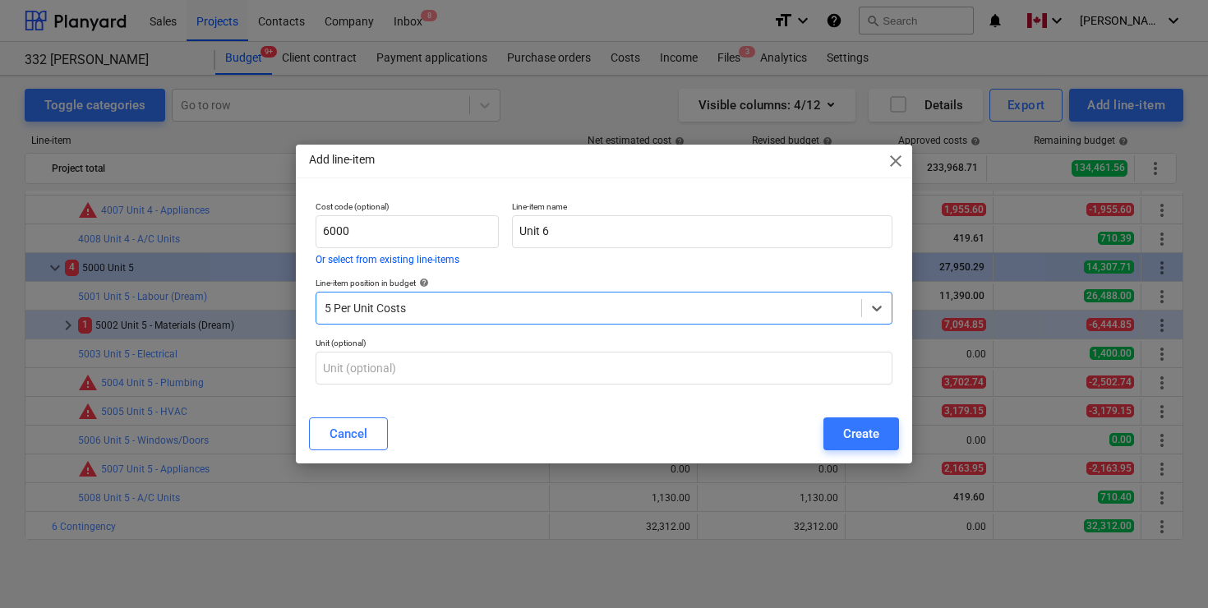
click at [527, 426] on div "Cancel Create" at bounding box center [604, 433] width 590 height 33
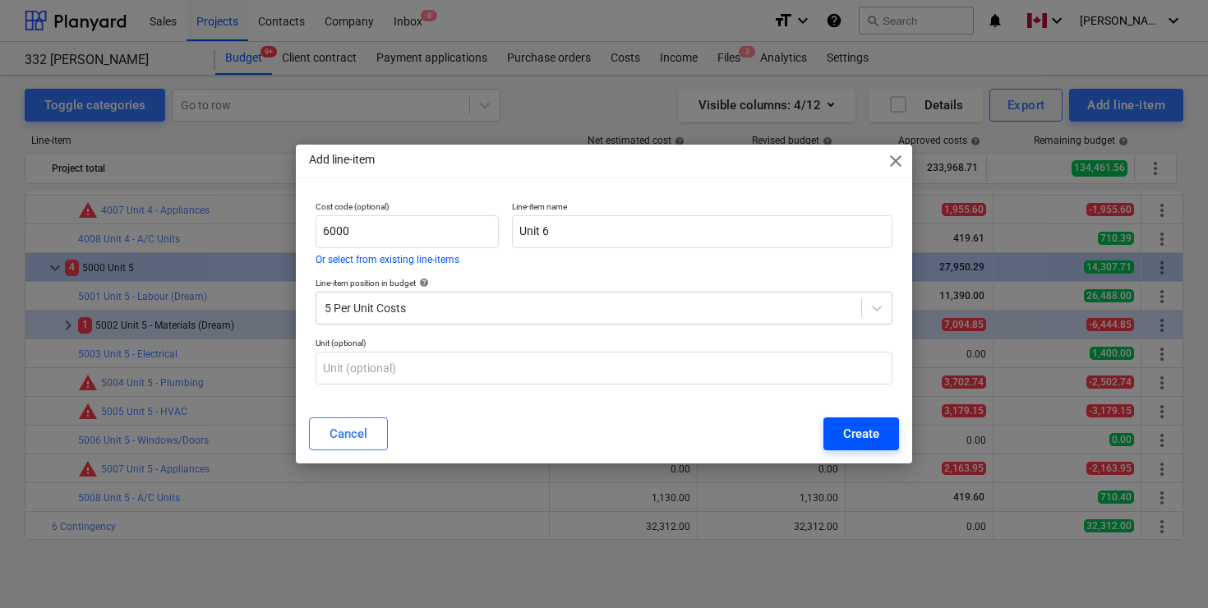
click at [866, 434] on div "Create" at bounding box center [861, 433] width 36 height 21
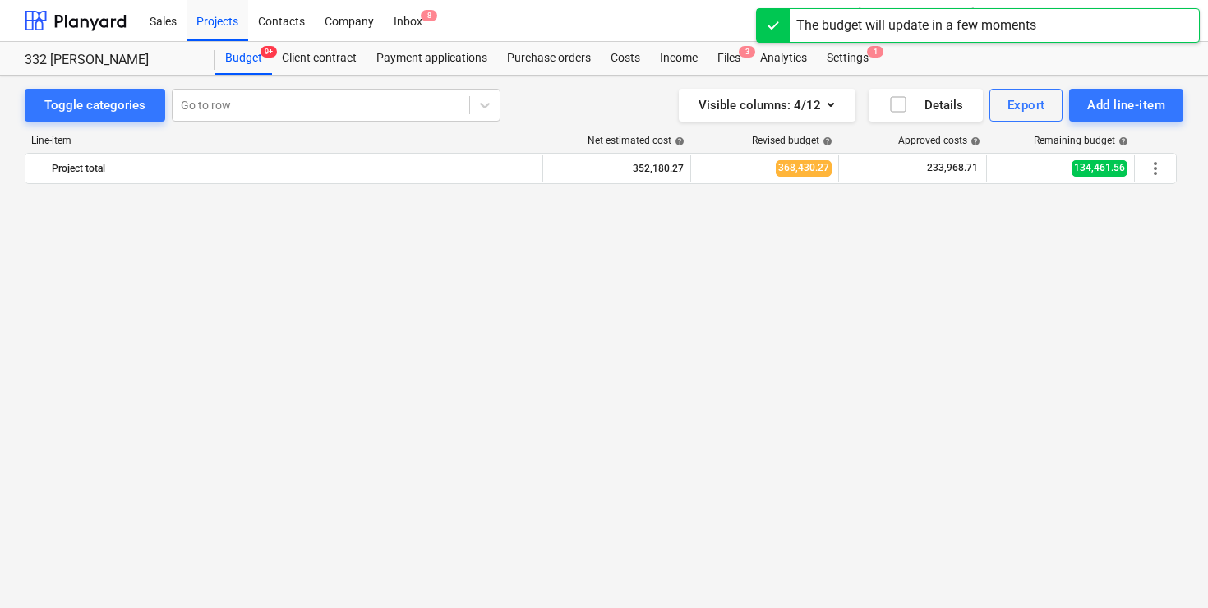
scroll to position [2009, 0]
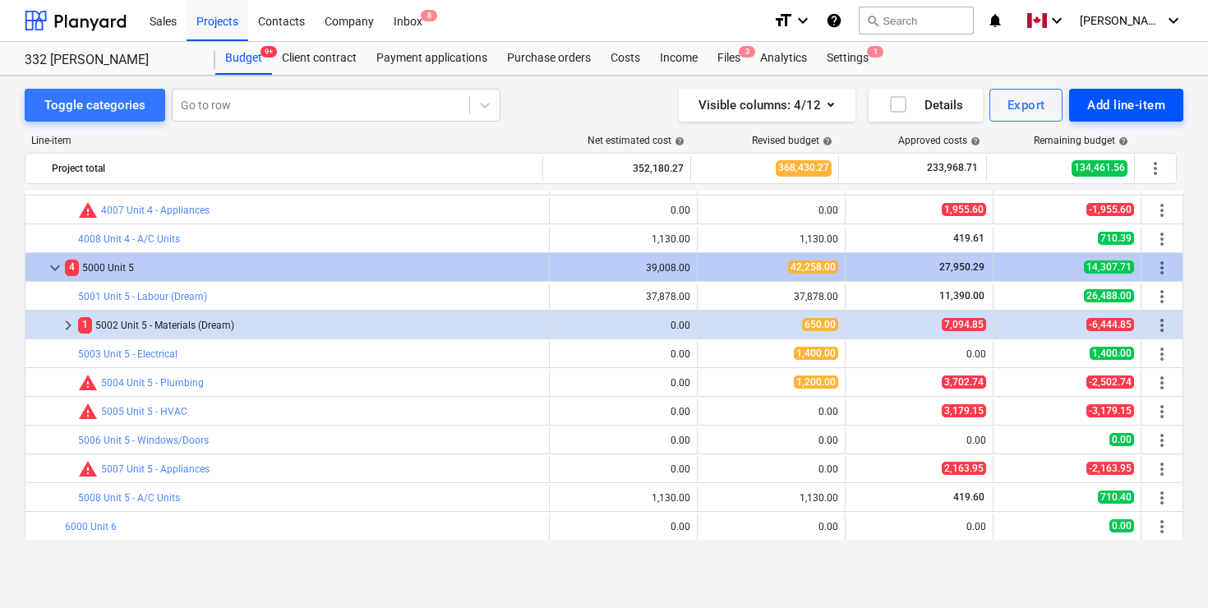
click at [1121, 104] on div "Add line-item" at bounding box center [1126, 104] width 78 height 21
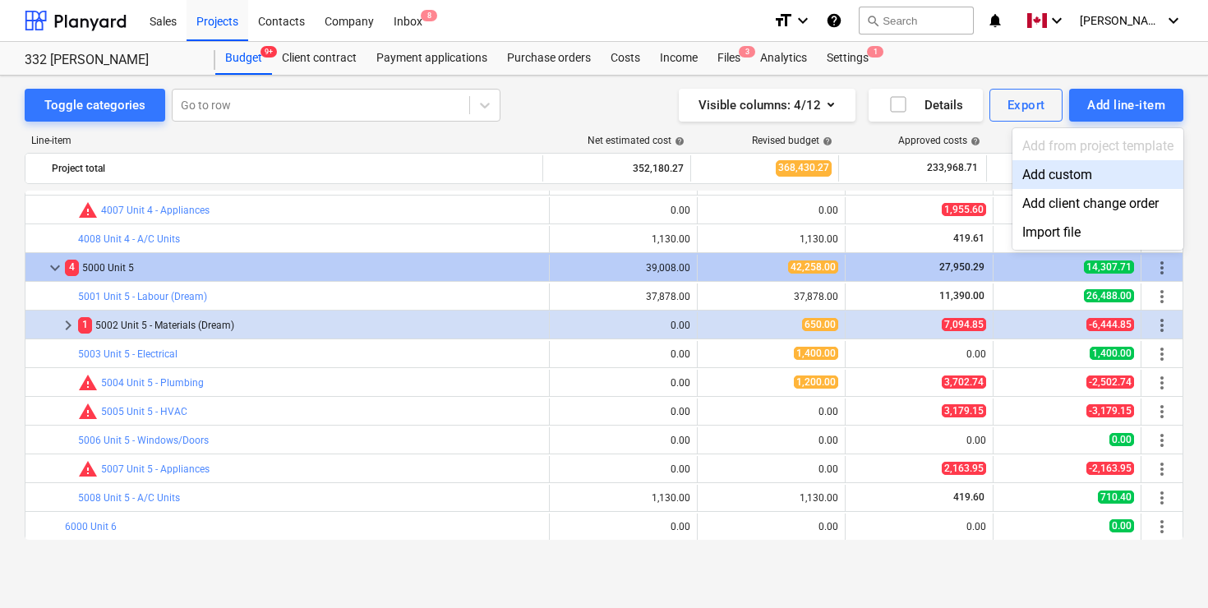
click at [1076, 172] on div "Add custom" at bounding box center [1097, 174] width 171 height 29
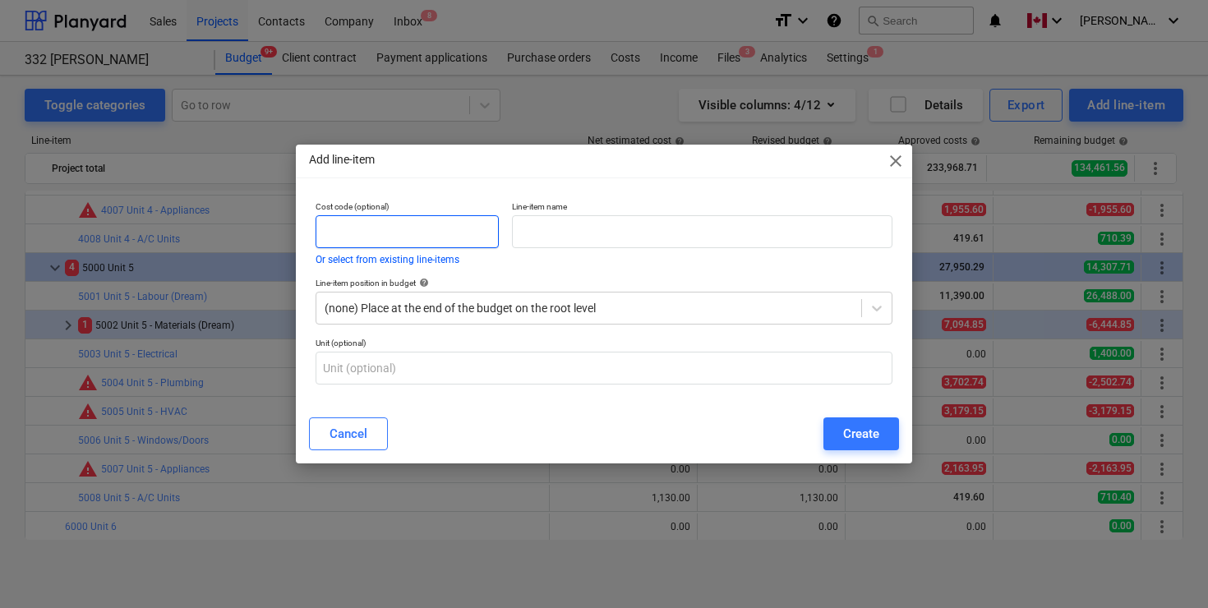
click at [441, 234] on input "text" at bounding box center [407, 231] width 183 height 33
type input "6001"
click at [620, 242] on input "text" at bounding box center [702, 231] width 380 height 33
type input "Unit 6 - Labour"
click at [882, 309] on icon at bounding box center [876, 308] width 16 height 16
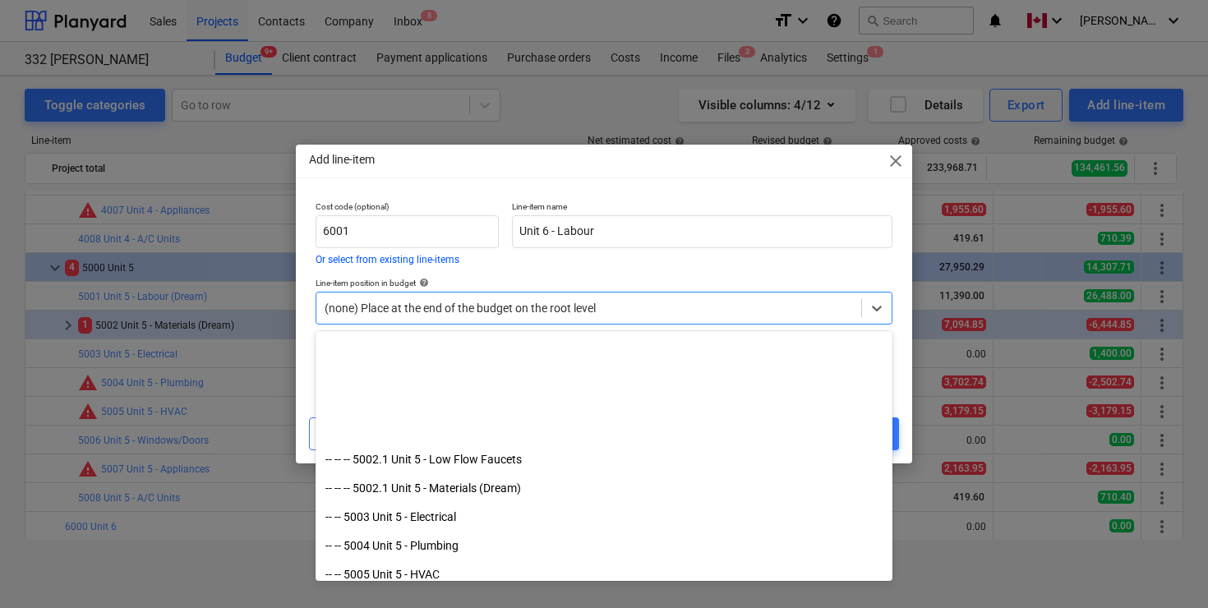
scroll to position [2428, 0]
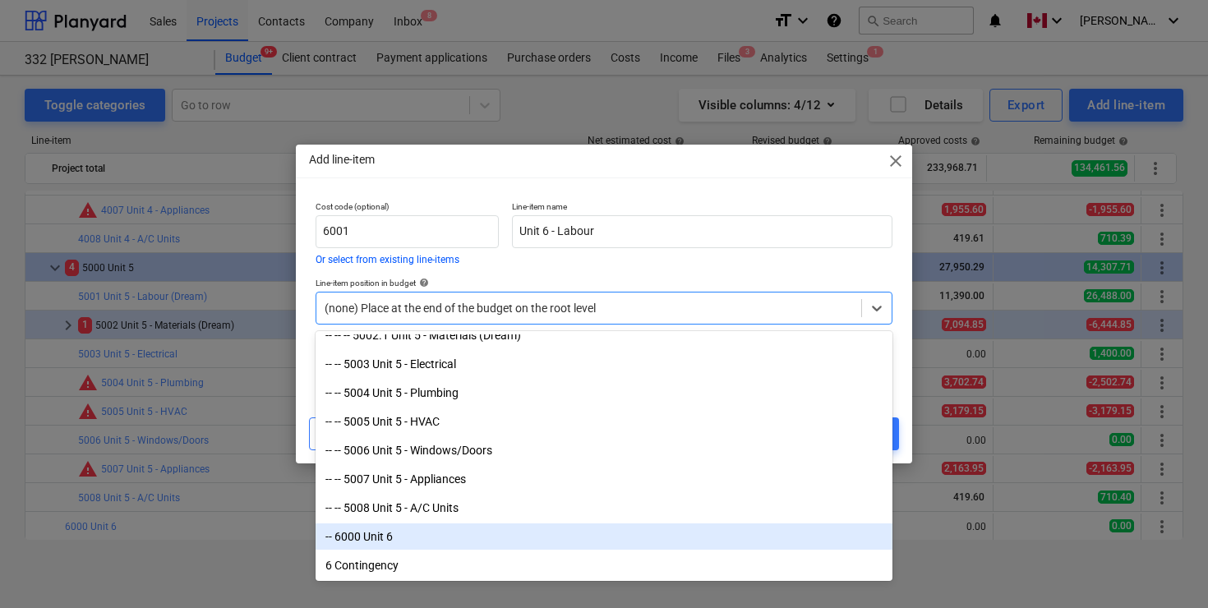
click at [349, 538] on div "-- 6000 Unit 6" at bounding box center [604, 536] width 577 height 26
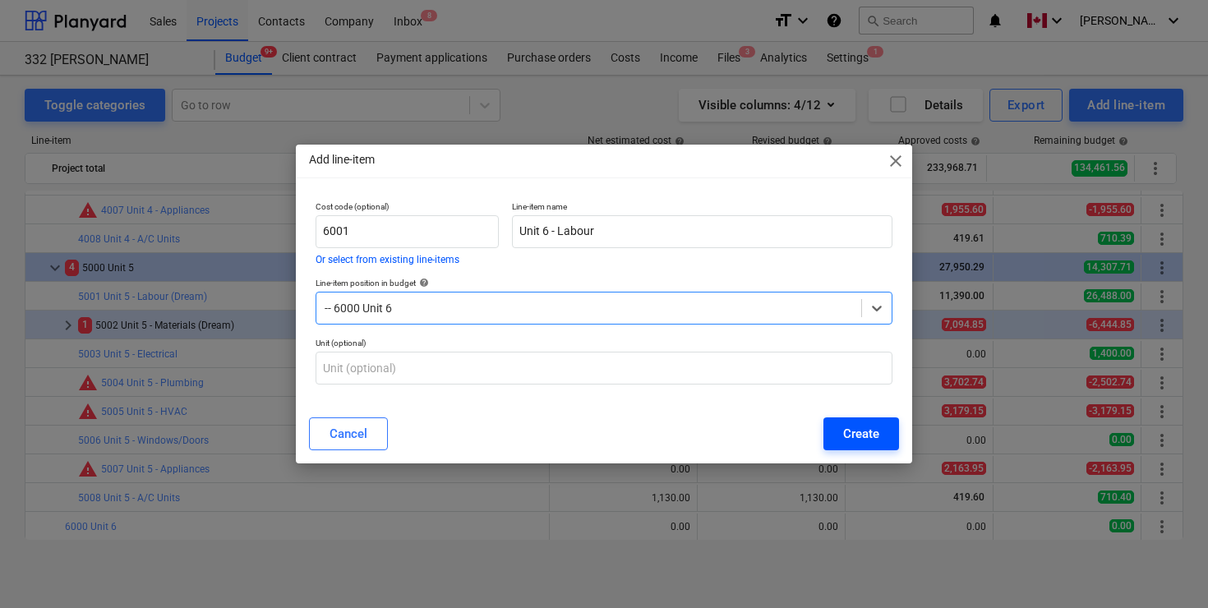
click at [864, 432] on div "Create" at bounding box center [861, 433] width 36 height 21
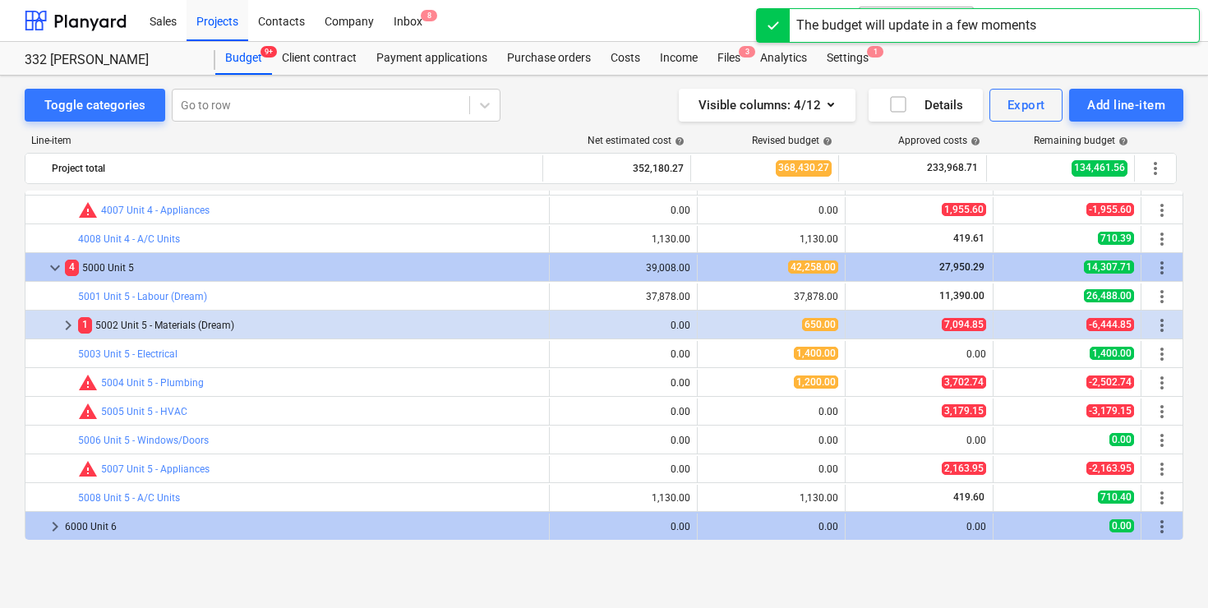
scroll to position [2038, 0]
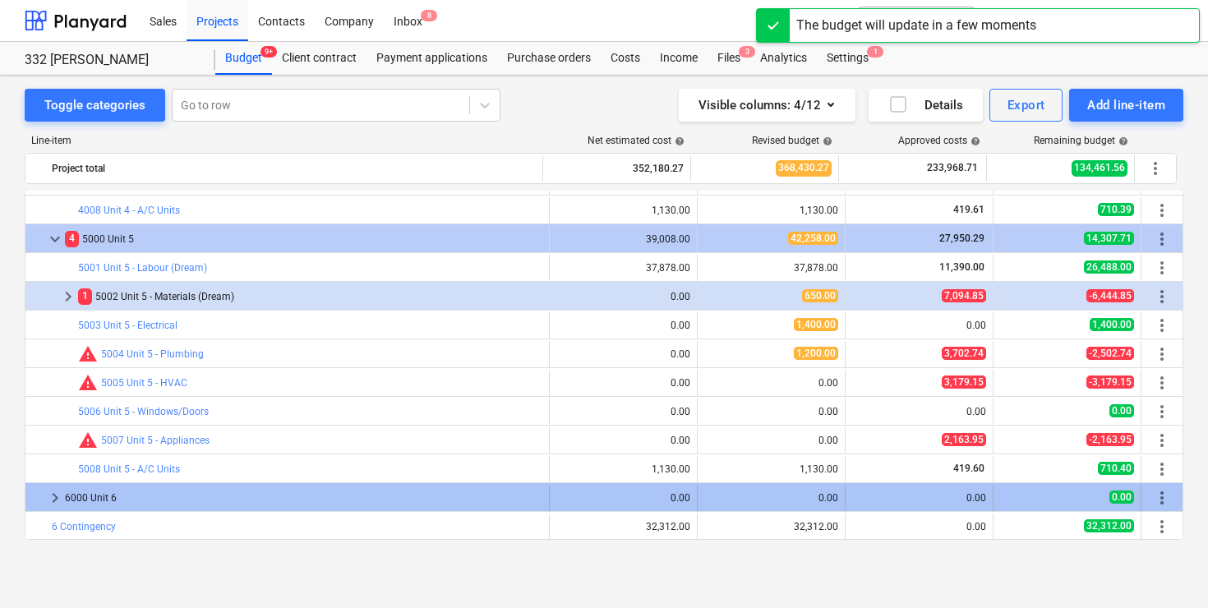
click at [53, 503] on span "keyboard_arrow_right" at bounding box center [55, 498] width 20 height 20
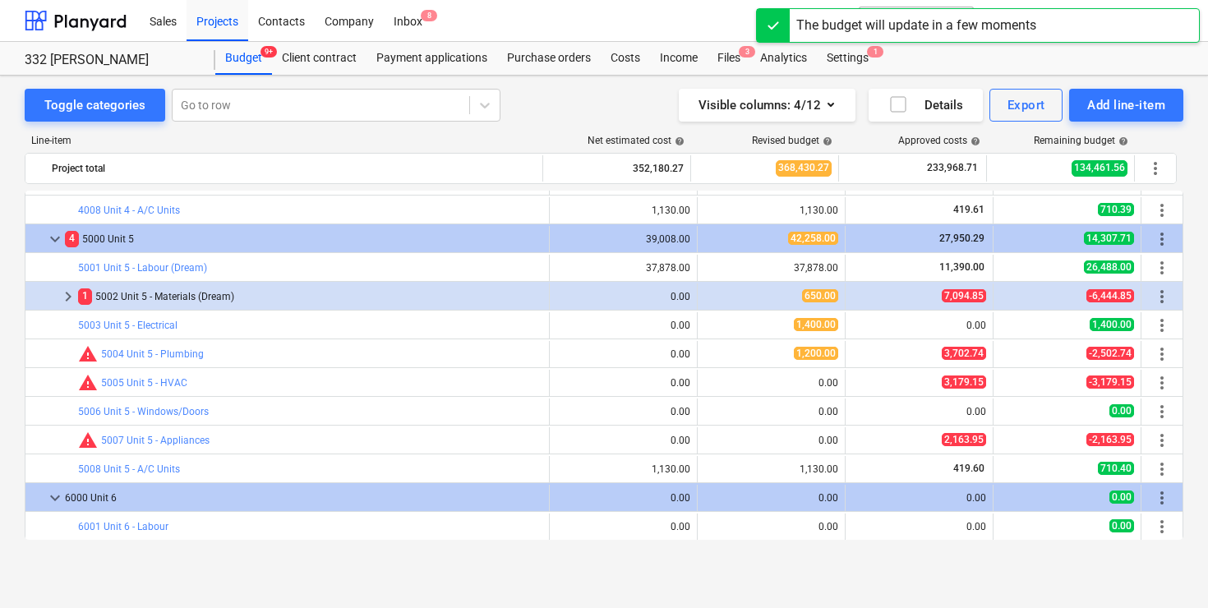
scroll to position [2066, 0]
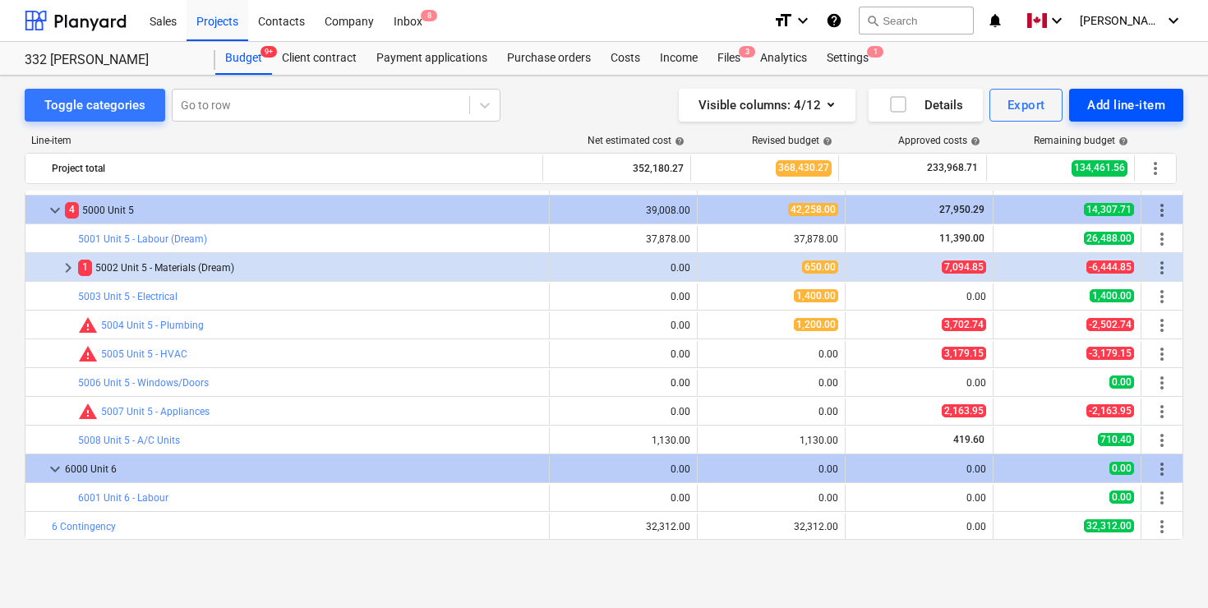
click at [1123, 108] on div "Add line-item" at bounding box center [1126, 104] width 78 height 21
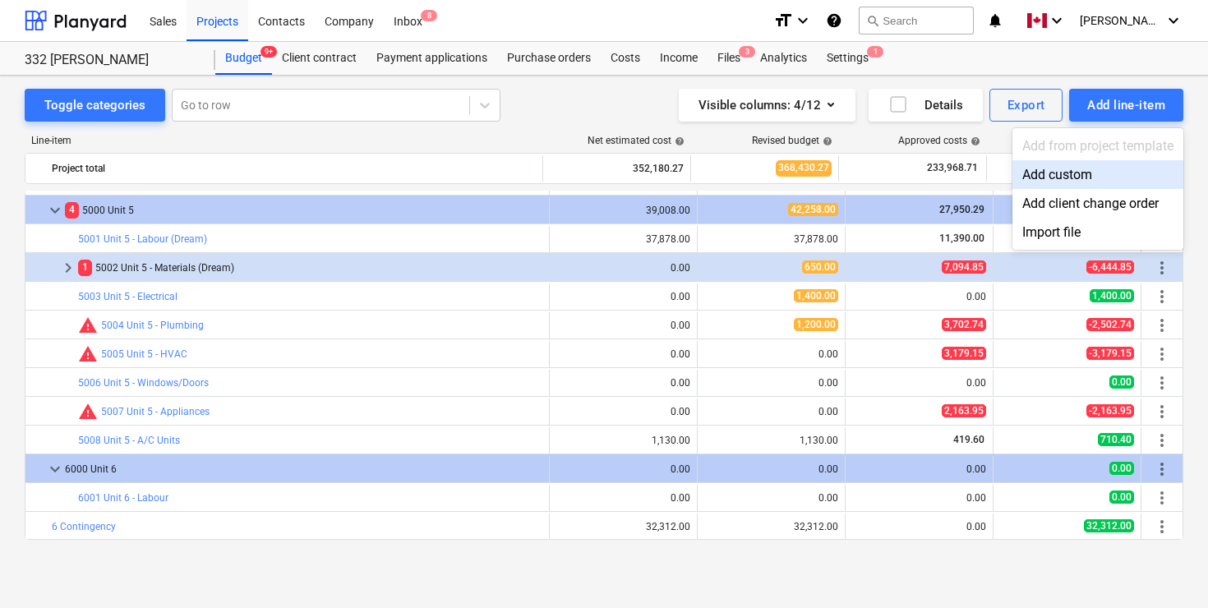
click at [1077, 177] on div "Add custom" at bounding box center [1097, 174] width 171 height 29
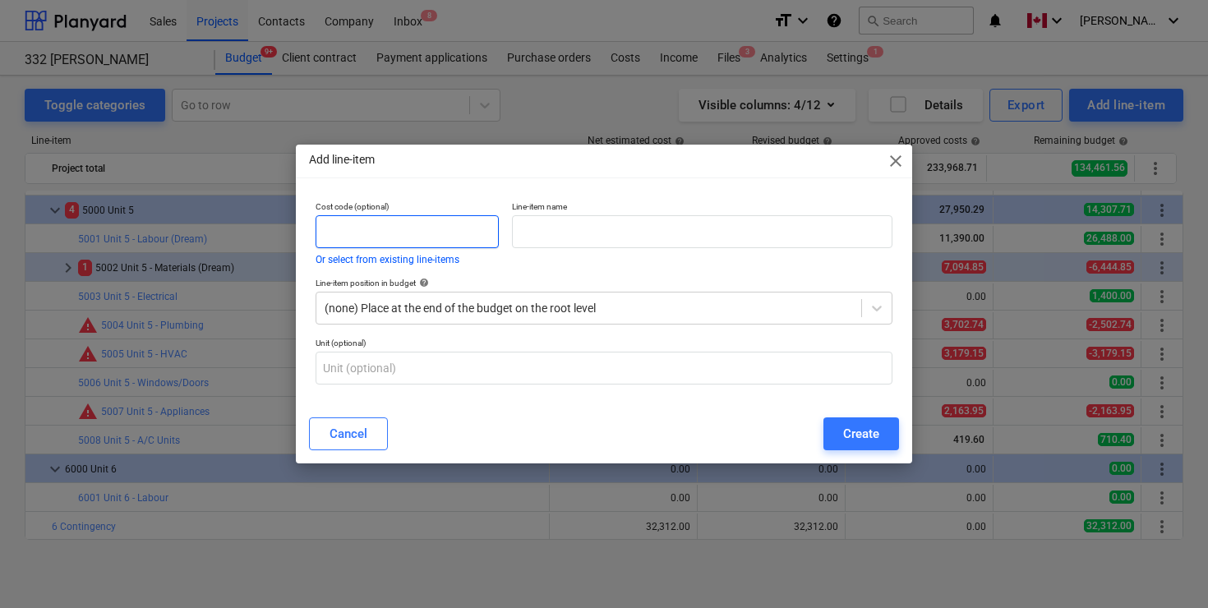
click at [460, 229] on input "text" at bounding box center [407, 231] width 183 height 33
type input "7000"
click at [555, 226] on input "text" at bounding box center [702, 231] width 380 height 33
type input "Unit 7"
click at [892, 306] on div "Line-item position in budget help (none) Place at the end of the budget on the …" at bounding box center [604, 301] width 590 height 60
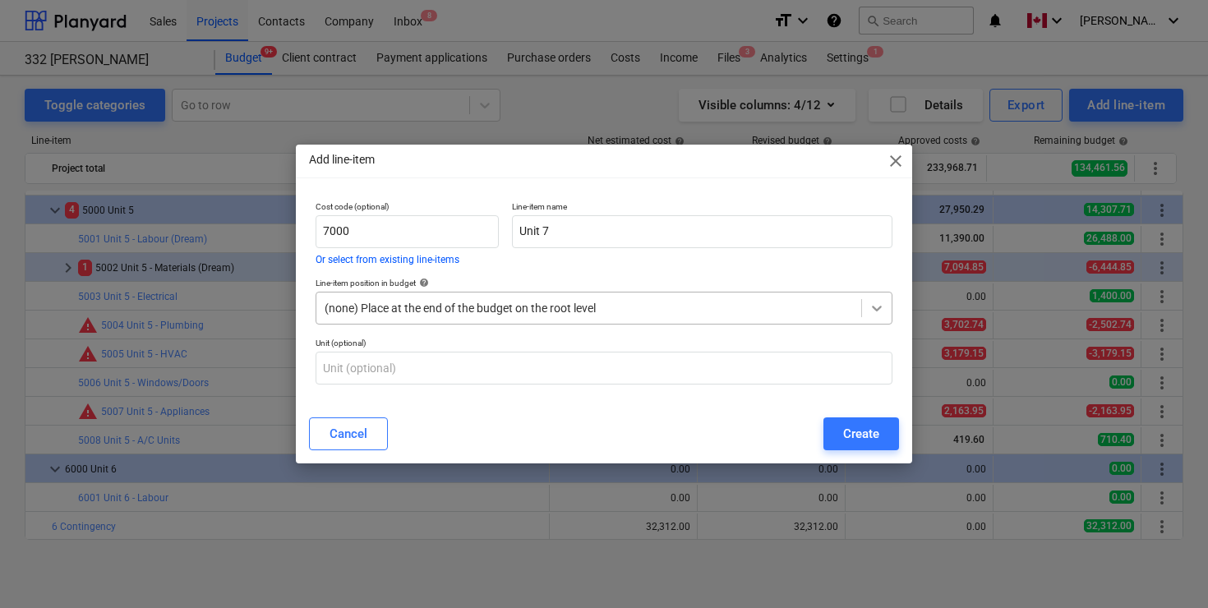
click at [878, 307] on icon at bounding box center [876, 308] width 16 height 16
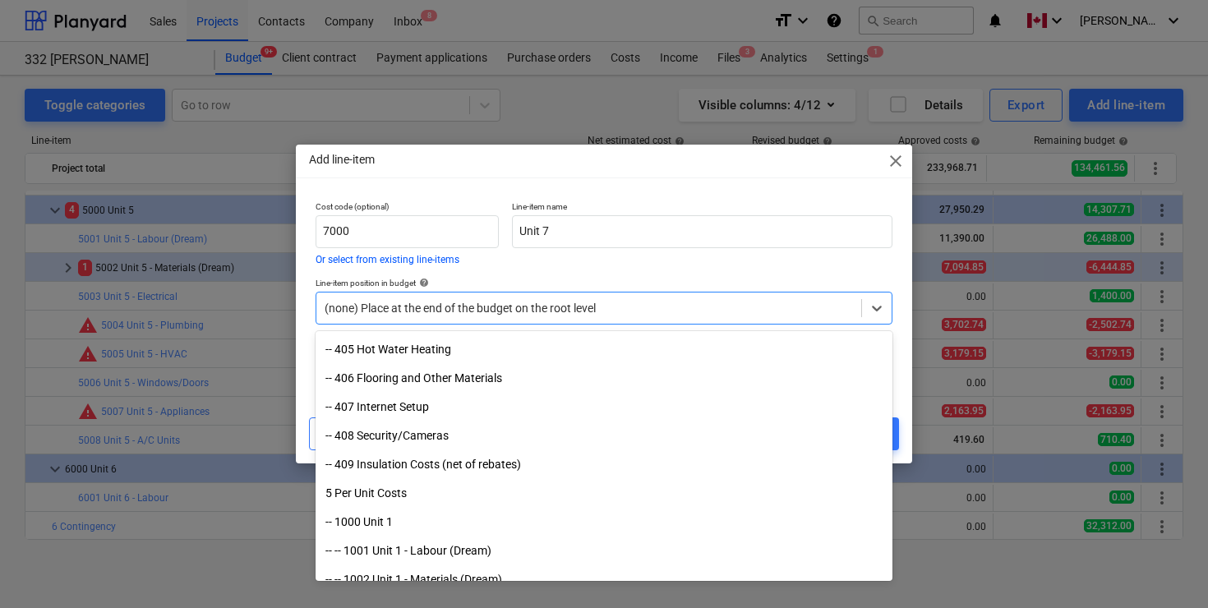
scroll to position [854, 0]
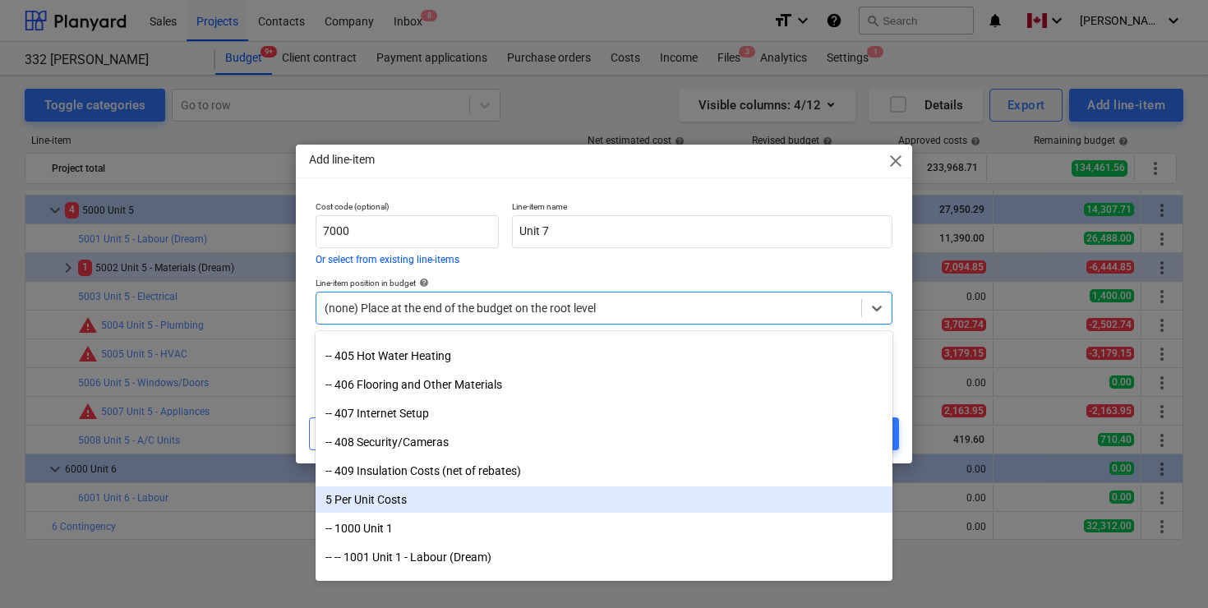
click at [401, 492] on div "5 Per Unit Costs" at bounding box center [604, 499] width 577 height 26
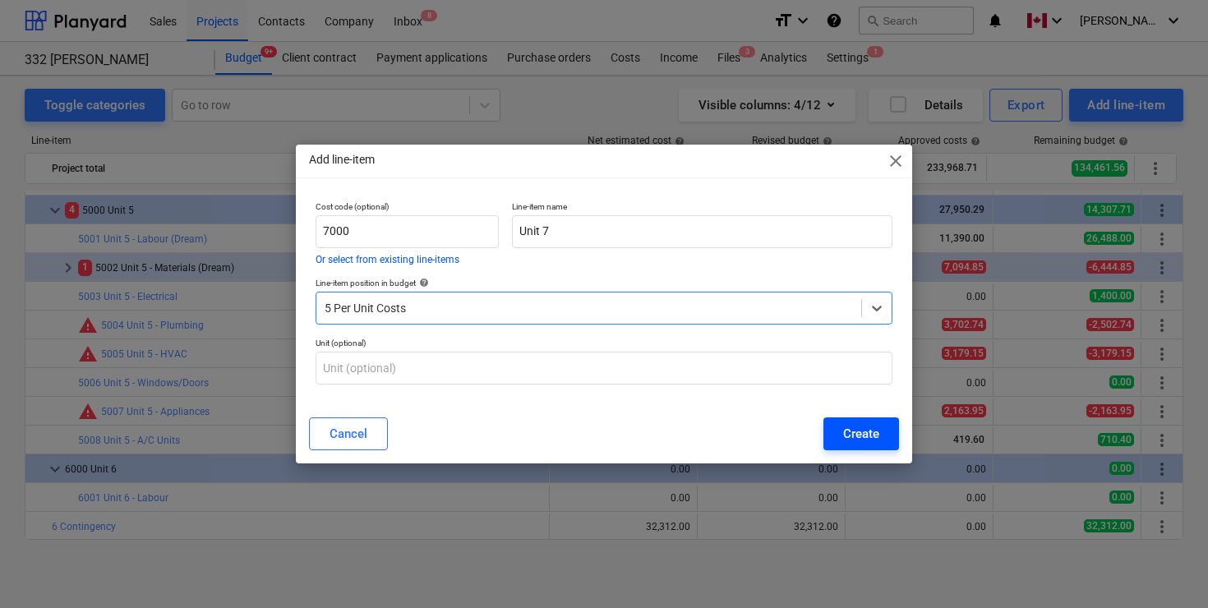
click at [857, 434] on div "Create" at bounding box center [861, 433] width 36 height 21
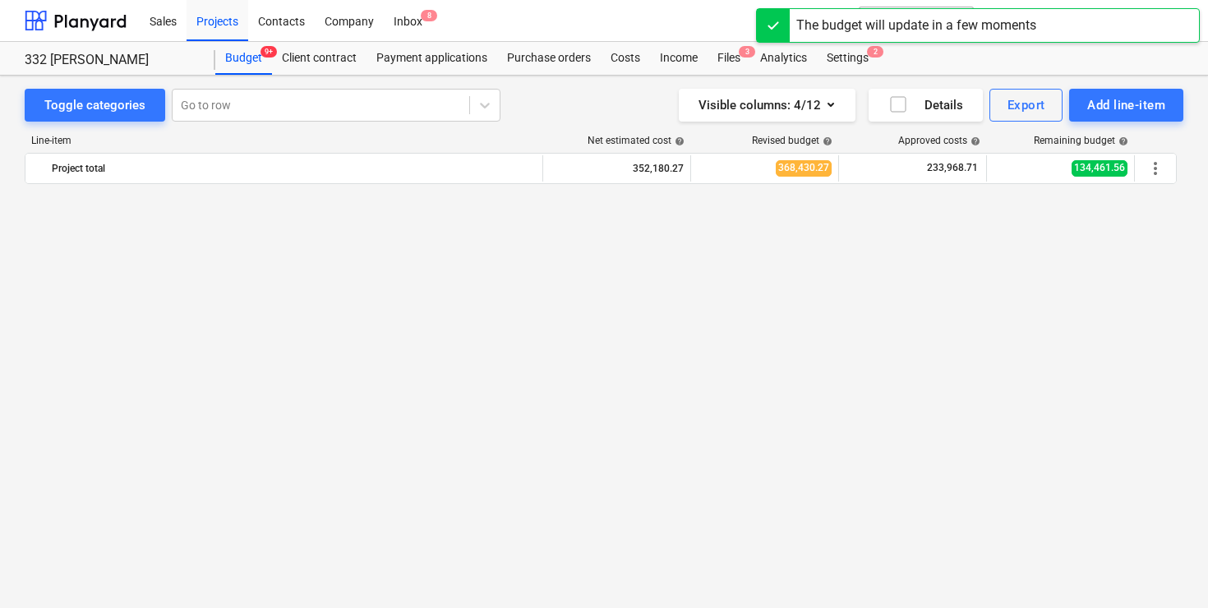
scroll to position [2066, 0]
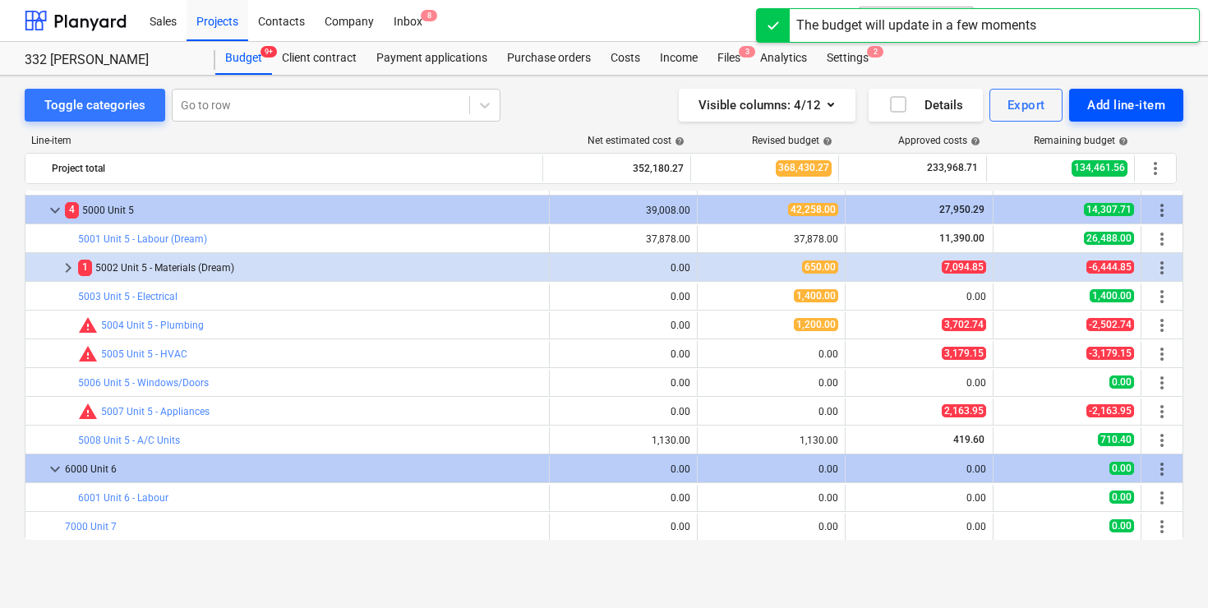
click at [1129, 106] on div "Add line-item" at bounding box center [1126, 104] width 78 height 21
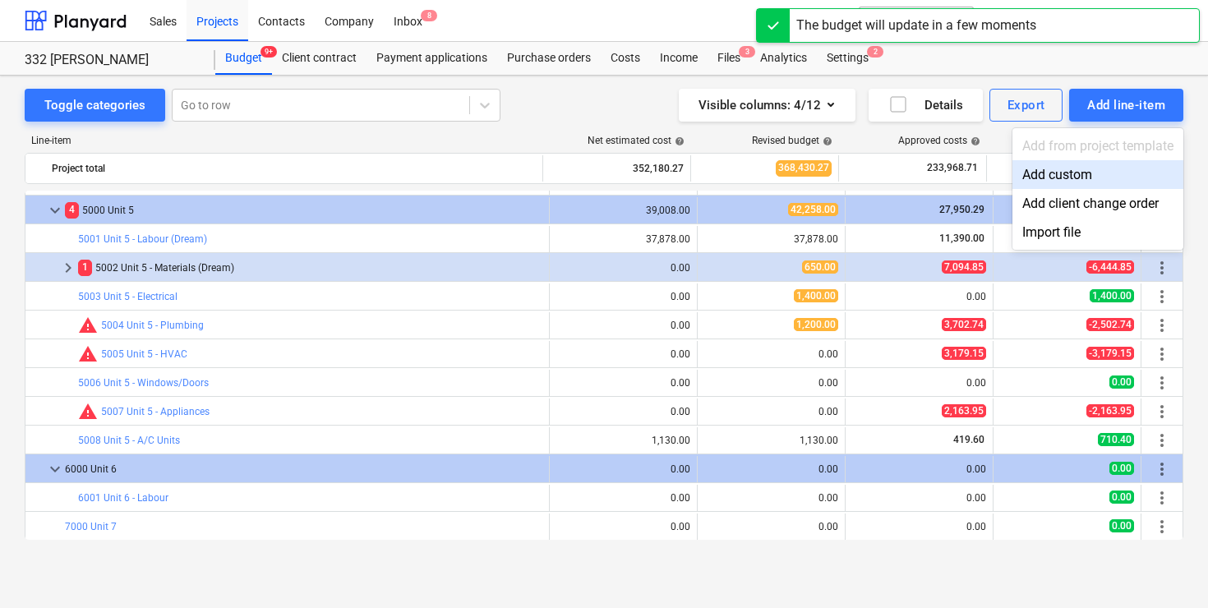
click at [1071, 184] on div "Add custom" at bounding box center [1097, 174] width 171 height 29
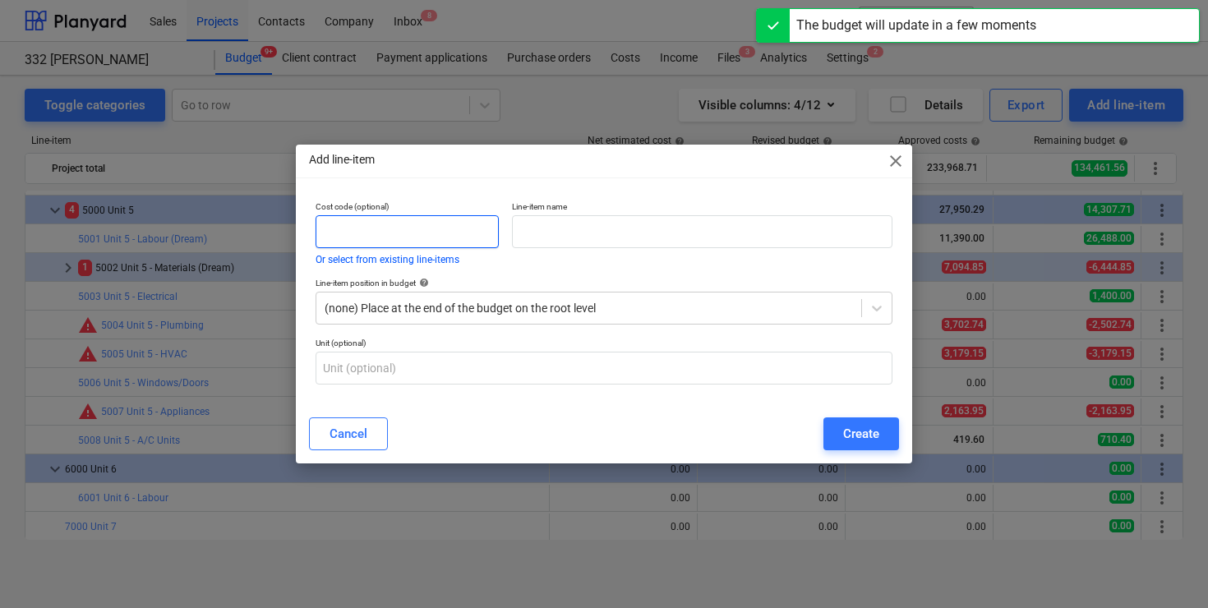
click at [456, 239] on input "text" at bounding box center [407, 231] width 183 height 33
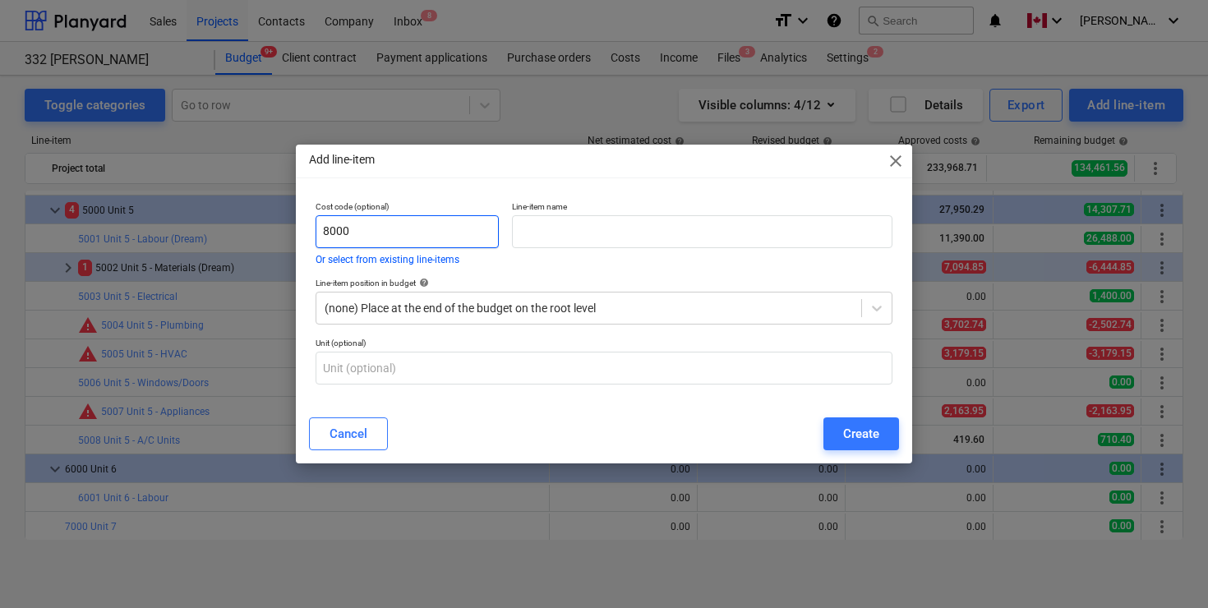
type input "8000"
click at [570, 231] on input "text" at bounding box center [702, 231] width 380 height 33
type input "Unit 8"
click at [863, 308] on div at bounding box center [877, 308] width 30 height 30
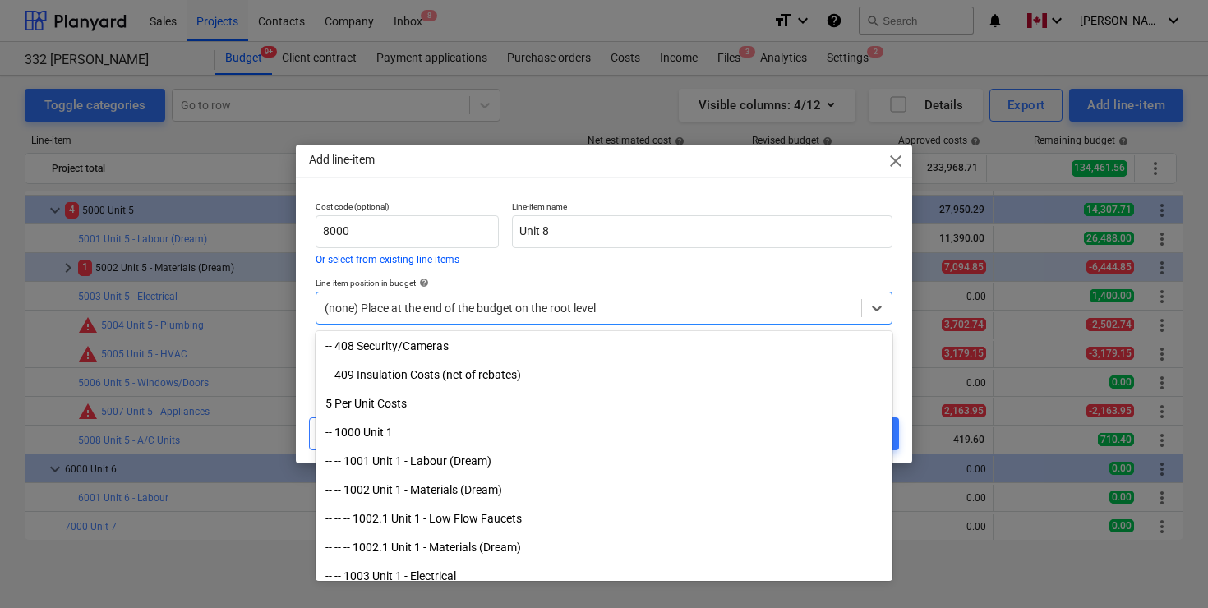
scroll to position [945, 0]
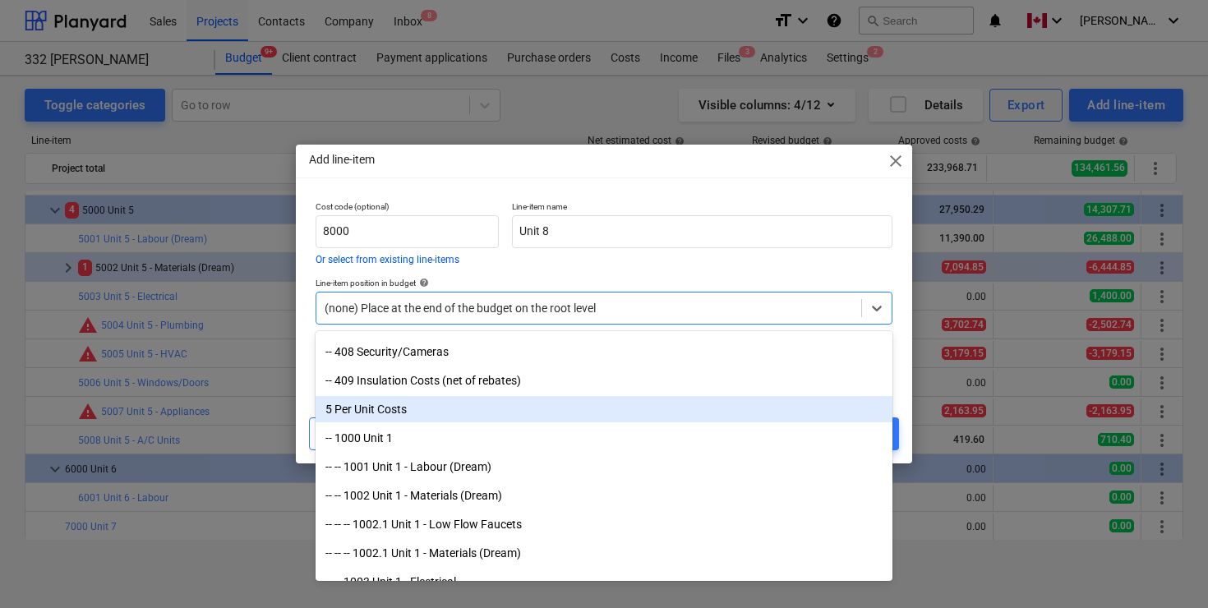
click at [456, 417] on div "5 Per Unit Costs" at bounding box center [604, 409] width 577 height 26
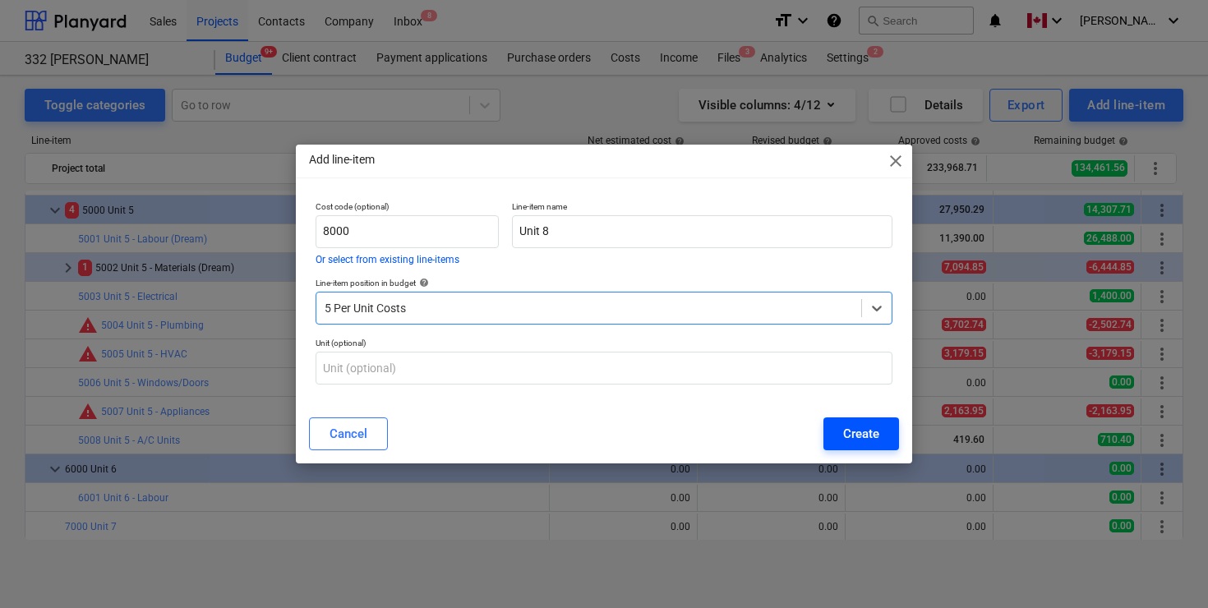
click at [859, 440] on div "Create" at bounding box center [861, 433] width 36 height 21
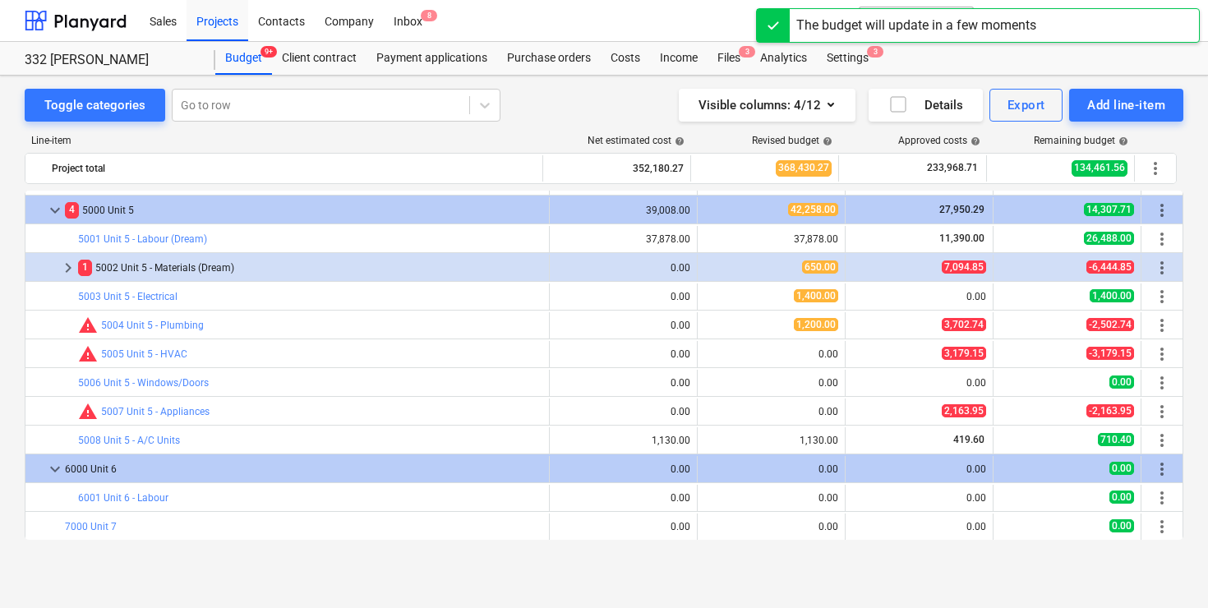
scroll to position [2124, 0]
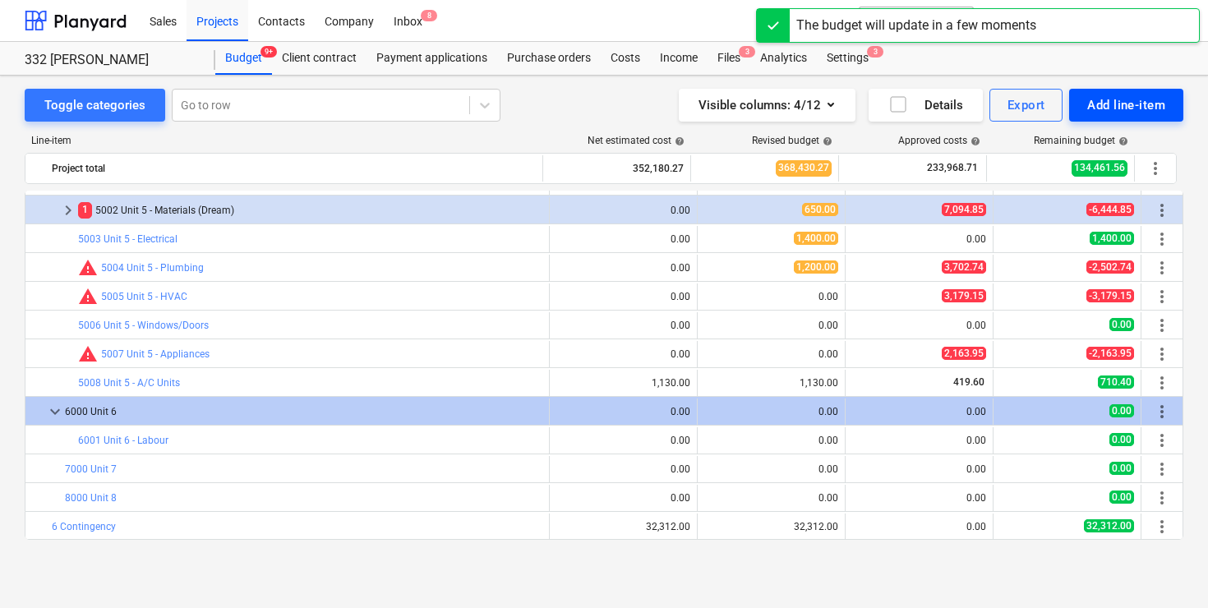
click at [1137, 106] on div "Add line-item" at bounding box center [1126, 104] width 78 height 21
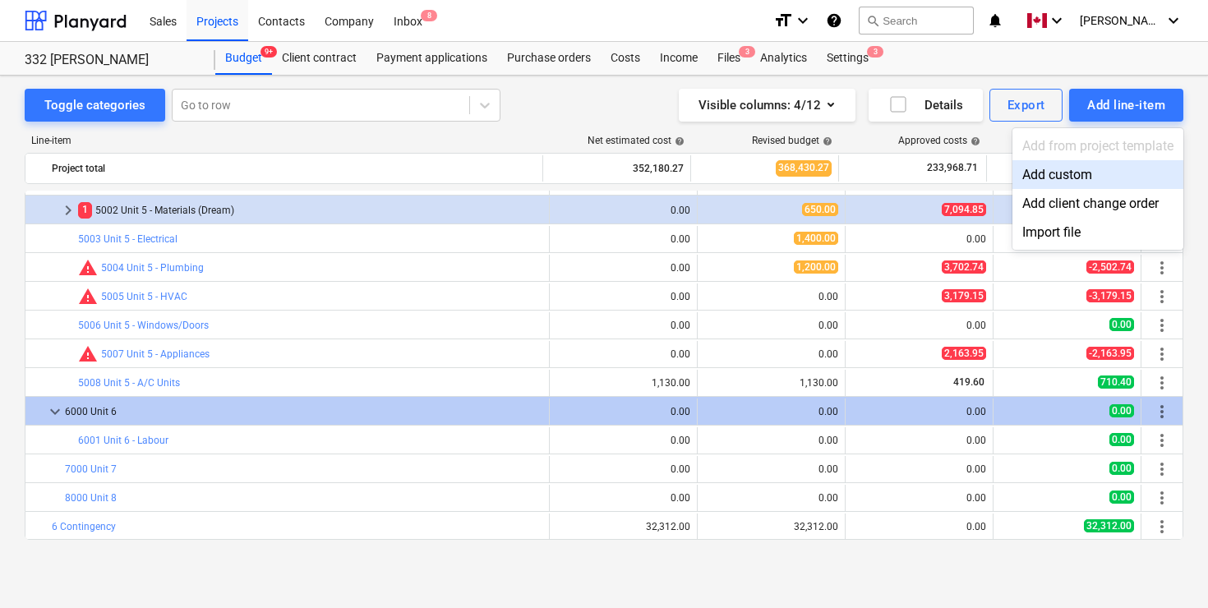
click at [1077, 168] on div "Add custom" at bounding box center [1097, 174] width 171 height 29
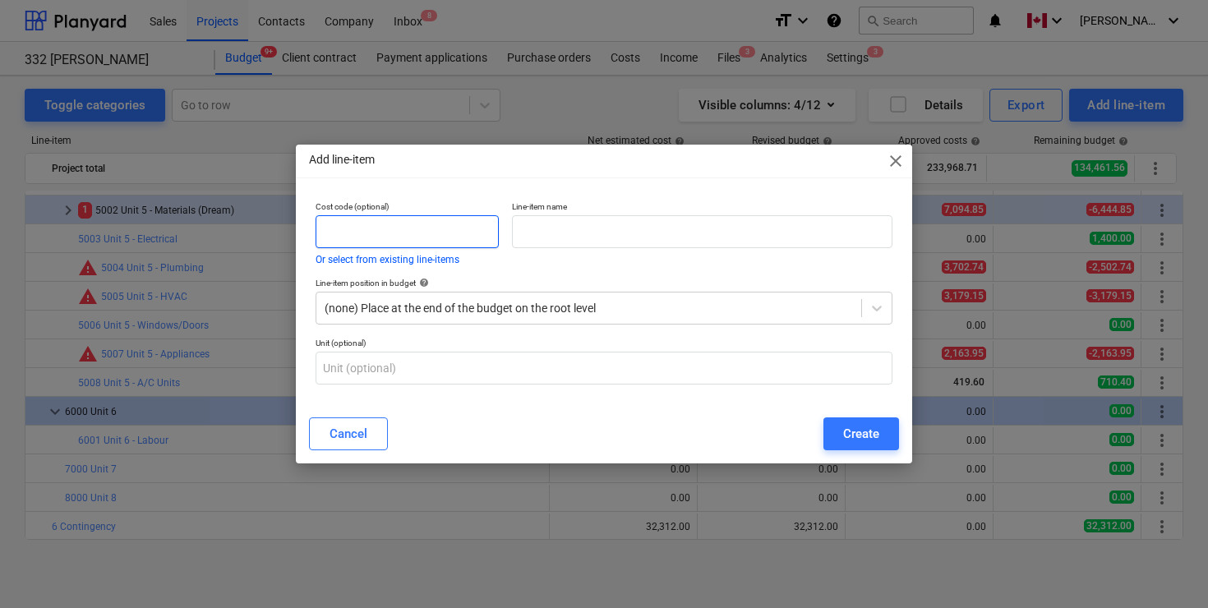
click at [454, 230] on input "text" at bounding box center [407, 231] width 183 height 33
type input "7001"
click at [546, 232] on input "text" at bounding box center [702, 231] width 380 height 33
type input "Unit 7 - Labour"
click at [868, 304] on icon at bounding box center [876, 308] width 16 height 16
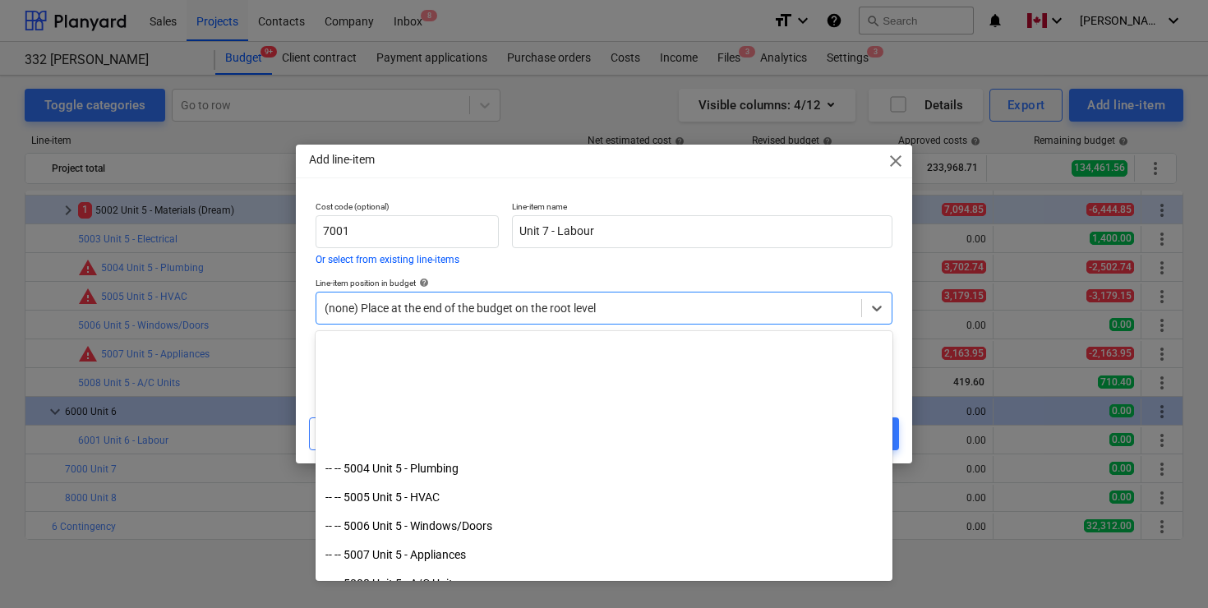
scroll to position [2514, 0]
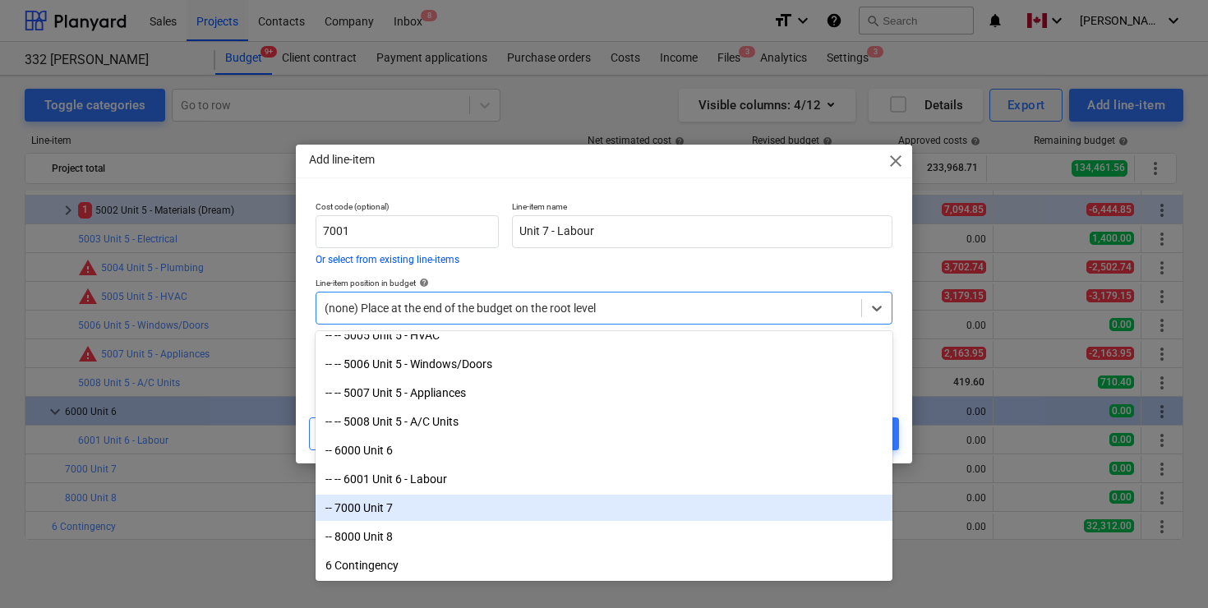
click at [470, 503] on div "-- 7000 Unit 7" at bounding box center [604, 508] width 577 height 26
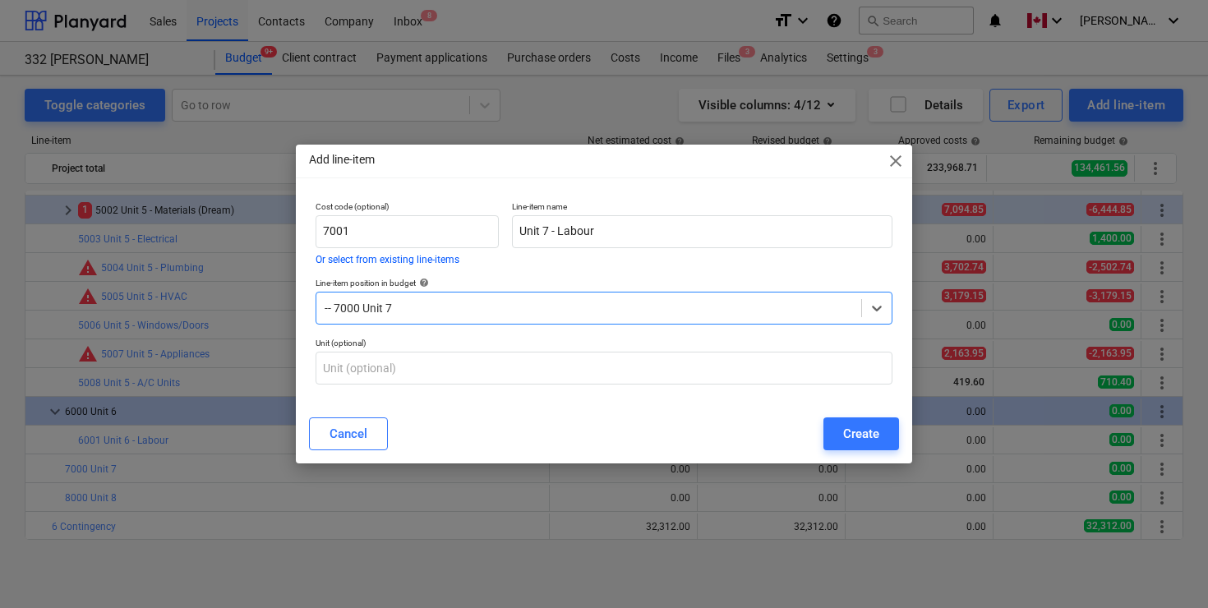
click at [592, 443] on div "Cancel Create" at bounding box center [604, 433] width 590 height 33
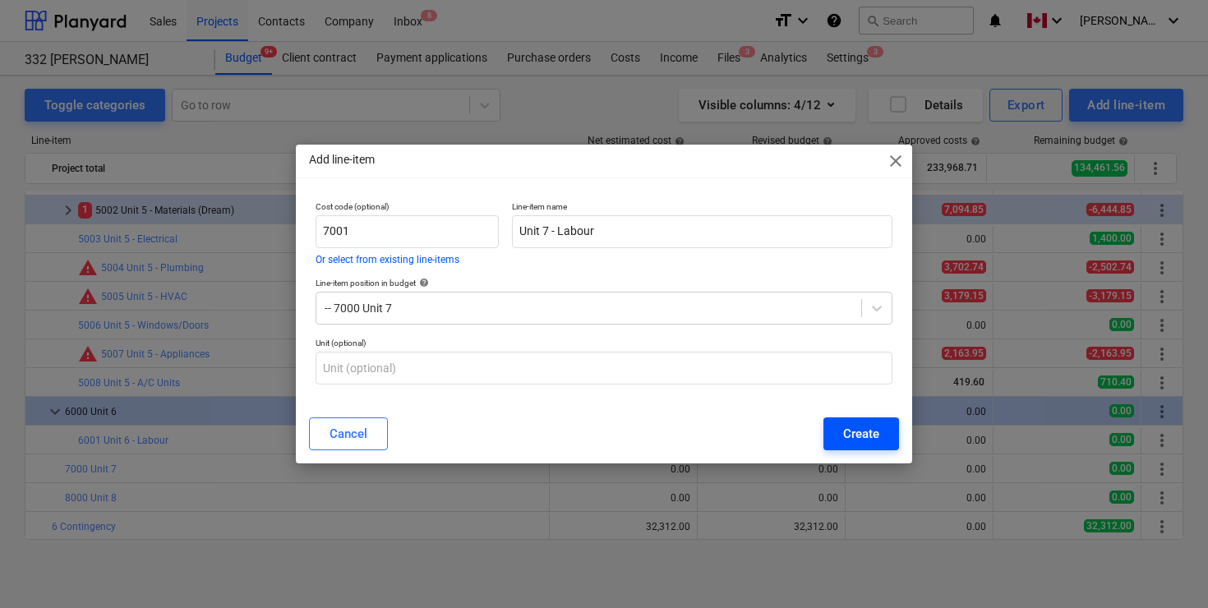
click at [862, 431] on div "Create" at bounding box center [861, 433] width 36 height 21
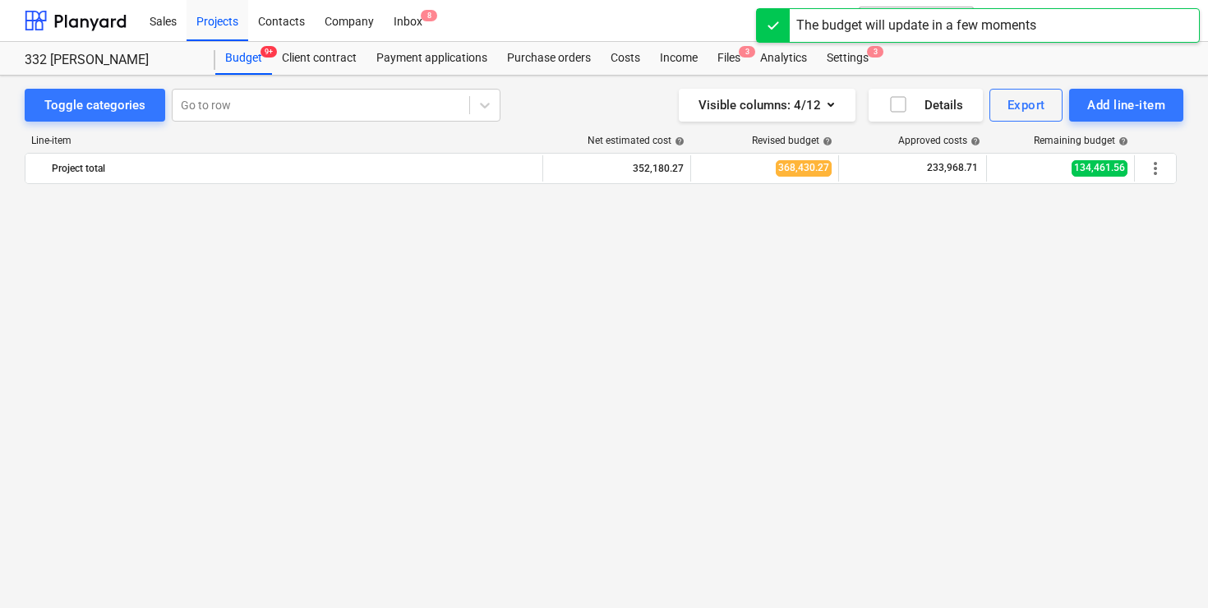
scroll to position [2124, 0]
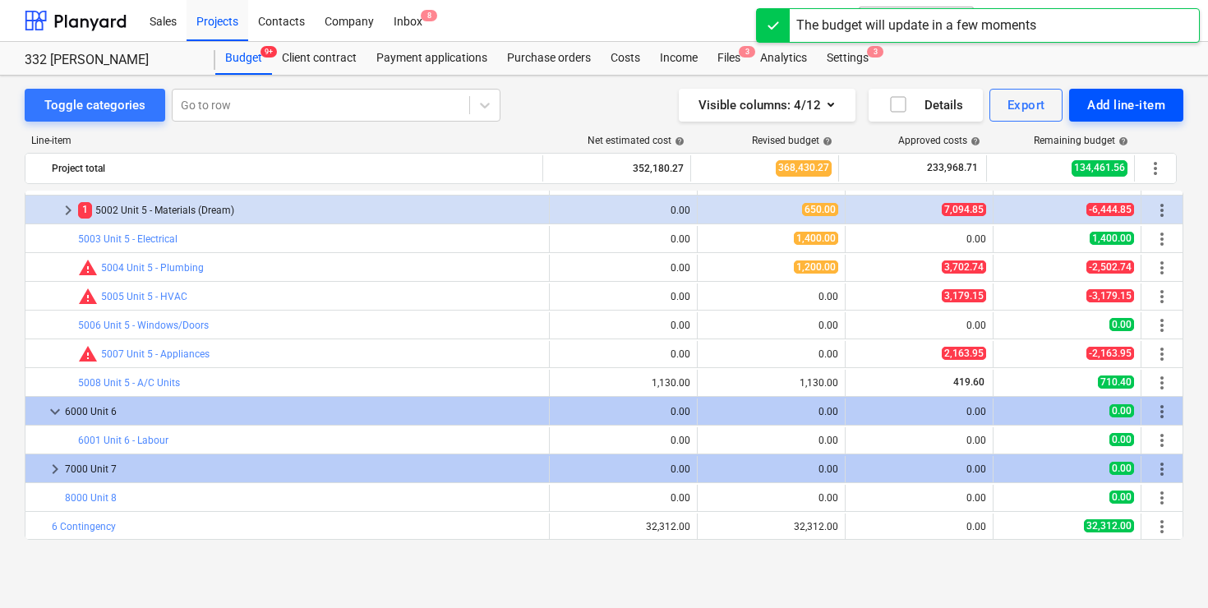
click at [1120, 108] on div "Add line-item" at bounding box center [1126, 104] width 78 height 21
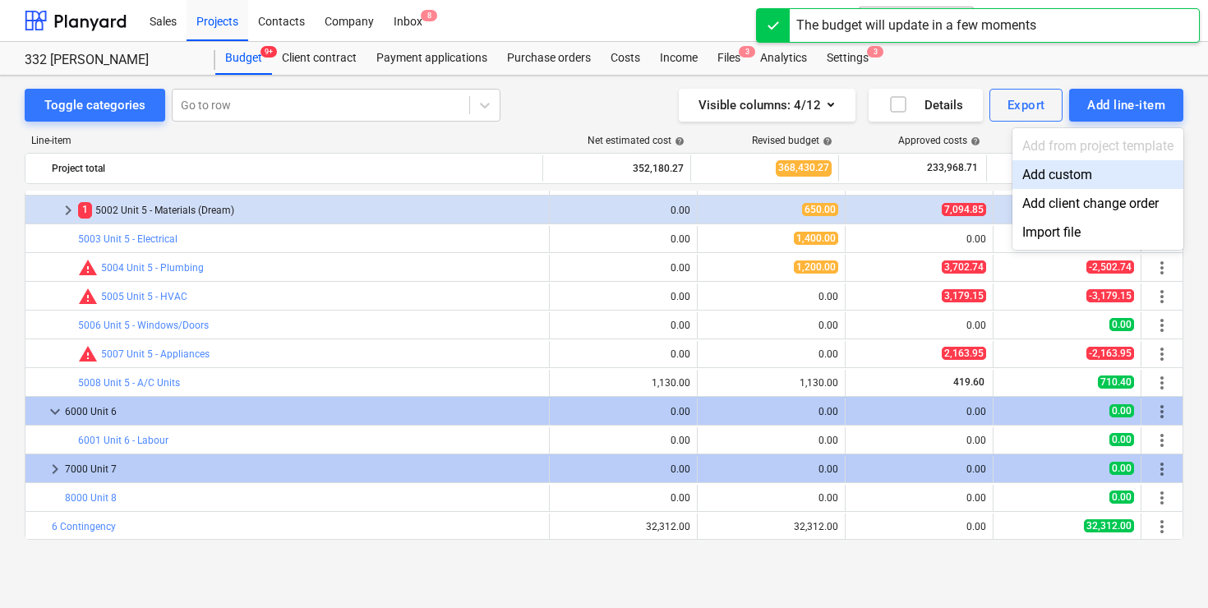
click at [1056, 177] on div "Add custom" at bounding box center [1097, 174] width 171 height 29
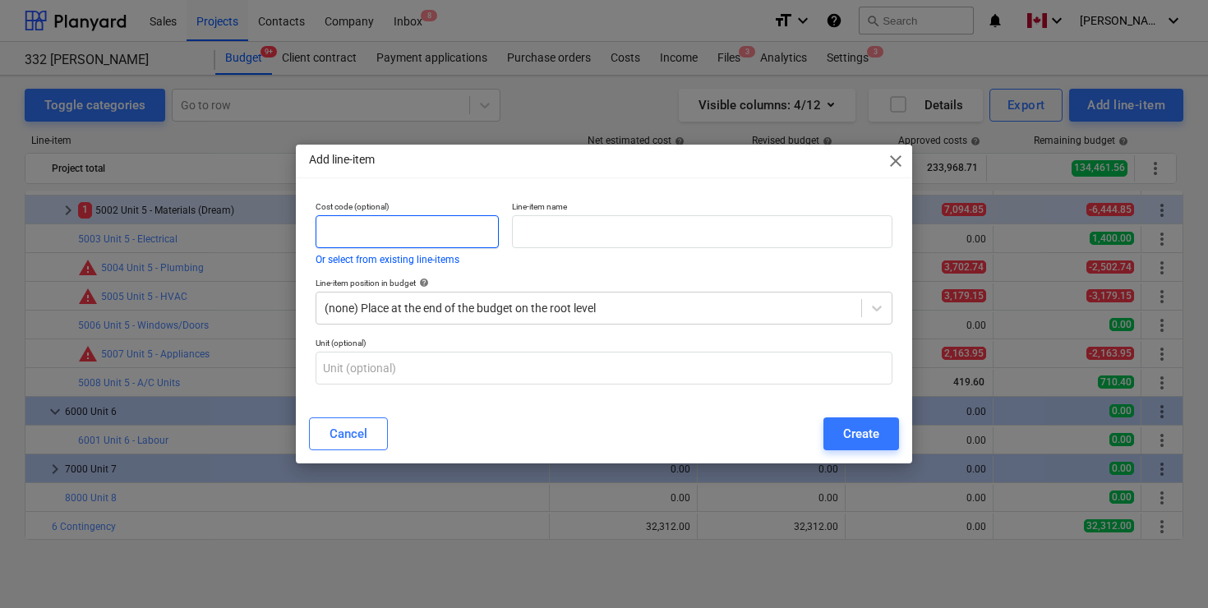
click at [421, 240] on input "text" at bounding box center [407, 231] width 183 height 33
type input "8001"
click at [540, 237] on input "text" at bounding box center [702, 231] width 380 height 33
type input "Unit 8 - Labour"
click at [872, 307] on icon at bounding box center [876, 308] width 16 height 16
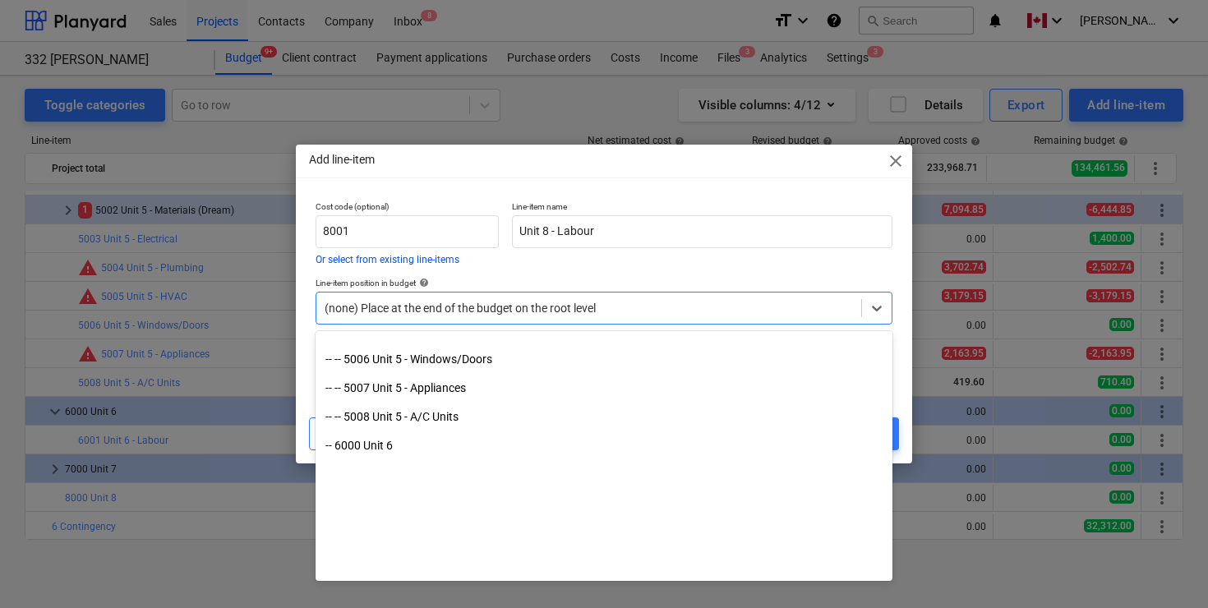
scroll to position [2543, 0]
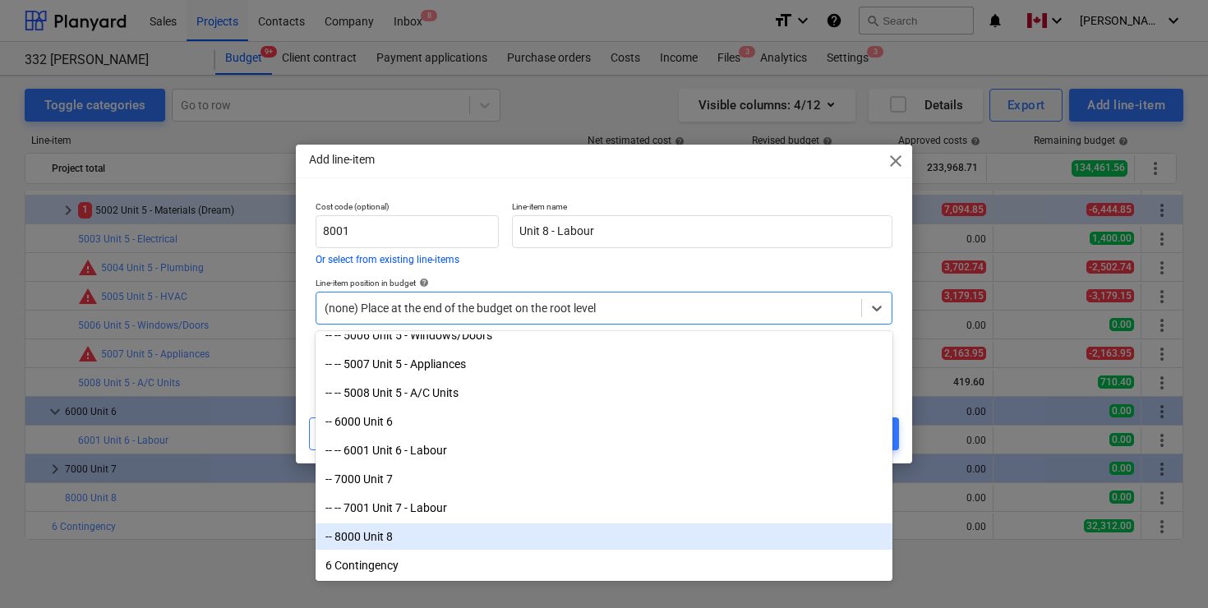
click at [422, 535] on div "-- 8000 Unit 8" at bounding box center [604, 536] width 577 height 26
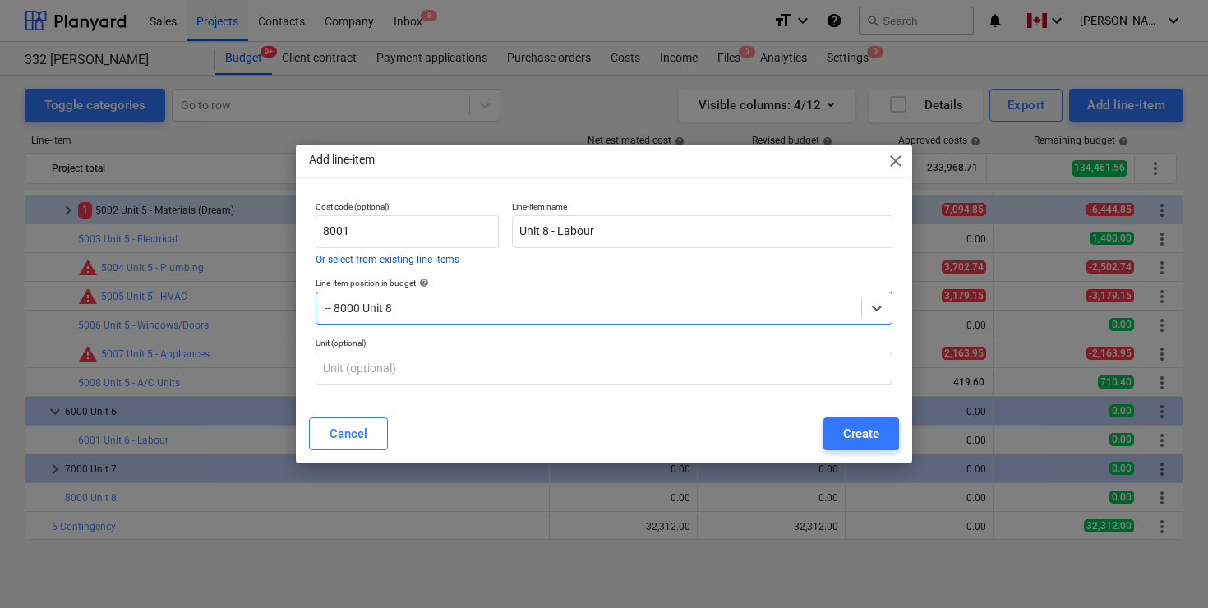
click at [530, 436] on div "Cancel Create" at bounding box center [604, 433] width 590 height 33
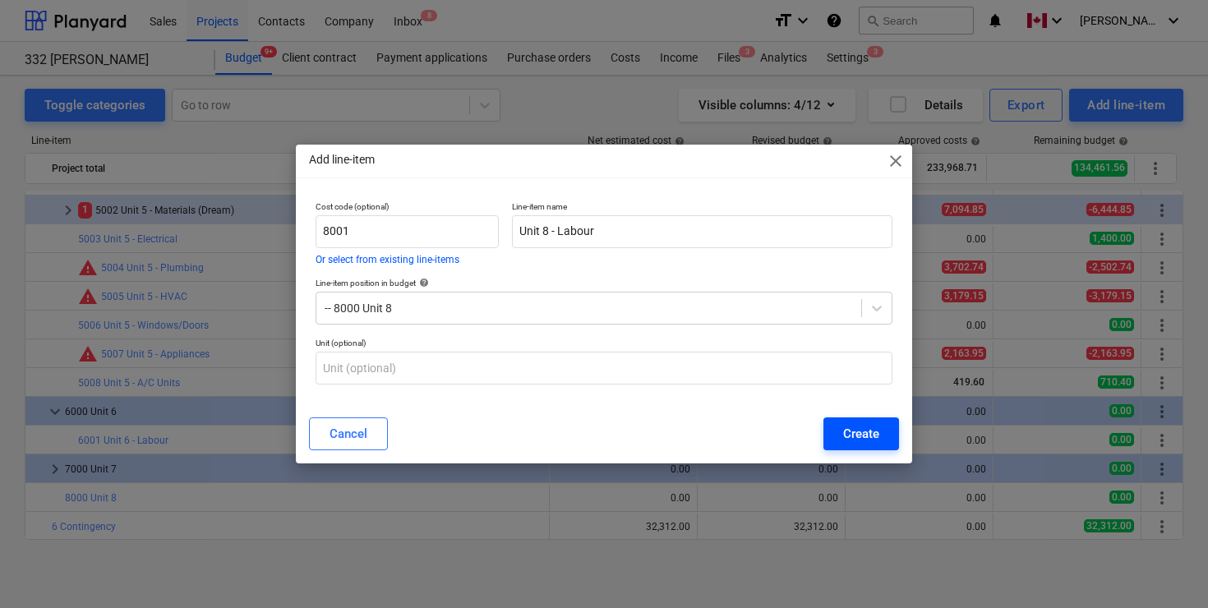
click at [874, 436] on div "Create" at bounding box center [861, 433] width 36 height 21
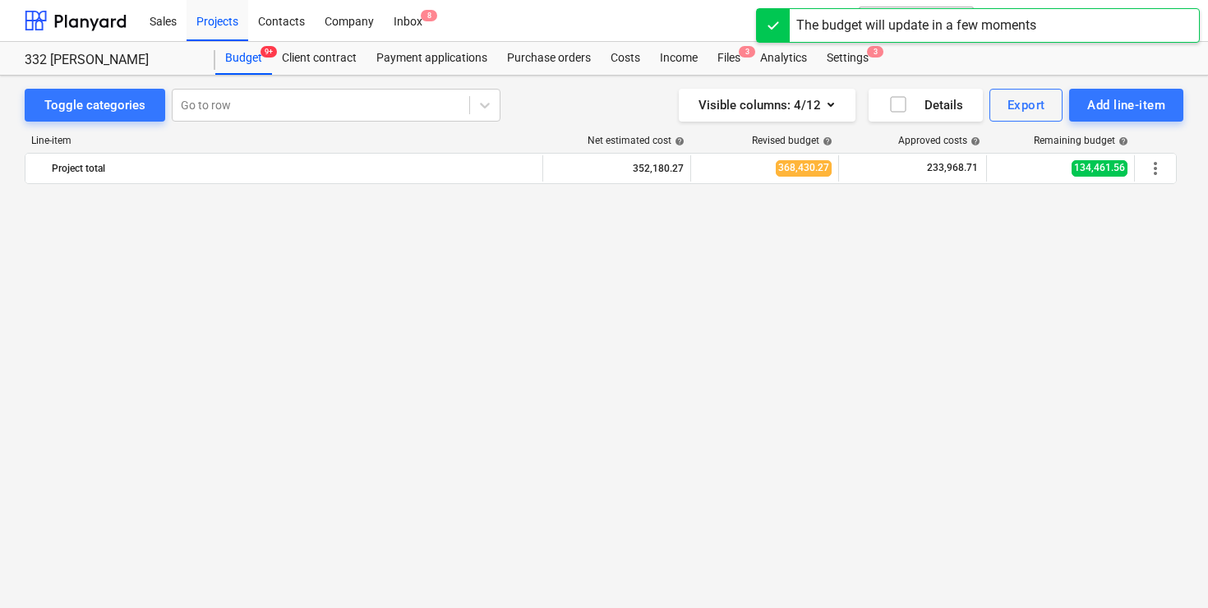
scroll to position [2124, 0]
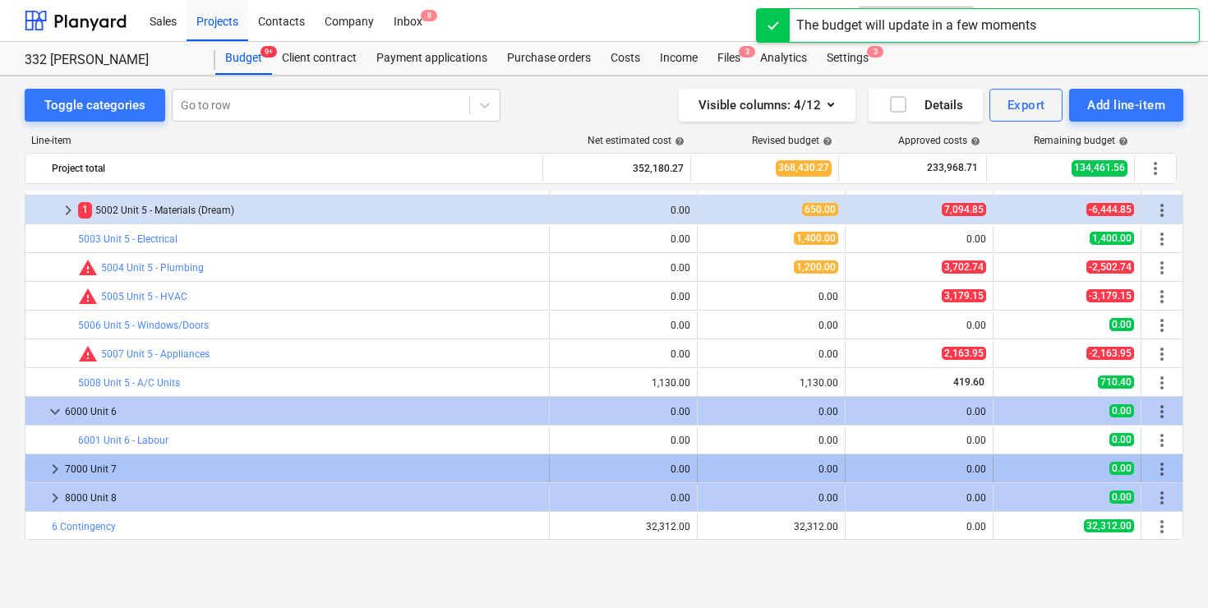
click at [56, 467] on span "keyboard_arrow_right" at bounding box center [55, 469] width 20 height 20
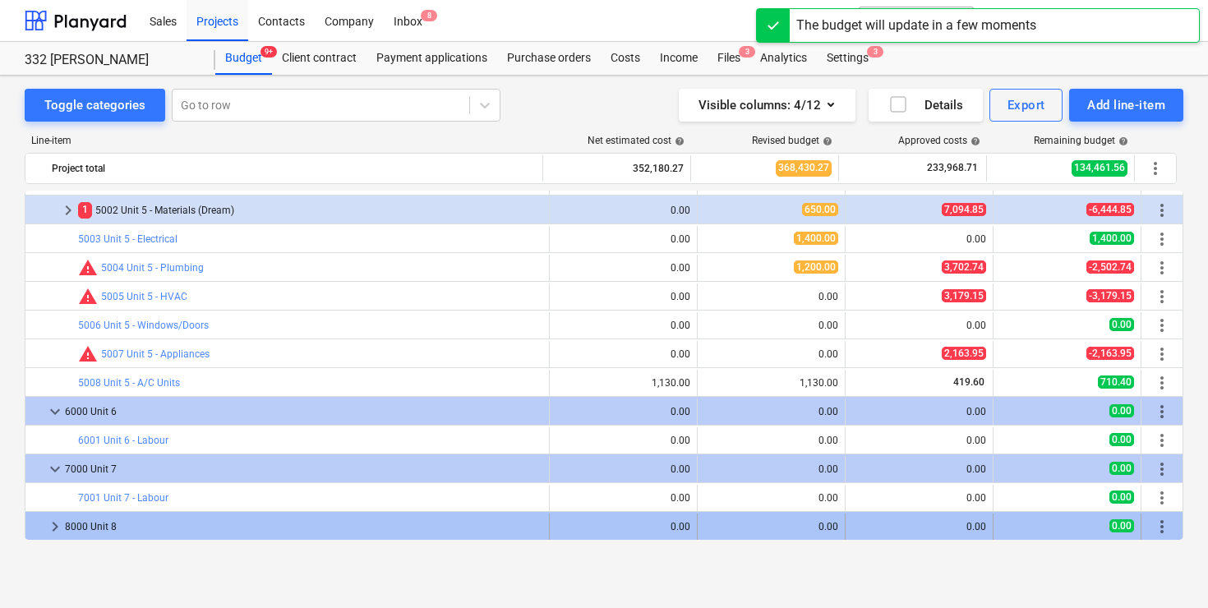
click at [53, 531] on span "keyboard_arrow_right" at bounding box center [55, 527] width 20 height 20
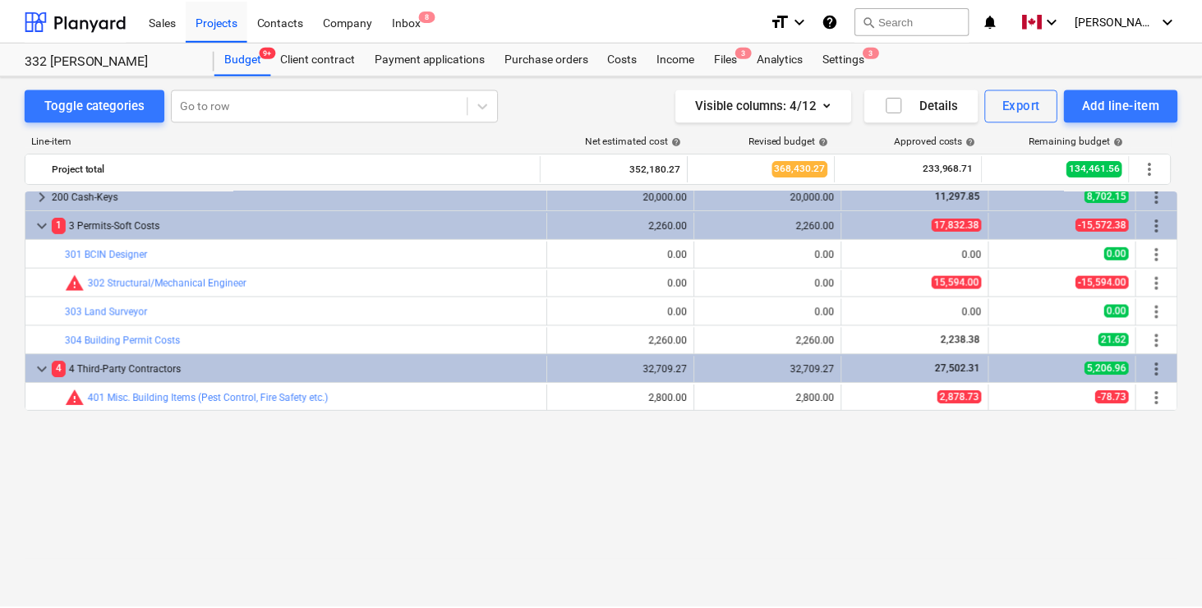
scroll to position [146, 0]
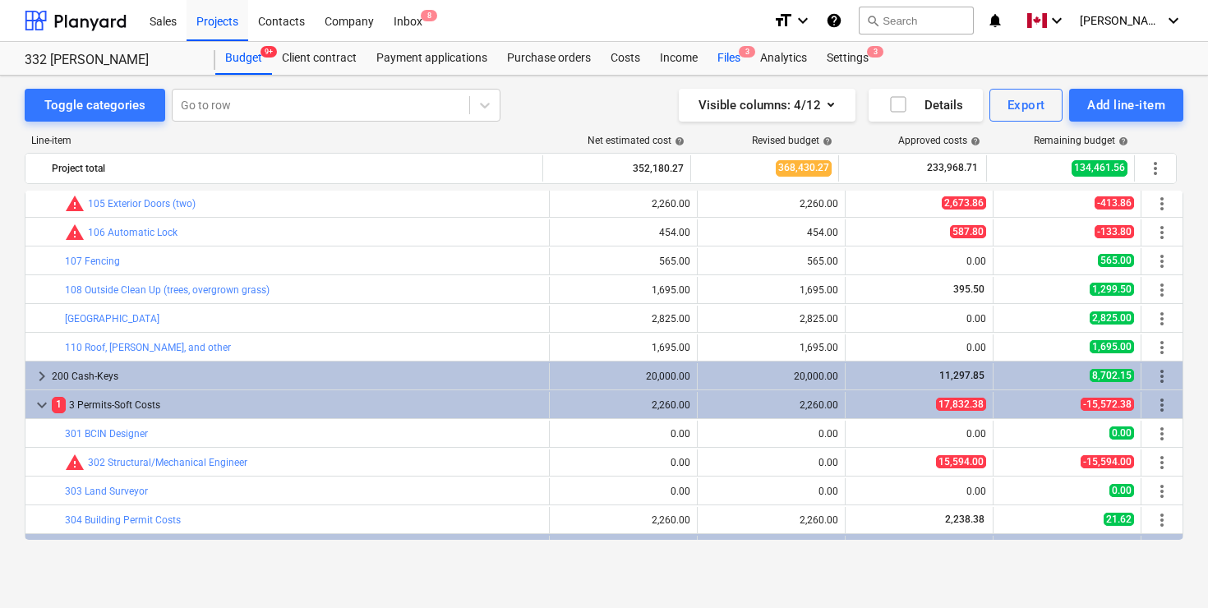
click at [735, 58] on div "Files 3" at bounding box center [728, 58] width 43 height 33
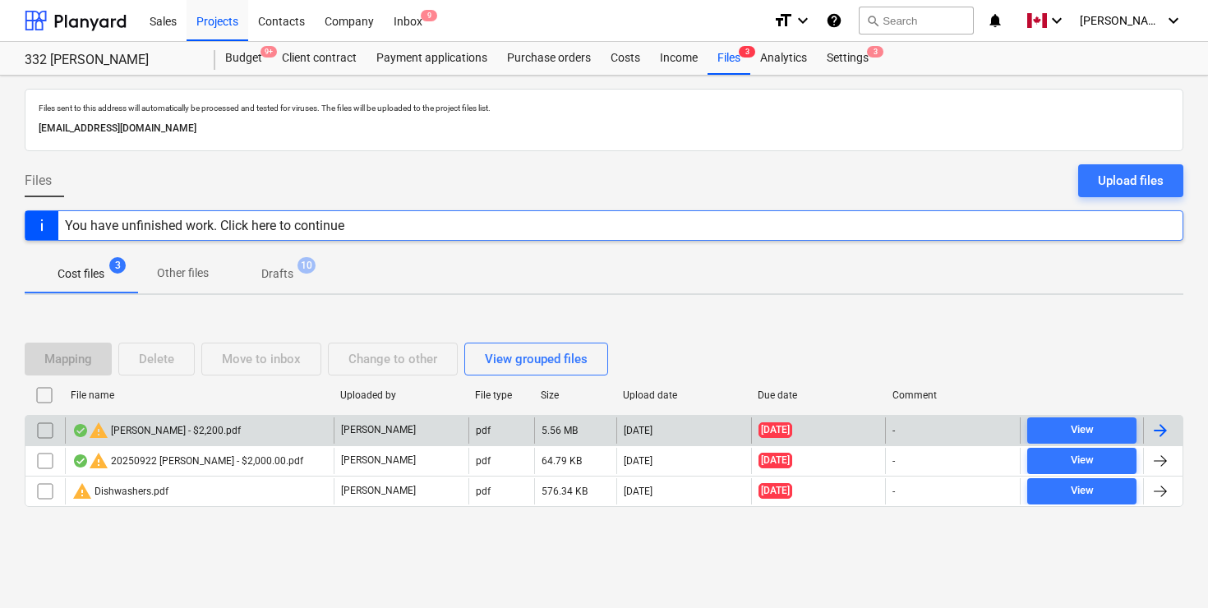
click at [1165, 424] on div at bounding box center [1160, 431] width 20 height 20
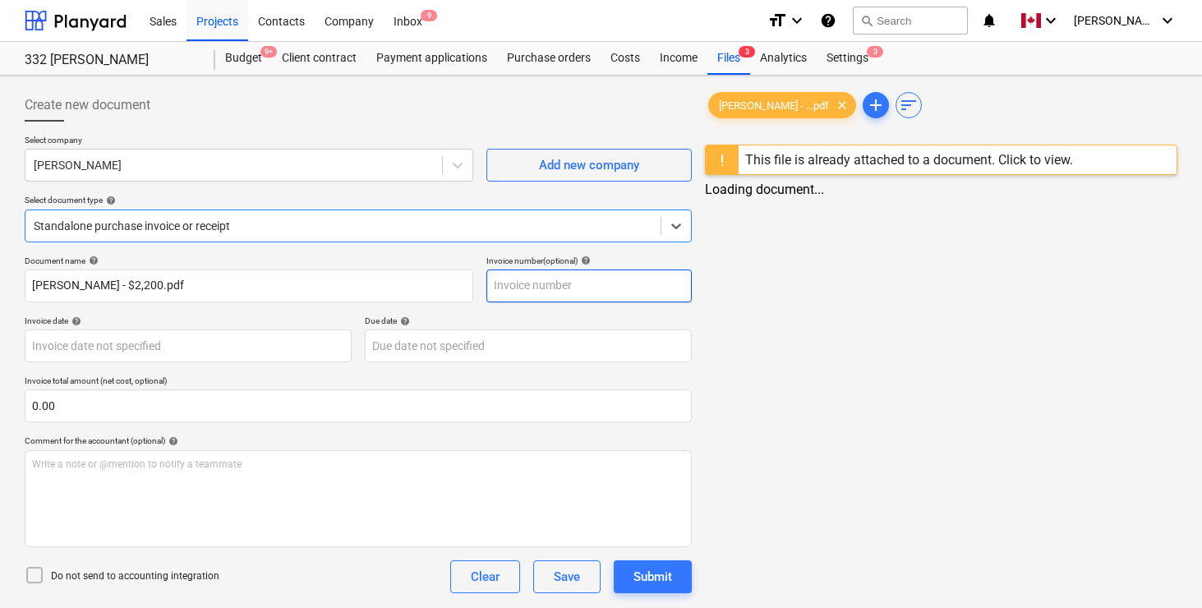
type input "[DATE]"
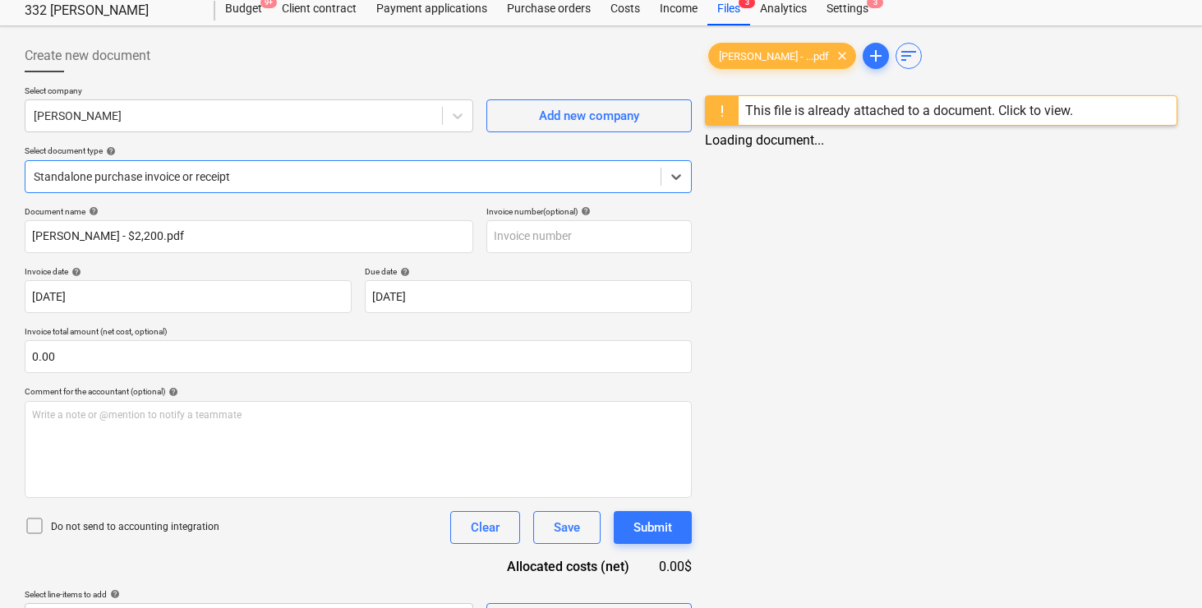
scroll to position [90, 0]
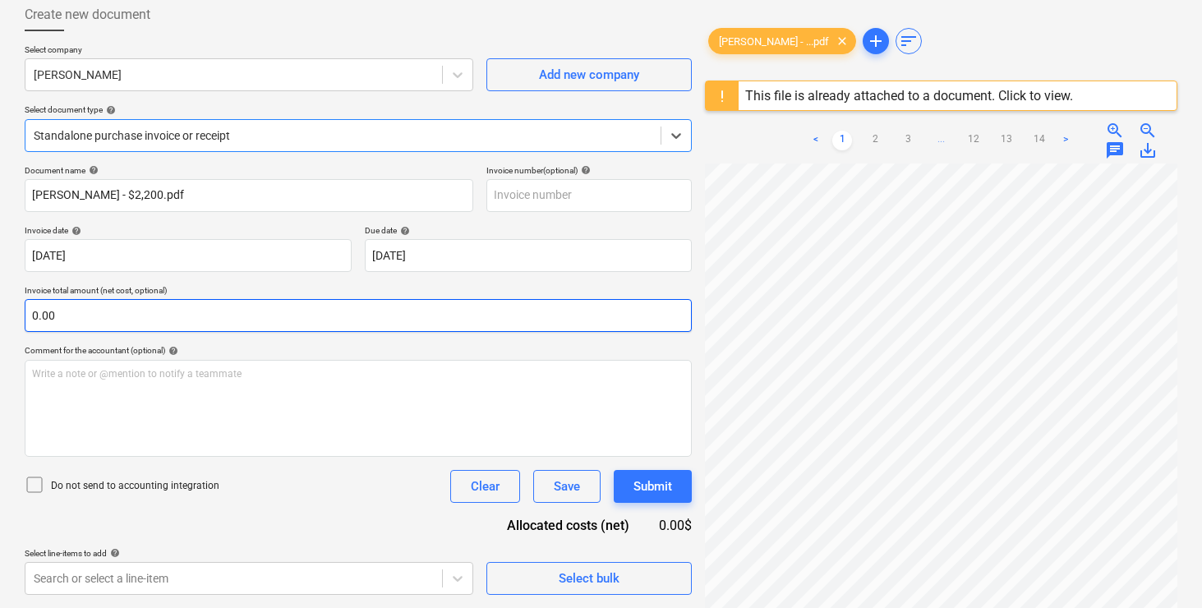
click at [214, 320] on input "0.00" at bounding box center [358, 315] width 667 height 33
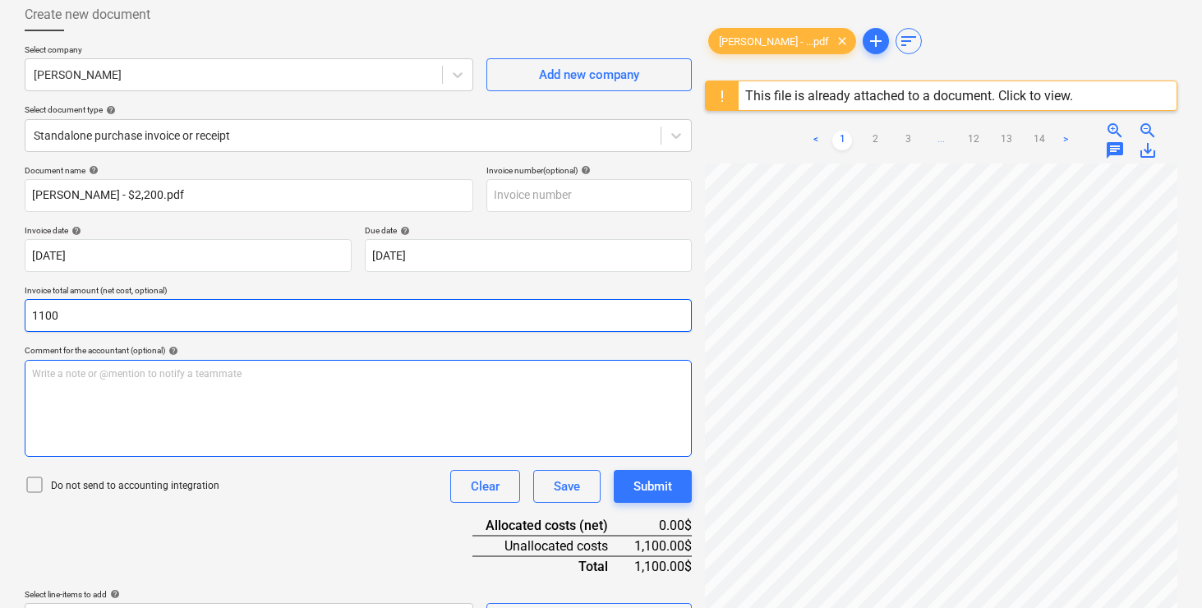
type input "1,100.00"
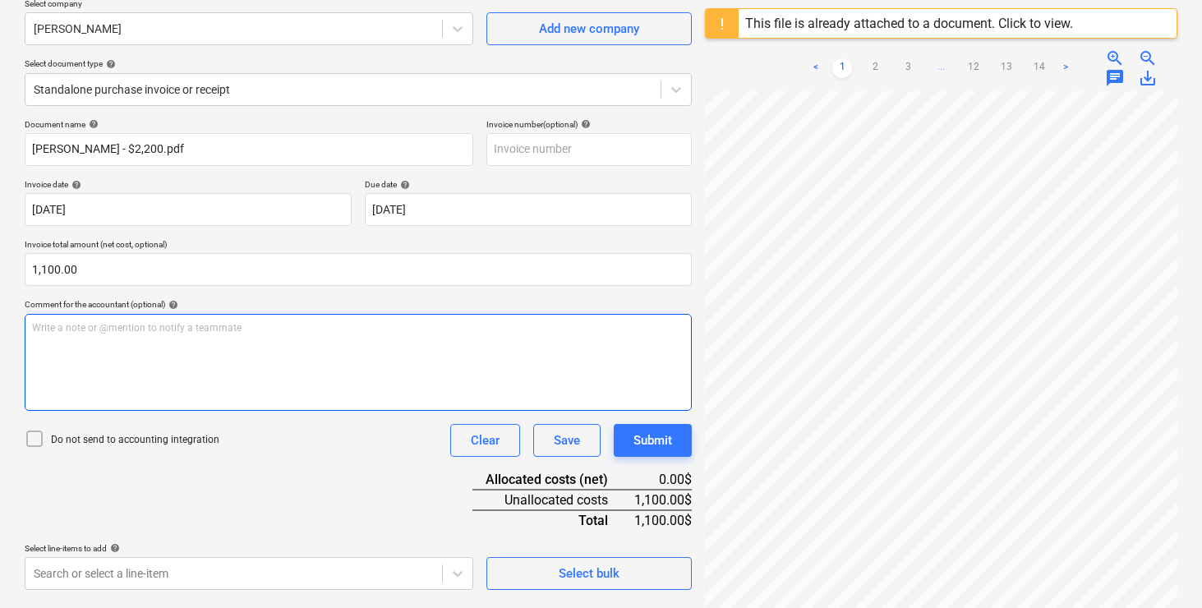
scroll to position [195, 0]
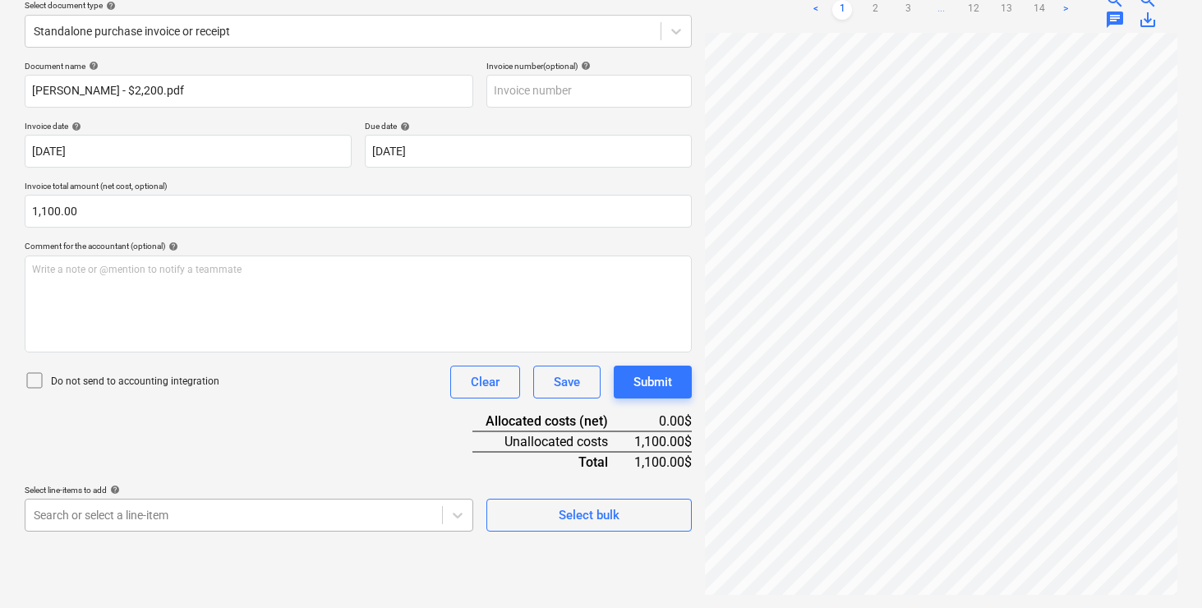
click at [207, 413] on body "Sales Projects Contacts Company Inbox 9 format_size keyboard_arrow_down help se…" at bounding box center [601, 109] width 1202 height 608
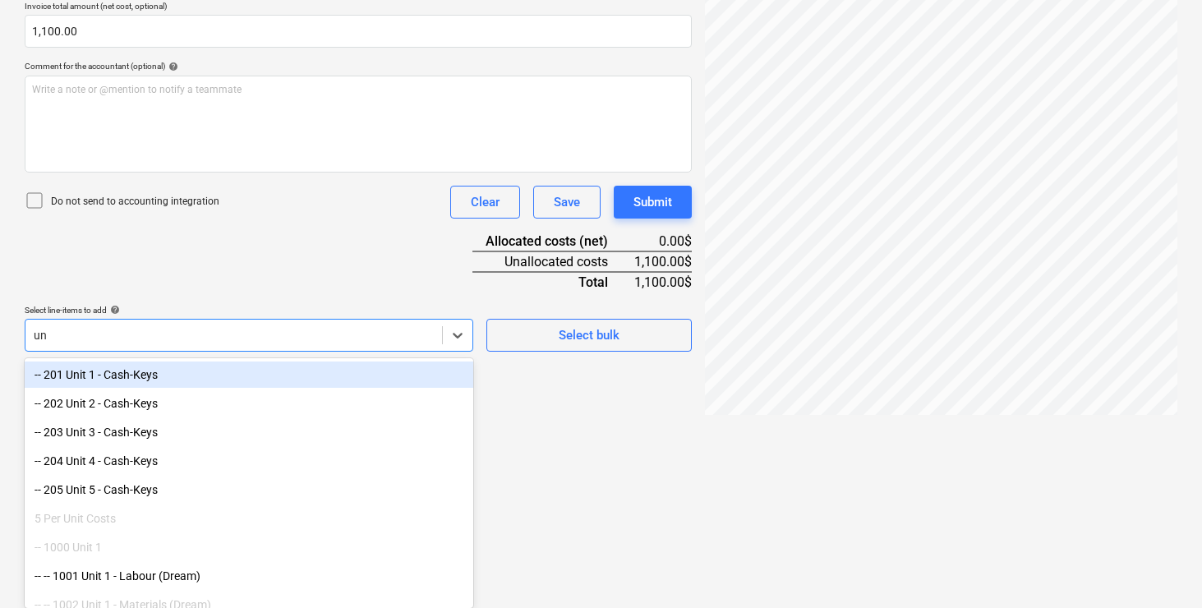
type input "u"
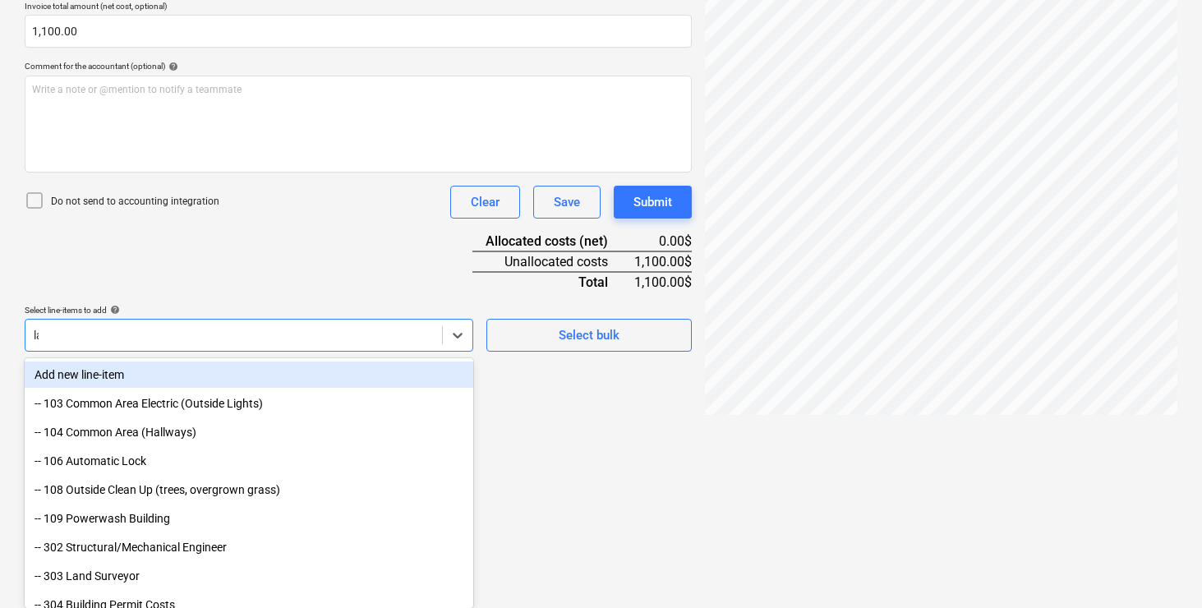
scroll to position [345, 0]
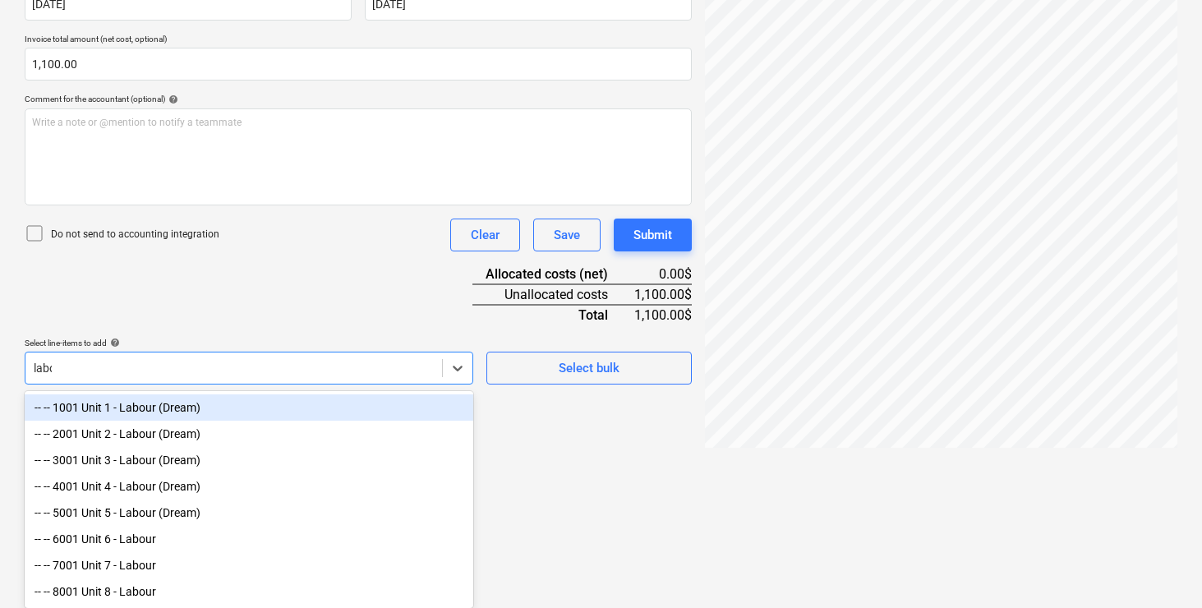
type input "labour"
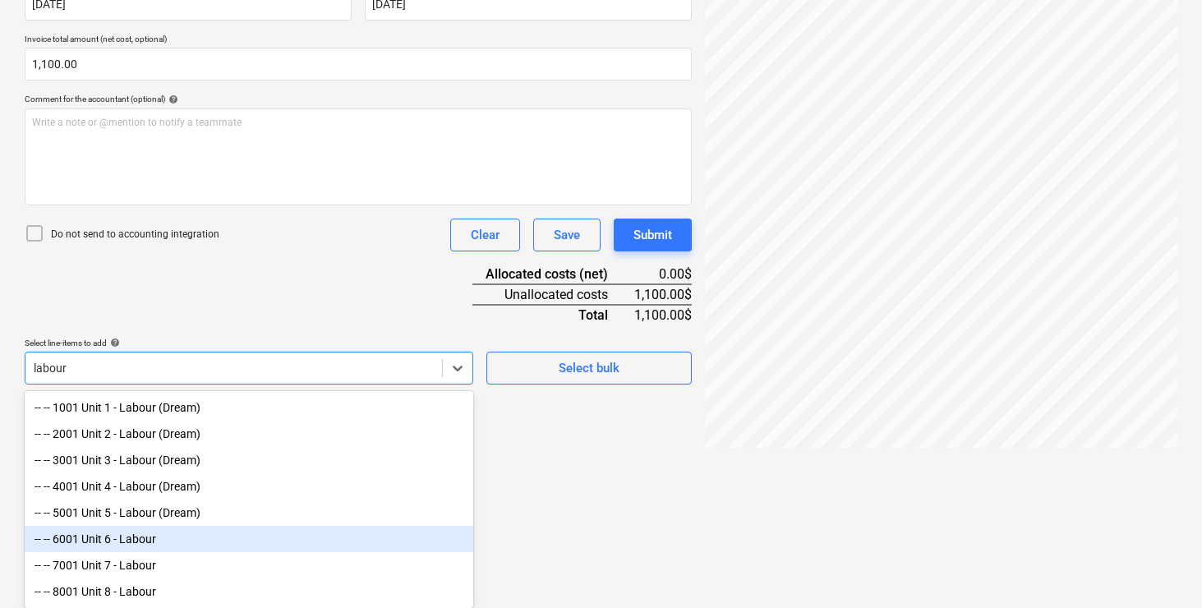
click at [159, 540] on div "-- -- 6001 Unit 6 - Labour" at bounding box center [249, 539] width 449 height 26
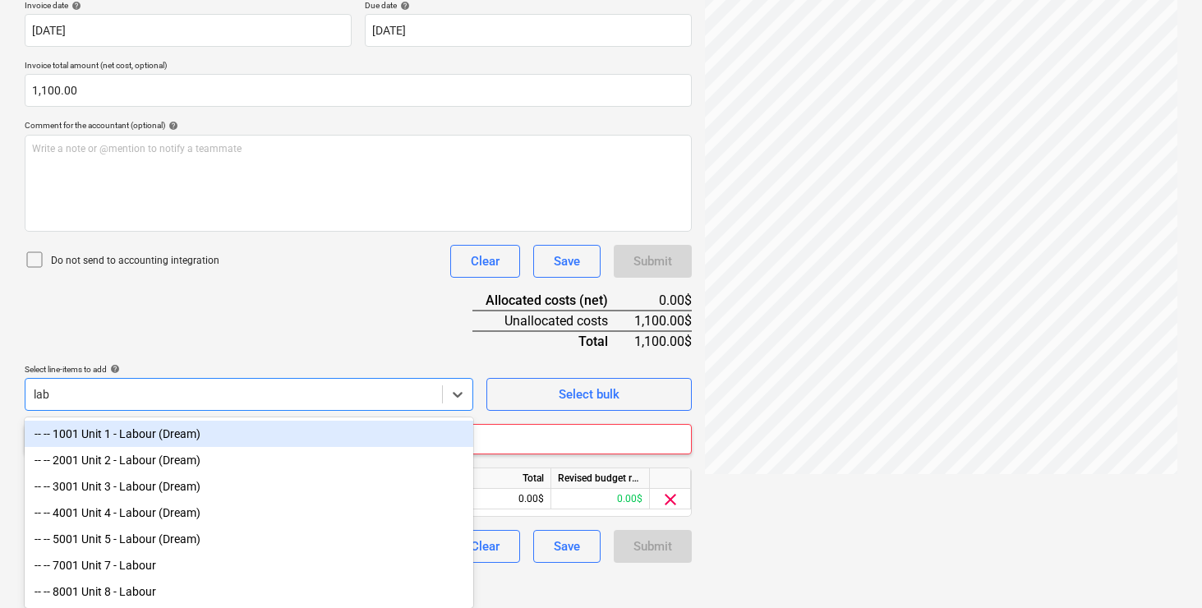
scroll to position [318, 0]
type input "labour"
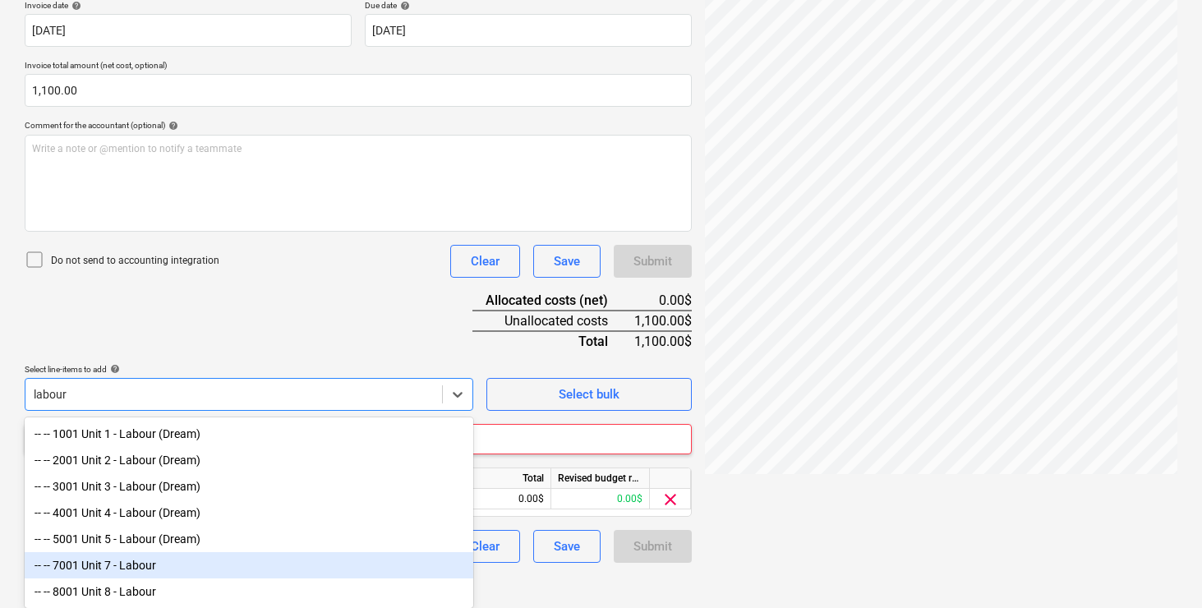
click at [124, 564] on div "-- -- 7001 Unit 7 - Labour" at bounding box center [249, 565] width 449 height 26
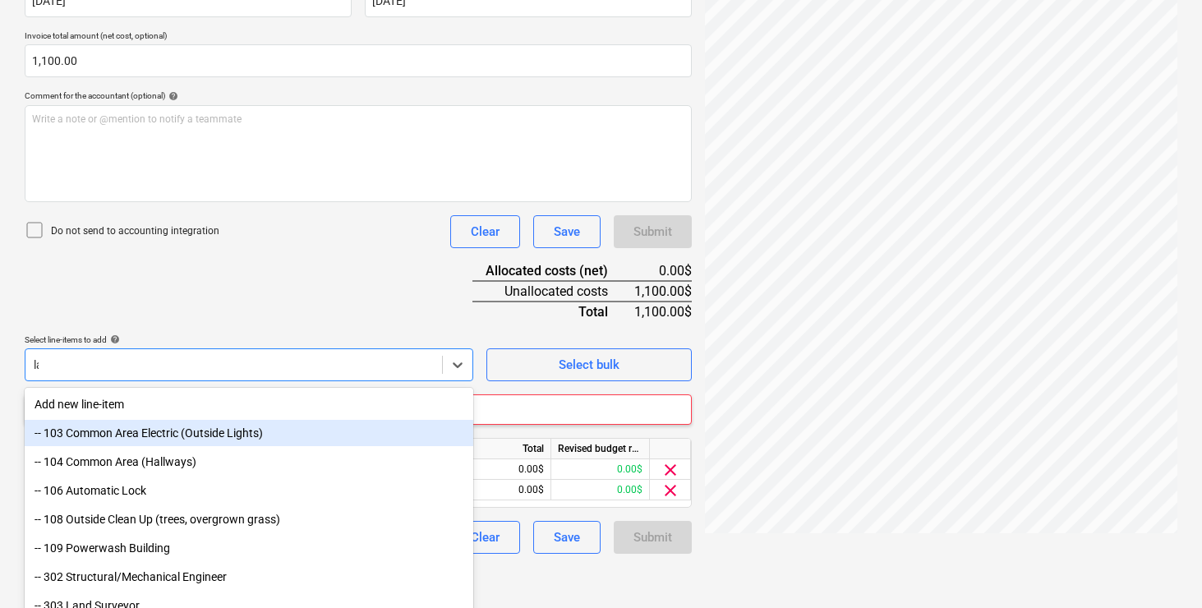
scroll to position [304, 0]
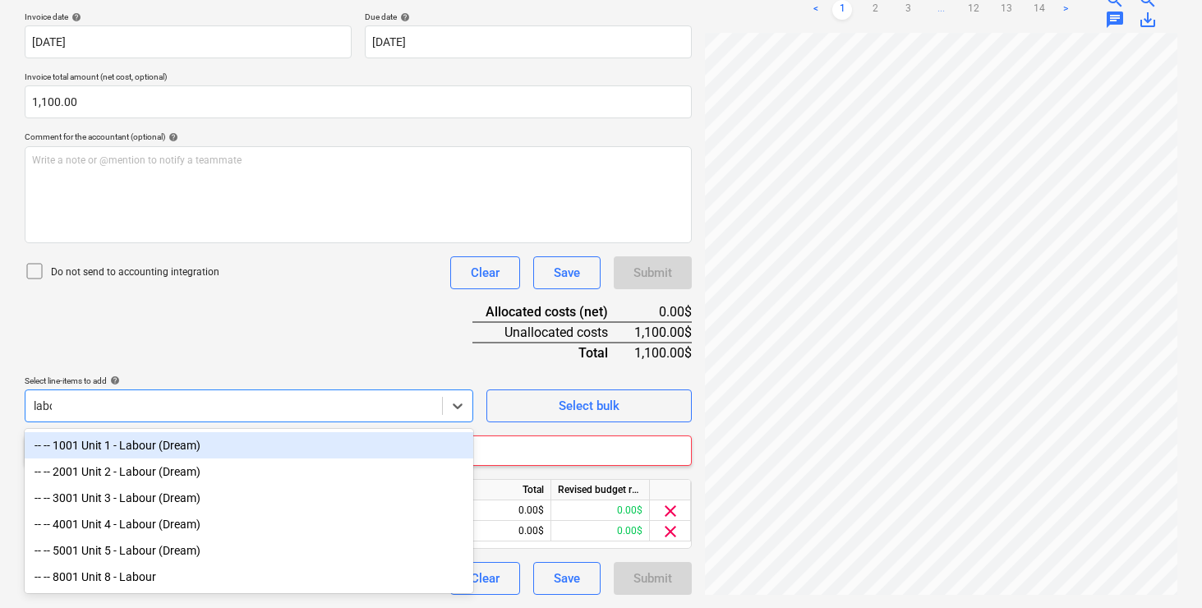
type input "labour"
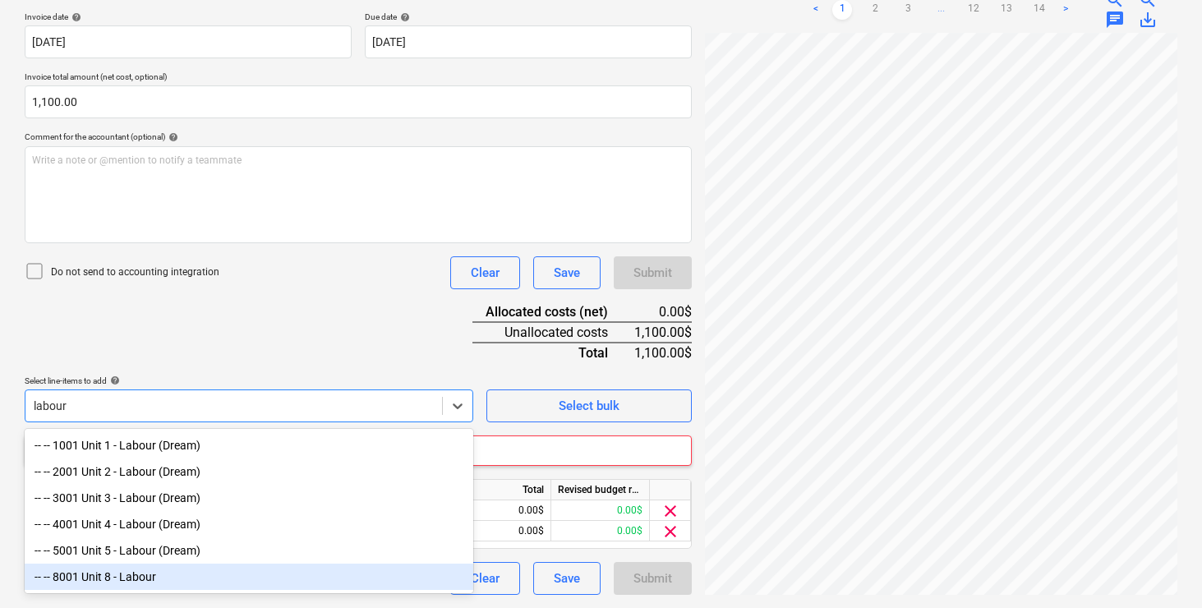
click at [119, 583] on div "-- -- 8001 Unit 8 - Labour" at bounding box center [249, 577] width 449 height 26
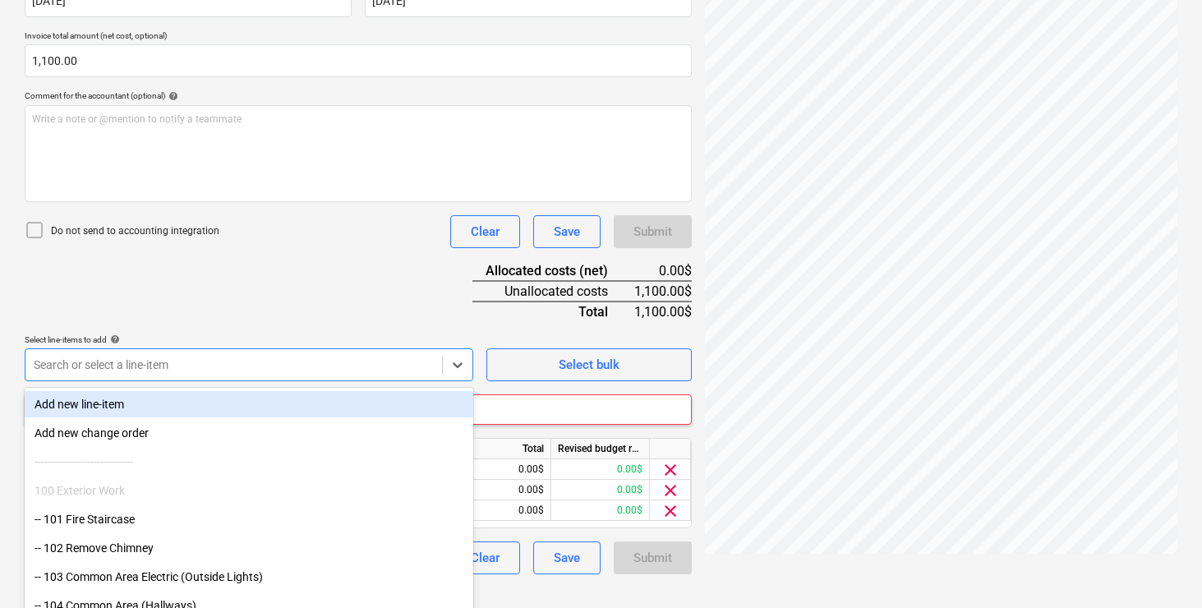
click at [268, 285] on div "Document name help [PERSON_NAME] - $2,200.pdf Invoice number (optional) help In…" at bounding box center [358, 242] width 667 height 664
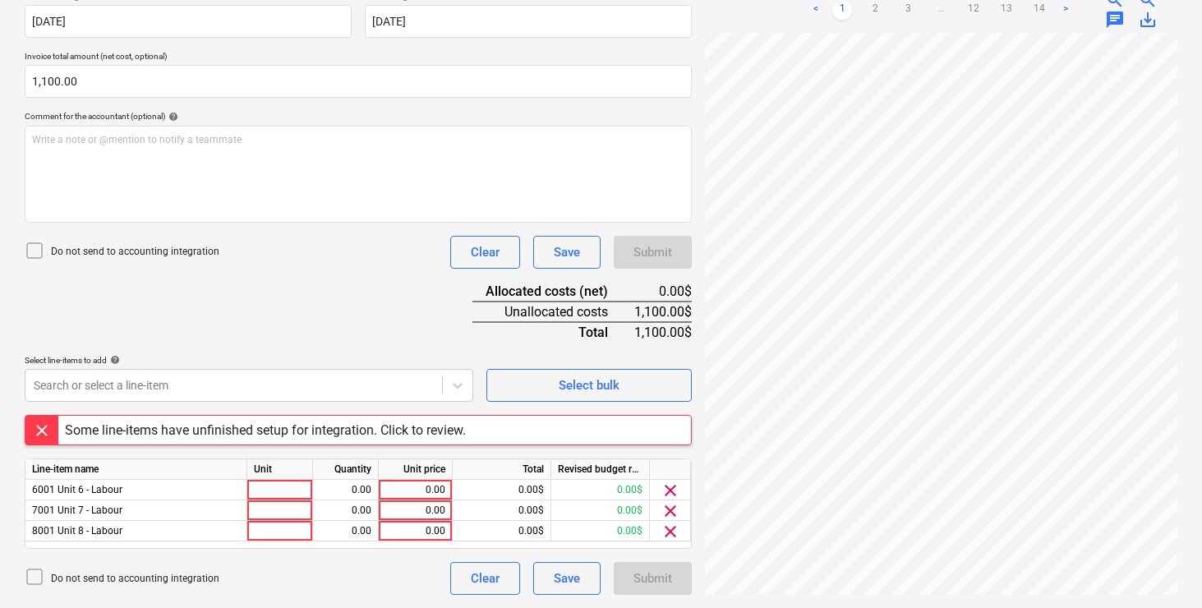
scroll to position [325, 0]
click at [290, 489] on div at bounding box center [280, 490] width 66 height 21
type input "pcs"
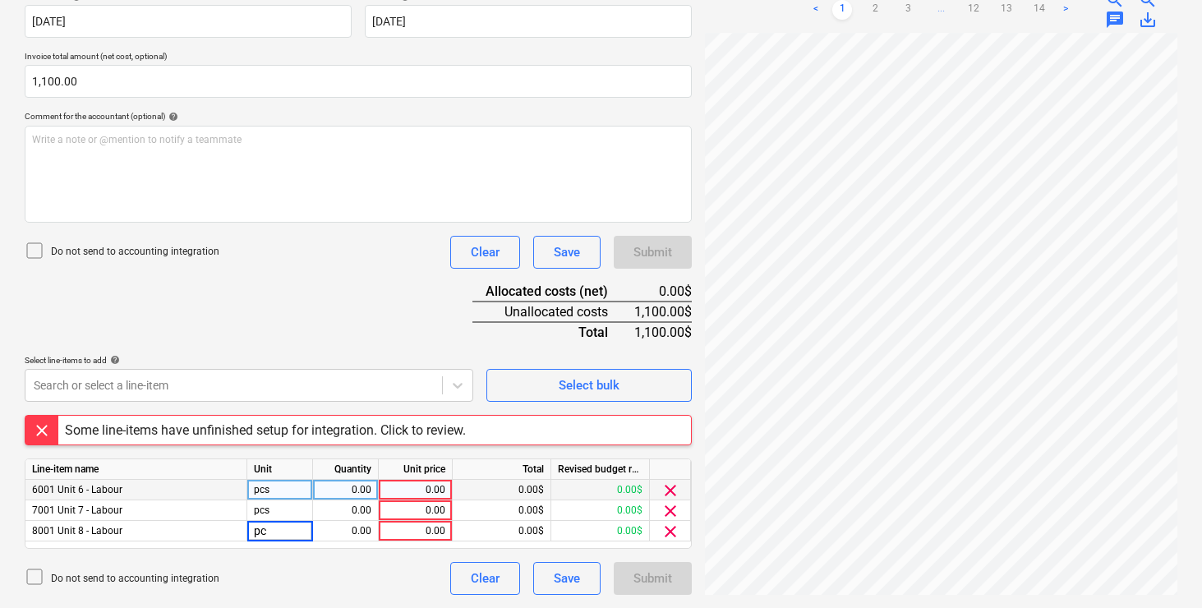
type input "pcs"
type input "367.67"
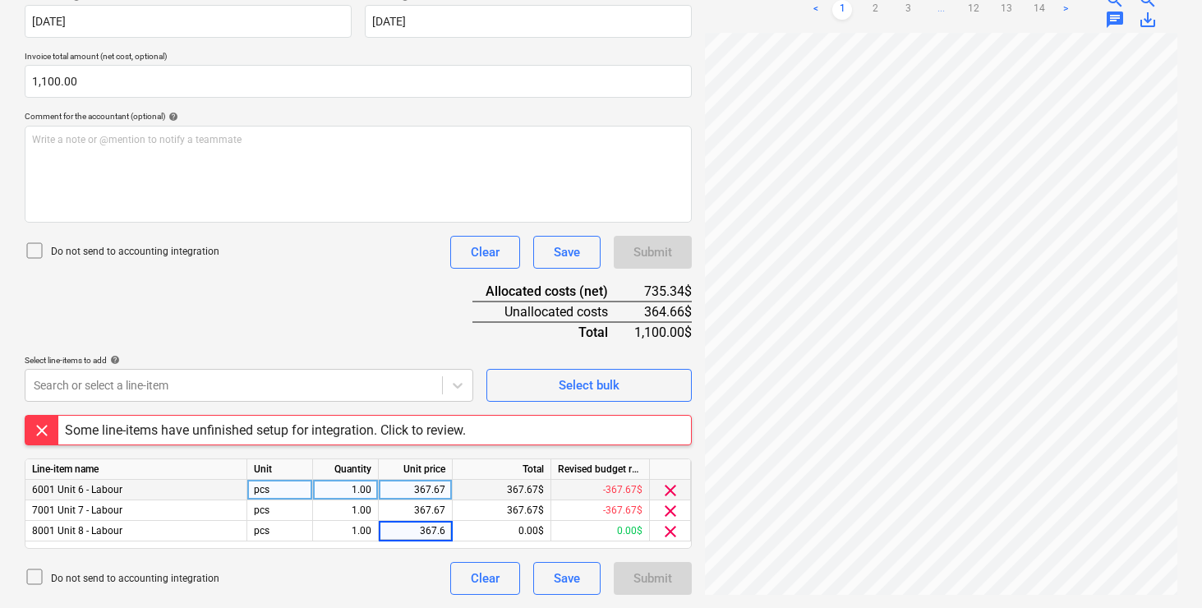
type input "367.67"
click at [435, 486] on div "367.67" at bounding box center [415, 490] width 60 height 21
click at [442, 491] on div "367.67" at bounding box center [415, 490] width 60 height 21
type input "367.6777777"
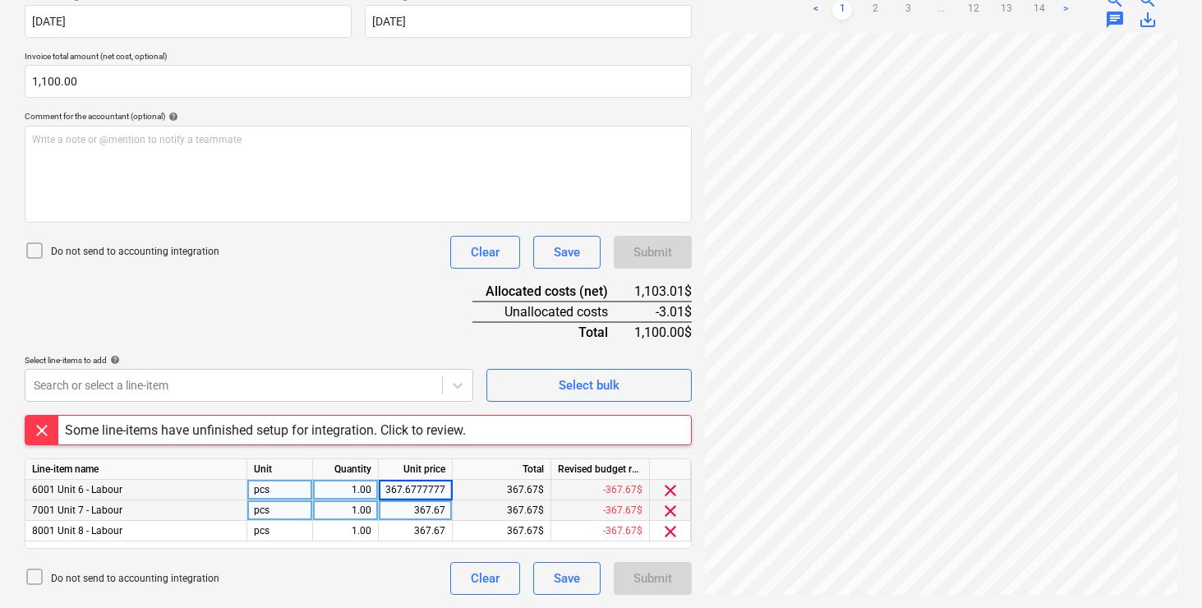
click at [428, 504] on div "367.67" at bounding box center [415, 510] width 60 height 21
click at [443, 511] on input "367.67" at bounding box center [415, 510] width 73 height 20
click at [431, 483] on div "367.68" at bounding box center [415, 490] width 60 height 21
type input "368.6778"
click at [424, 512] on div "367.67" at bounding box center [415, 510] width 60 height 21
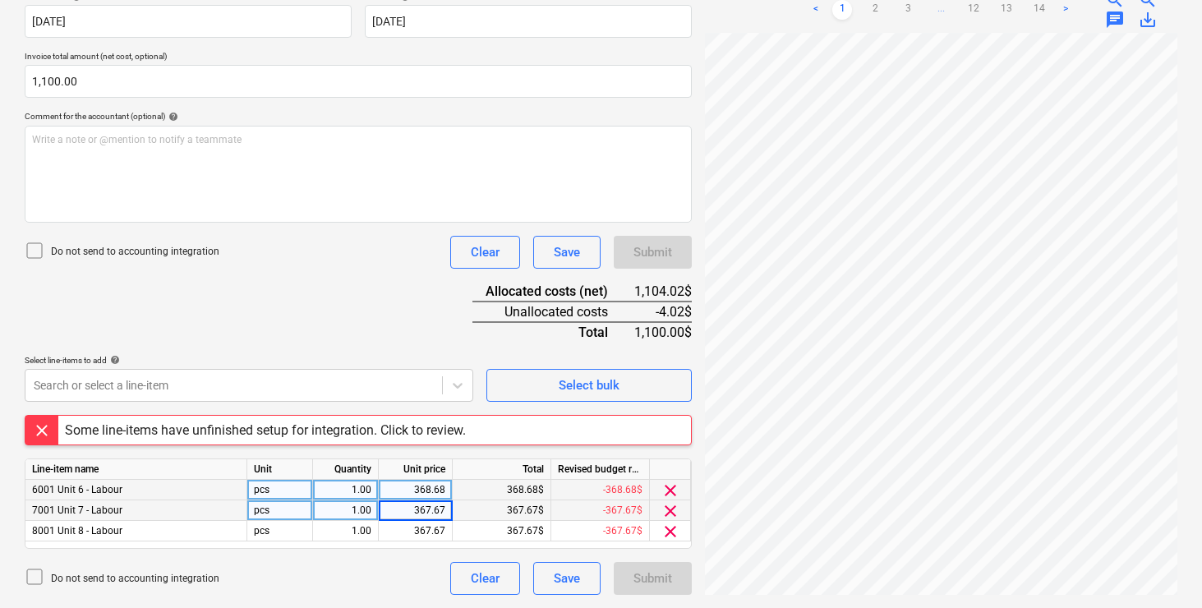
click at [428, 485] on div "368.68" at bounding box center [415, 490] width 60 height 21
click at [419, 488] on input "368.6778" at bounding box center [415, 490] width 73 height 20
type input "366.6778"
click at [443, 511] on div "367.67" at bounding box center [415, 510] width 60 height 21
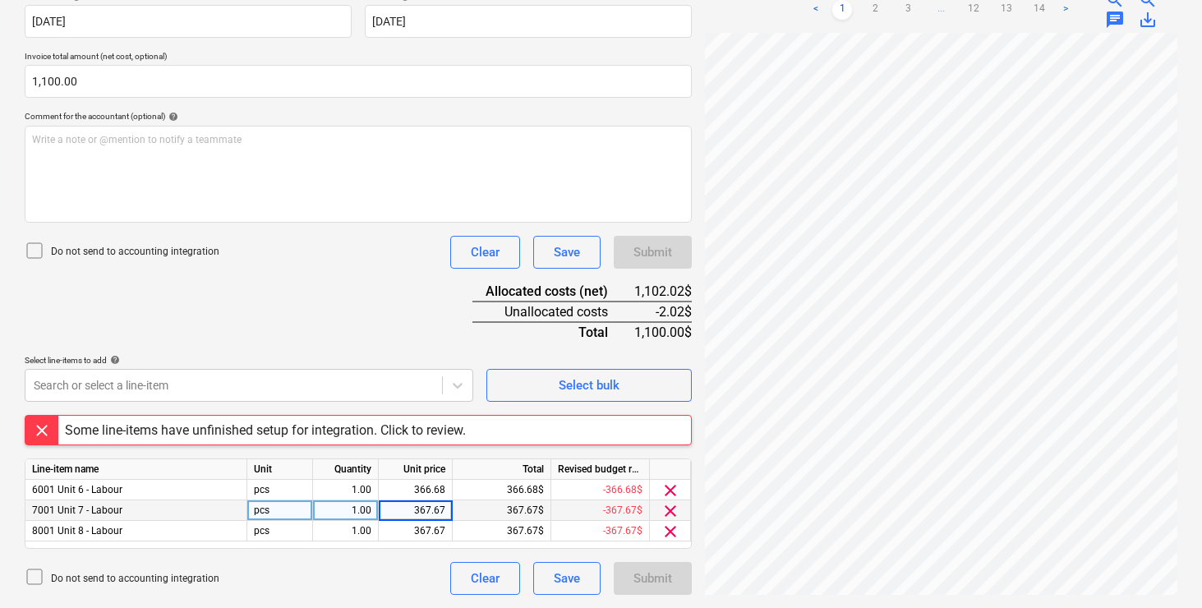
type input "366.67"
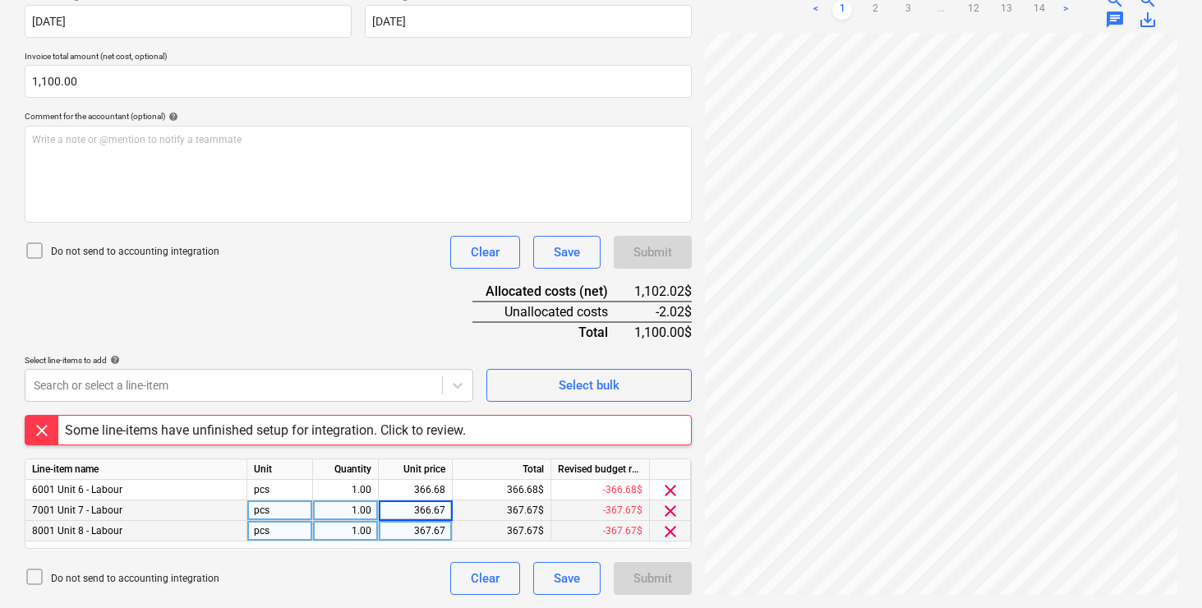
click at [414, 531] on div "367.67" at bounding box center [415, 531] width 60 height 21
type input "366.67"
click at [439, 533] on div "366.67" at bounding box center [415, 531] width 60 height 21
type input "366.65"
click at [331, 312] on div "Document name help [PERSON_NAME] - $2,200.pdf Invoice number (optional) help In…" at bounding box center [358, 263] width 667 height 664
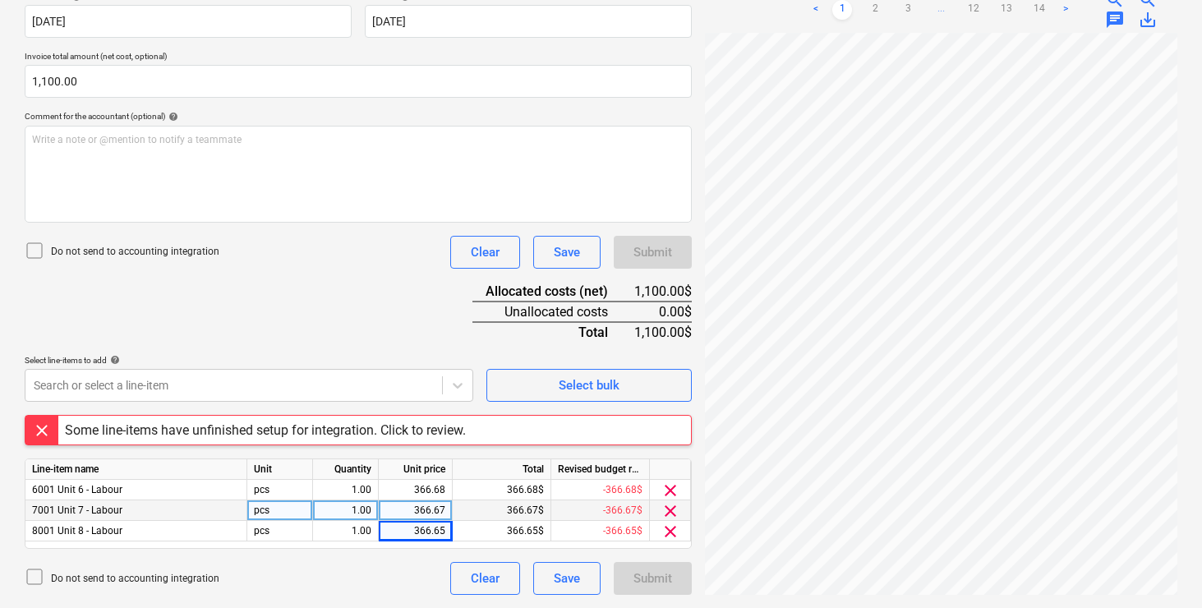
click at [329, 315] on div "Document name help [PERSON_NAME] - $2,200.pdf Invoice number (optional) help In…" at bounding box center [358, 263] width 667 height 664
click at [414, 430] on div "Some line-items have unfinished setup for integration. Click to review." at bounding box center [265, 430] width 401 height 16
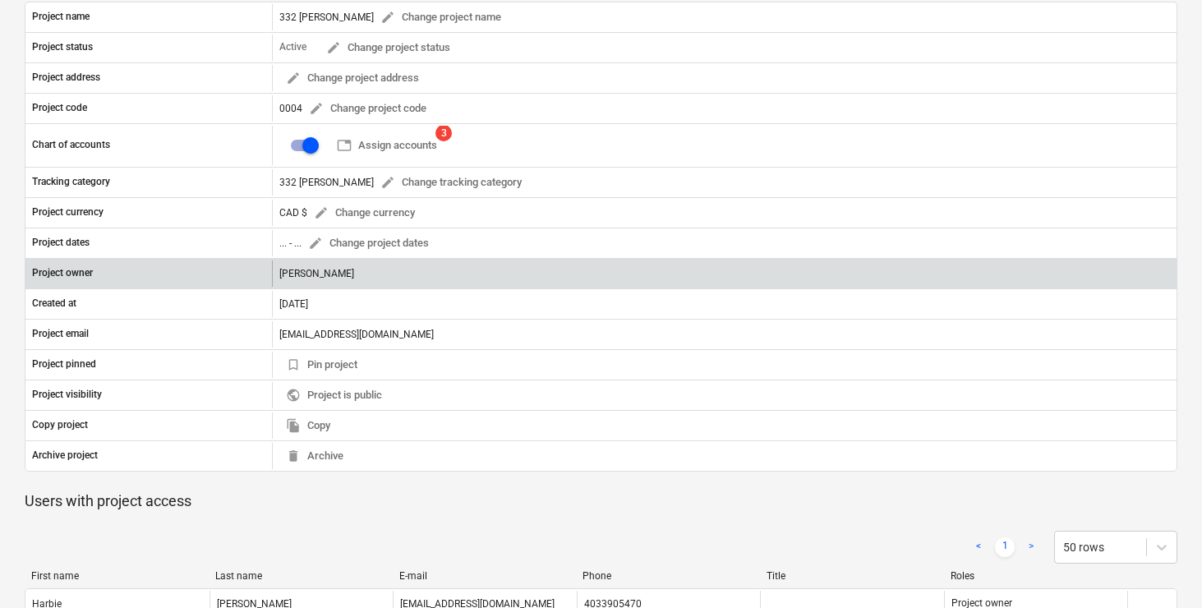
scroll to position [136, 0]
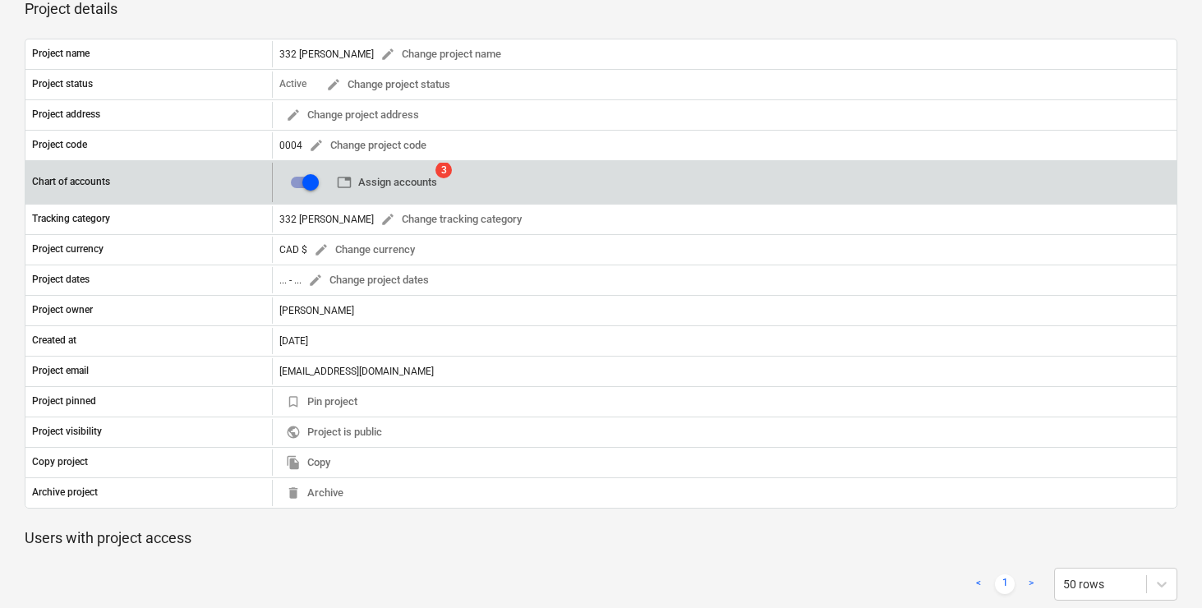
click at [397, 185] on span "table Assign accounts" at bounding box center [387, 182] width 100 height 19
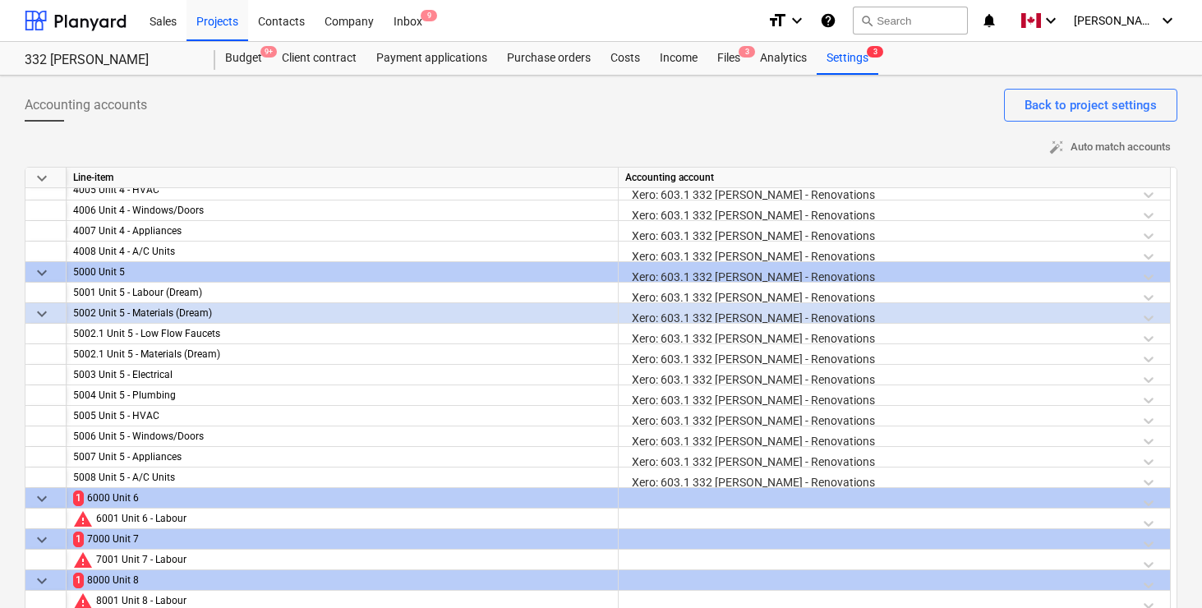
scroll to position [58, 0]
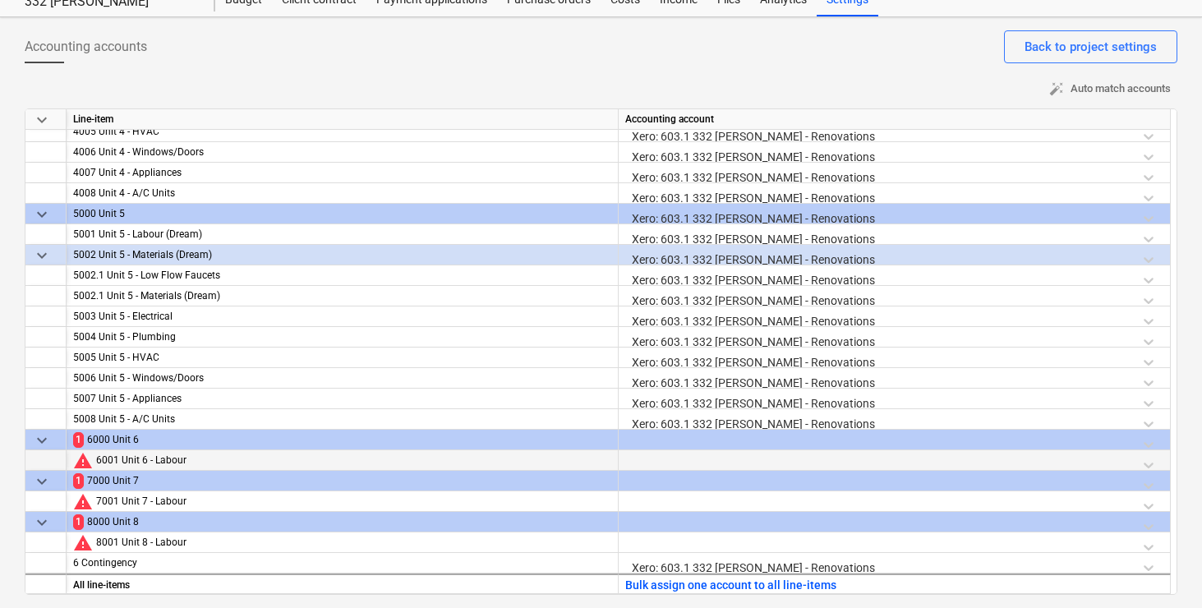
click at [706, 462] on div at bounding box center [894, 464] width 538 height 29
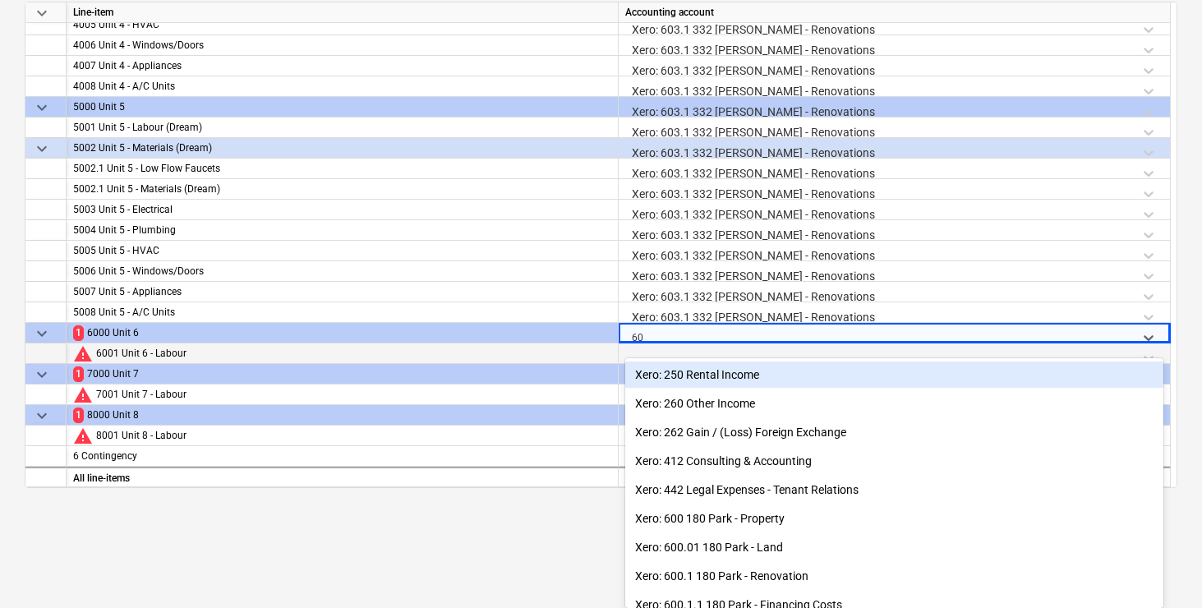
type input "603"
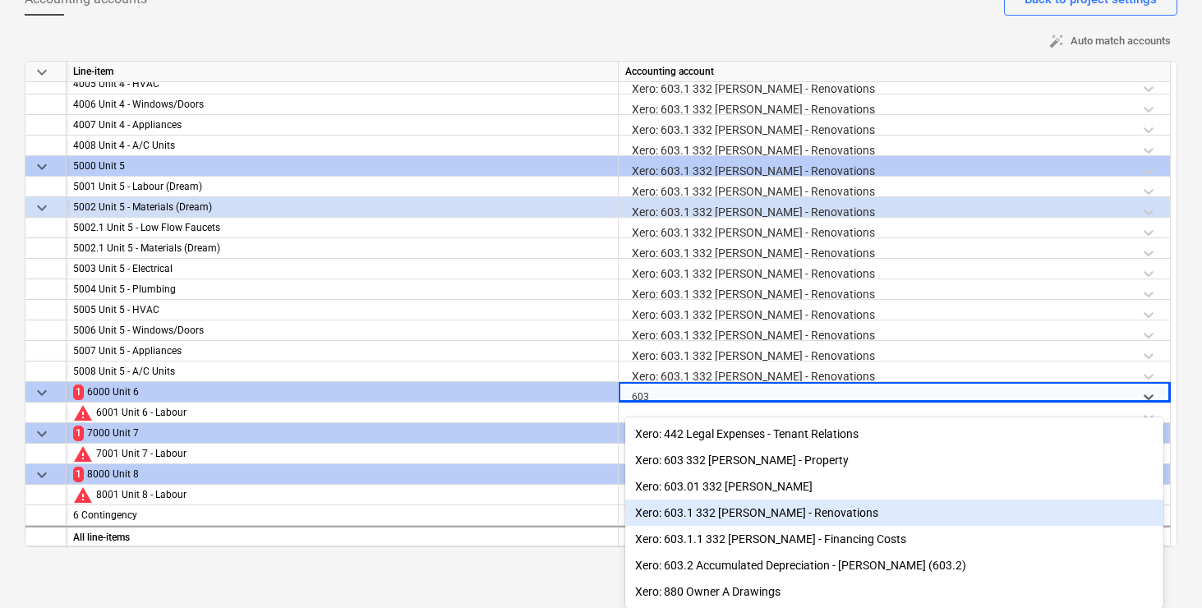
click at [734, 509] on div "Xero: 603.1 332 [PERSON_NAME] - Renovations" at bounding box center [894, 513] width 538 height 26
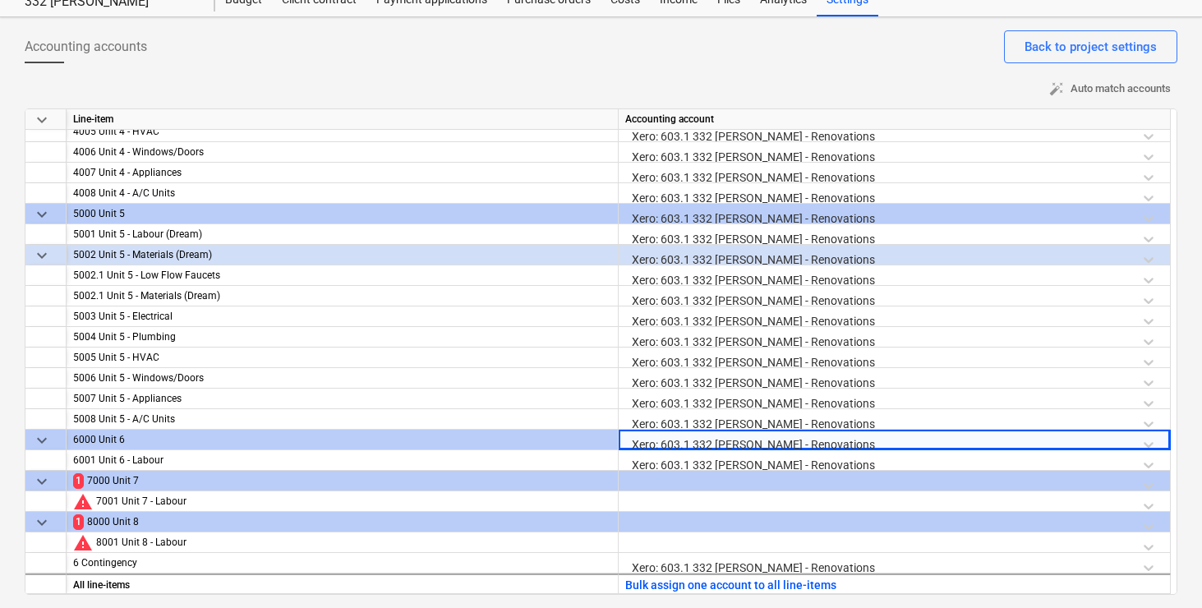
scroll to position [58, 0]
click at [701, 480] on div at bounding box center [894, 485] width 538 height 29
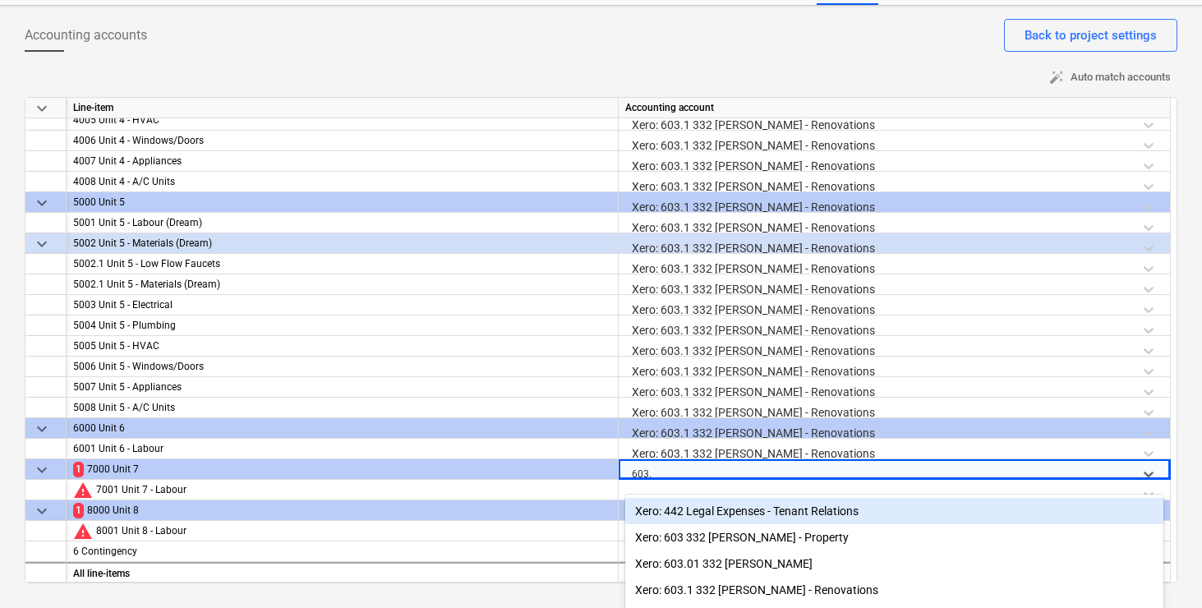
type input "603.1"
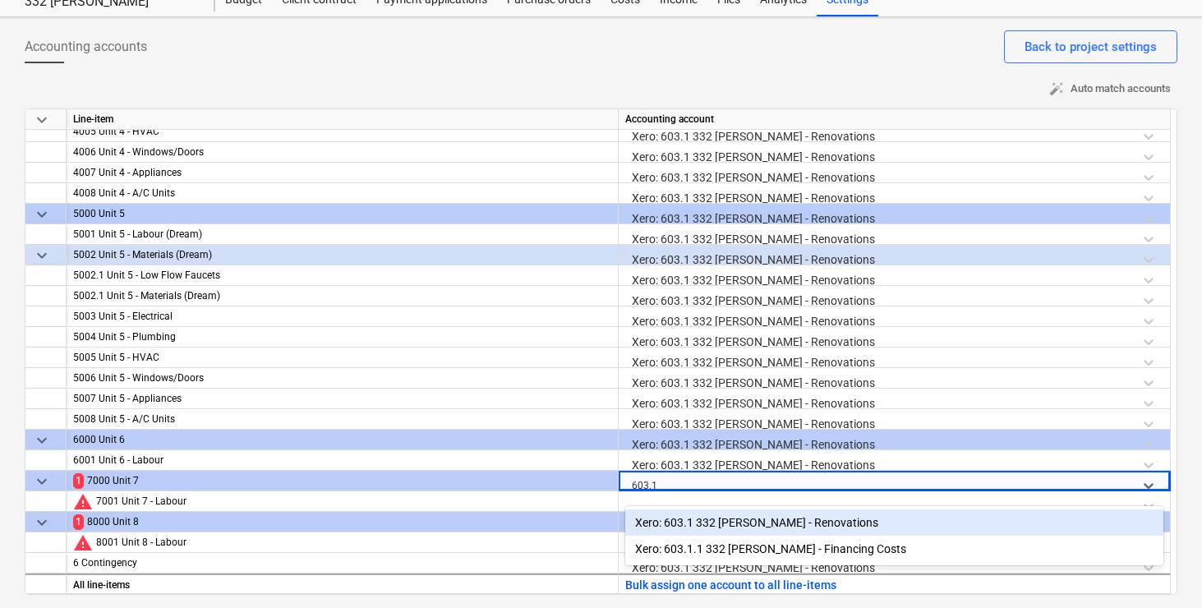
click at [725, 523] on div "Xero: 603.1 332 [PERSON_NAME] - Renovations" at bounding box center [894, 522] width 538 height 26
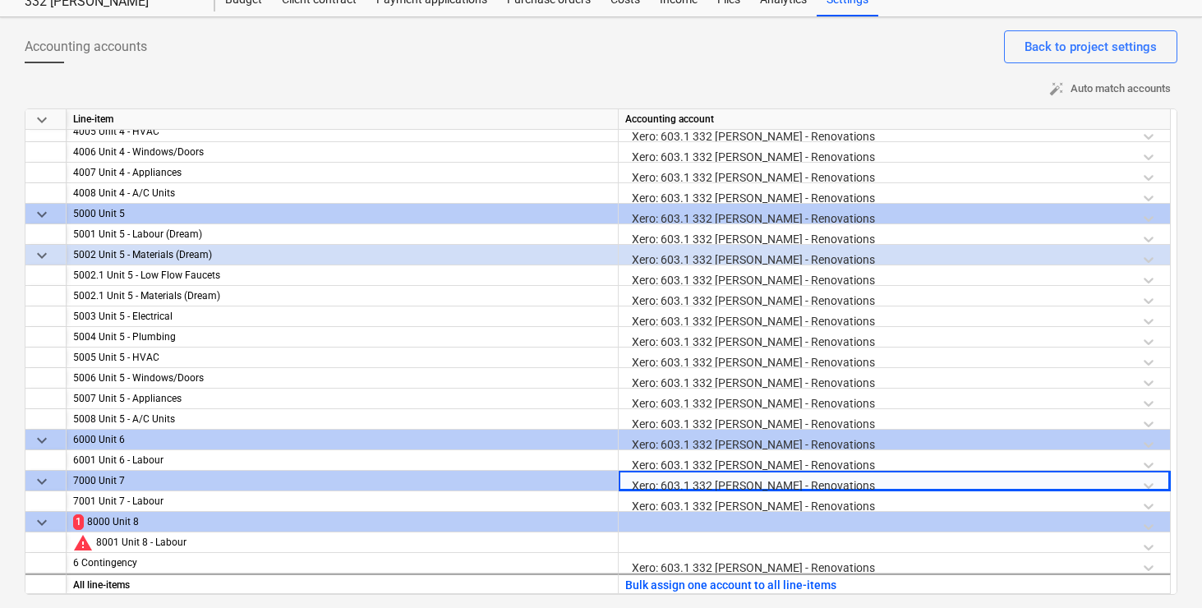
click at [719, 521] on div at bounding box center [894, 526] width 538 height 29
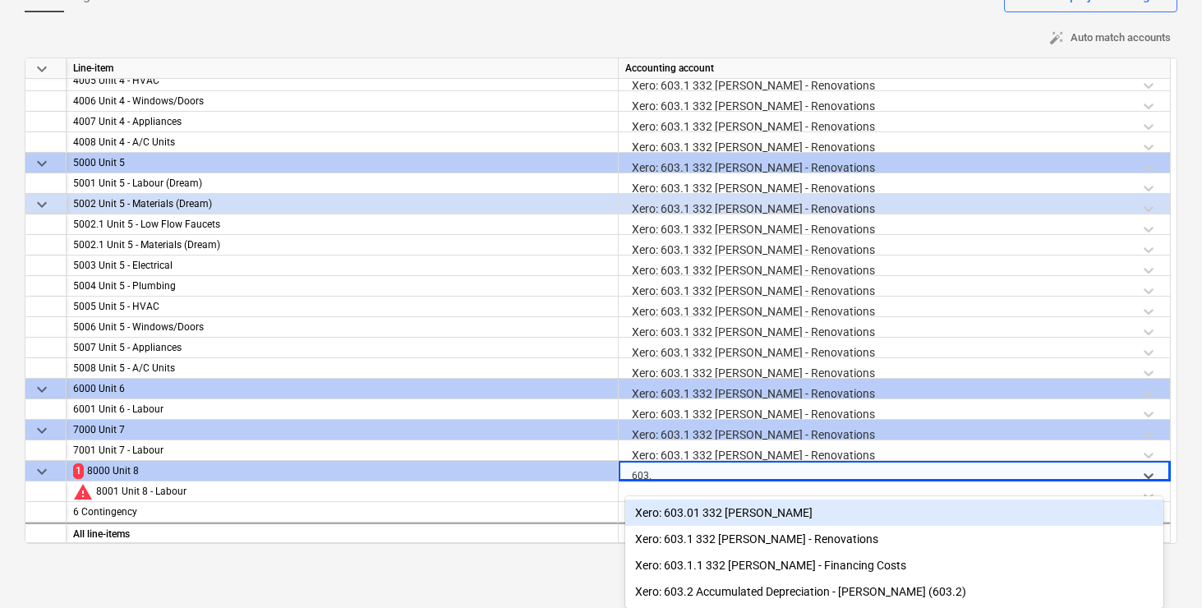
type input "603.1"
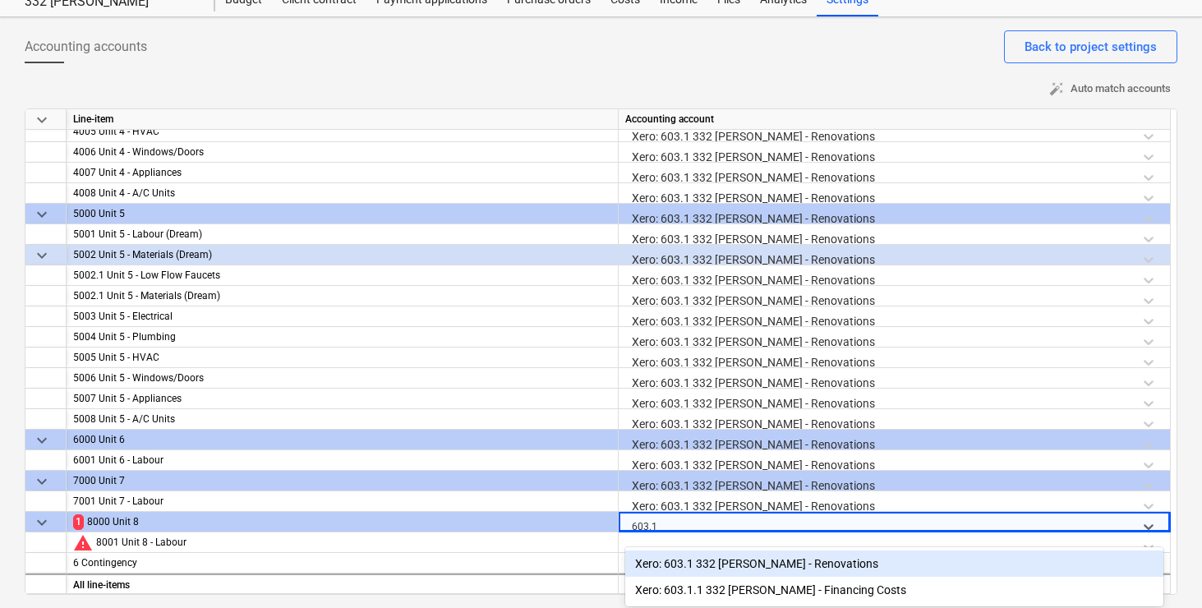
click at [763, 566] on div "Xero: 603.1 332 [PERSON_NAME] - Renovations" at bounding box center [894, 563] width 538 height 26
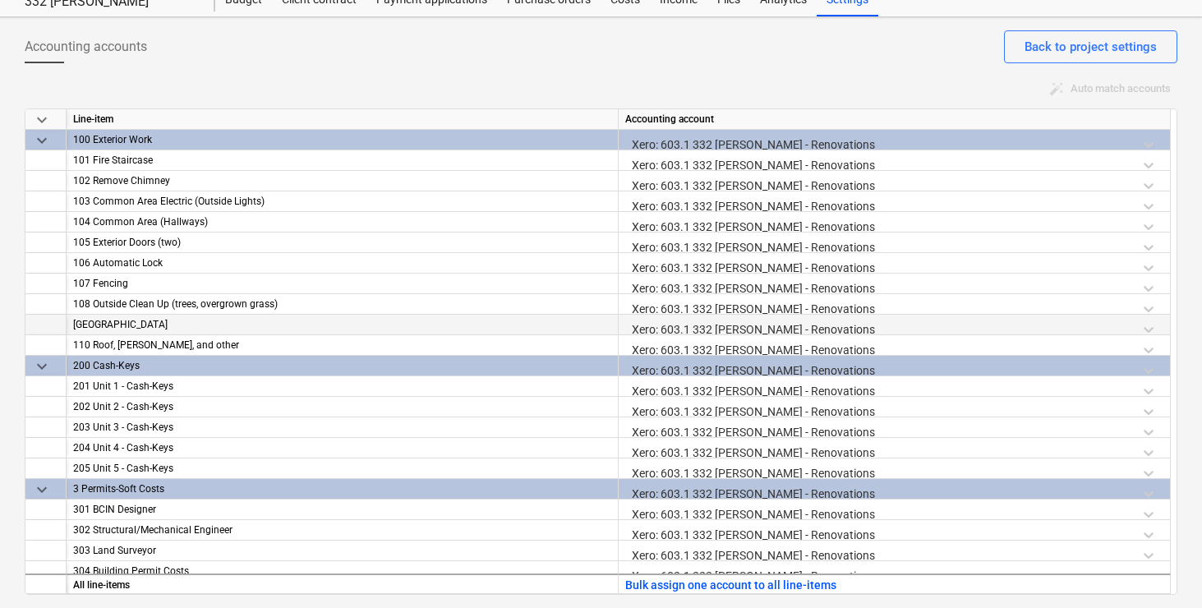
scroll to position [0, 0]
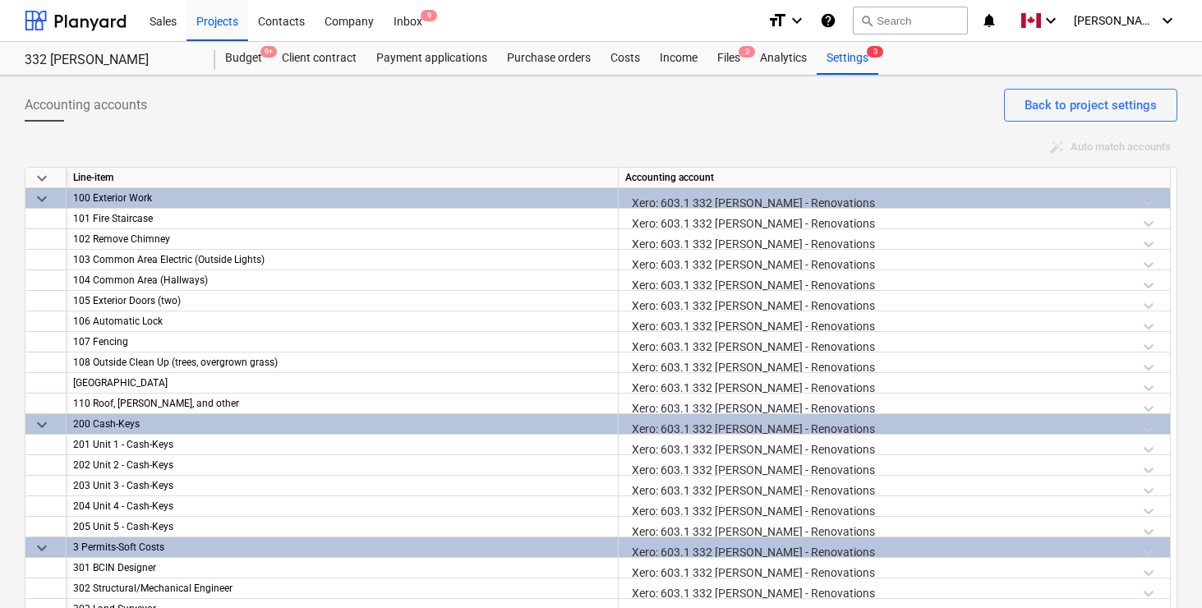
click at [743, 105] on div "Accounting accounts Back to project settings" at bounding box center [601, 112] width 1153 height 46
click at [728, 57] on div "Files 3" at bounding box center [728, 58] width 43 height 33
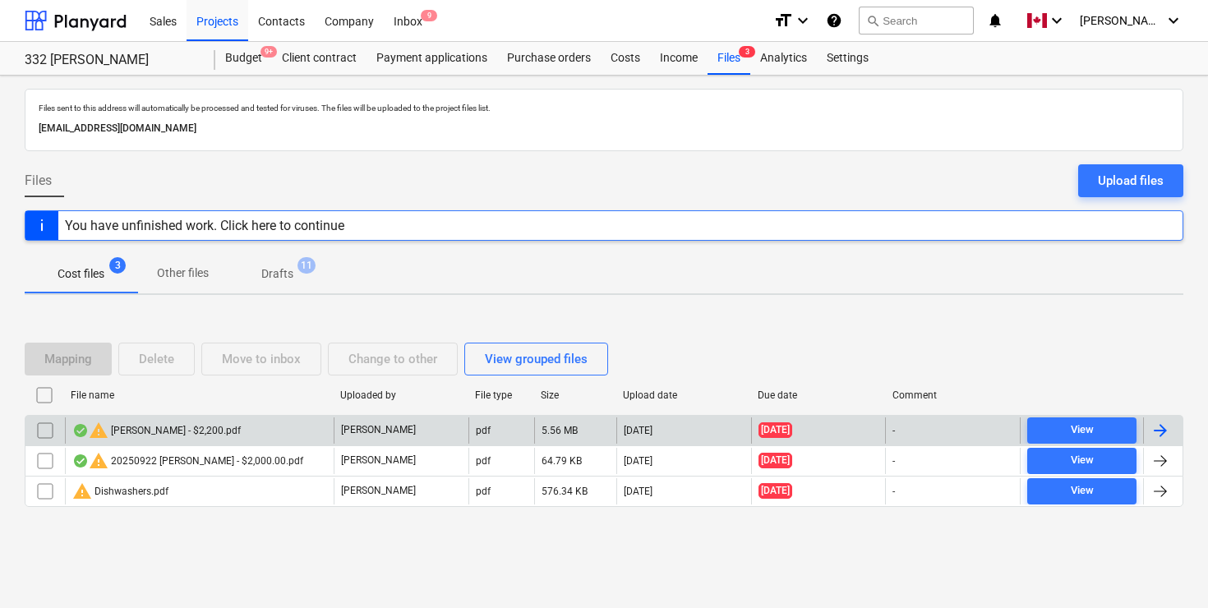
click at [1163, 428] on div at bounding box center [1160, 431] width 20 height 20
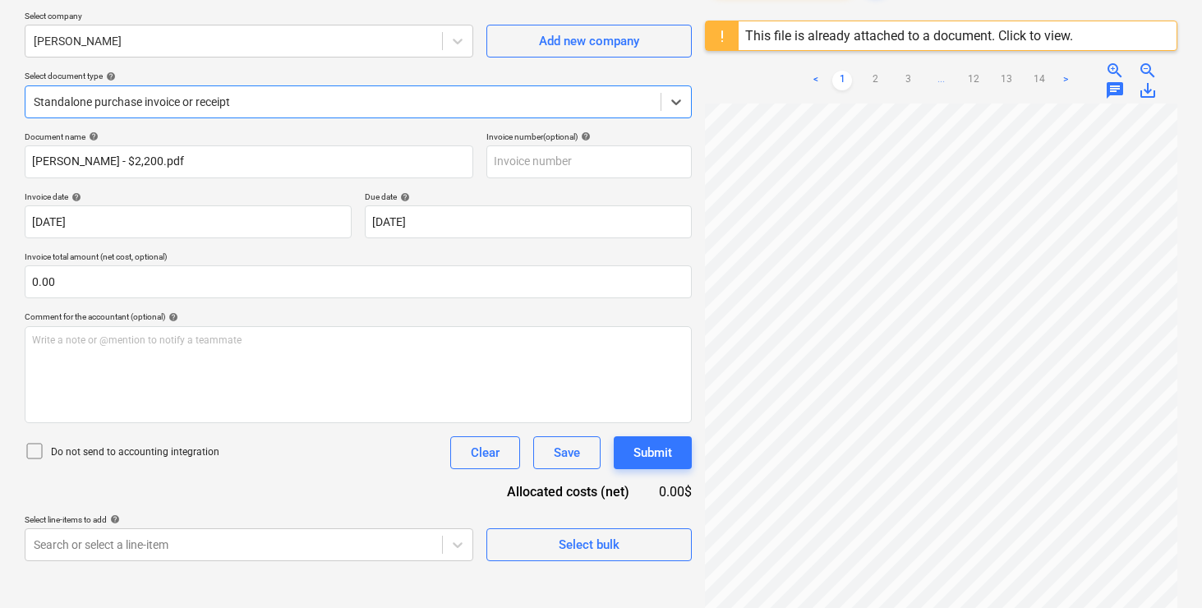
scroll to position [154, 0]
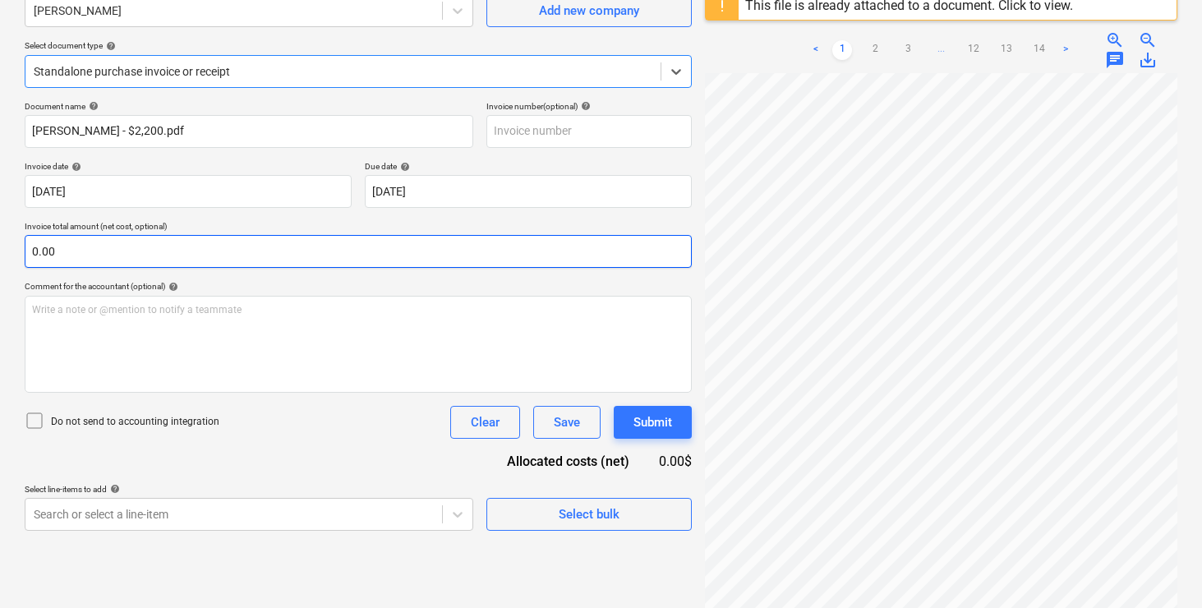
click at [196, 263] on input "0.00" at bounding box center [358, 251] width 667 height 33
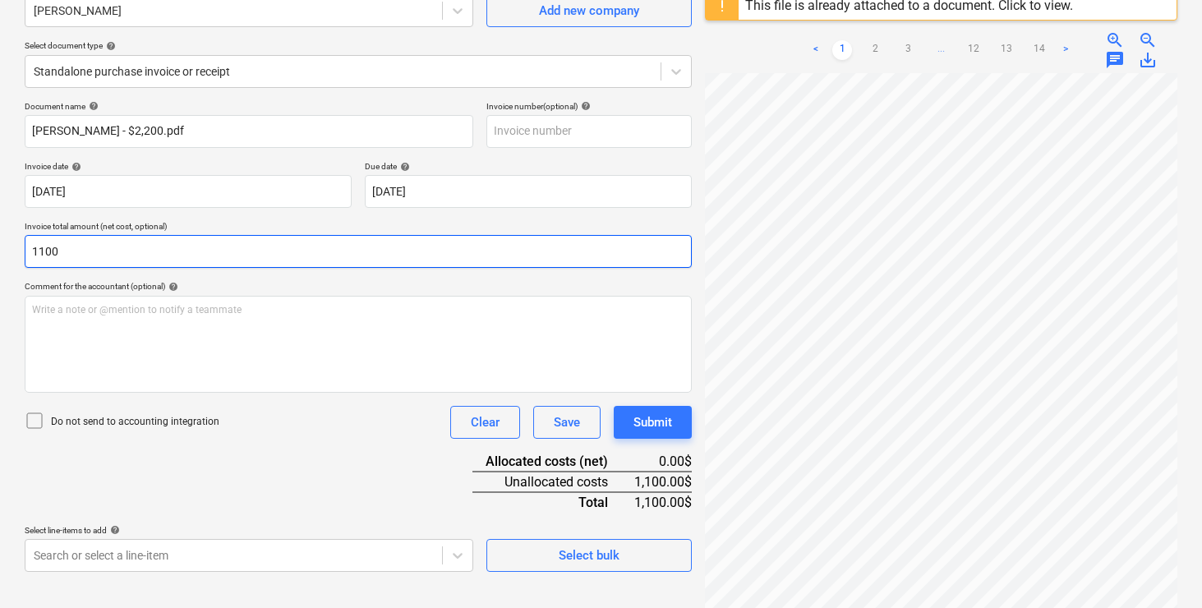
scroll to position [195, 0]
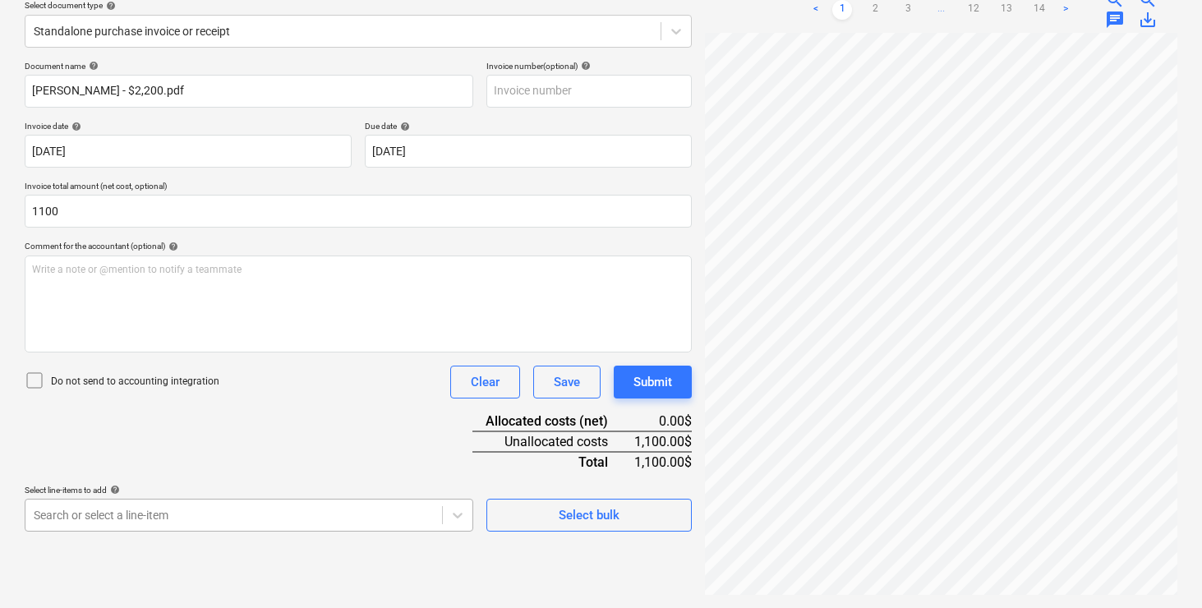
click at [214, 413] on body "Sales Projects Contacts Company Inbox 9 format_size keyboard_arrow_down help se…" at bounding box center [601, 109] width 1202 height 608
type input "1,100.00"
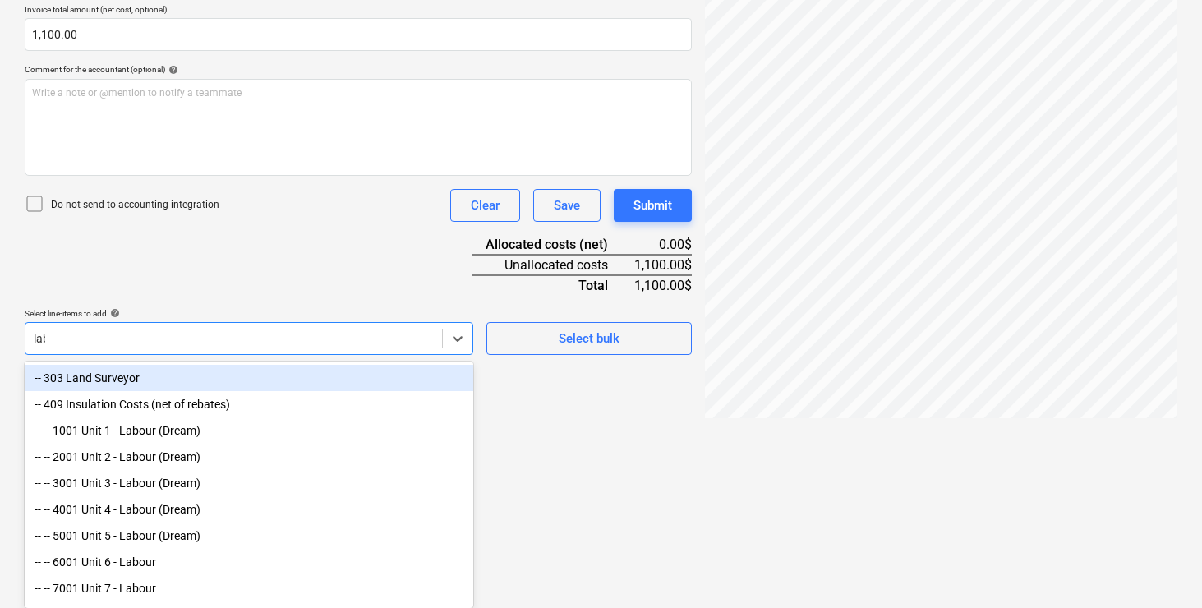
scroll to position [345, 0]
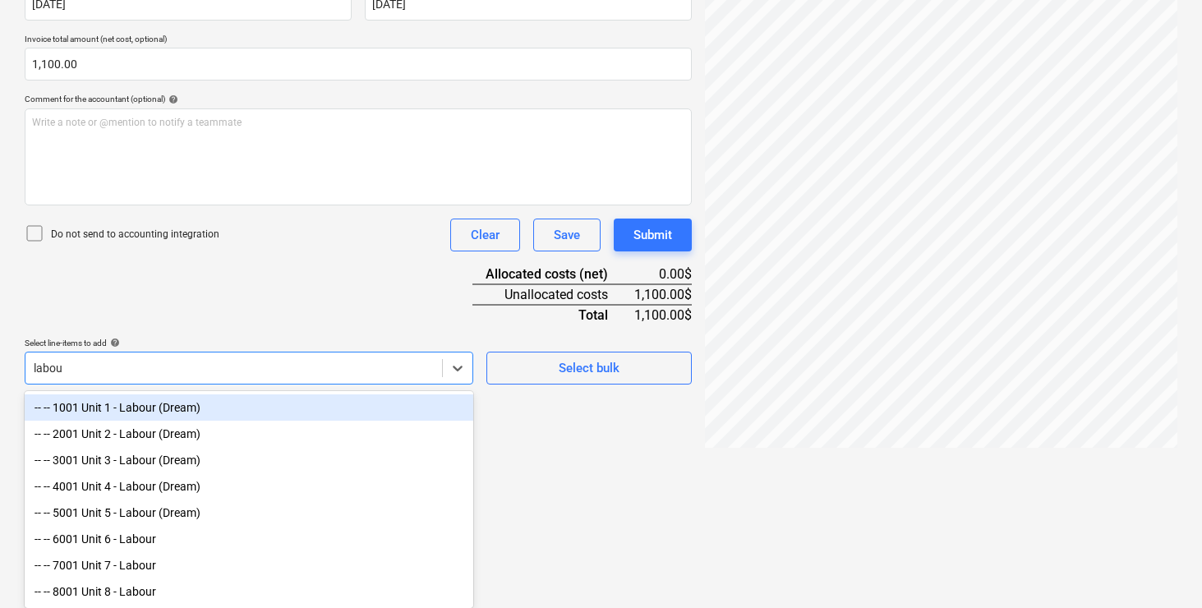
type input "labour"
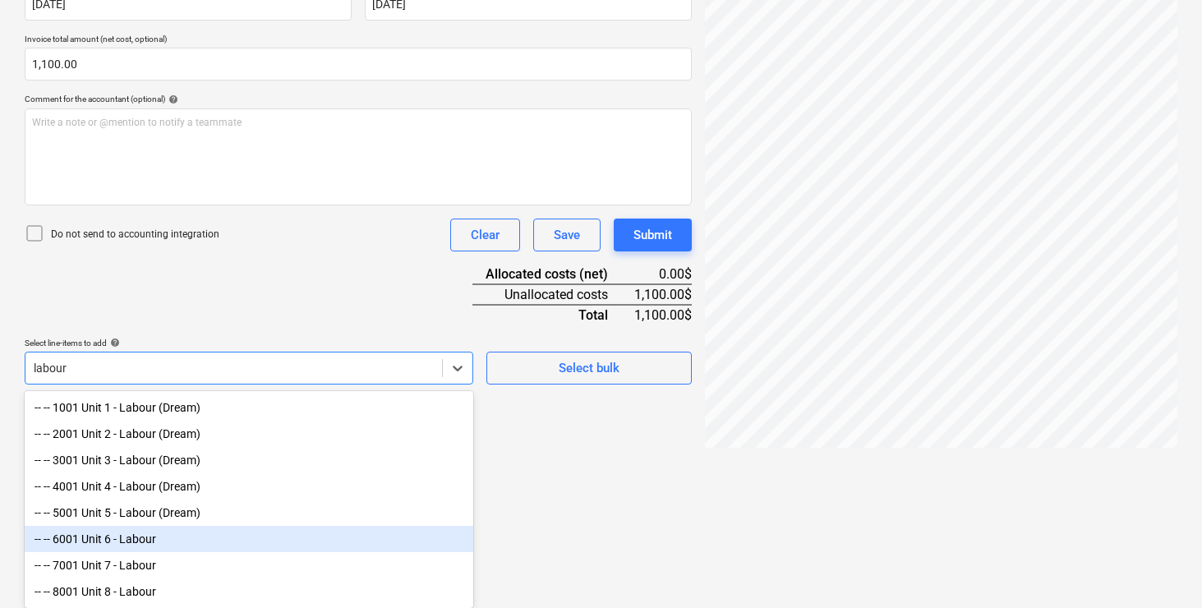
click at [189, 545] on div "-- -- 6001 Unit 6 - Labour" at bounding box center [249, 539] width 449 height 26
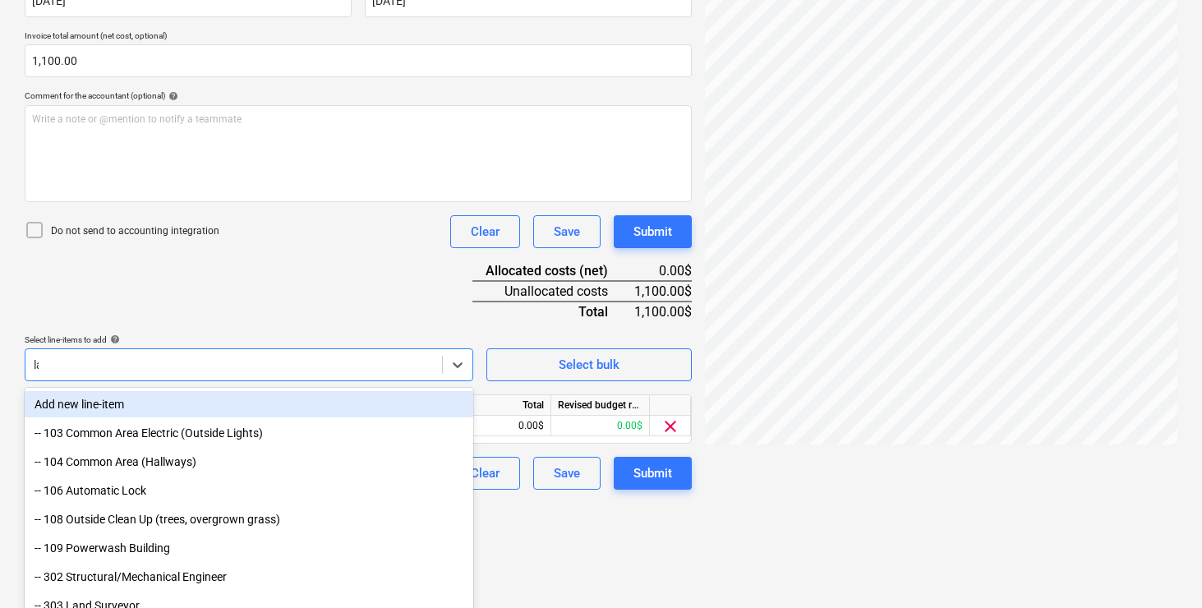
scroll to position [318, 0]
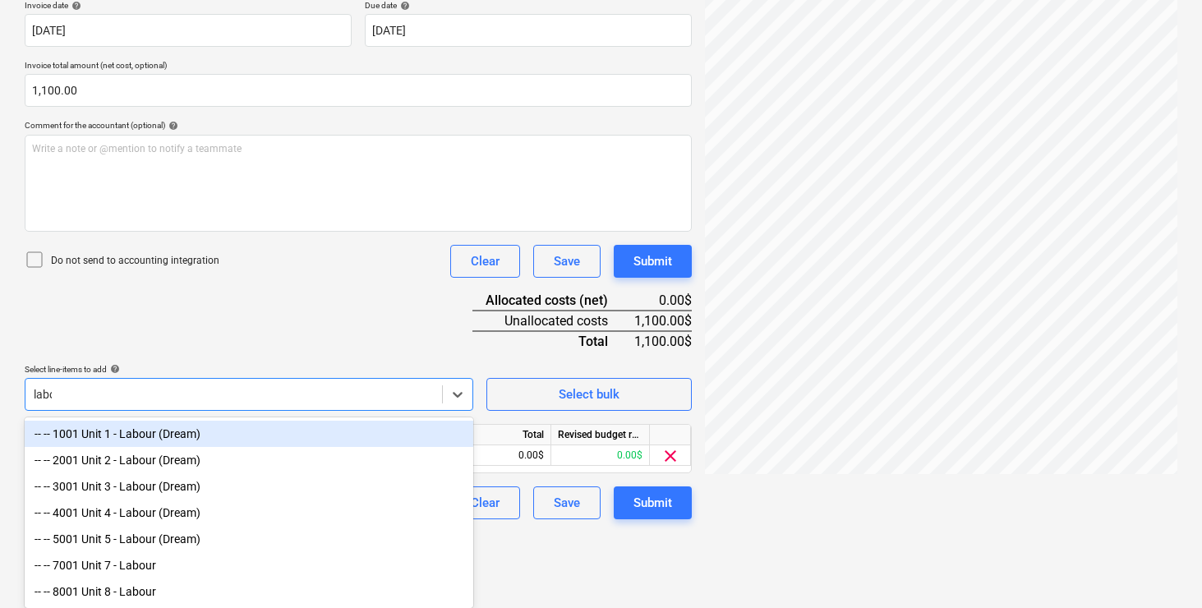
type input "labour"
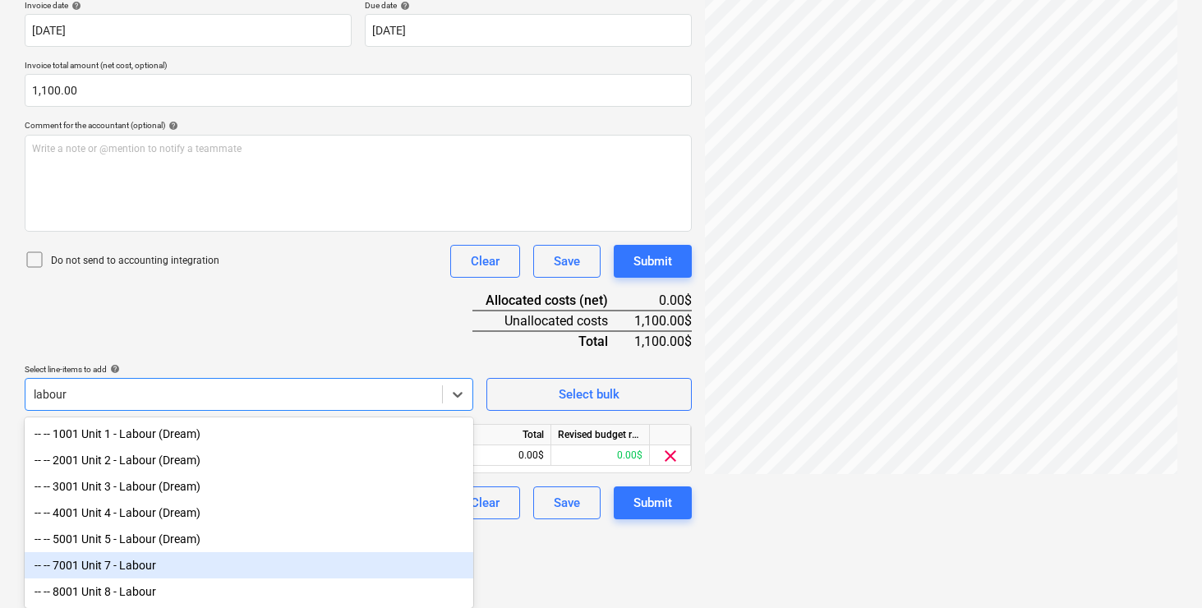
click at [173, 561] on div "-- -- 7001 Unit 7 - Labour" at bounding box center [249, 565] width 449 height 26
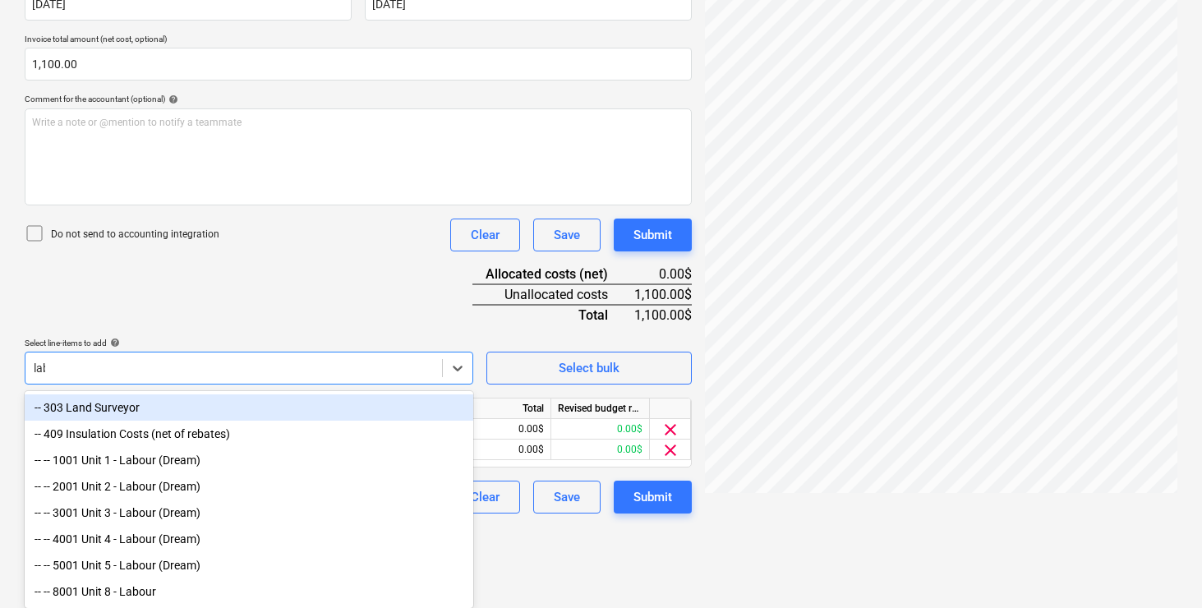
scroll to position [292, 0]
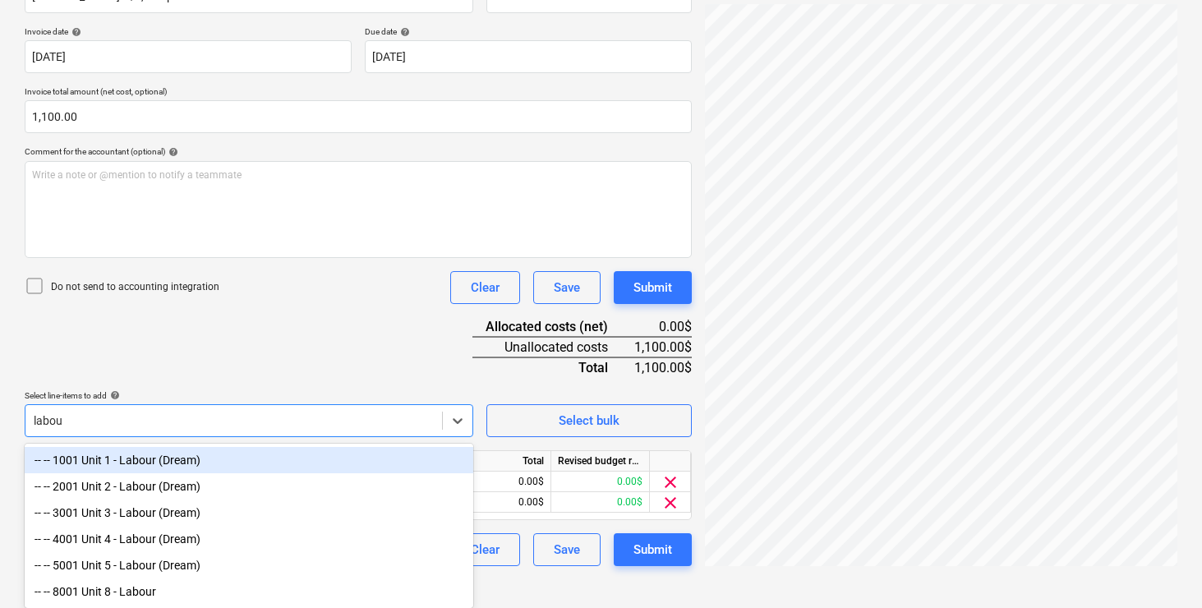
type input "labour"
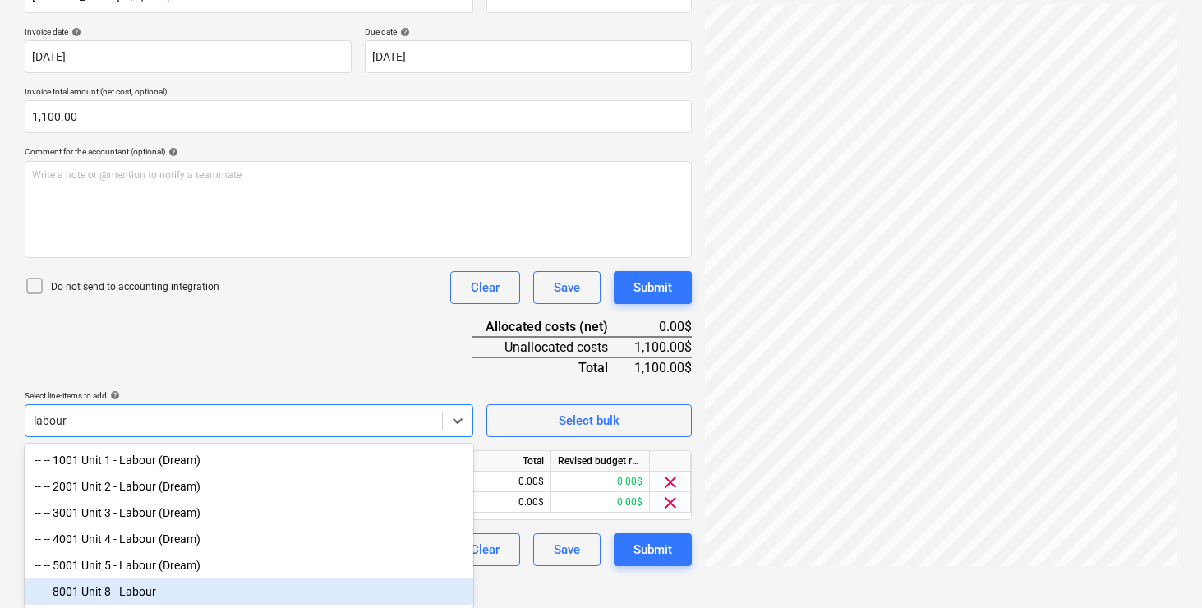
click at [162, 583] on div "-- -- 8001 Unit 8 - Labour" at bounding box center [249, 591] width 449 height 26
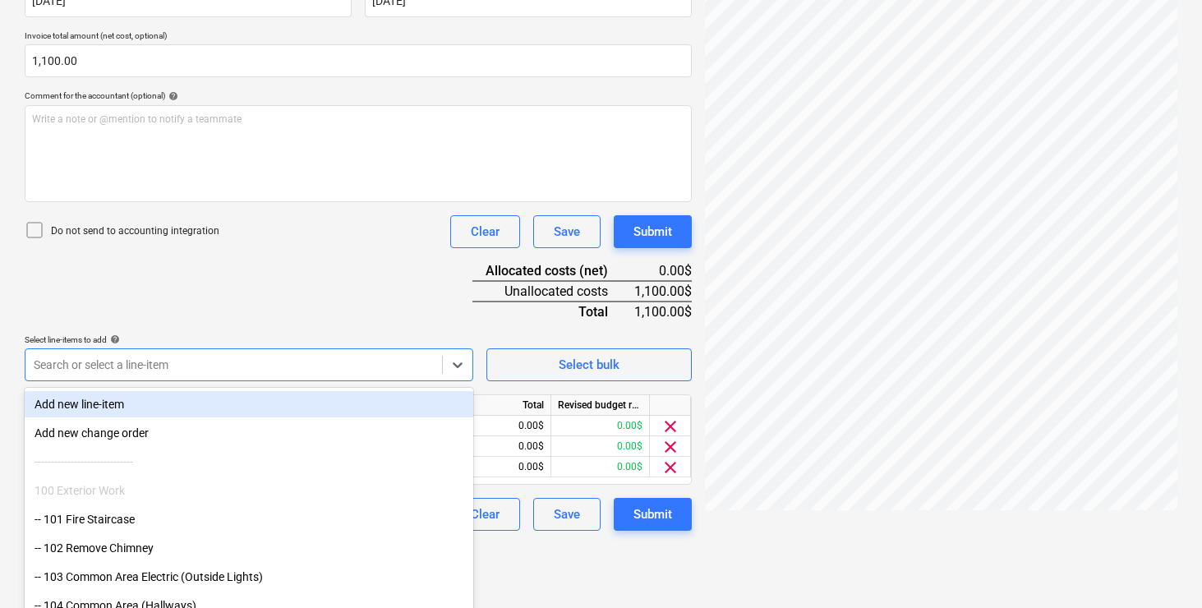
click at [320, 290] on div "Document name help [PERSON_NAME] - $2,200.pdf Invoice number (optional) help In…" at bounding box center [358, 220] width 667 height 620
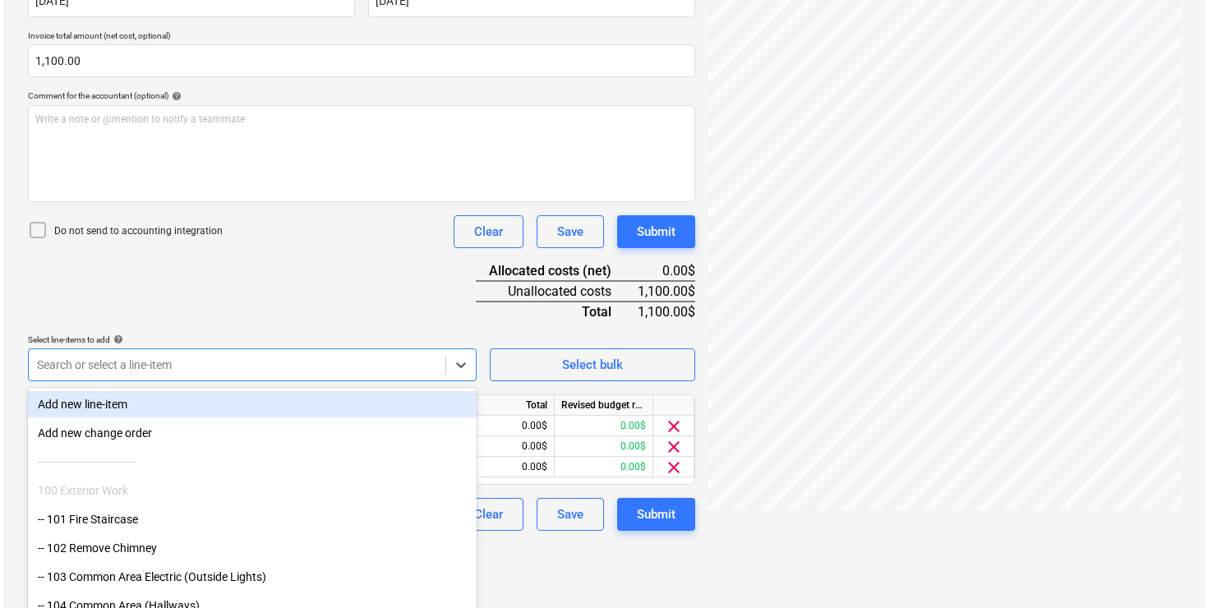
scroll to position [281, 0]
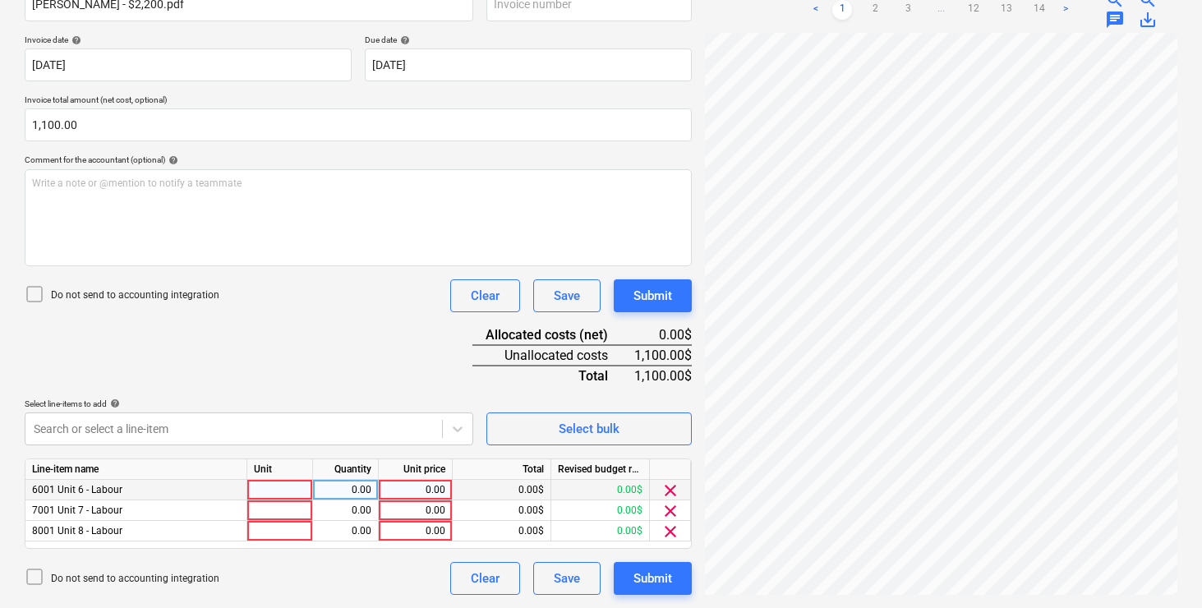
click at [300, 491] on div at bounding box center [280, 490] width 66 height 21
type input "pcs"
type input "366.67"
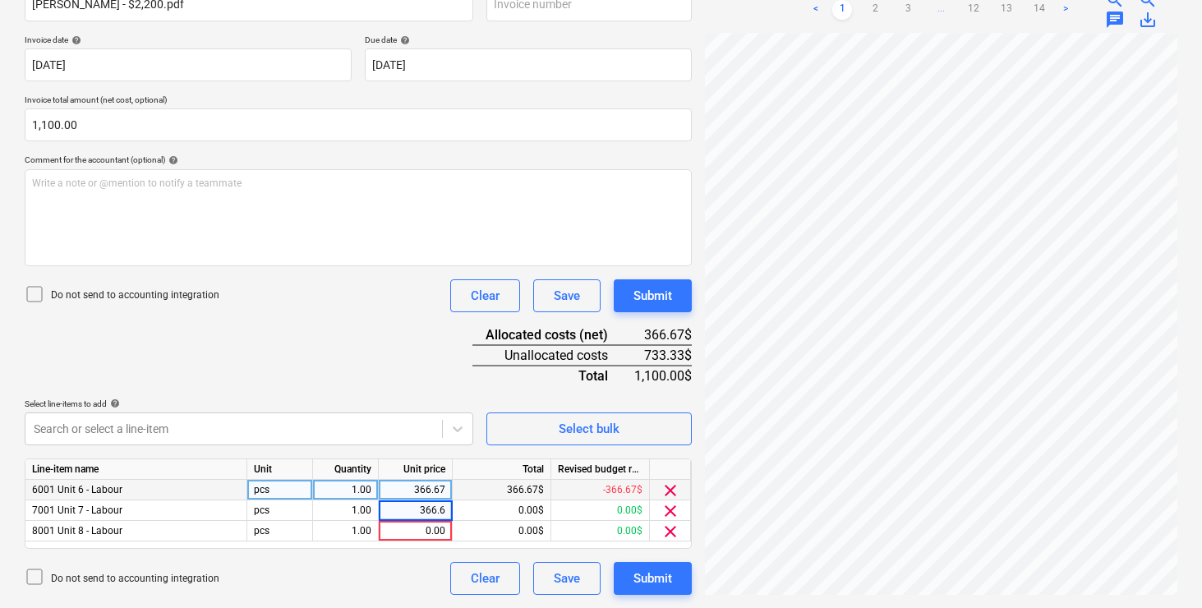
type input "366.67"
type input "366.65"
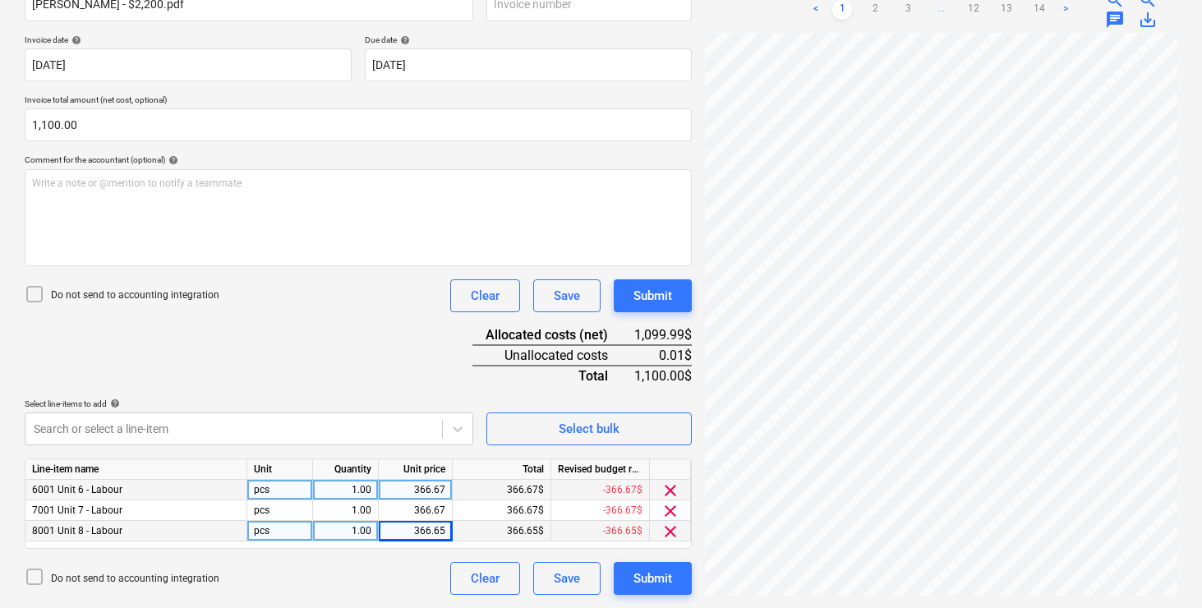
click at [440, 537] on div "366.65" at bounding box center [415, 531] width 60 height 21
type input "366.66"
click at [661, 576] on div "Submit" at bounding box center [652, 578] width 39 height 21
